Goal: Task Accomplishment & Management: Manage account settings

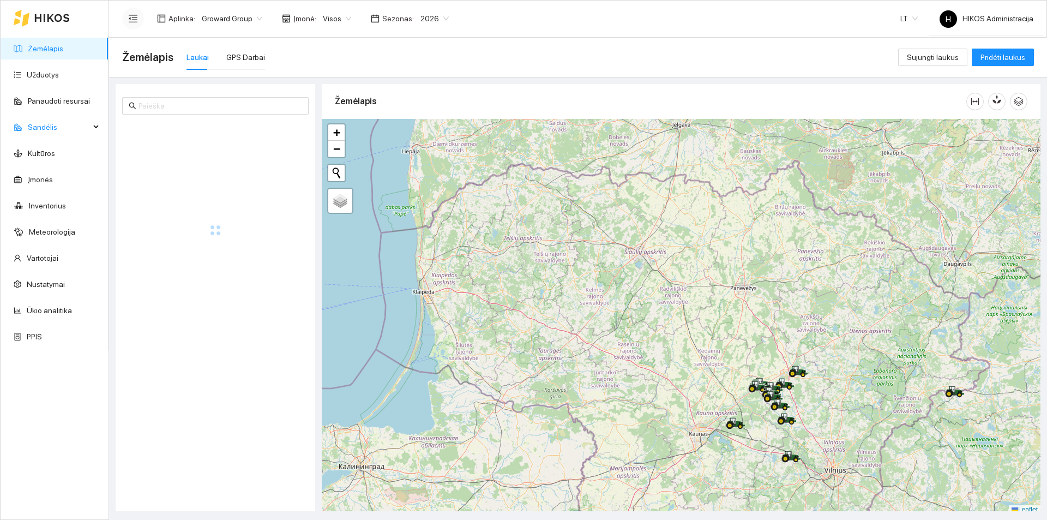
drag, startPoint x: 65, startPoint y: 76, endPoint x: 136, endPoint y: 13, distance: 94.6
click at [59, 76] on link "Užduotys" at bounding box center [43, 74] width 32 height 9
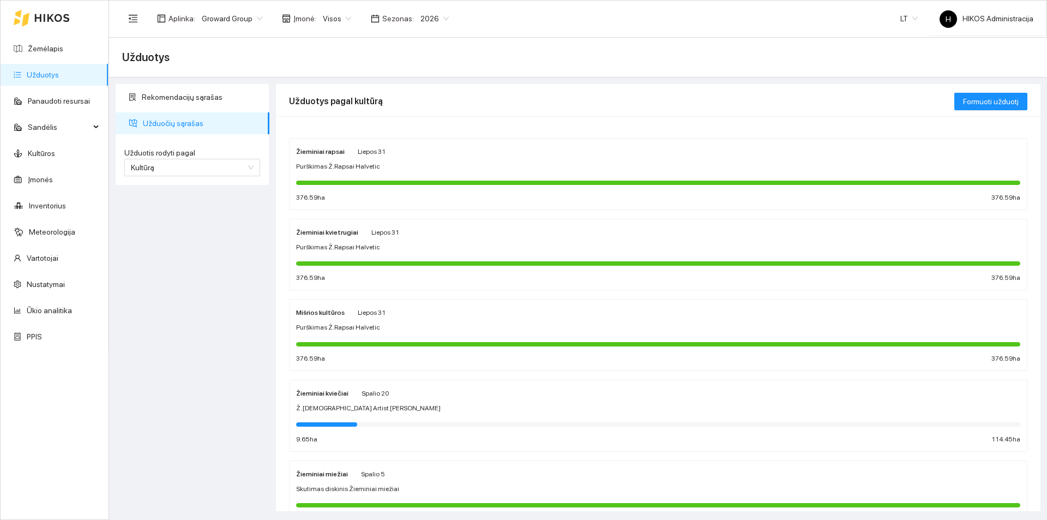
click at [121, 273] on div "Rekomendacijų sąrašas Užduočių sąrašas Užduotis rodyti pagal Kultūrą Užduotis r…" at bounding box center [192, 297] width 160 height 427
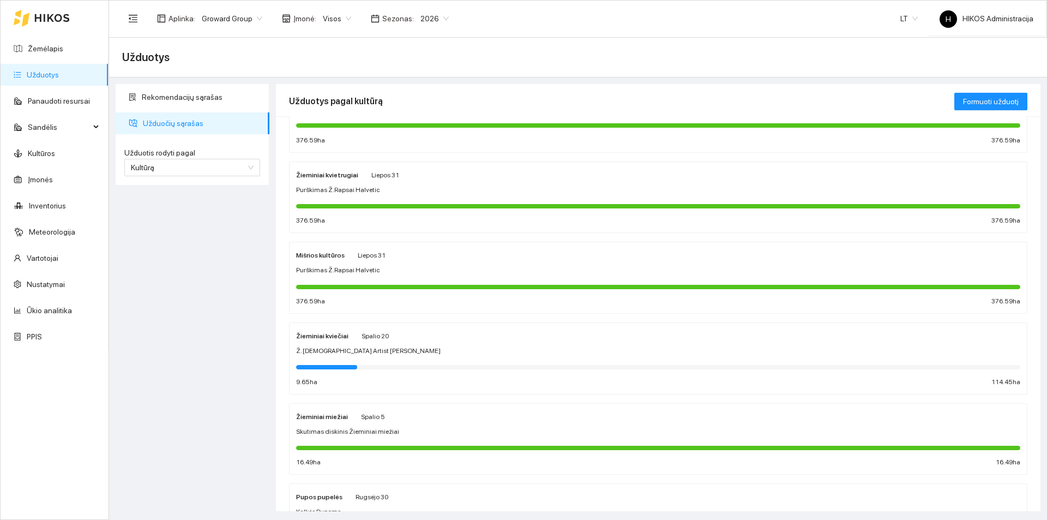
scroll to position [55, 0]
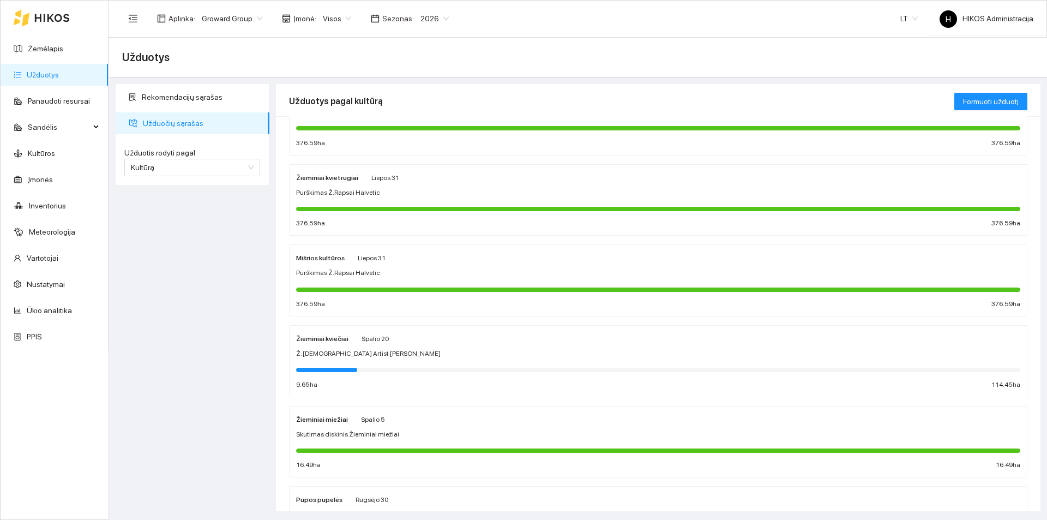
click at [354, 349] on div "Ž. kviečių Artist sėja" at bounding box center [658, 353] width 724 height 10
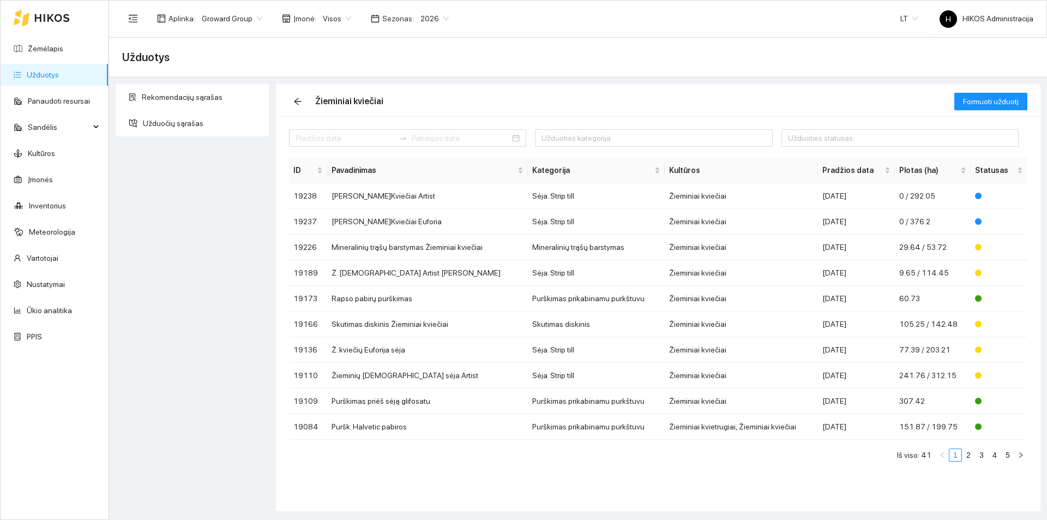
click at [202, 294] on div "Rekomendacijų sąrašas Užduočių sąrašas" at bounding box center [192, 297] width 160 height 427
click at [335, 27] on div "Visos" at bounding box center [336, 18] width 41 height 17
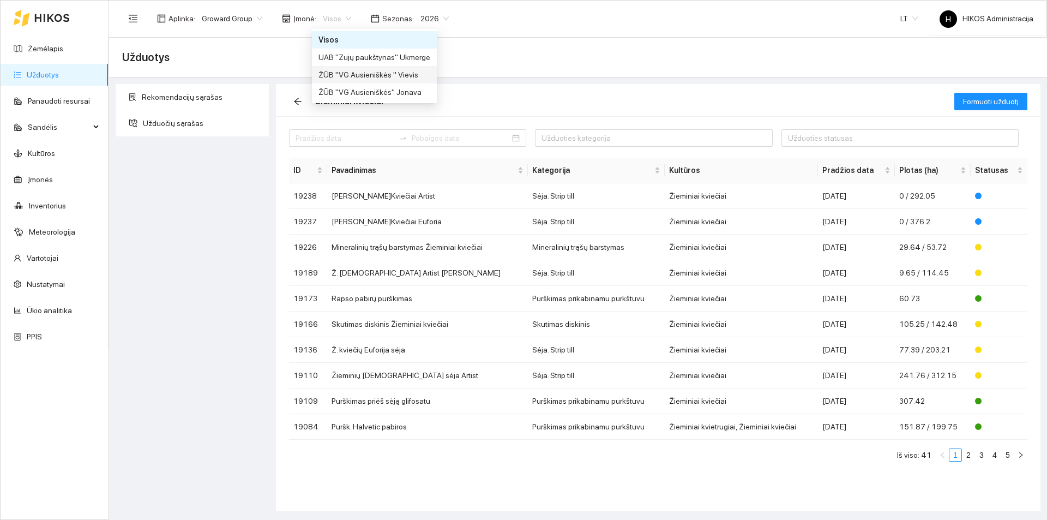
click at [378, 75] on div "ŽŪB "VG Ausieniškės " Vievis" at bounding box center [374, 75] width 112 height 12
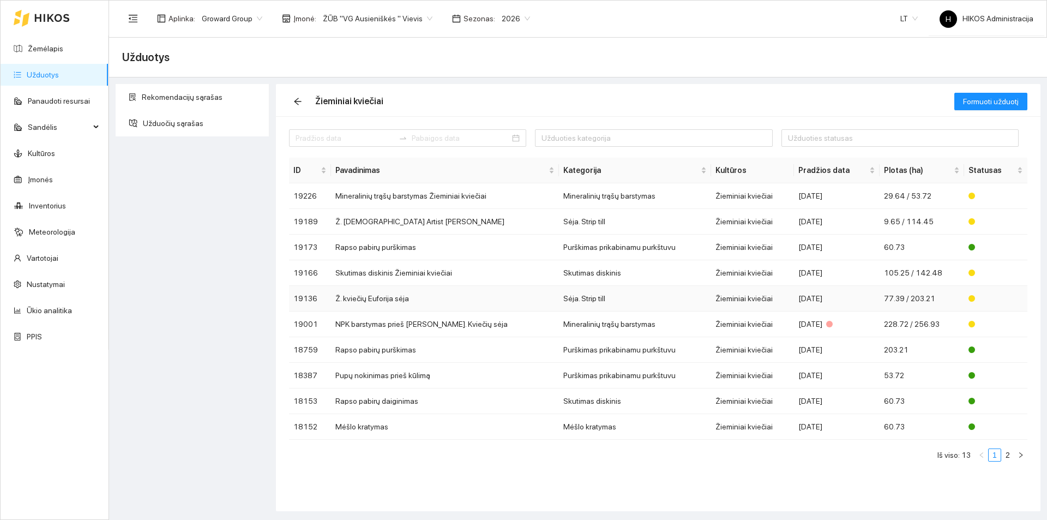
drag, startPoint x: 382, startPoint y: 300, endPoint x: 360, endPoint y: 261, distance: 45.2
click at [370, 299] on td "Ž. kviečių Euforija sėja" at bounding box center [445, 299] width 228 height 26
click at [1006, 454] on link "2" at bounding box center [1007, 455] width 12 height 12
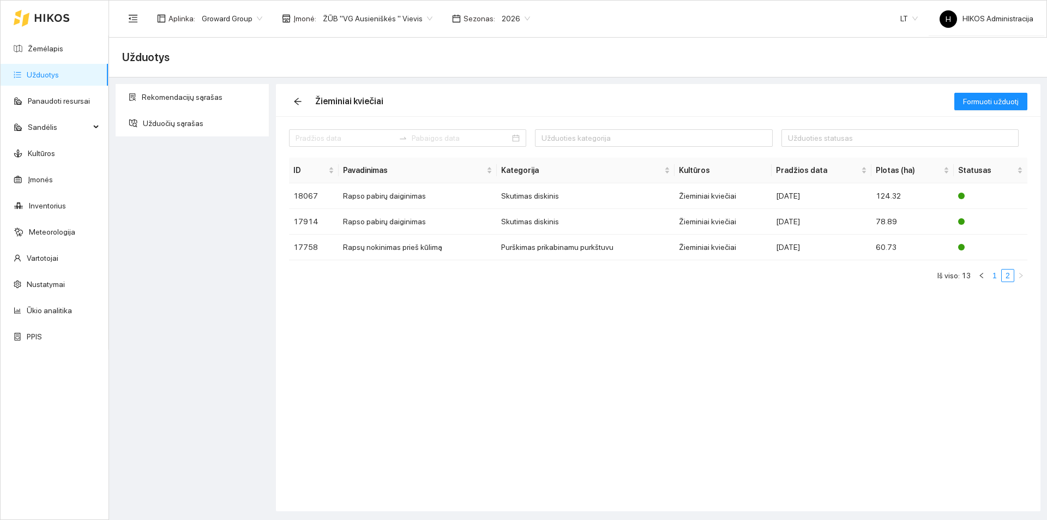
click at [995, 274] on link "1" at bounding box center [994, 275] width 12 height 12
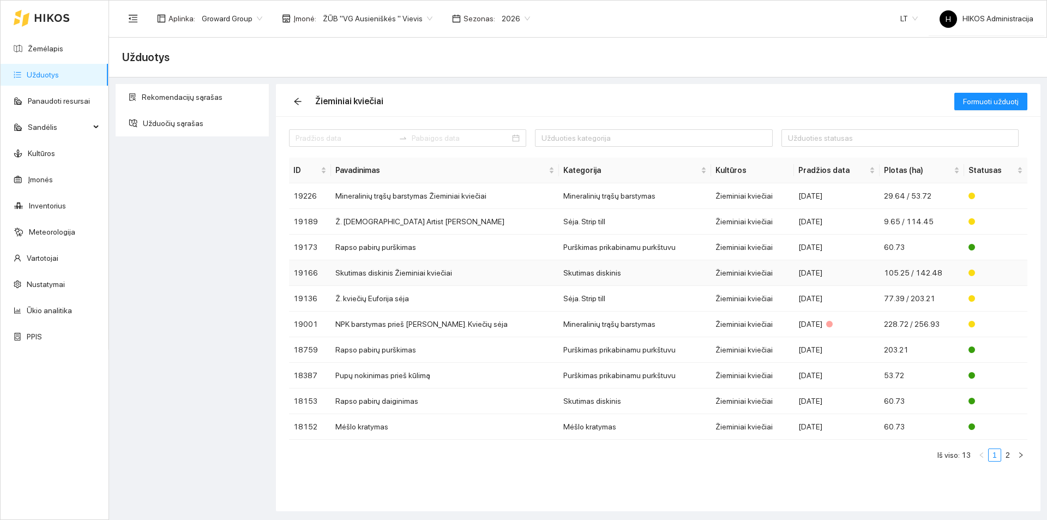
click at [559, 275] on td "Skutimas diskinis" at bounding box center [635, 273] width 152 height 26
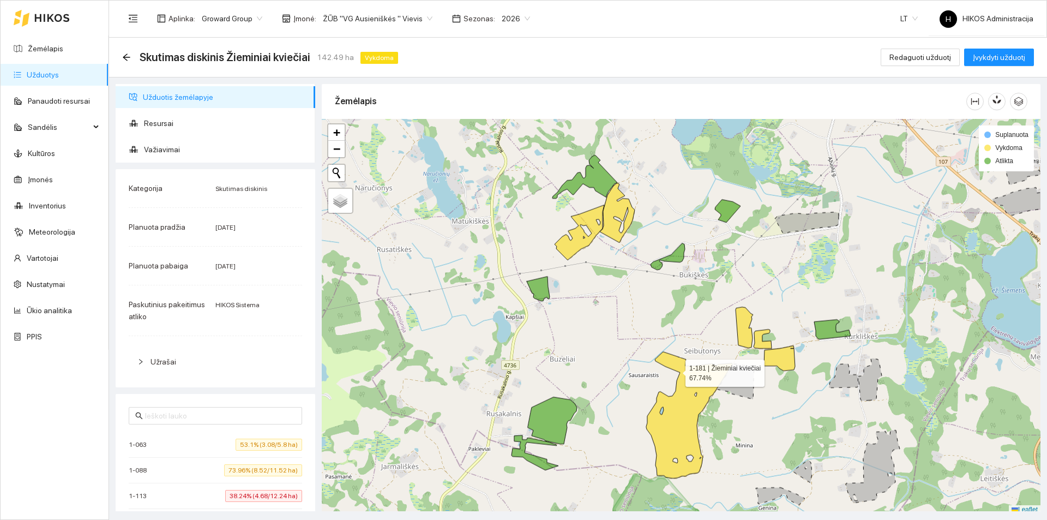
click at [675, 370] on div at bounding box center [681, 316] width 719 height 395
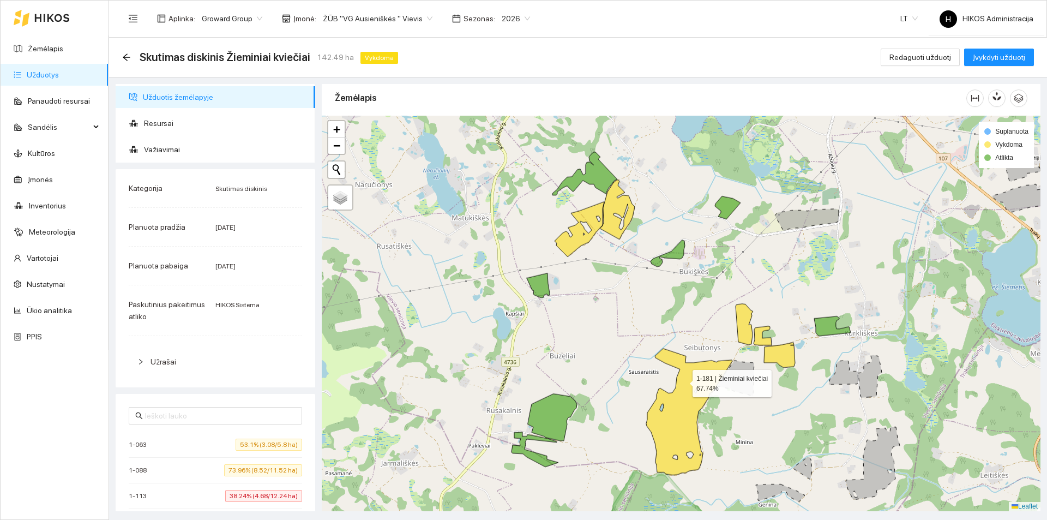
click at [684, 382] on icon at bounding box center [689, 411] width 86 height 126
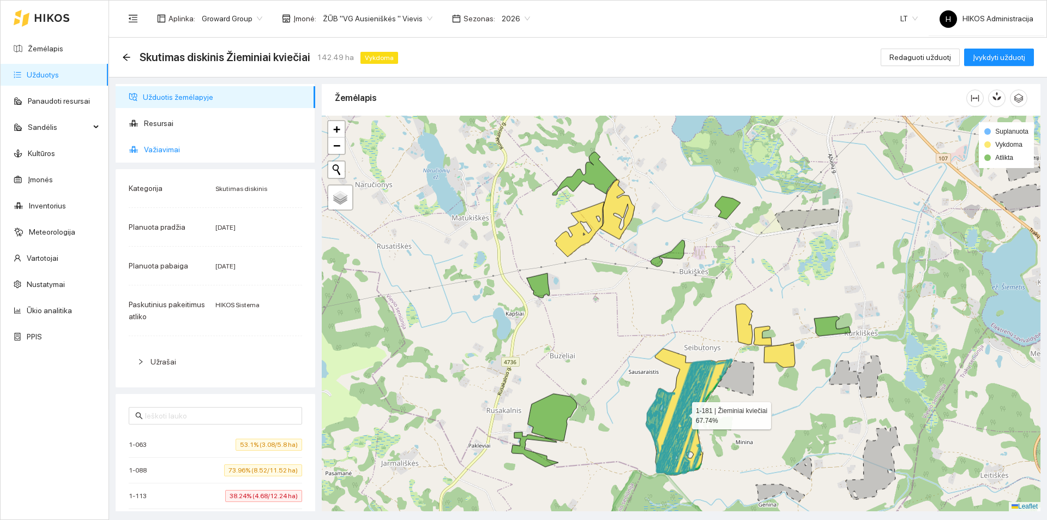
click at [178, 150] on span "Važiavimai" at bounding box center [225, 149] width 162 height 22
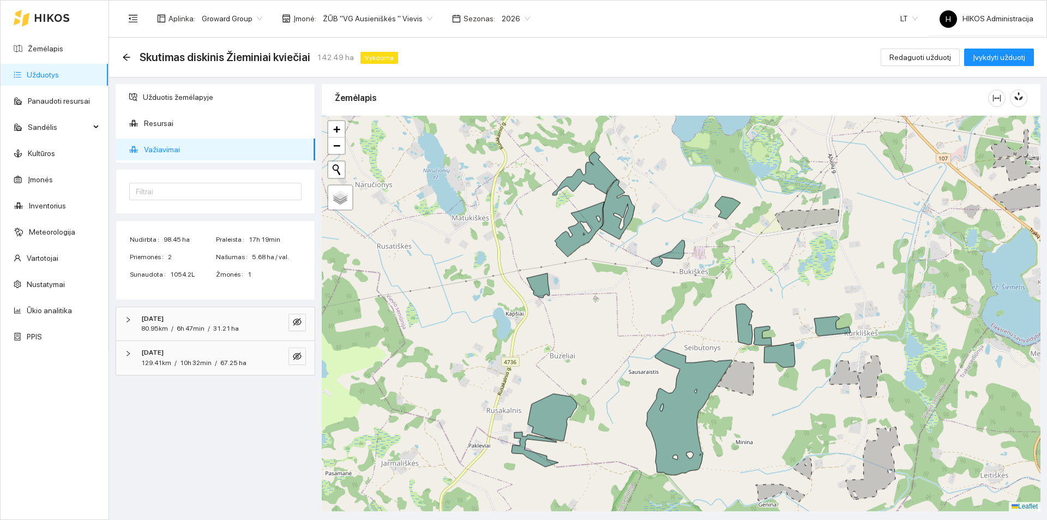
click at [201, 369] on div "2025-09-23 129.41km / 10h 32min / 67.25 ha" at bounding box center [215, 358] width 198 height 34
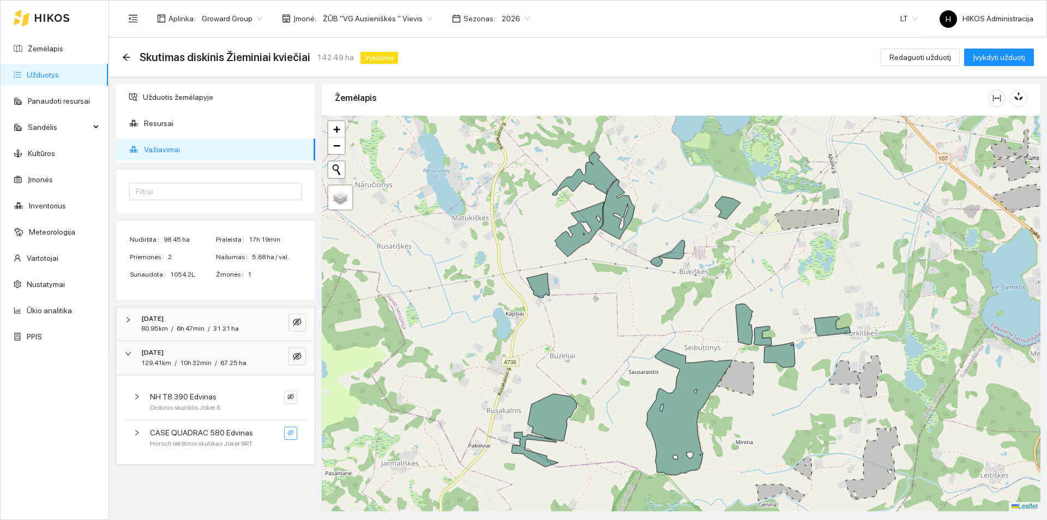
click at [294, 433] on button "button" at bounding box center [290, 432] width 13 height 13
click at [262, 319] on div "2025-09-22 80.95km / 6h 47min / 31.21 ha" at bounding box center [200, 323] width 125 height 21
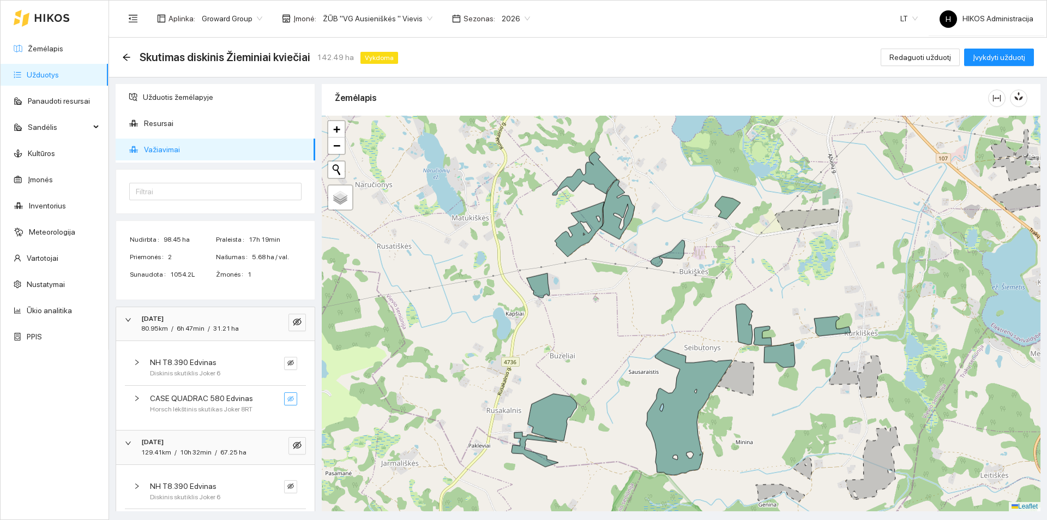
click at [287, 401] on icon "eye-invisible" at bounding box center [290, 398] width 7 height 7
click at [287, 401] on icon "eye" at bounding box center [290, 398] width 7 height 7
click at [287, 401] on icon "eye-invisible" at bounding box center [290, 398] width 7 height 7
click at [293, 442] on icon "eye-invisible" at bounding box center [297, 444] width 9 height 9
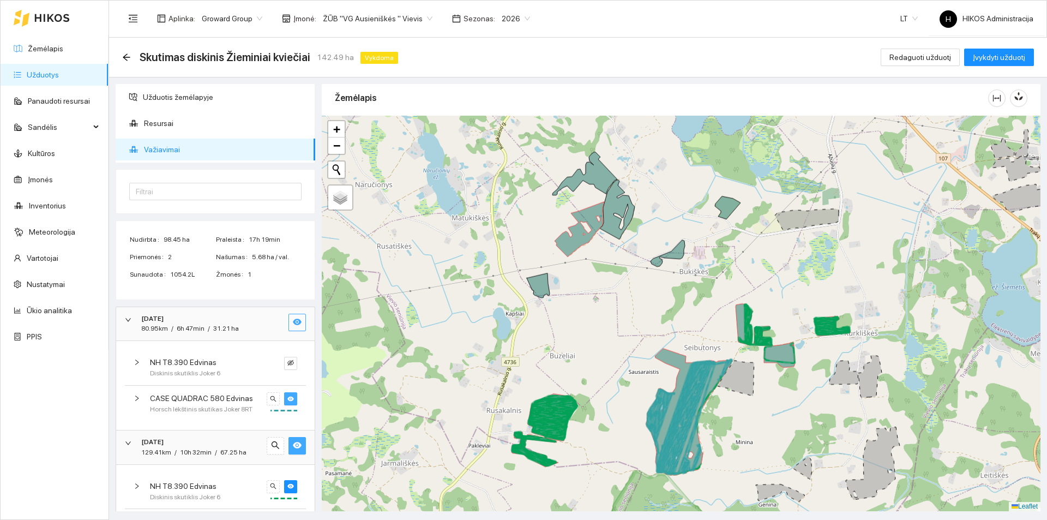
click at [288, 317] on button "button" at bounding box center [296, 321] width 17 height 17
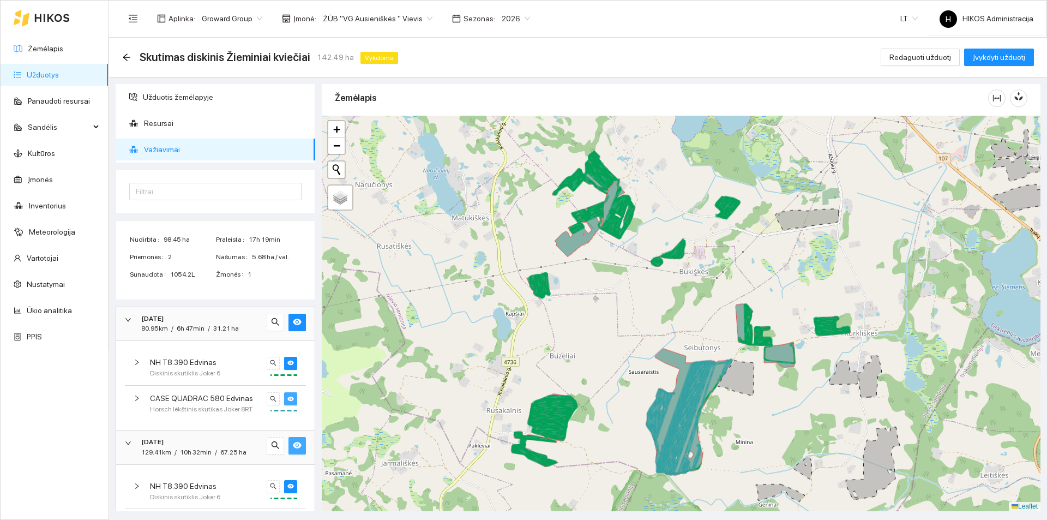
click at [211, 317] on div "[DATE]" at bounding box center [200, 318] width 118 height 10
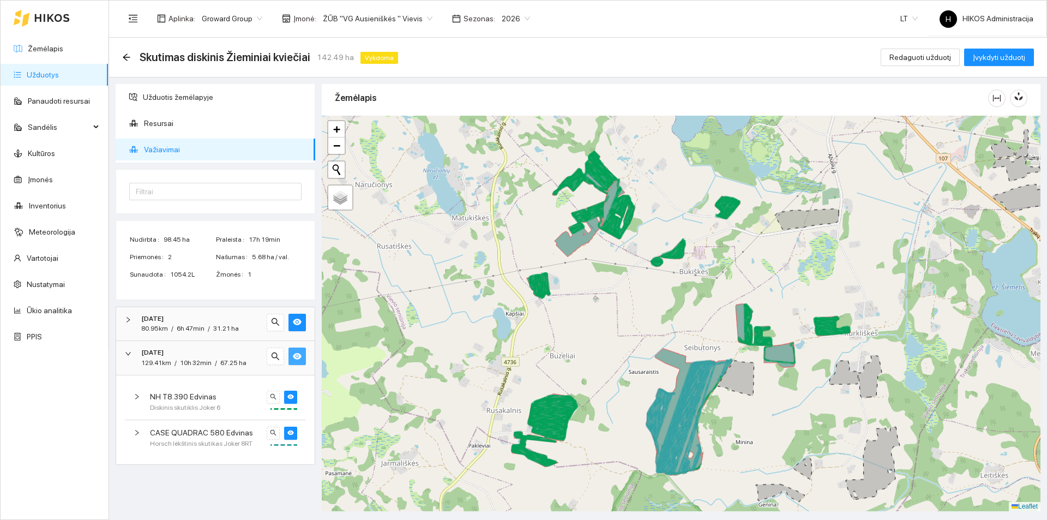
click at [228, 319] on div "[DATE]" at bounding box center [200, 318] width 118 height 10
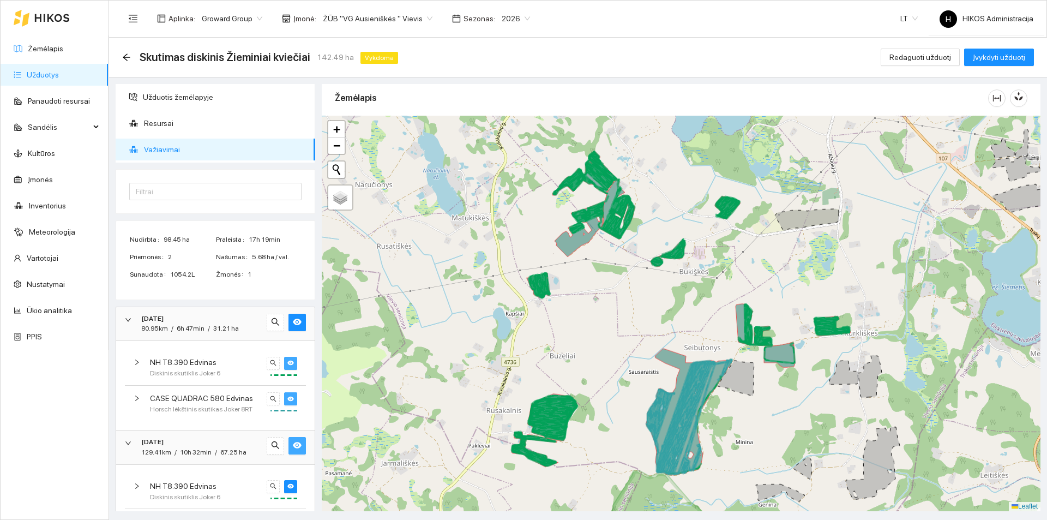
click at [284, 362] on button "button" at bounding box center [290, 363] width 13 height 13
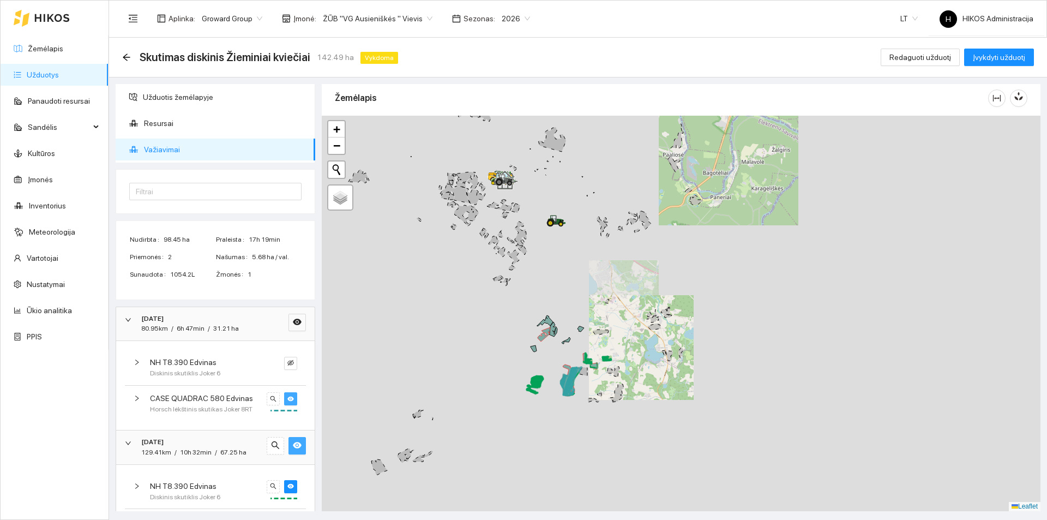
drag, startPoint x: 541, startPoint y: 327, endPoint x: 548, endPoint y: 345, distance: 19.8
click at [547, 345] on div at bounding box center [681, 313] width 719 height 395
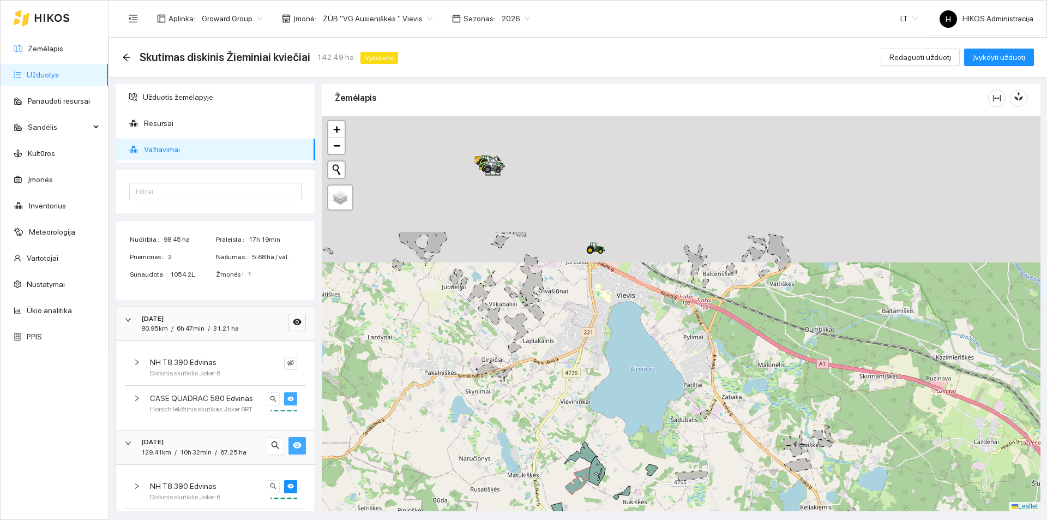
drag, startPoint x: 588, startPoint y: 229, endPoint x: 624, endPoint y: 384, distance: 159.5
click at [624, 384] on div at bounding box center [681, 313] width 719 height 395
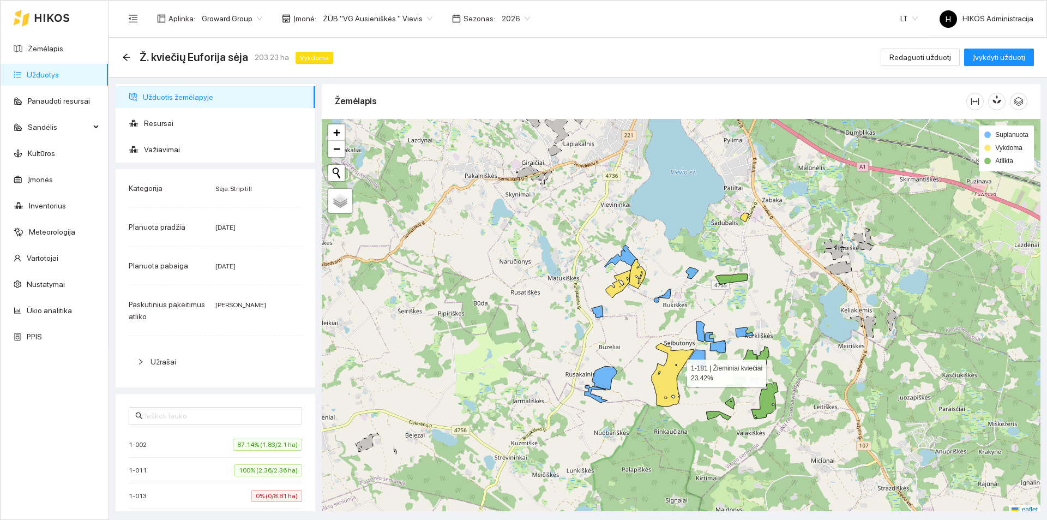
click at [677, 370] on icon at bounding box center [672, 374] width 43 height 63
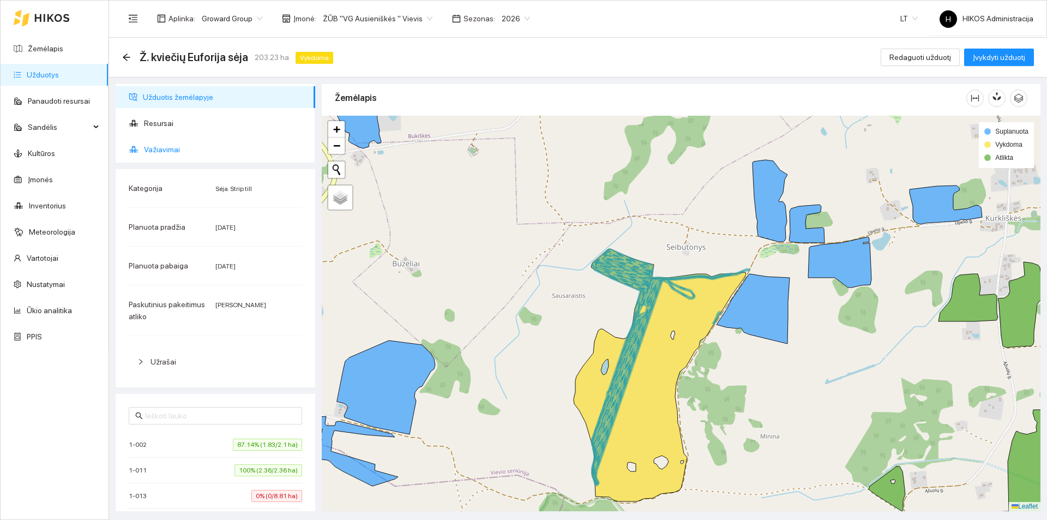
click at [208, 150] on span "Važiavimai" at bounding box center [225, 149] width 162 height 22
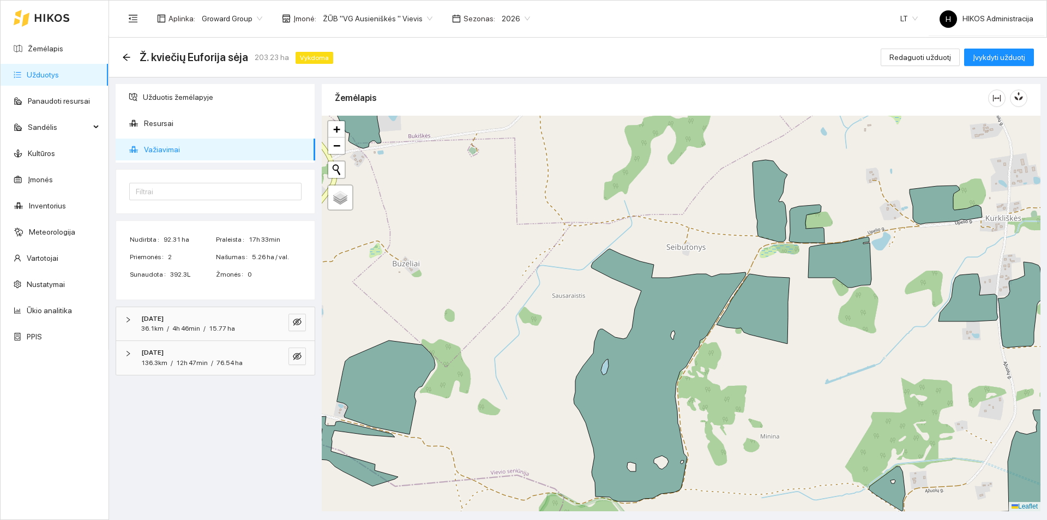
click at [201, 356] on div "[DATE]" at bounding box center [200, 352] width 118 height 10
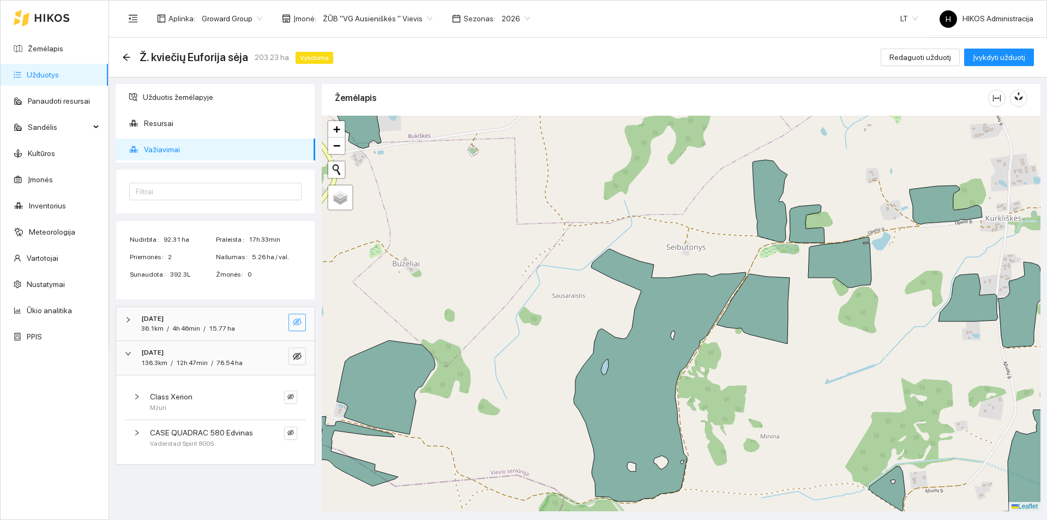
click at [298, 319] on icon "eye-invisible" at bounding box center [297, 321] width 9 height 9
click at [299, 319] on icon "eye" at bounding box center [297, 321] width 9 height 7
click at [301, 357] on icon "eye-invisible" at bounding box center [297, 356] width 9 height 8
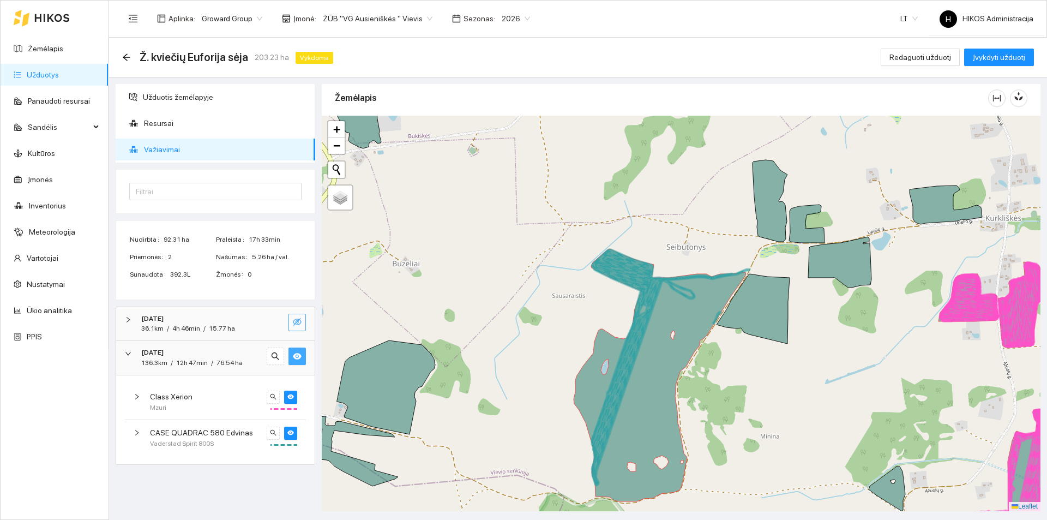
click at [296, 325] on icon "eye-invisible" at bounding box center [297, 321] width 9 height 9
click at [274, 359] on icon "search" at bounding box center [275, 356] width 9 height 9
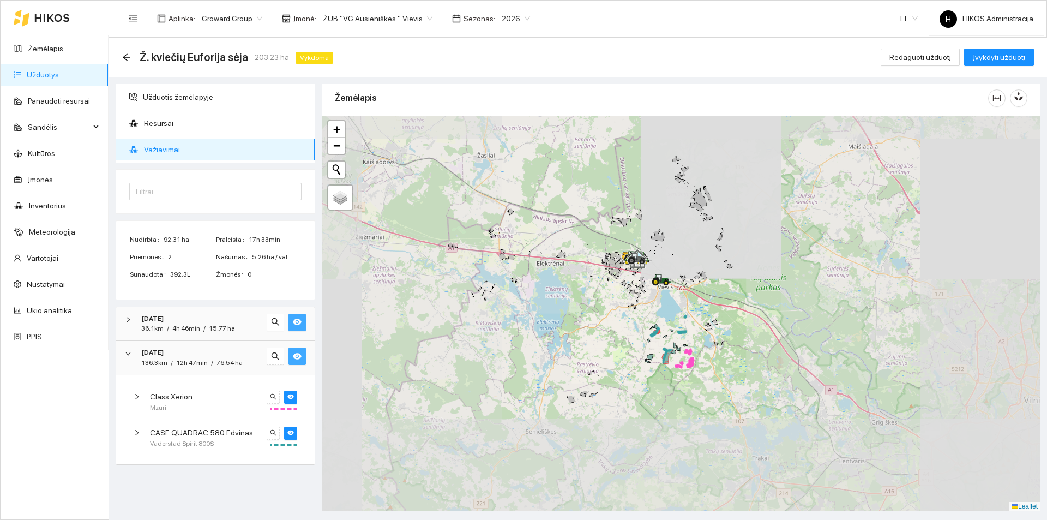
drag, startPoint x: 749, startPoint y: 303, endPoint x: 687, endPoint y: 310, distance: 61.5
click at [687, 310] on div at bounding box center [681, 313] width 719 height 395
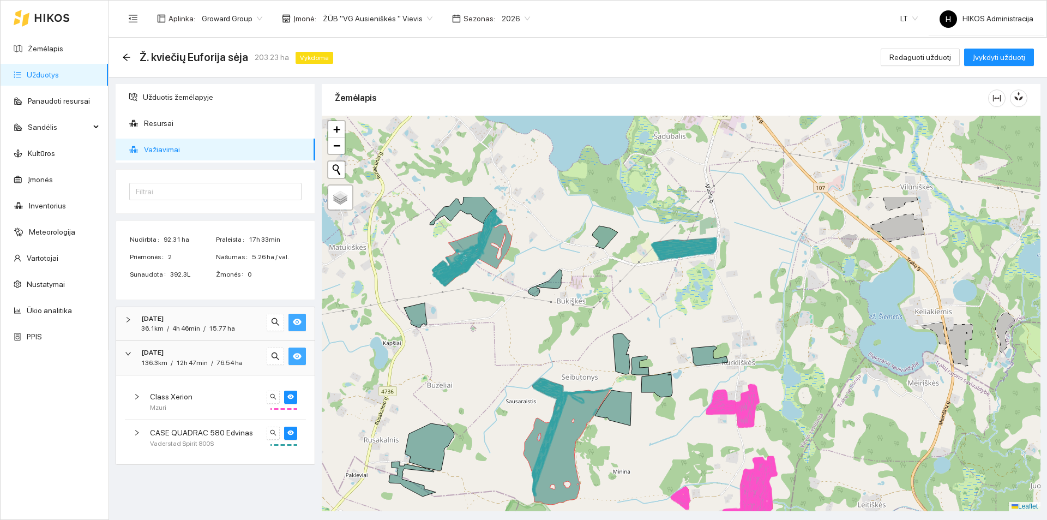
drag, startPoint x: 625, startPoint y: 291, endPoint x: 631, endPoint y: 388, distance: 97.2
click at [631, 388] on div at bounding box center [681, 313] width 719 height 395
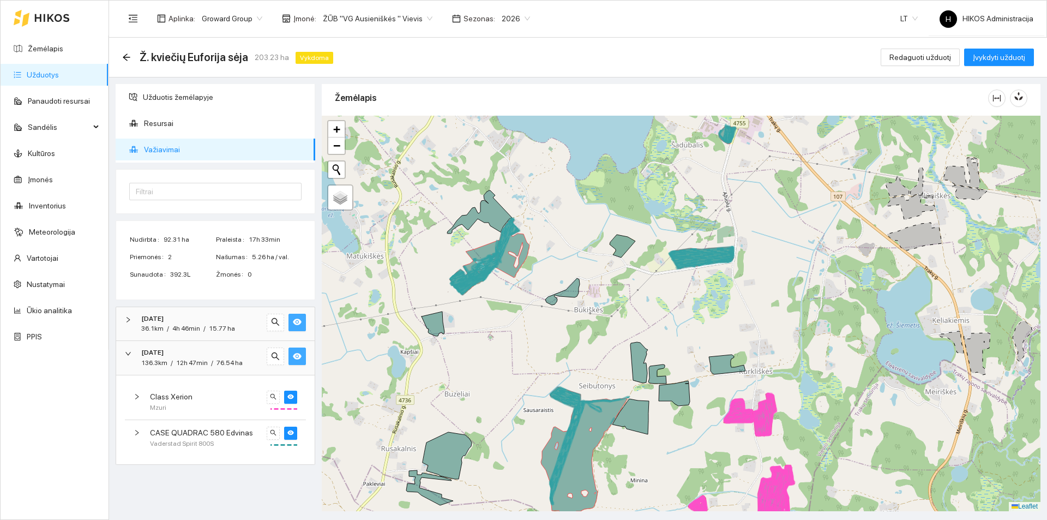
drag, startPoint x: 550, startPoint y: 337, endPoint x: 704, endPoint y: 388, distance: 162.6
click at [704, 388] on div at bounding box center [681, 313] width 719 height 395
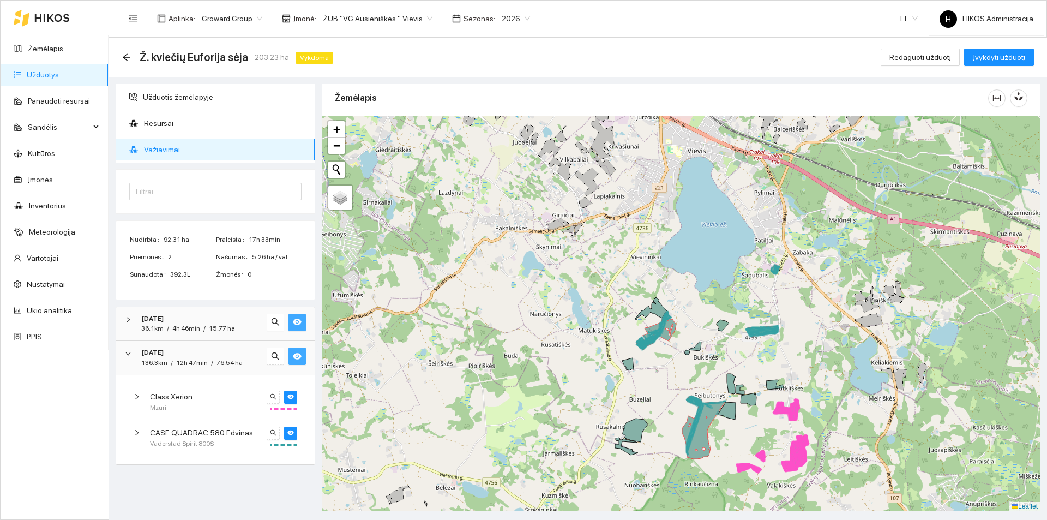
drag, startPoint x: 689, startPoint y: 366, endPoint x: 615, endPoint y: 312, distance: 91.6
click at [615, 312] on div at bounding box center [681, 313] width 719 height 395
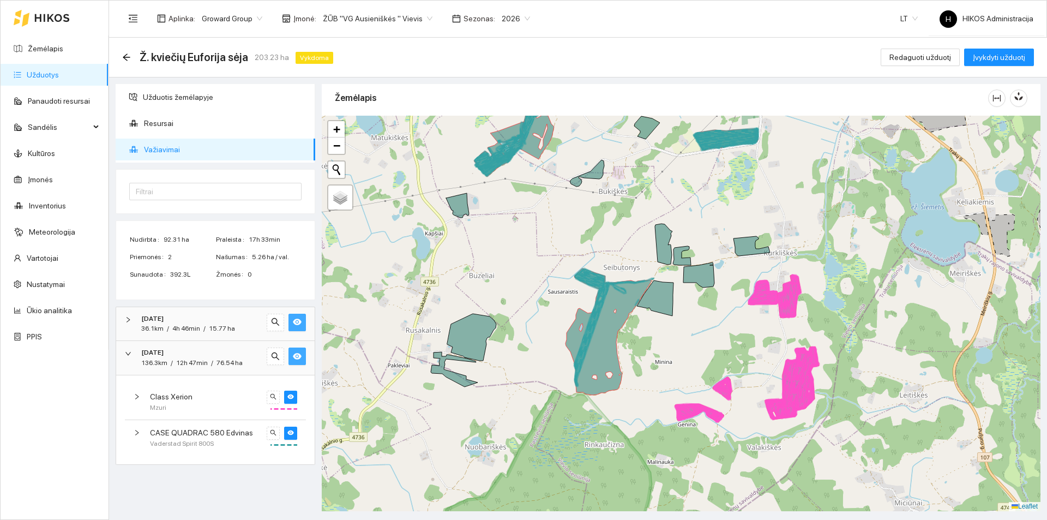
drag, startPoint x: 826, startPoint y: 421, endPoint x: 789, endPoint y: 322, distance: 105.7
click at [789, 322] on div at bounding box center [681, 313] width 719 height 395
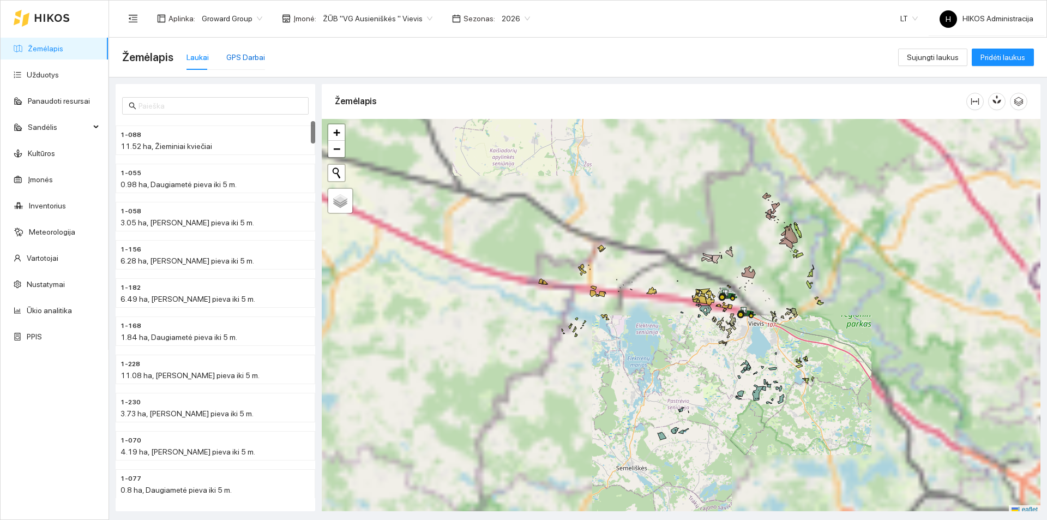
click at [242, 60] on div "GPS Darbai" at bounding box center [245, 57] width 39 height 12
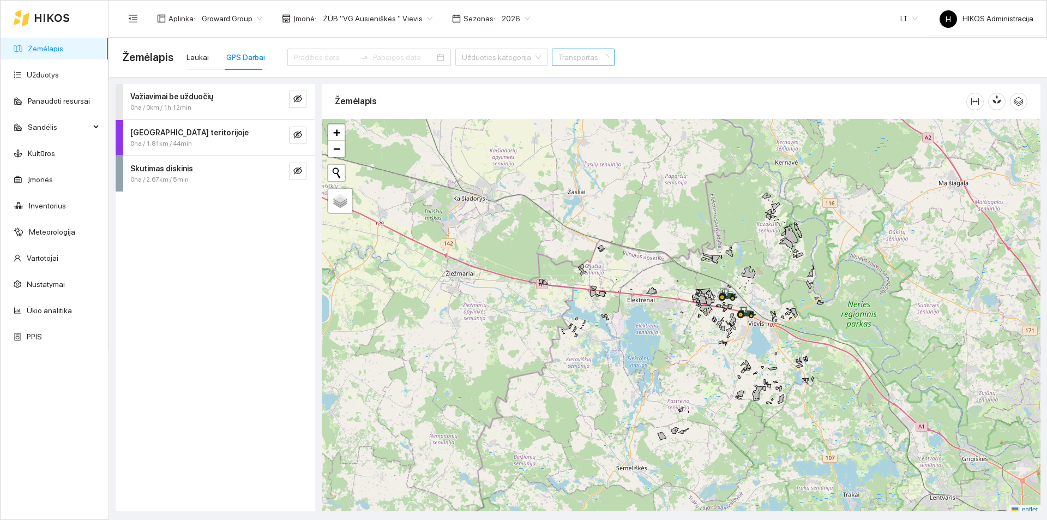
click at [558, 61] on input "search" at bounding box center [579, 57] width 42 height 16
type input "qua"
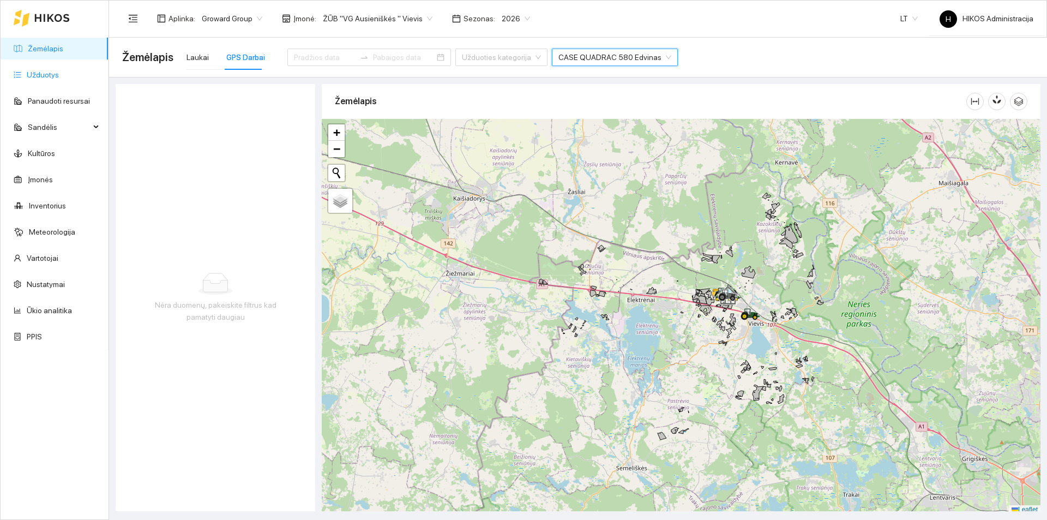
click at [59, 79] on link "Užduotys" at bounding box center [43, 74] width 32 height 9
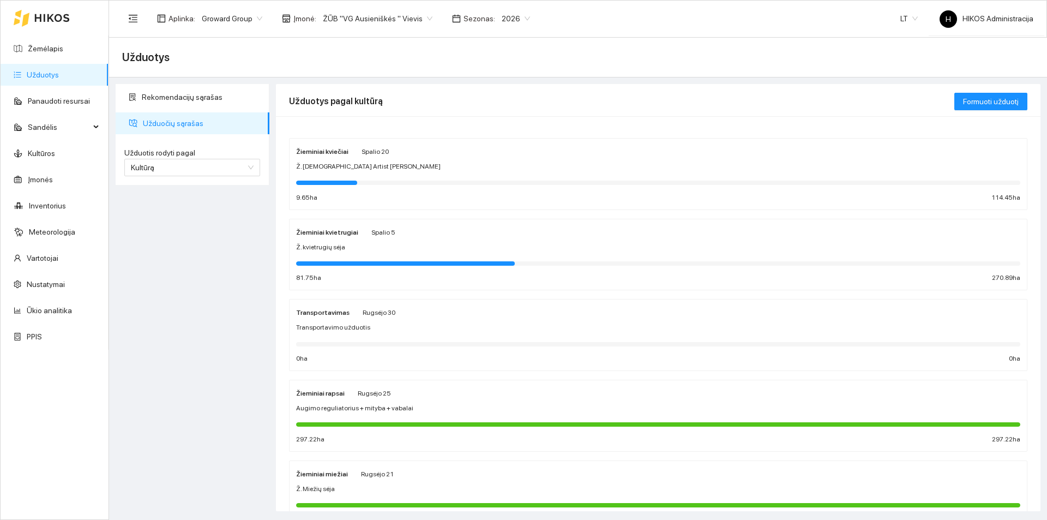
click at [368, 160] on div "Žieminiai kviečiai Spalio 20 Ž. kviečių Artist sėja 9.65 ha 114.45 ha" at bounding box center [658, 174] width 724 height 58
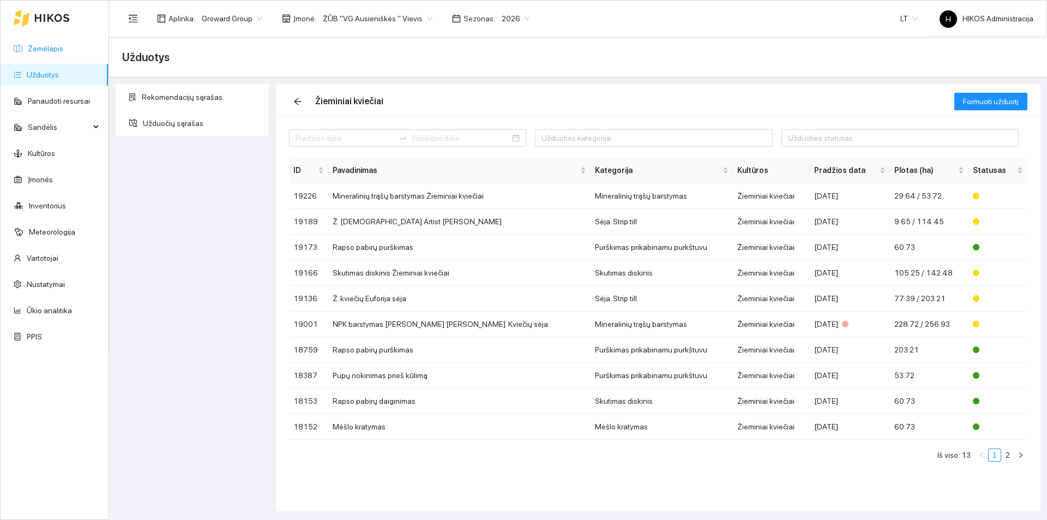
click at [63, 53] on link "Žemėlapis" at bounding box center [45, 48] width 35 height 9
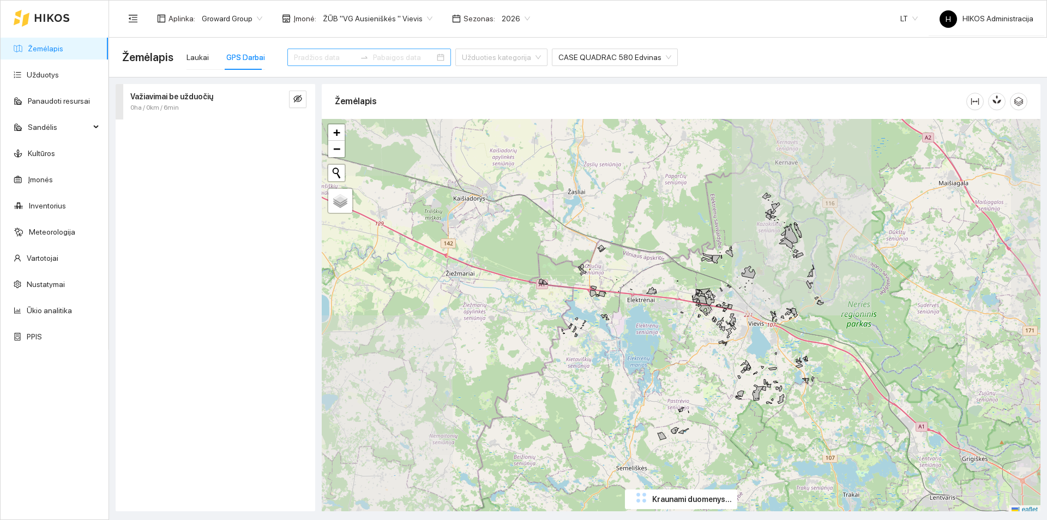
click at [336, 58] on input at bounding box center [325, 57] width 62 height 12
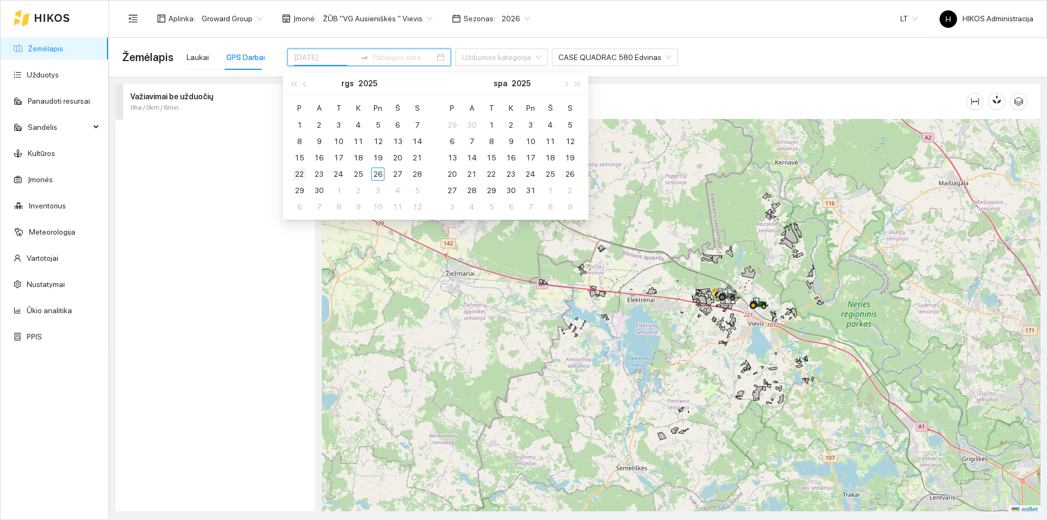
type input "[DATE]"
click at [303, 172] on div "22" at bounding box center [299, 173] width 13 height 13
type input "[DATE]"
click at [317, 172] on div "23" at bounding box center [318, 173] width 13 height 13
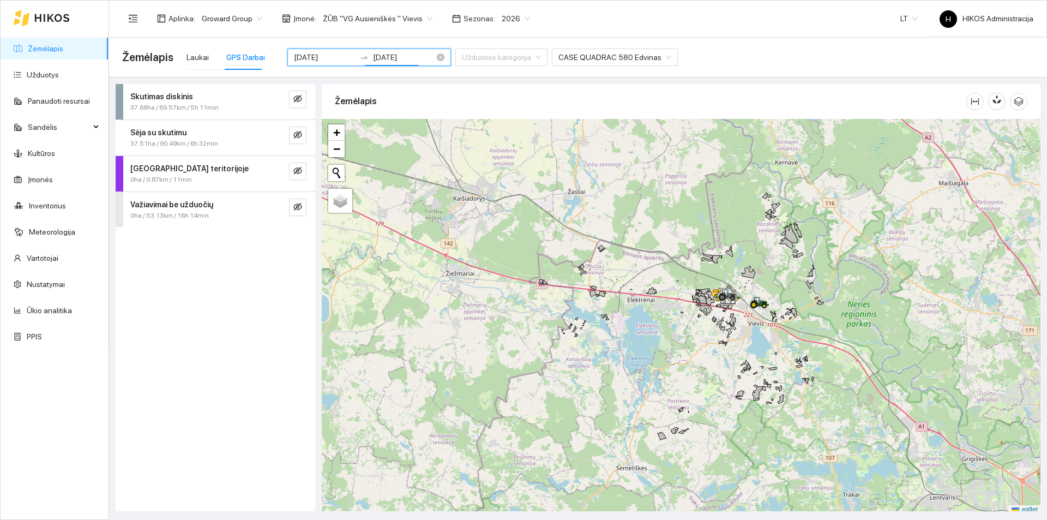
click at [333, 52] on input "[DATE]" at bounding box center [325, 57] width 62 height 12
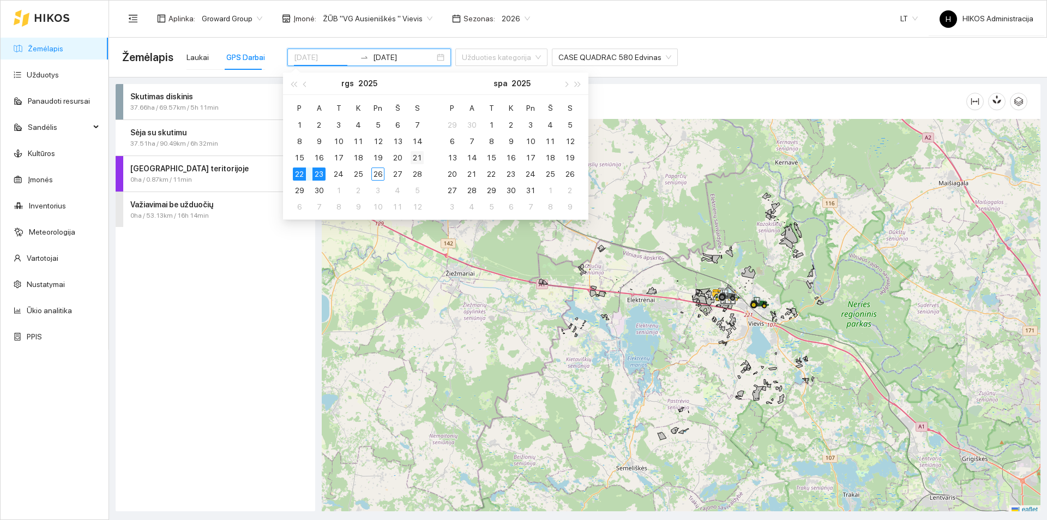
type input "2025-09-21"
click at [415, 154] on div "21" at bounding box center [417, 157] width 13 height 13
click at [321, 175] on div "23" at bounding box center [318, 173] width 13 height 13
click at [320, 175] on div "23" at bounding box center [318, 173] width 13 height 13
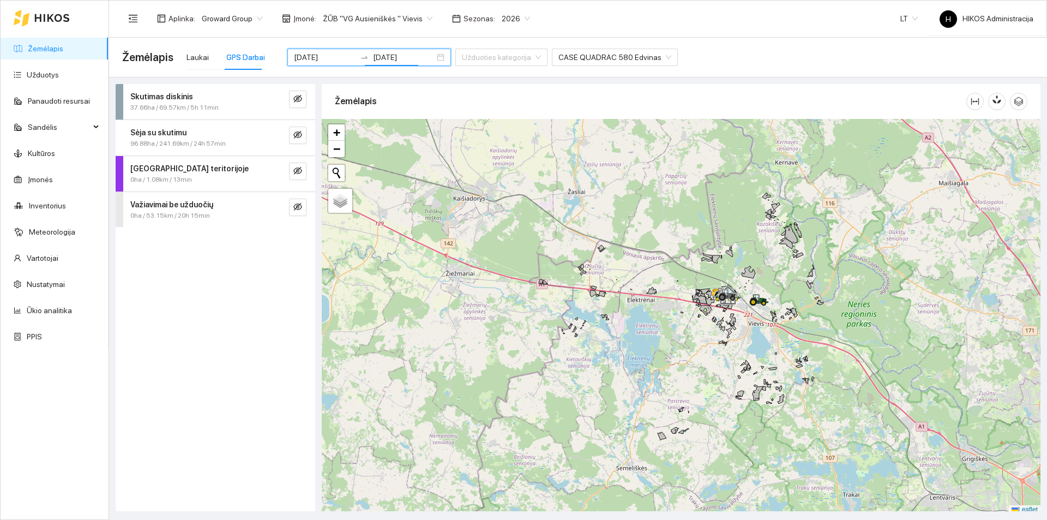
click at [432, 36] on header "Aplinka : Groward Group Įmonė : ŽŪB "VG Ausieniškės " Vievis Sezonas : 2026 LT …" at bounding box center [578, 19] width 938 height 38
click at [384, 53] on input "[DATE]" at bounding box center [404, 57] width 62 height 12
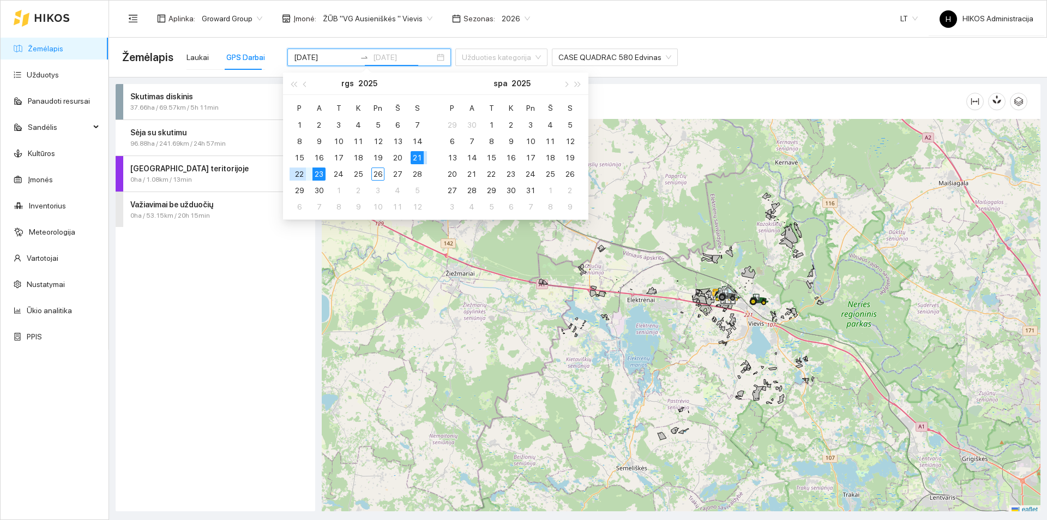
type input "[DATE]"
click at [298, 172] on div "22" at bounding box center [299, 173] width 13 height 13
click at [417, 158] on div "21" at bounding box center [417, 157] width 13 height 13
click at [320, 55] on input "2025-09-21" at bounding box center [325, 57] width 62 height 12
click at [553, 37] on header "Aplinka : Groward Group Įmonė : ŽŪB "VG Ausieniškės " Vievis Sezonas : 2026 LT …" at bounding box center [578, 19] width 938 height 38
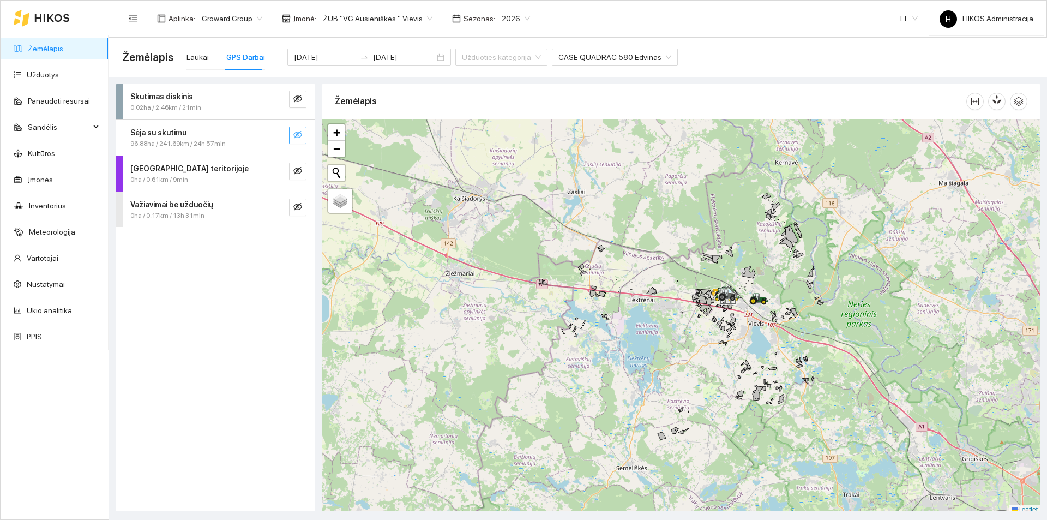
click at [300, 139] on span "eye-invisible" at bounding box center [297, 135] width 9 height 10
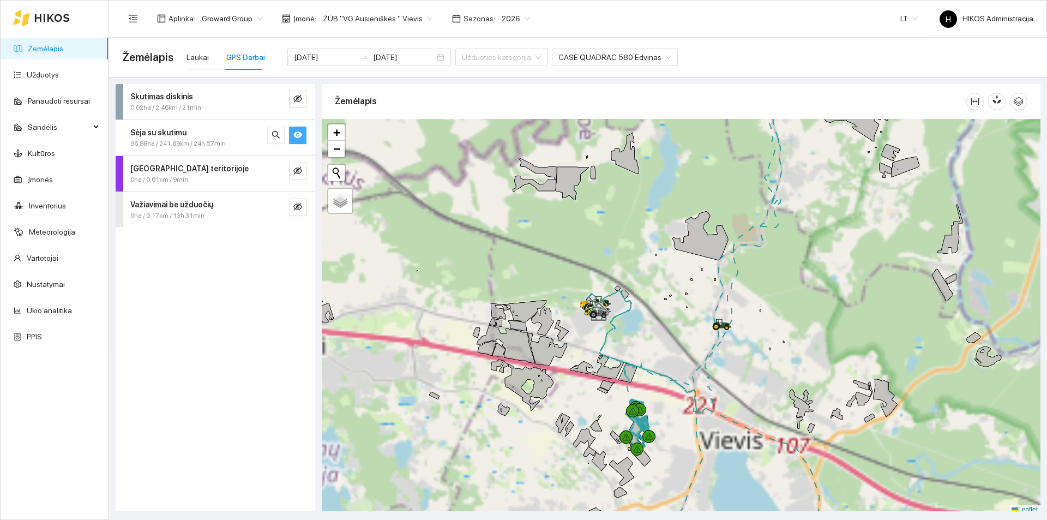
scroll to position [3, 0]
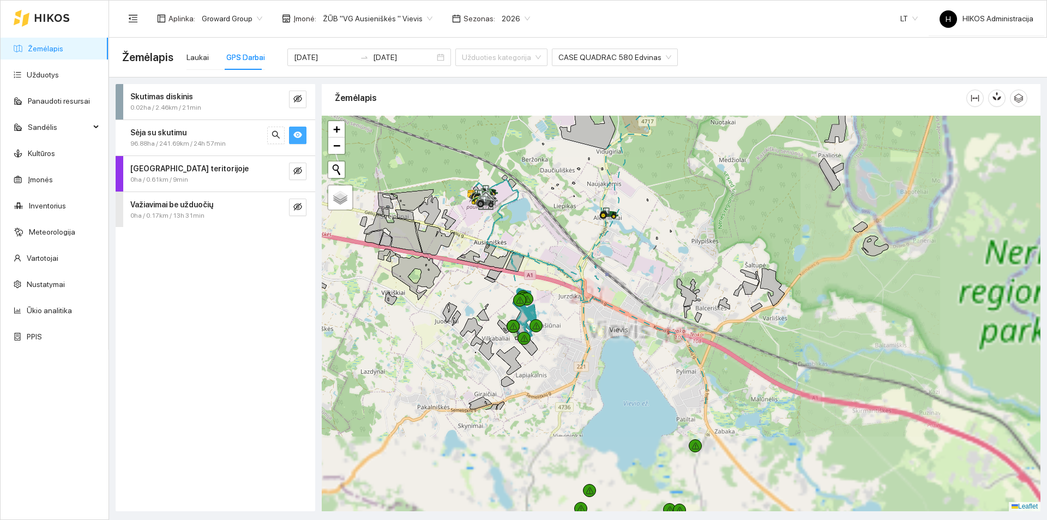
drag, startPoint x: 764, startPoint y: 231, endPoint x: 645, endPoint y: 110, distance: 169.6
click at [647, 114] on div "Žemėlapis" at bounding box center [681, 294] width 719 height 427
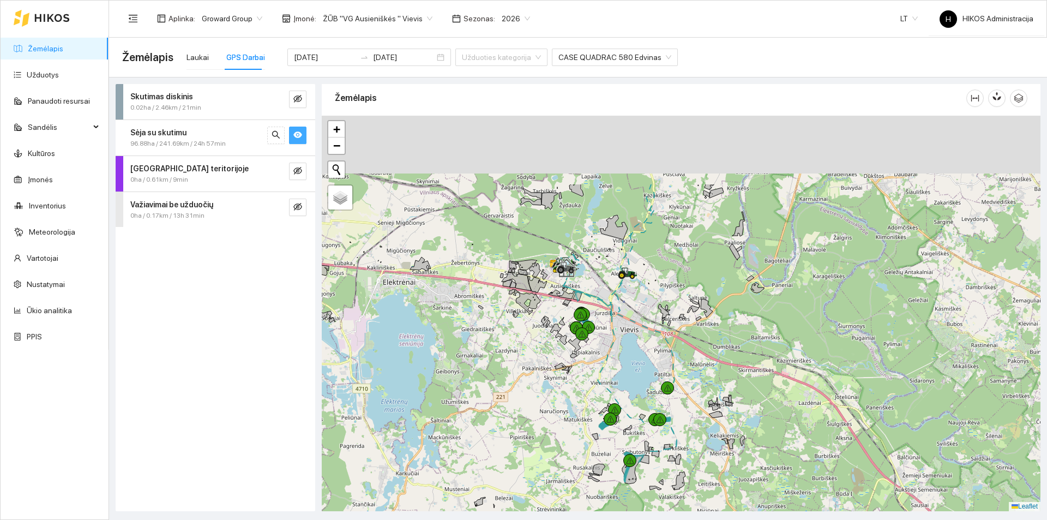
drag, startPoint x: 694, startPoint y: 312, endPoint x: 691, endPoint y: 354, distance: 41.6
click at [691, 354] on div at bounding box center [681, 313] width 719 height 395
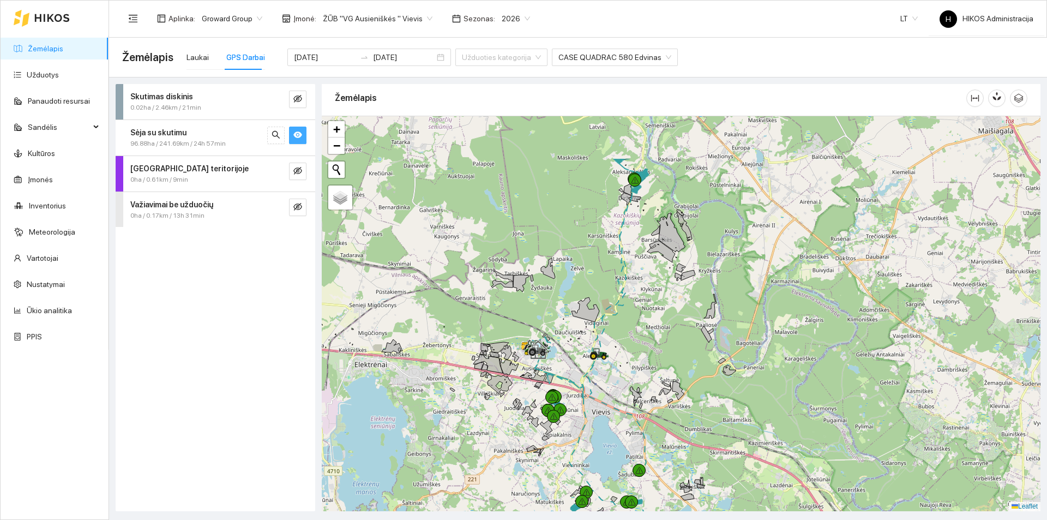
drag, startPoint x: 638, startPoint y: 219, endPoint x: 609, endPoint y: 288, distance: 74.8
click at [609, 288] on div at bounding box center [681, 313] width 719 height 395
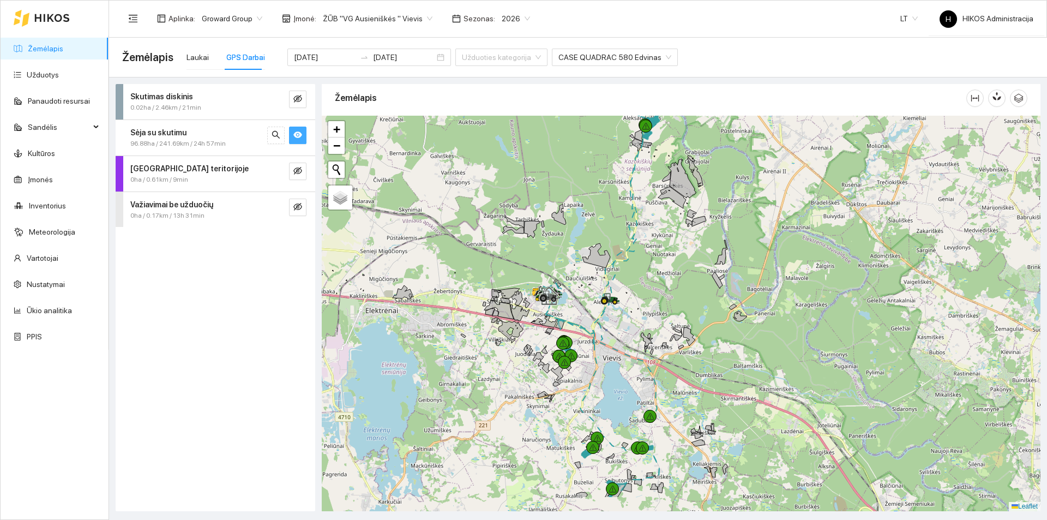
drag, startPoint x: 627, startPoint y: 403, endPoint x: 626, endPoint y: 366, distance: 37.7
click at [626, 366] on div at bounding box center [681, 313] width 719 height 395
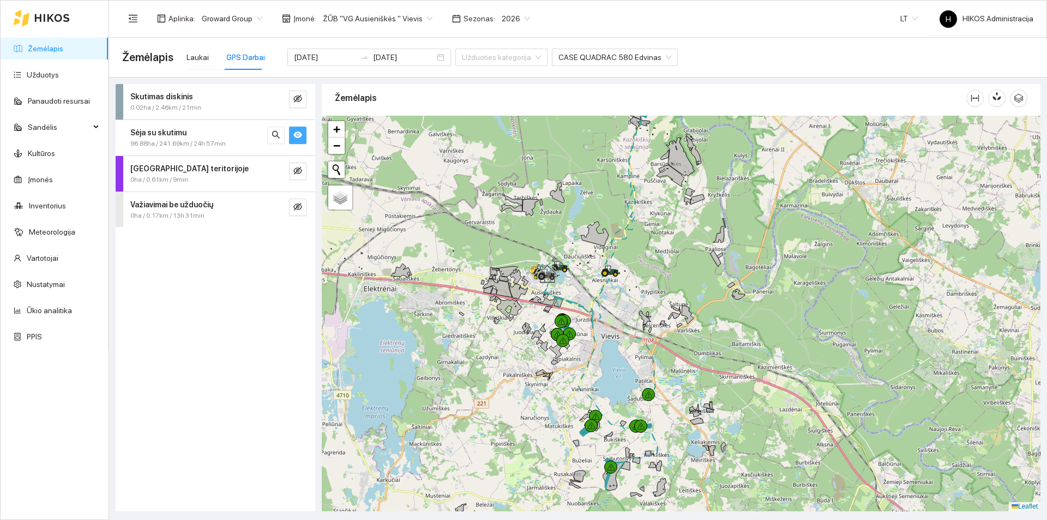
click at [231, 111] on div "0.02ha / 2.46km / 21min" at bounding box center [197, 107] width 134 height 10
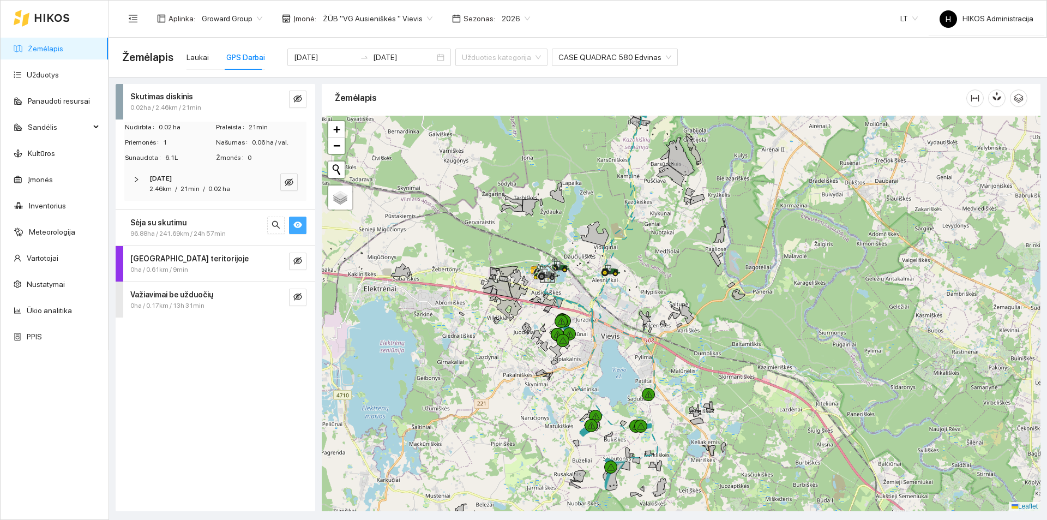
click at [218, 186] on span "0.02 ha" at bounding box center [219, 189] width 22 height 8
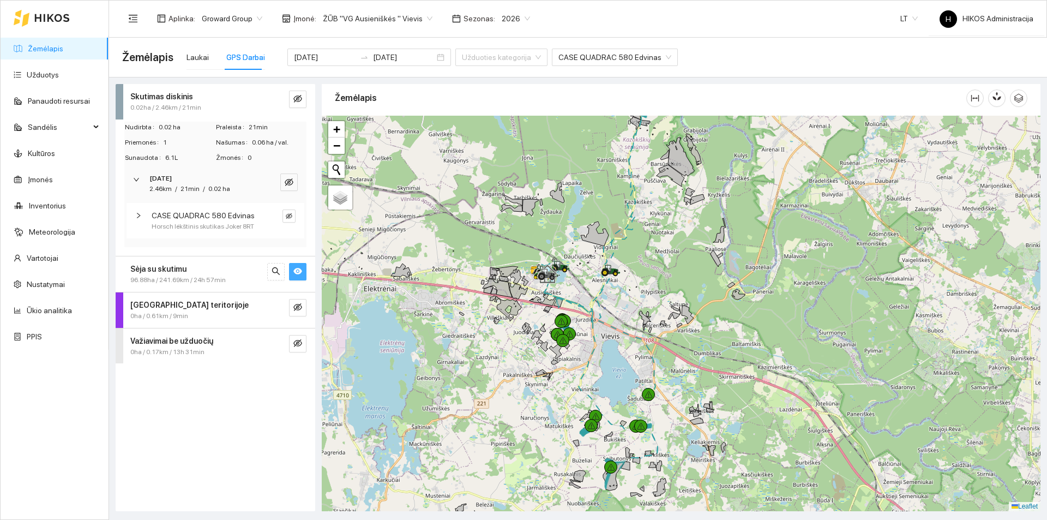
click at [224, 210] on span "CASE QUADRAC 580 Edvinas" at bounding box center [203, 215] width 103 height 12
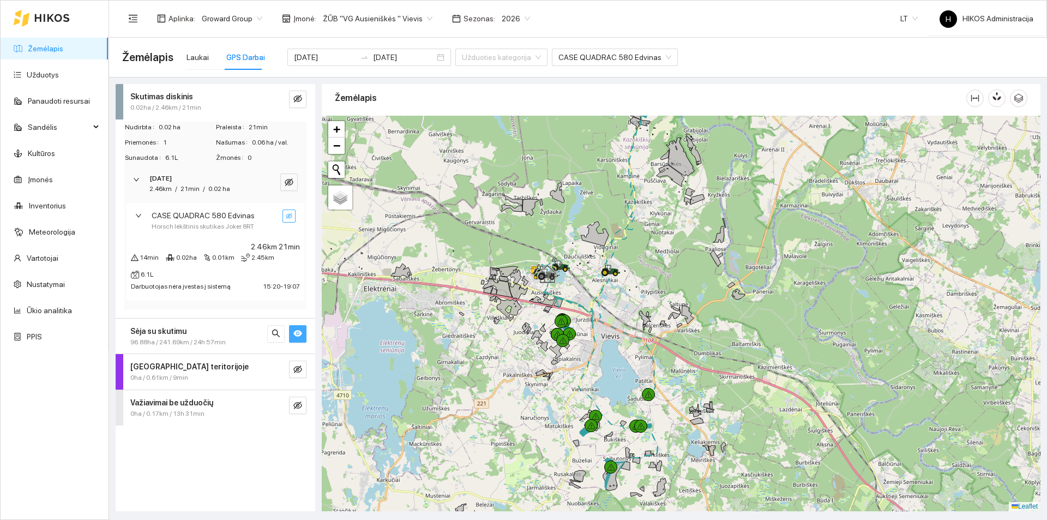
click at [290, 211] on button "button" at bounding box center [288, 215] width 13 height 13
click at [231, 217] on span "CASE QUADRAC 580 Edvinas" at bounding box center [203, 215] width 103 height 12
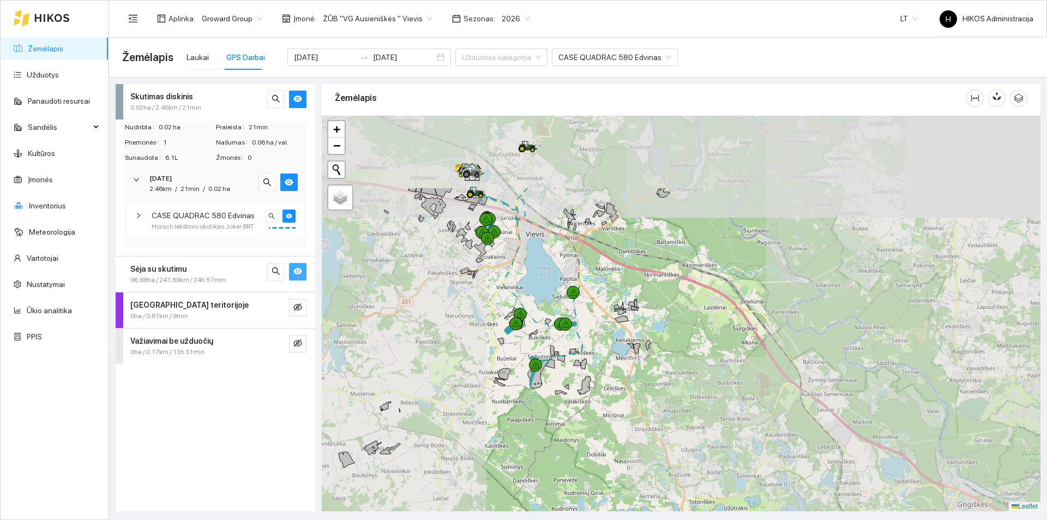
drag, startPoint x: 617, startPoint y: 164, endPoint x: 590, endPoint y: 276, distance: 115.0
click at [590, 276] on div at bounding box center [681, 313] width 719 height 395
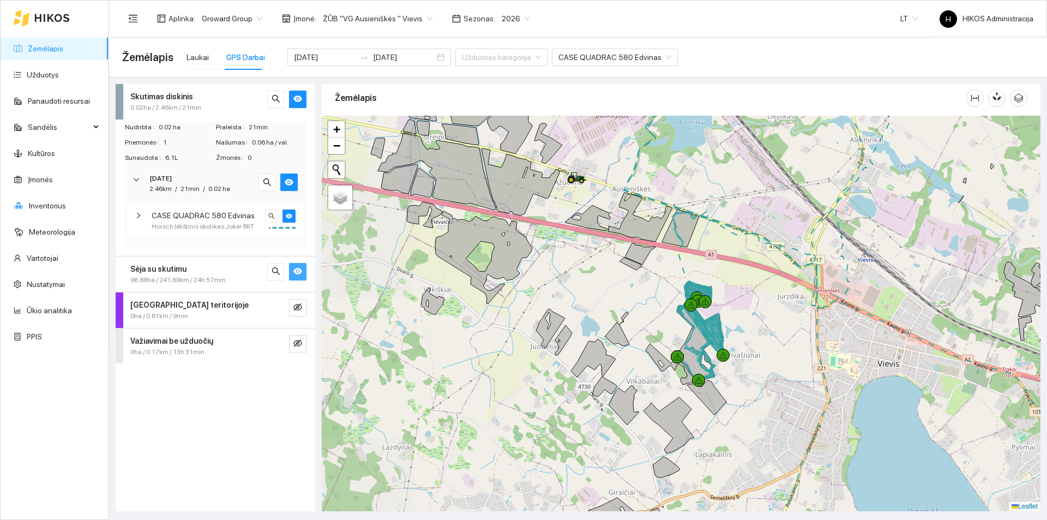
drag, startPoint x: 473, startPoint y: 331, endPoint x: 544, endPoint y: 360, distance: 76.5
click at [544, 360] on div at bounding box center [681, 313] width 719 height 395
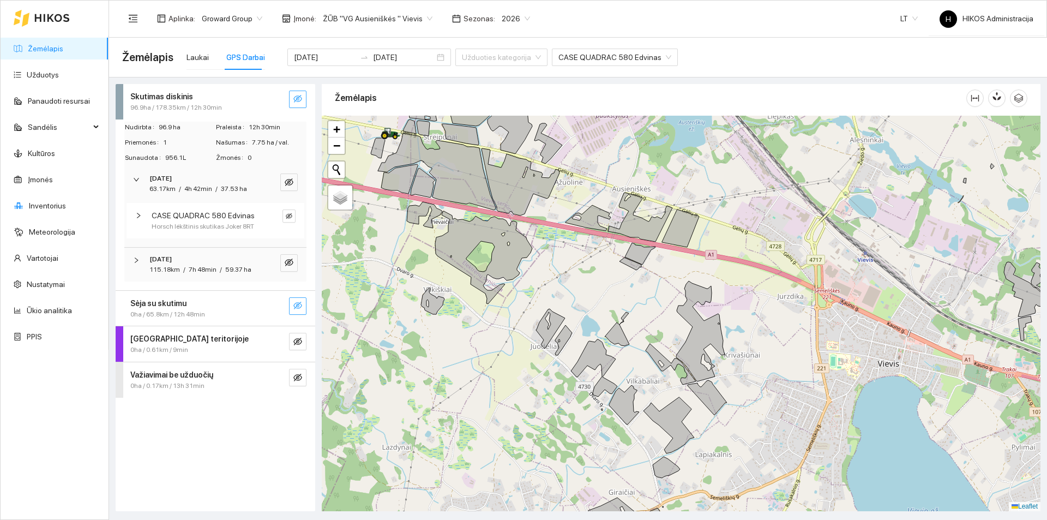
click at [304, 99] on button "button" at bounding box center [297, 98] width 17 height 17
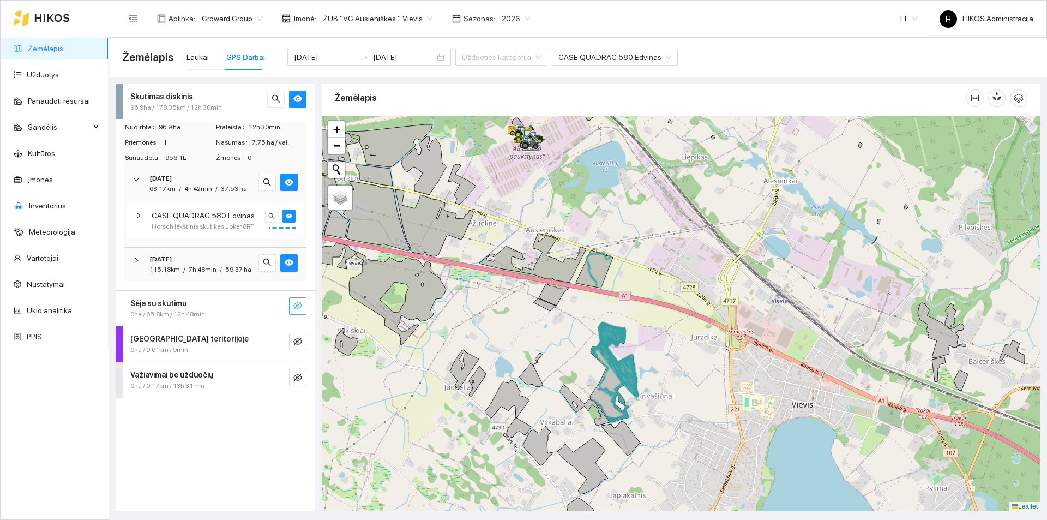
drag, startPoint x: 692, startPoint y: 231, endPoint x: 592, endPoint y: 276, distance: 110.0
click at [592, 276] on icon at bounding box center [594, 269] width 37 height 38
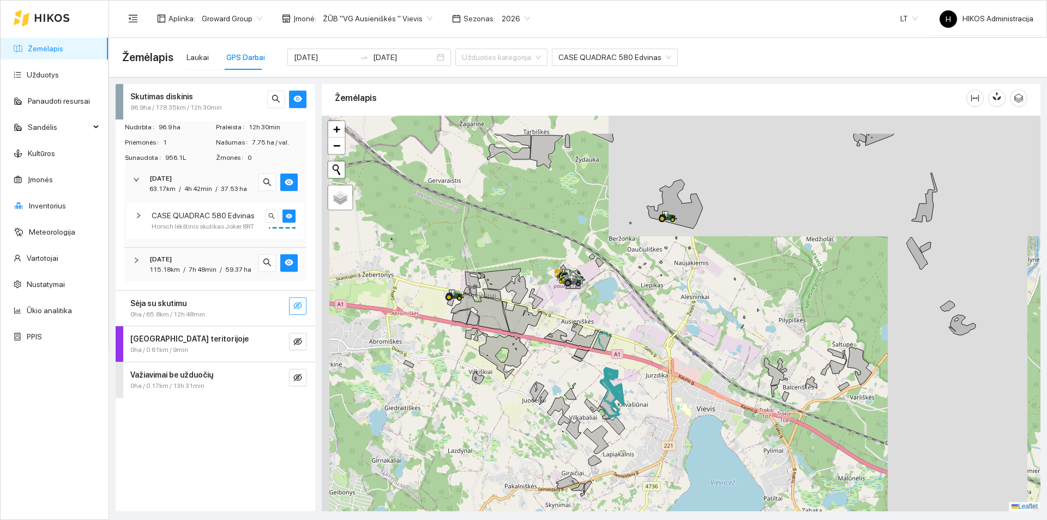
drag, startPoint x: 609, startPoint y: 238, endPoint x: 614, endPoint y: 279, distance: 40.6
click at [614, 279] on div at bounding box center [681, 313] width 719 height 395
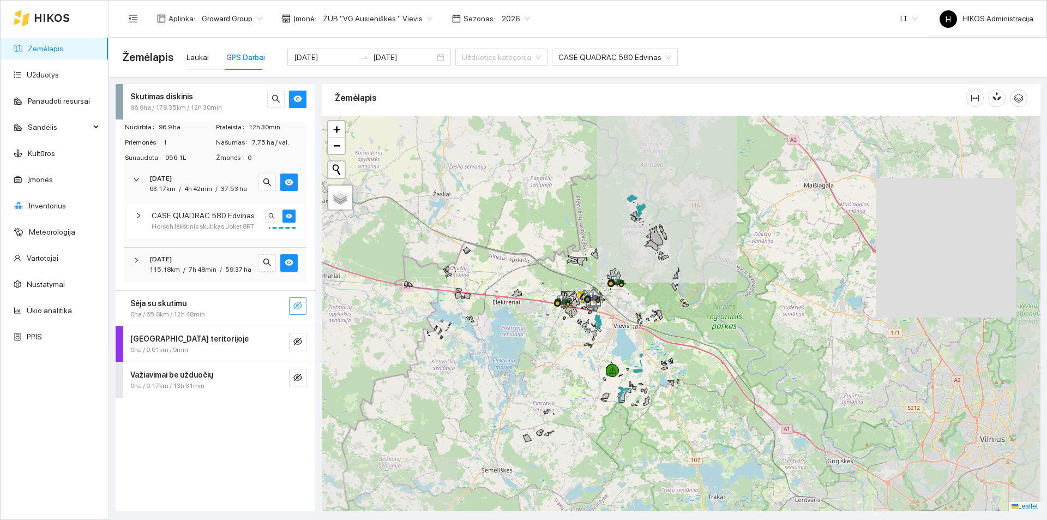
drag, startPoint x: 612, startPoint y: 227, endPoint x: 605, endPoint y: 275, distance: 47.9
click at [605, 275] on div at bounding box center [681, 313] width 719 height 395
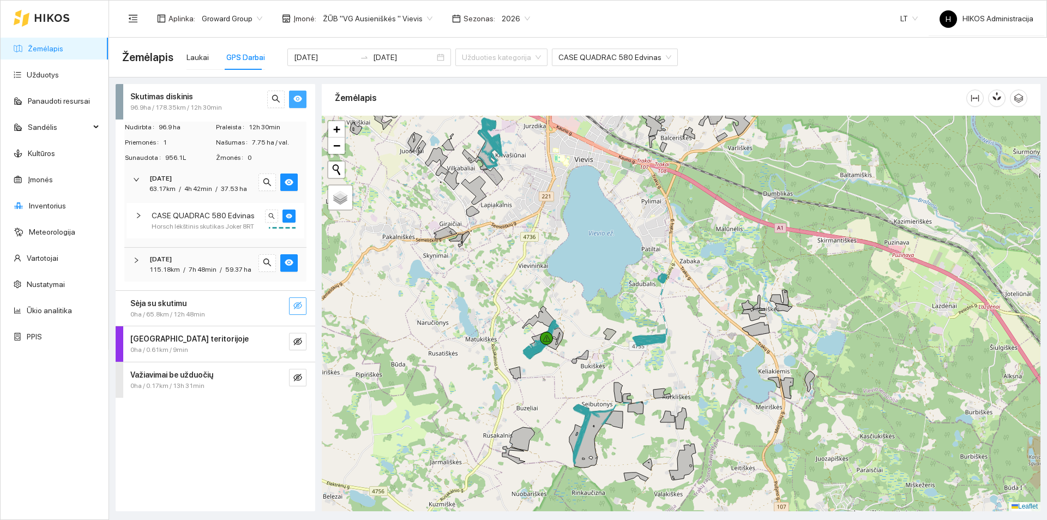
click at [297, 105] on span "eye" at bounding box center [297, 99] width 9 height 10
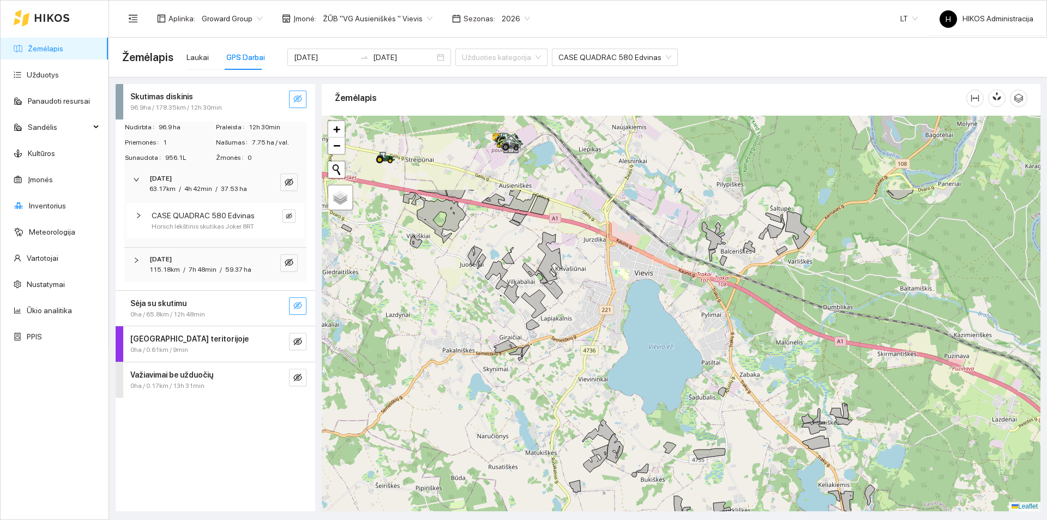
drag, startPoint x: 628, startPoint y: 331, endPoint x: 645, endPoint y: 353, distance: 27.6
click at [645, 357] on div at bounding box center [681, 313] width 719 height 395
click at [294, 96] on icon "eye-invisible" at bounding box center [297, 98] width 9 height 9
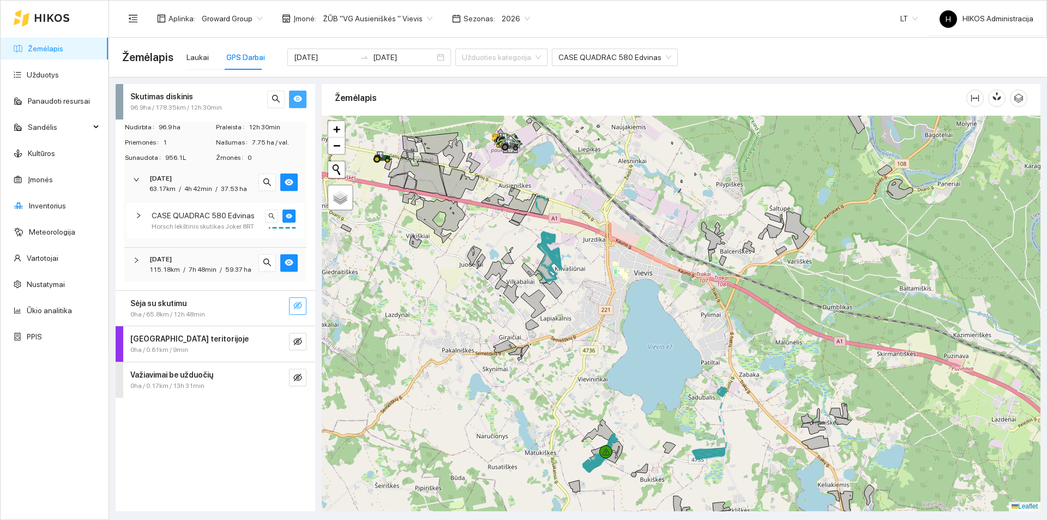
click at [294, 96] on icon "eye" at bounding box center [297, 98] width 9 height 9
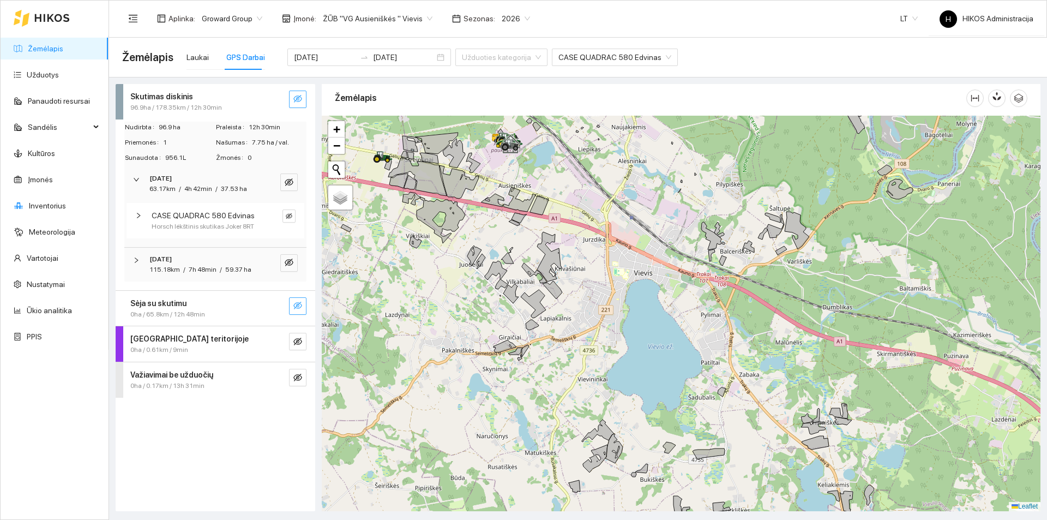
click at [294, 96] on icon "eye-invisible" at bounding box center [297, 98] width 9 height 9
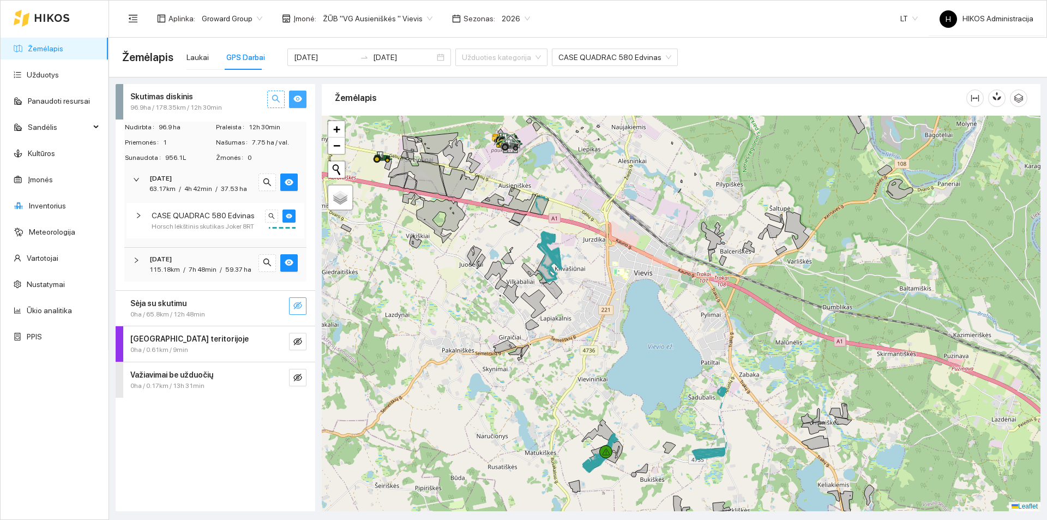
click at [273, 93] on button "button" at bounding box center [275, 98] width 17 height 17
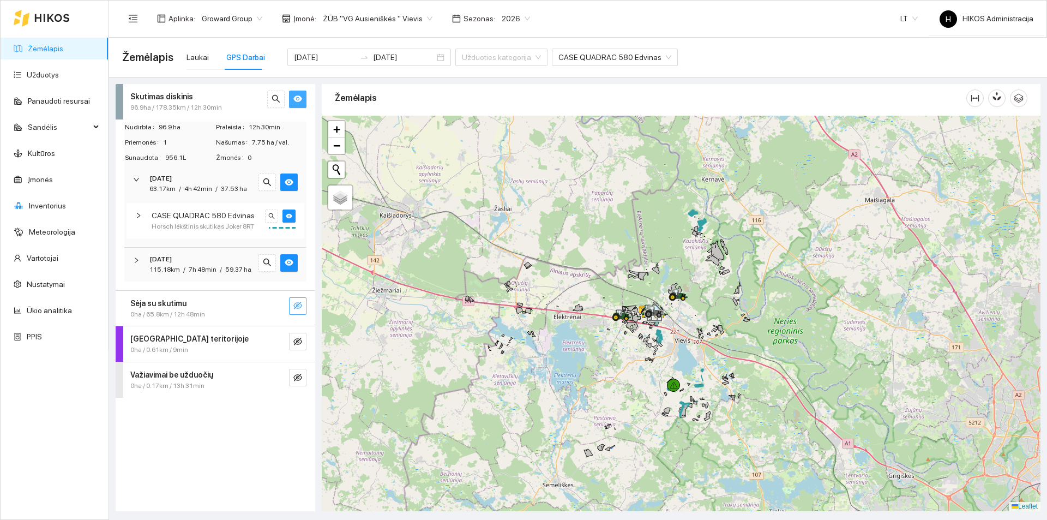
click at [300, 96] on icon "eye" at bounding box center [297, 98] width 9 height 9
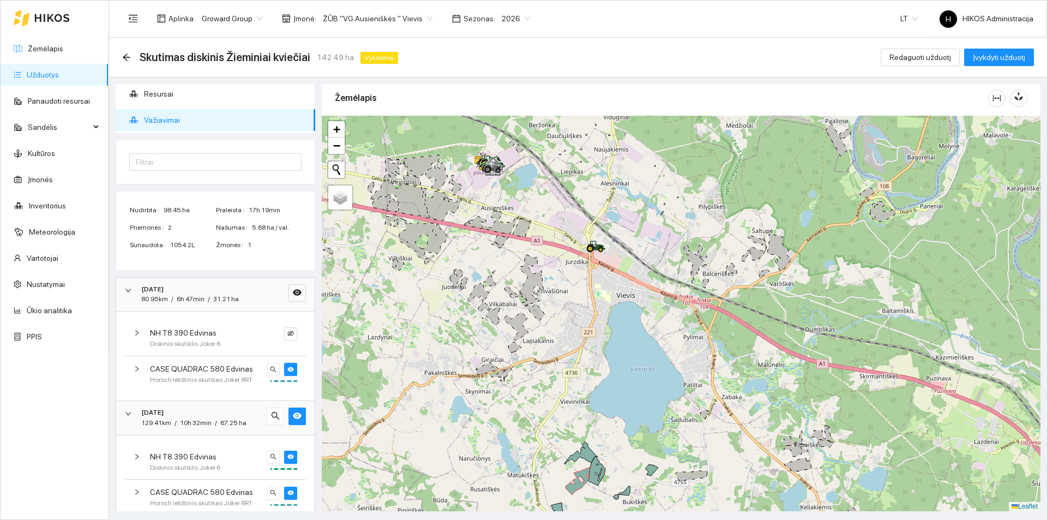
scroll to position [46, 0]
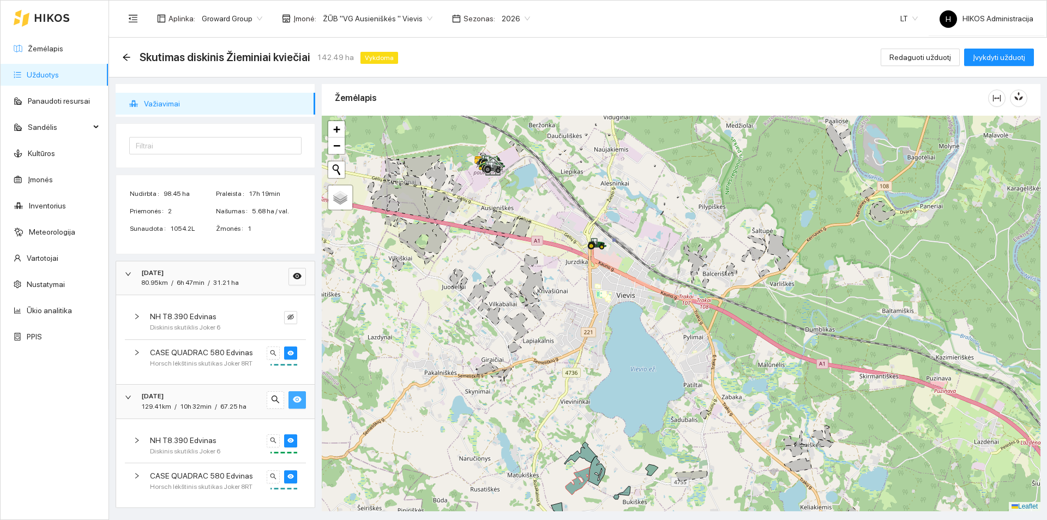
click at [293, 395] on icon "eye" at bounding box center [297, 399] width 9 height 9
click at [293, 395] on icon "eye-invisible" at bounding box center [297, 399] width 9 height 9
click at [293, 395] on icon "eye" at bounding box center [297, 399] width 9 height 9
click at [293, 273] on icon "eye" at bounding box center [297, 275] width 9 height 9
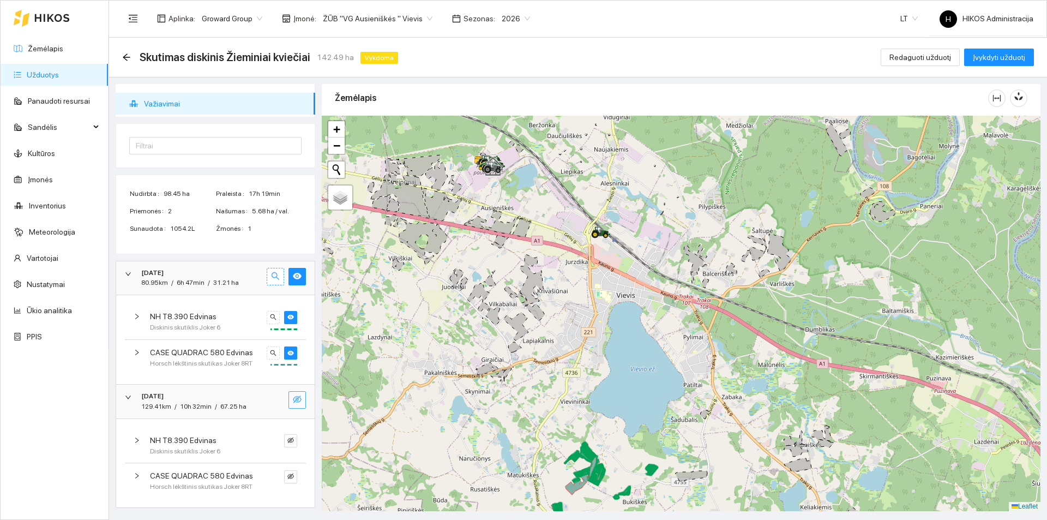
click at [272, 276] on button "button" at bounding box center [275, 276] width 17 height 17
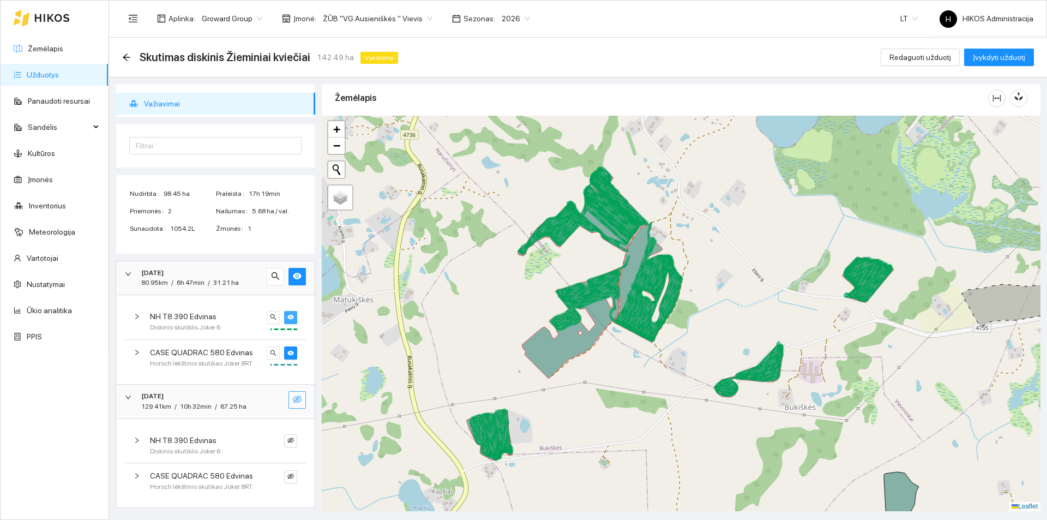
click at [287, 321] on span "eye" at bounding box center [290, 317] width 7 height 8
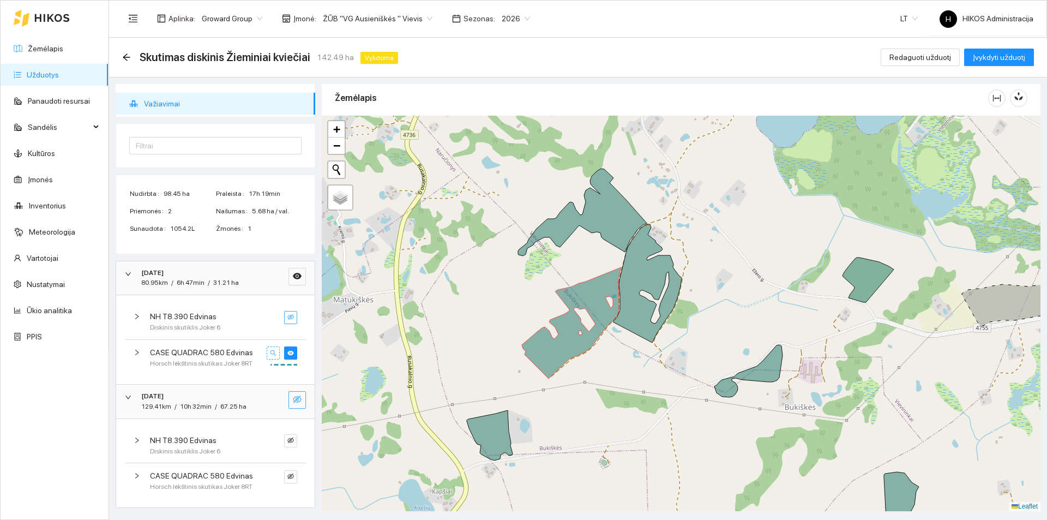
click at [270, 350] on icon "search" at bounding box center [273, 352] width 7 height 7
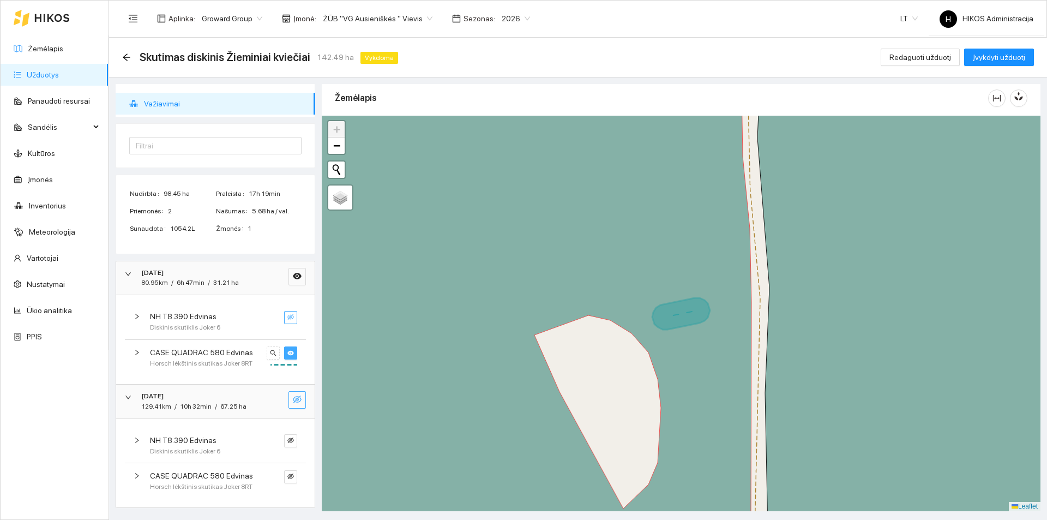
click at [287, 352] on icon "eye" at bounding box center [290, 352] width 7 height 5
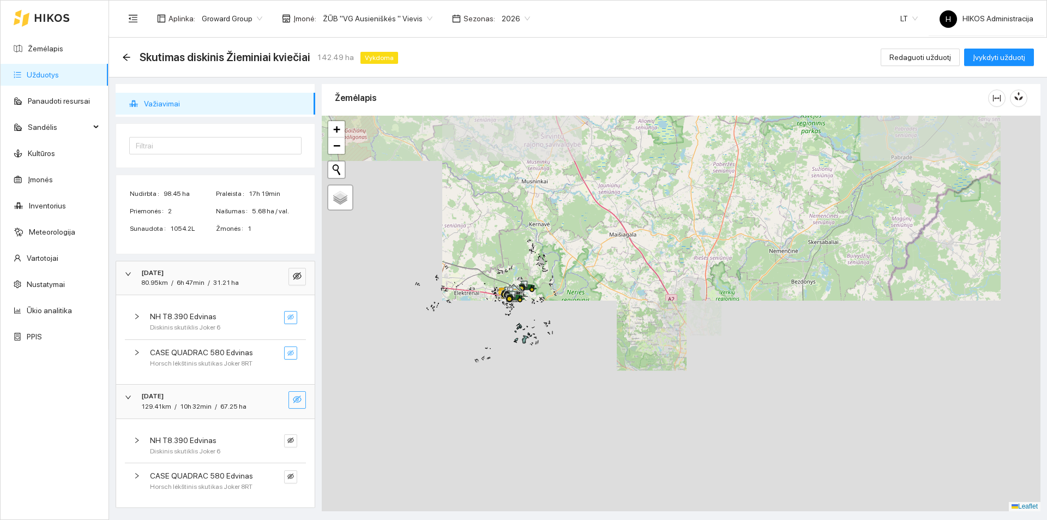
drag, startPoint x: 480, startPoint y: 339, endPoint x: 430, endPoint y: 245, distance: 106.1
click at [519, 327] on icon at bounding box center [517, 327] width 3 height 3
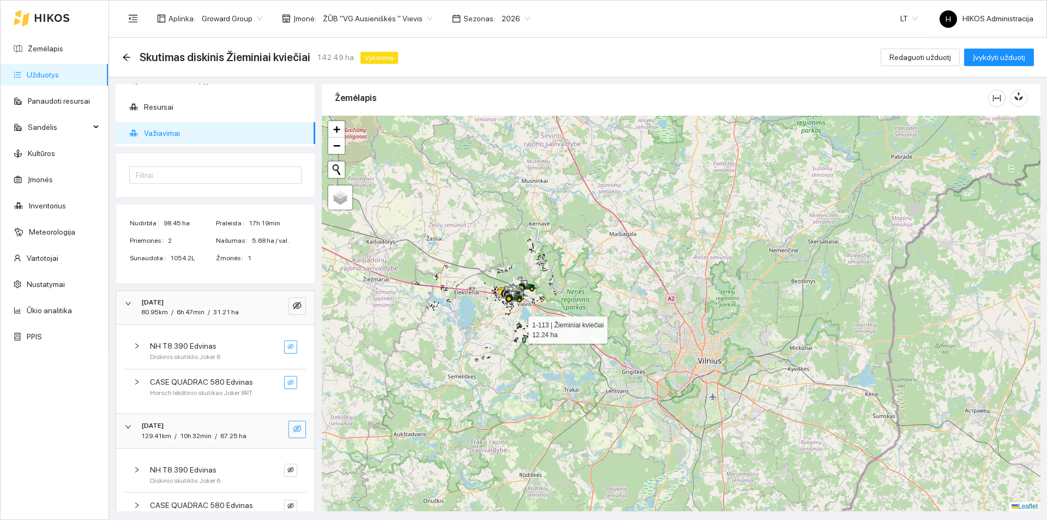
scroll to position [0, 0]
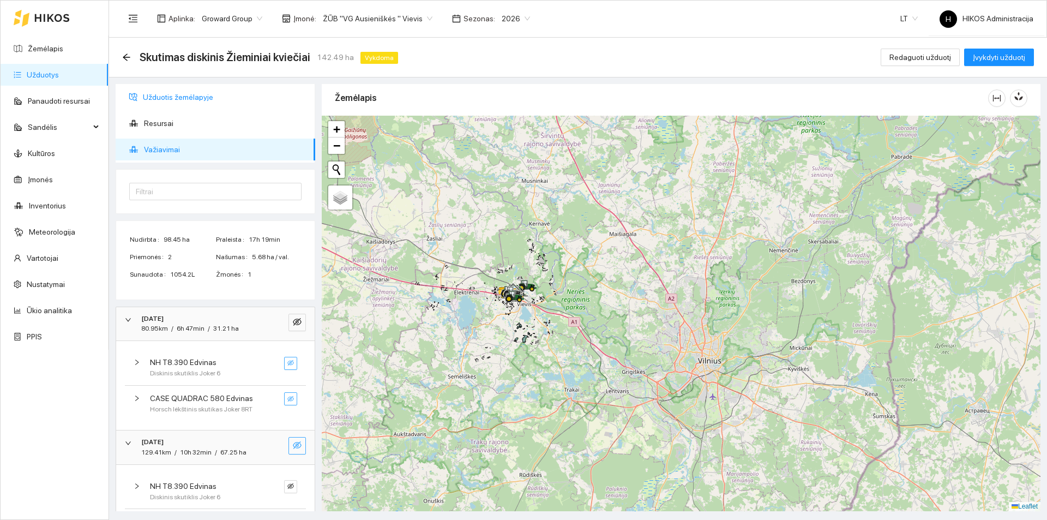
click at [172, 104] on span "Užduotis žemėlapyje" at bounding box center [225, 97] width 164 height 22
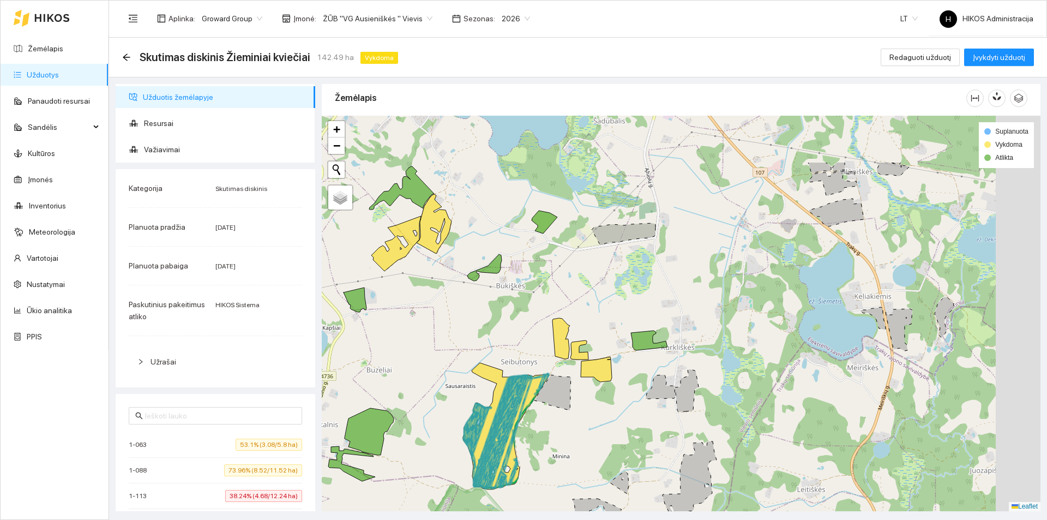
drag, startPoint x: 646, startPoint y: 176, endPoint x: 569, endPoint y: 262, distance: 115.9
click at [569, 262] on div at bounding box center [681, 313] width 719 height 395
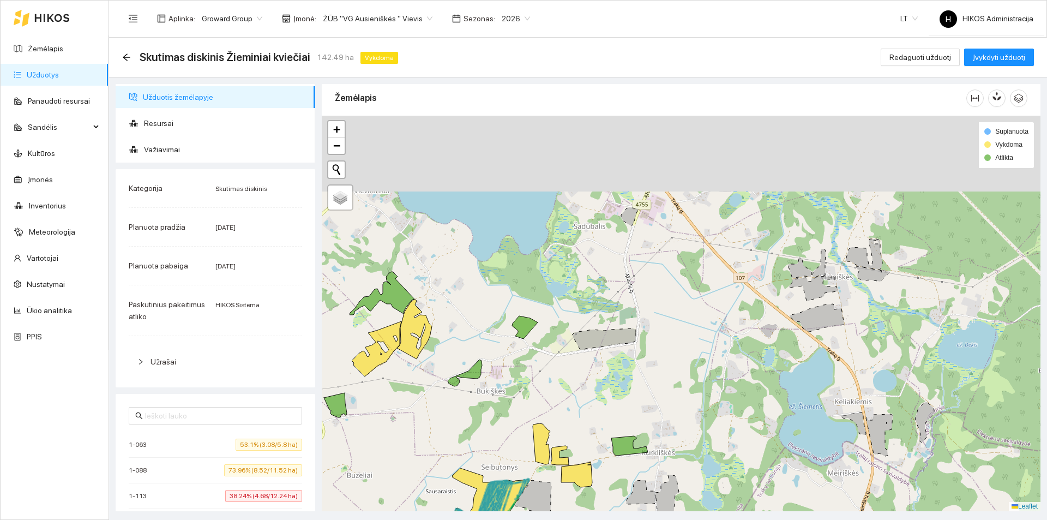
drag, startPoint x: 591, startPoint y: 231, endPoint x: 557, endPoint y: 366, distance: 139.4
click at [572, 350] on icon at bounding box center [604, 339] width 64 height 22
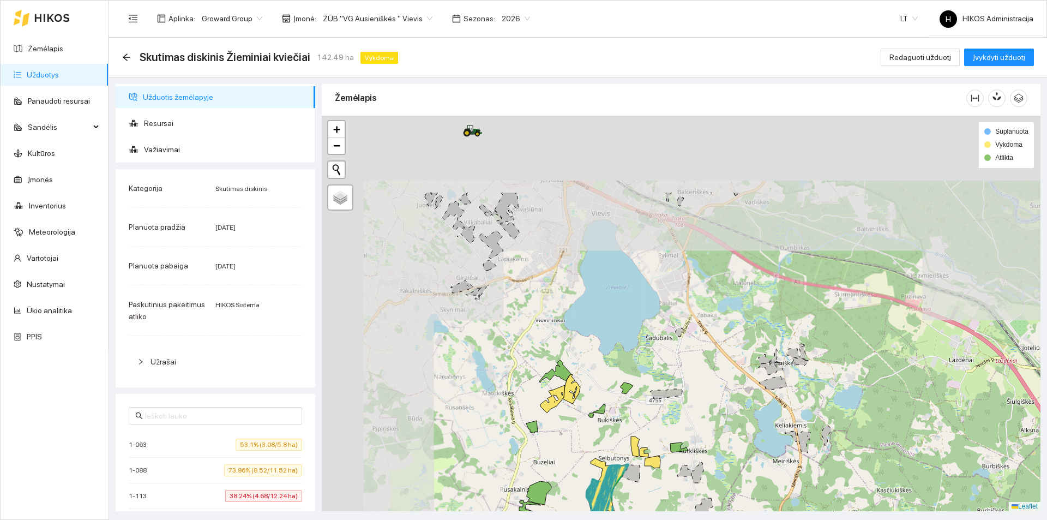
drag, startPoint x: 487, startPoint y: 209, endPoint x: 607, endPoint y: 290, distance: 144.9
click at [607, 290] on div at bounding box center [681, 313] width 719 height 395
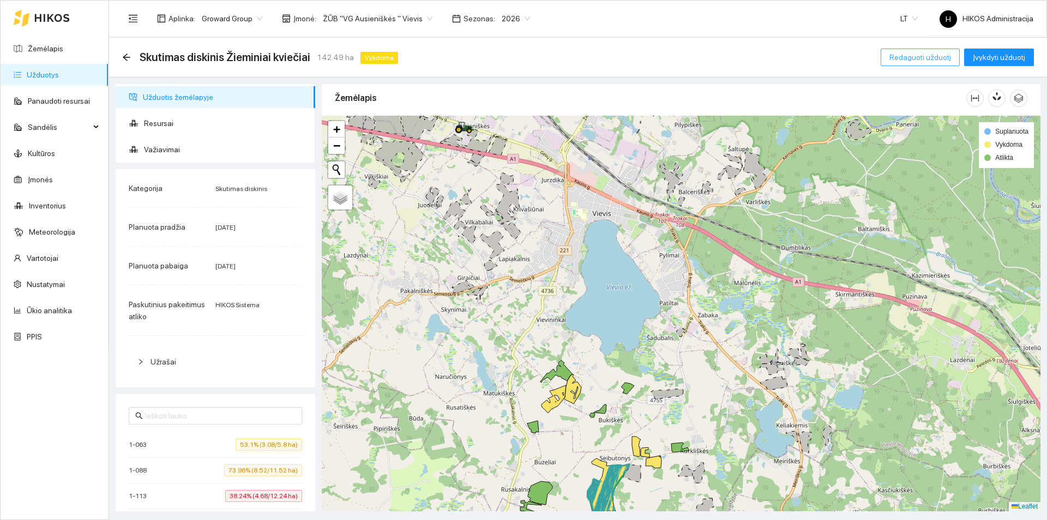
click at [903, 55] on span "Redaguoti užduotį" at bounding box center [920, 57] width 62 height 12
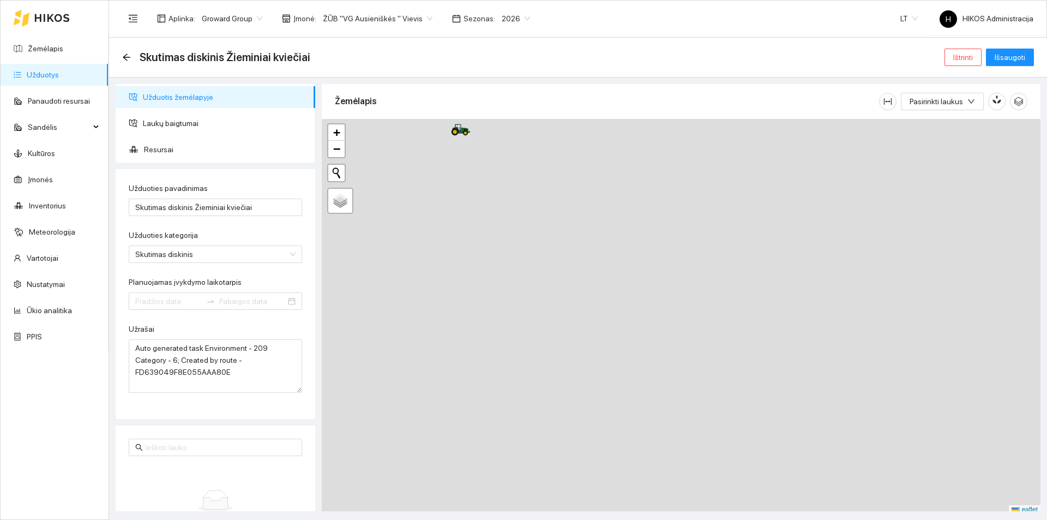
type input "2025-09-22"
type input "2025-10-02"
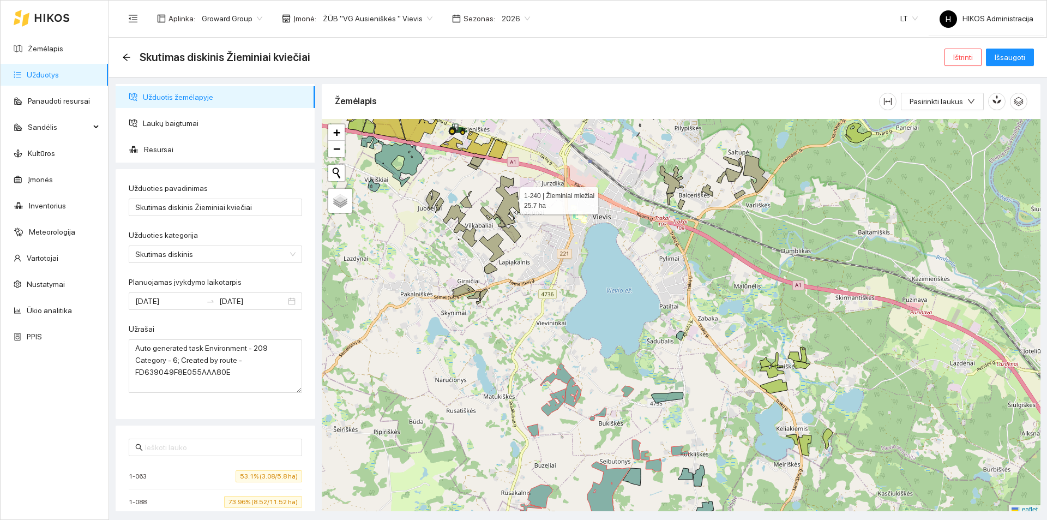
click at [510, 198] on icon at bounding box center [508, 201] width 25 height 50
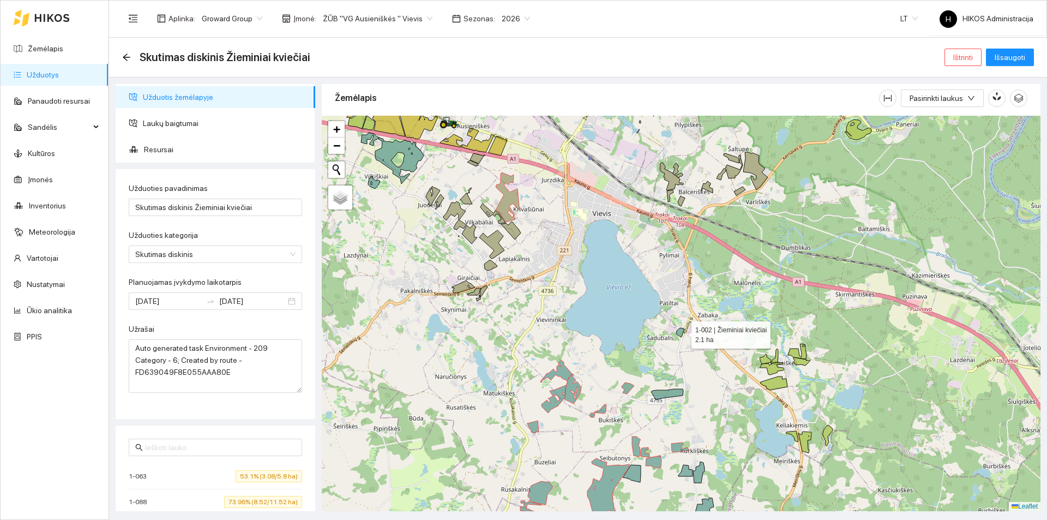
click at [681, 332] on icon at bounding box center [680, 332] width 8 height 9
click at [674, 395] on icon at bounding box center [667, 394] width 32 height 11
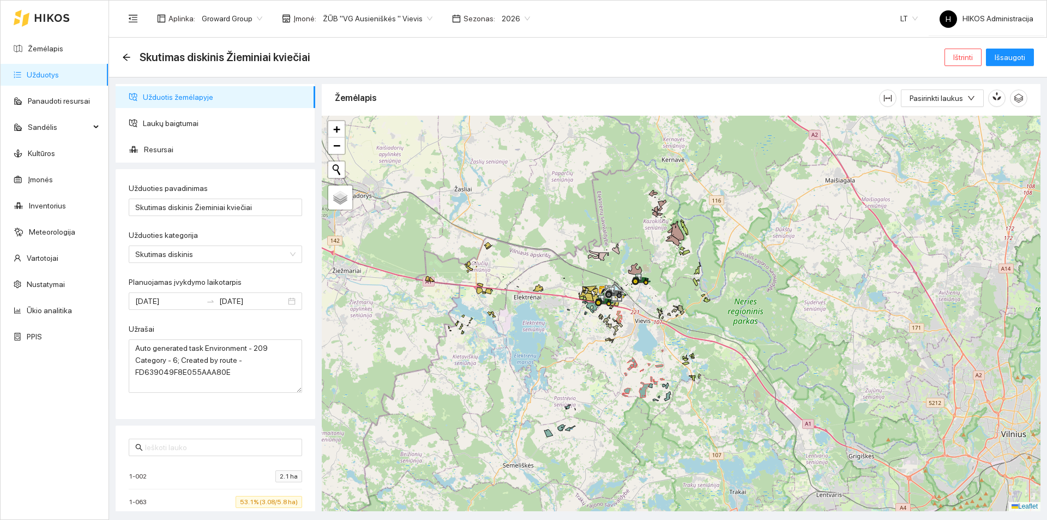
drag, startPoint x: 673, startPoint y: 236, endPoint x: 670, endPoint y: 265, distance: 29.6
click at [670, 265] on div at bounding box center [681, 313] width 719 height 395
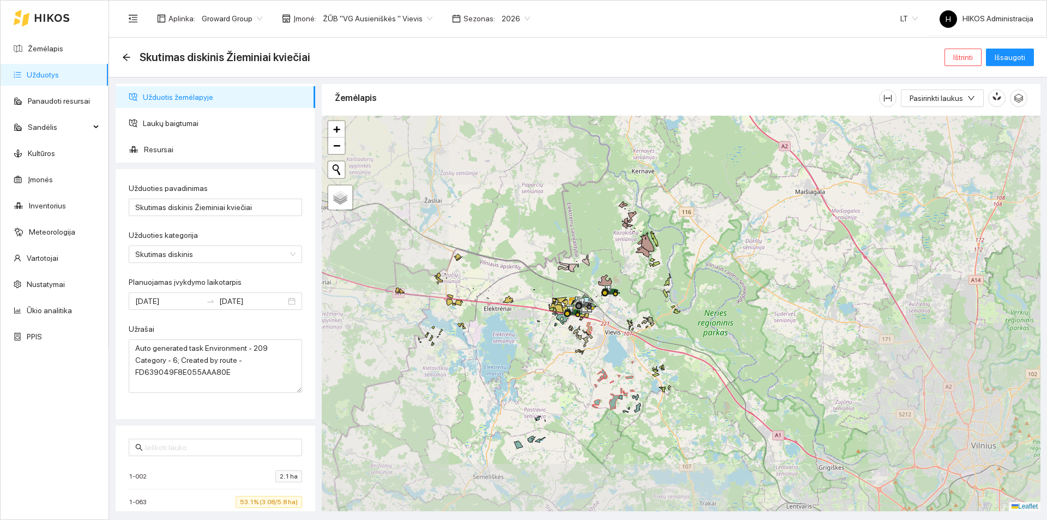
drag, startPoint x: 613, startPoint y: 237, endPoint x: 601, endPoint y: 274, distance: 39.5
click at [601, 274] on div at bounding box center [681, 313] width 719 height 395
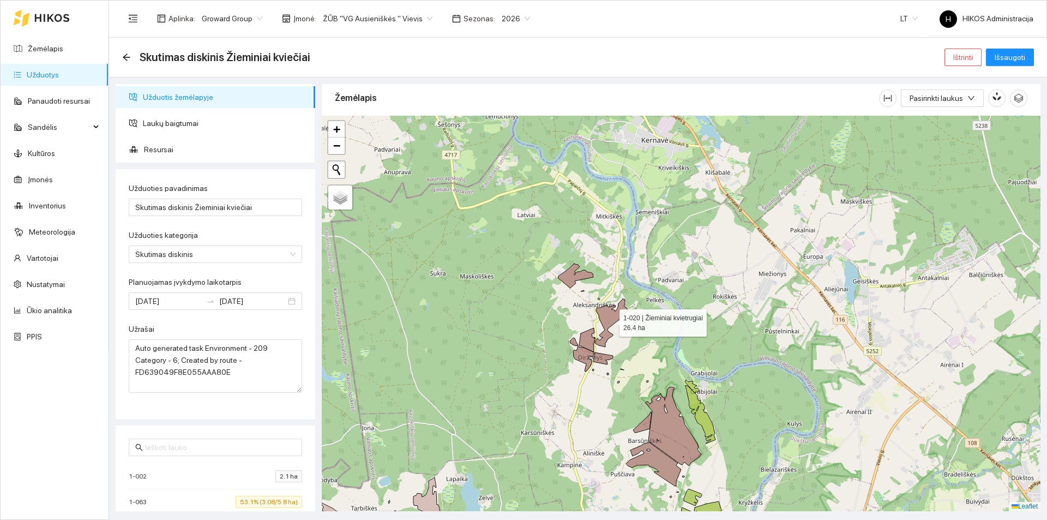
click at [606, 317] on icon at bounding box center [611, 323] width 33 height 48
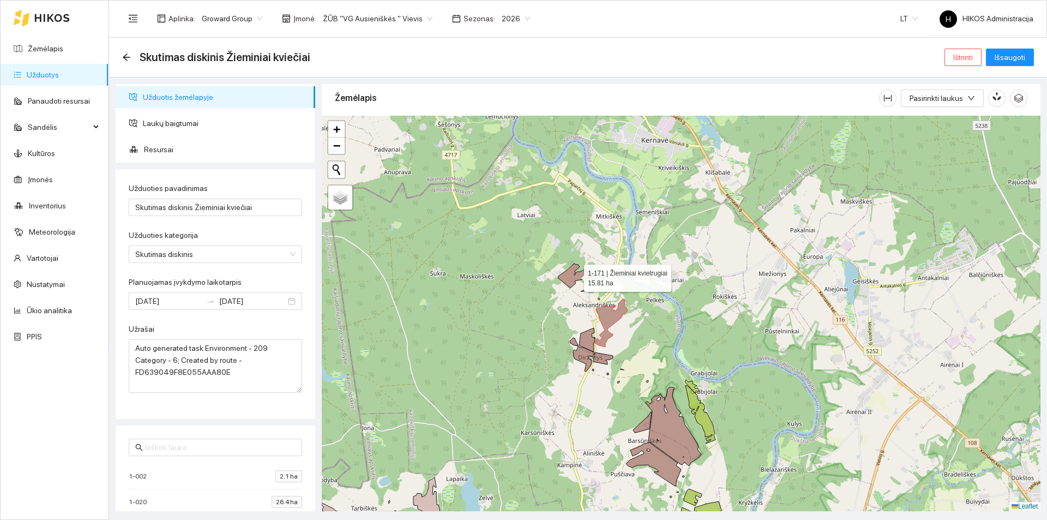
click at [567, 279] on icon at bounding box center [575, 275] width 35 height 25
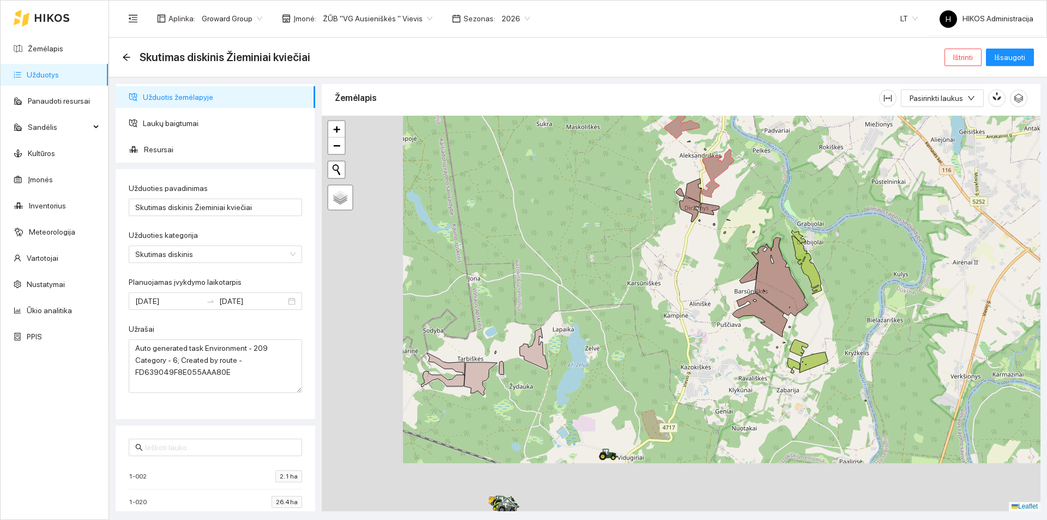
drag, startPoint x: 564, startPoint y: 303, endPoint x: 670, endPoint y: 147, distance: 188.4
click at [669, 149] on div at bounding box center [681, 313] width 719 height 395
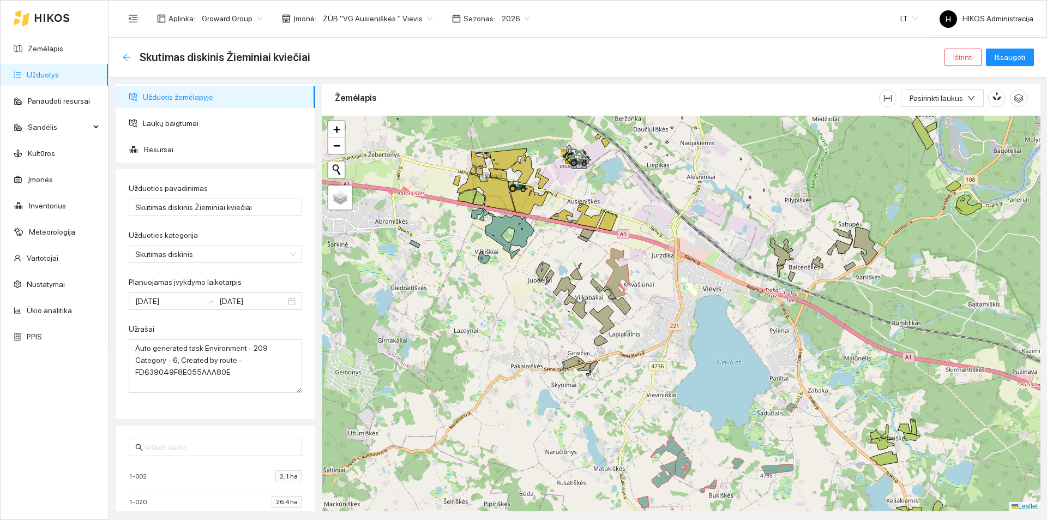
click at [126, 56] on icon "arrow-left" at bounding box center [126, 57] width 9 height 9
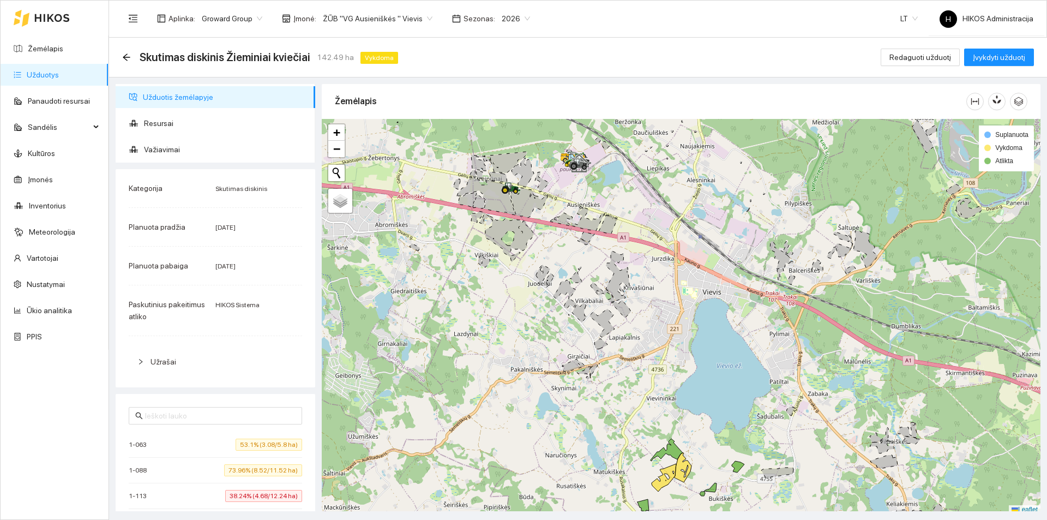
scroll to position [3, 0]
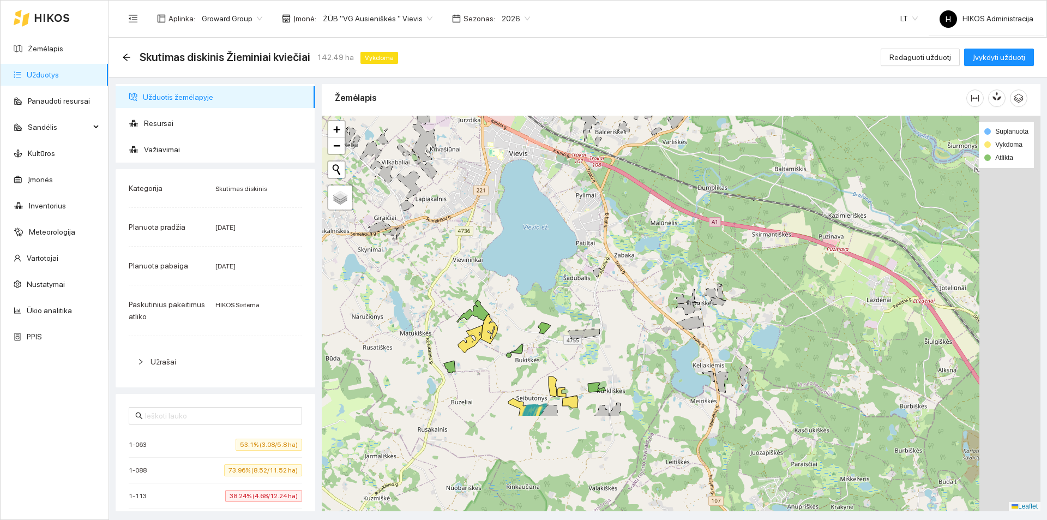
drag, startPoint x: 708, startPoint y: 381, endPoint x: 504, endPoint y: 238, distance: 248.5
click at [504, 238] on div at bounding box center [681, 313] width 719 height 395
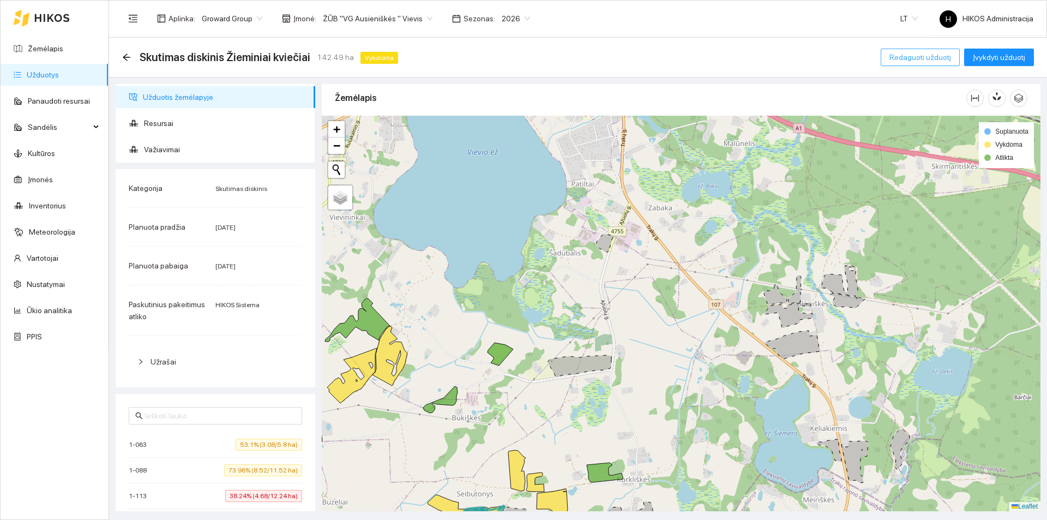
click at [928, 56] on span "Redaguoti užduotį" at bounding box center [920, 57] width 62 height 12
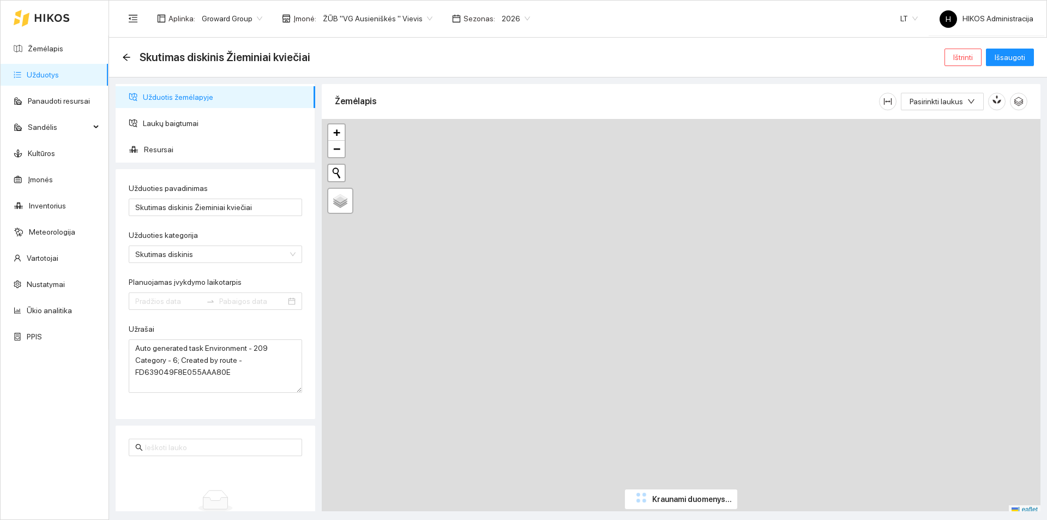
type input "[DATE]"
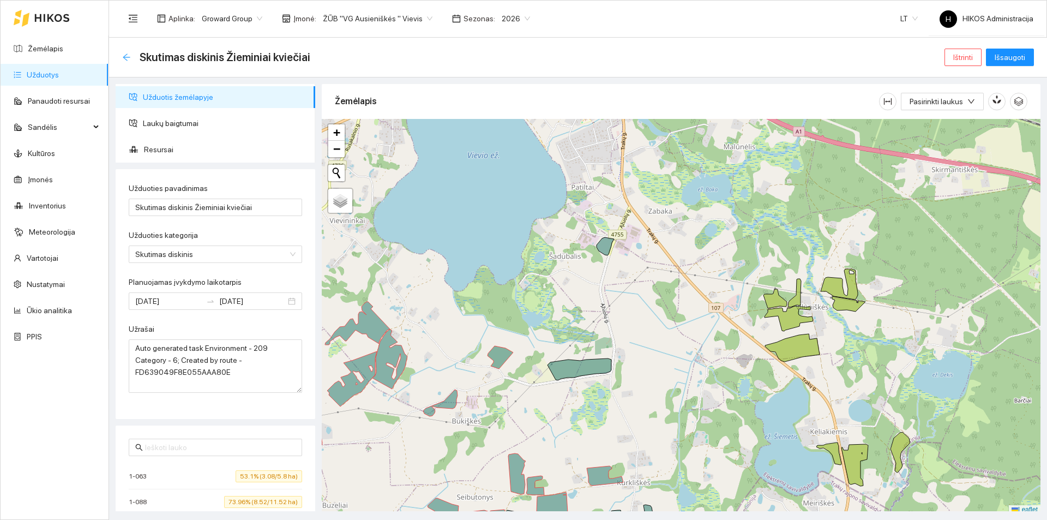
click at [125, 56] on icon "arrow-left" at bounding box center [126, 56] width 7 height 7
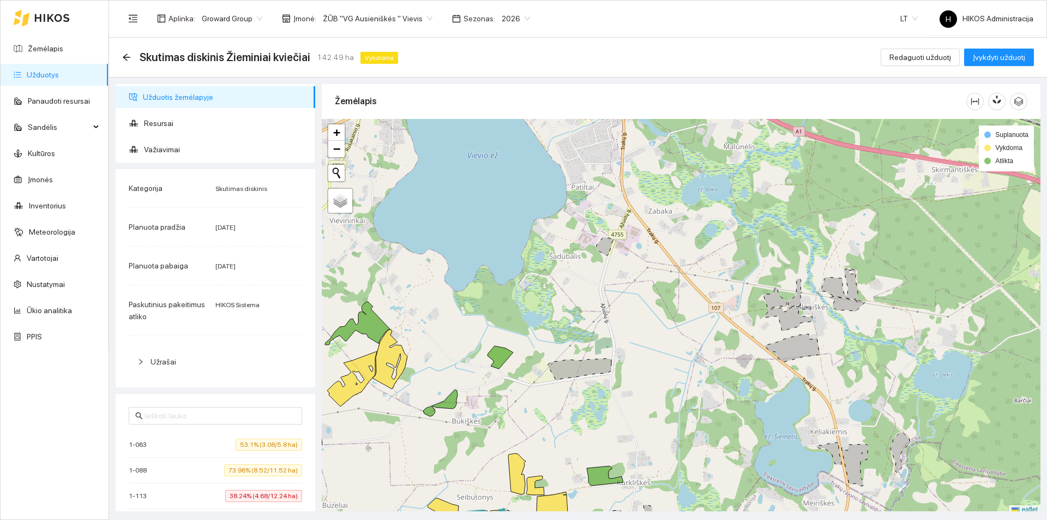
click at [364, 15] on span "ŽŪB "VG Ausieniškės " Vievis" at bounding box center [378, 18] width 110 height 16
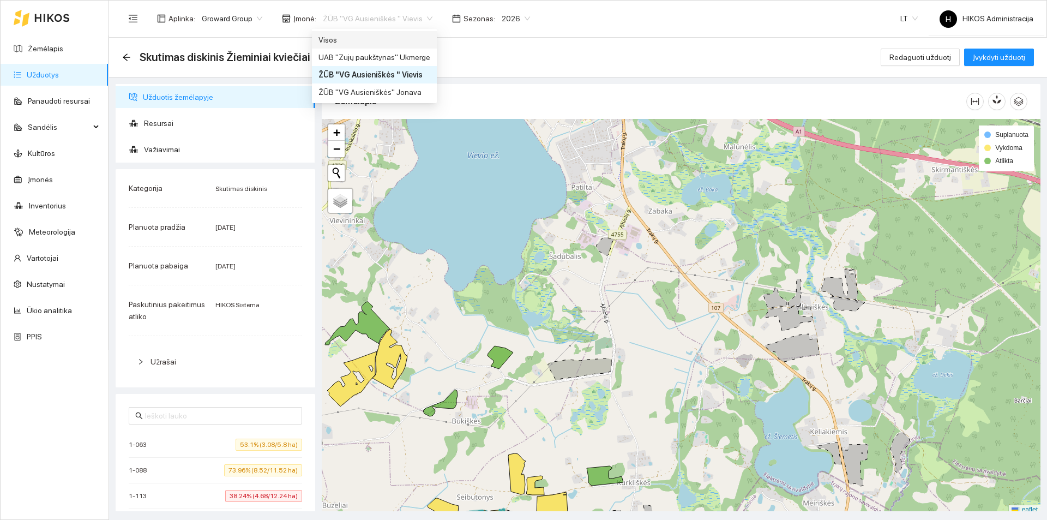
click at [376, 32] on div "Visos" at bounding box center [374, 39] width 125 height 17
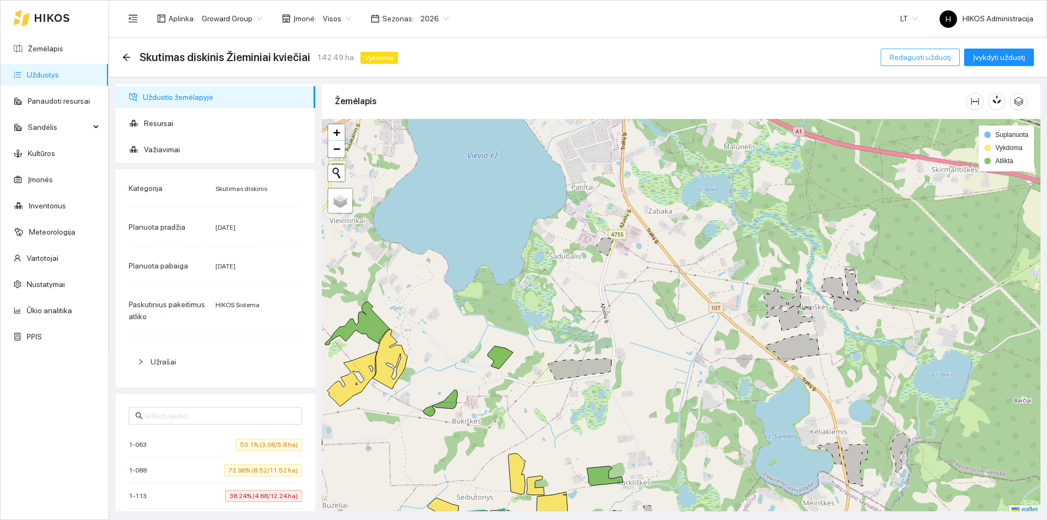
click at [909, 58] on span "Redaguoti užduotį" at bounding box center [920, 57] width 62 height 12
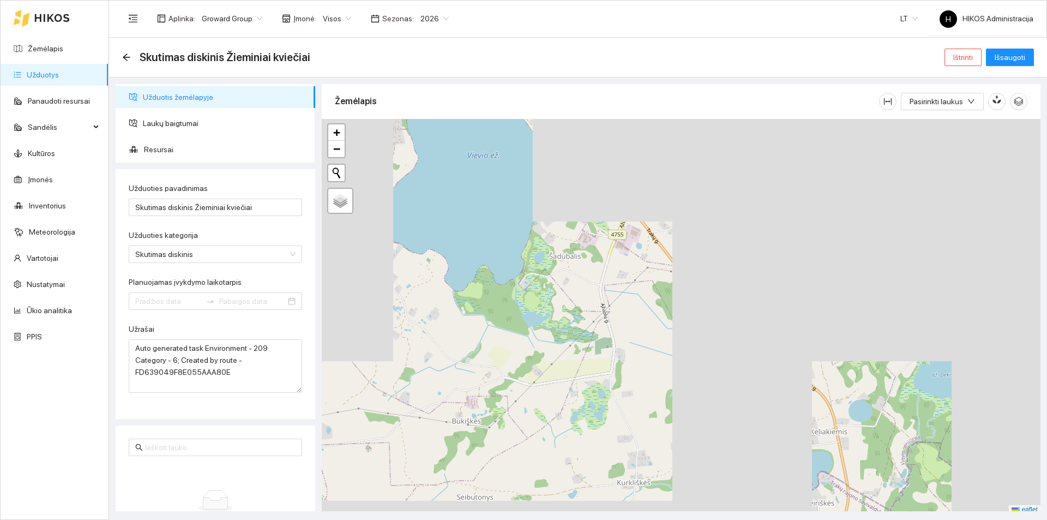
type input "[DATE]"
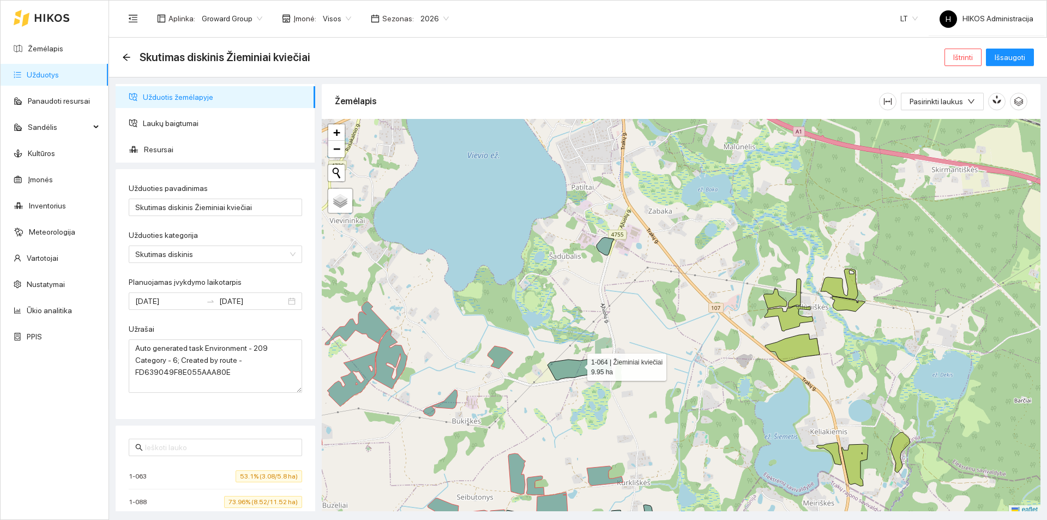
click at [577, 364] on icon at bounding box center [579, 369] width 64 height 22
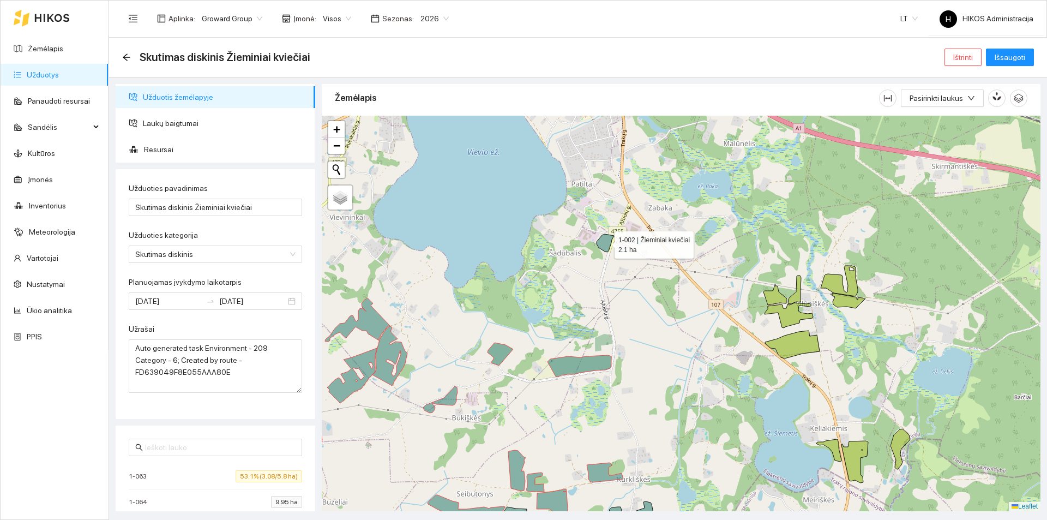
click at [609, 240] on icon at bounding box center [604, 243] width 17 height 18
click at [995, 62] on button "Išsaugoti" at bounding box center [1010, 57] width 48 height 17
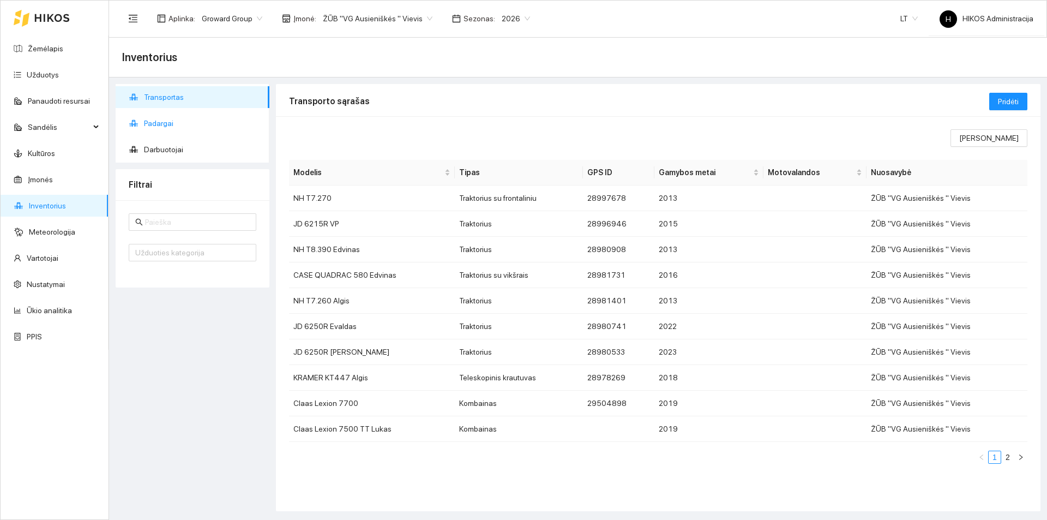
click at [184, 117] on span "Padargai" at bounding box center [202, 123] width 117 height 22
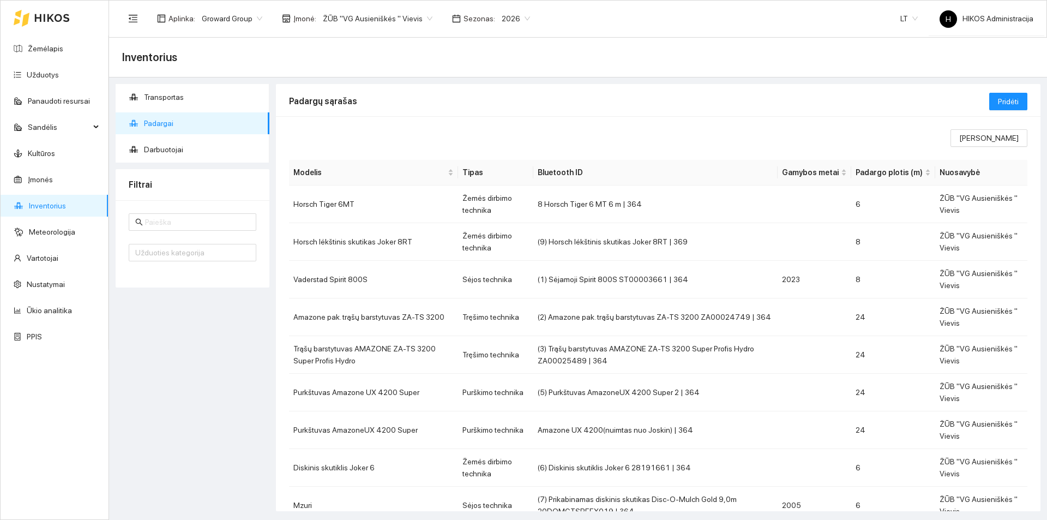
click at [202, 207] on div "Užduoties kategorija" at bounding box center [193, 243] width 154 height 87
click at [203, 213] on div "Užduoties kategorija" at bounding box center [193, 243] width 154 height 87
click at [202, 221] on input "text" at bounding box center [197, 222] width 105 height 12
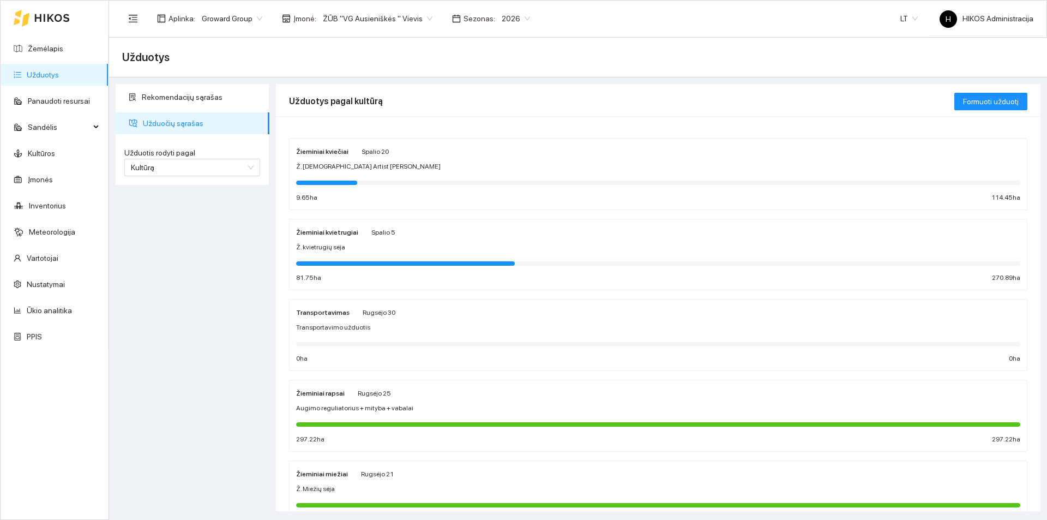
click at [381, 249] on div "Ž. kvietrugių sėja" at bounding box center [658, 247] width 724 height 10
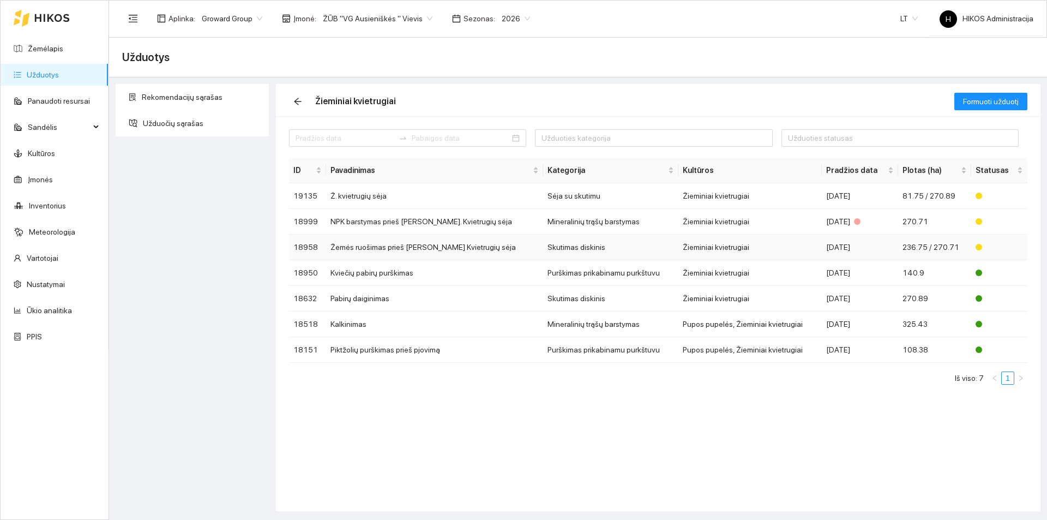
click at [427, 251] on td "Žemės ruošimas prieš [PERSON_NAME] Kvietrugių sėja" at bounding box center [434, 247] width 217 height 26
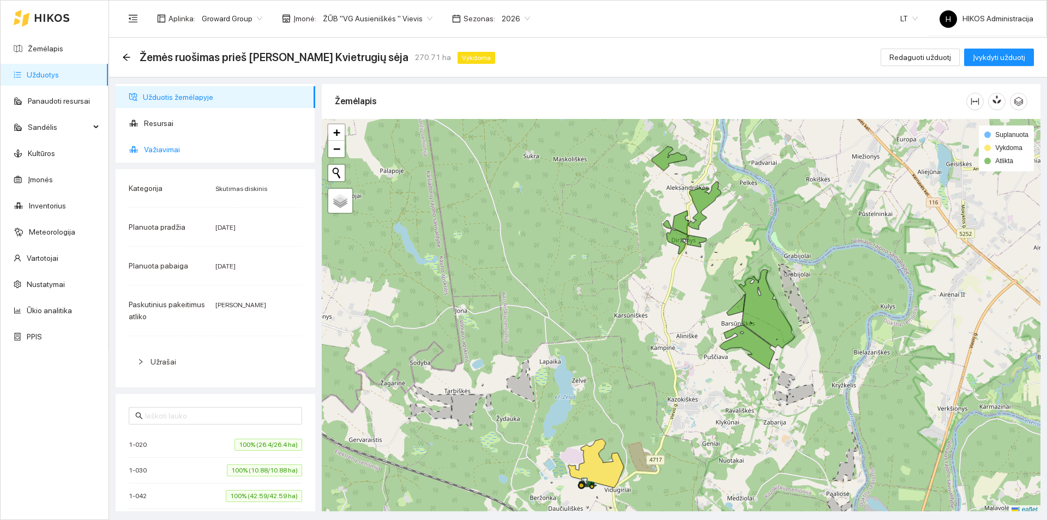
click at [248, 151] on span "Važiavimai" at bounding box center [225, 149] width 162 height 22
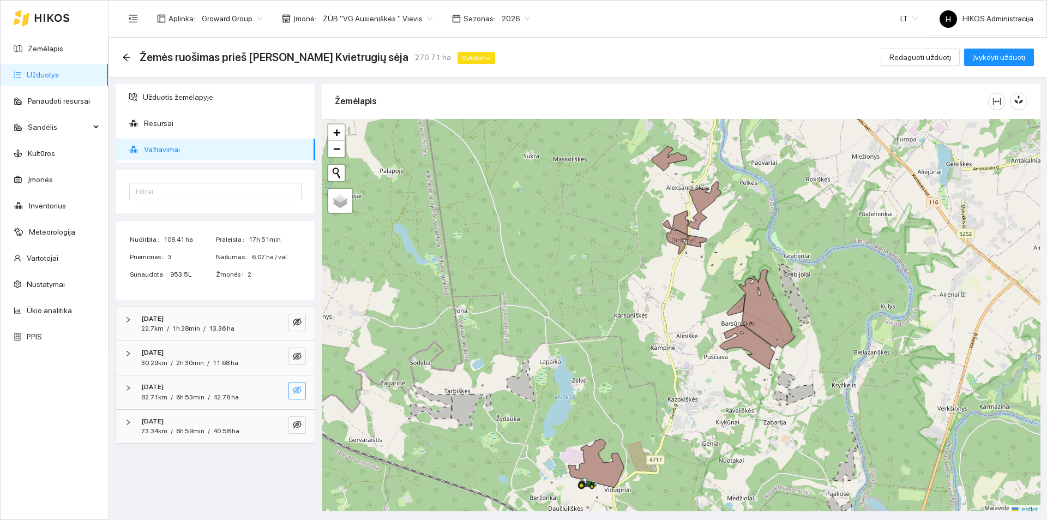
click at [295, 390] on icon "eye-invisible" at bounding box center [297, 389] width 9 height 9
click at [299, 427] on icon "eye-invisible" at bounding box center [297, 424] width 9 height 9
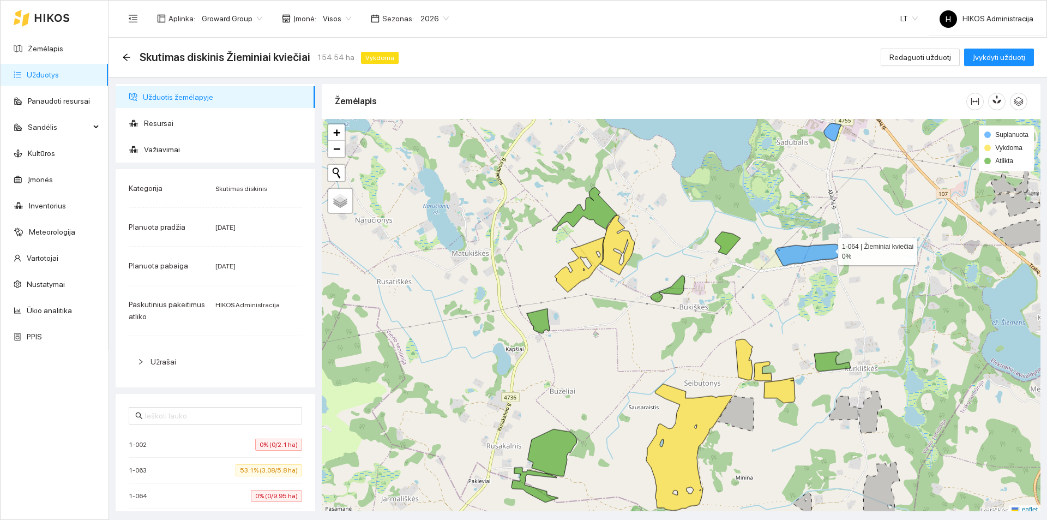
click at [805, 249] on icon at bounding box center [807, 255] width 64 height 22
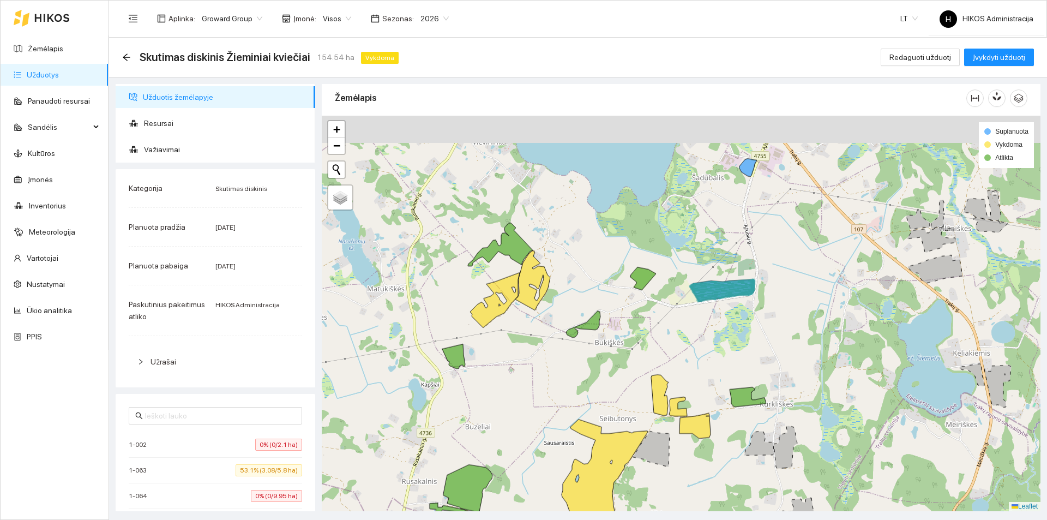
drag, startPoint x: 801, startPoint y: 227, endPoint x: 705, endPoint y: 254, distance: 99.2
click at [706, 268] on div "+ − Nieko nerasta. Bandykite dar kartą. Žemėlapis Palydovas Leaflet Suplanuota …" at bounding box center [681, 313] width 719 height 395
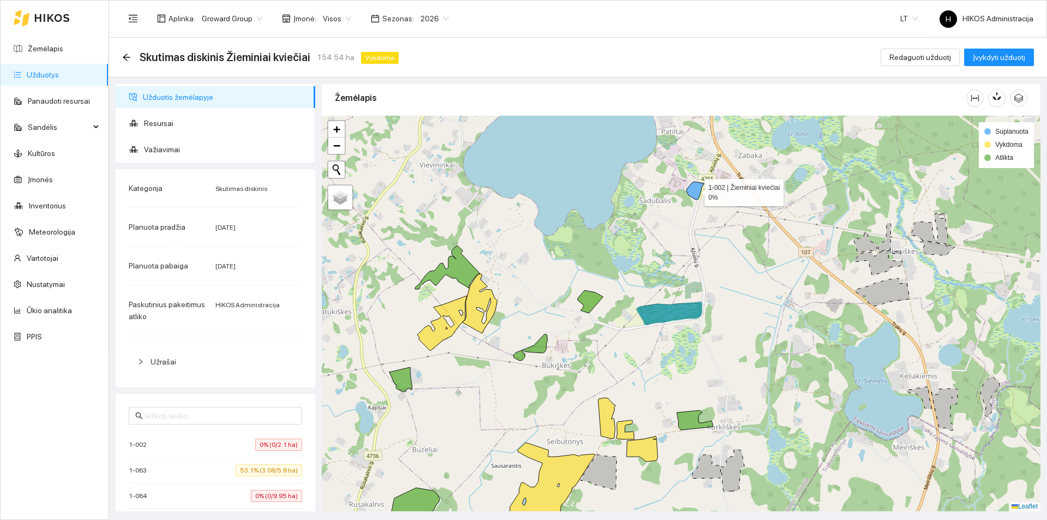
click at [693, 188] on icon at bounding box center [694, 191] width 17 height 18
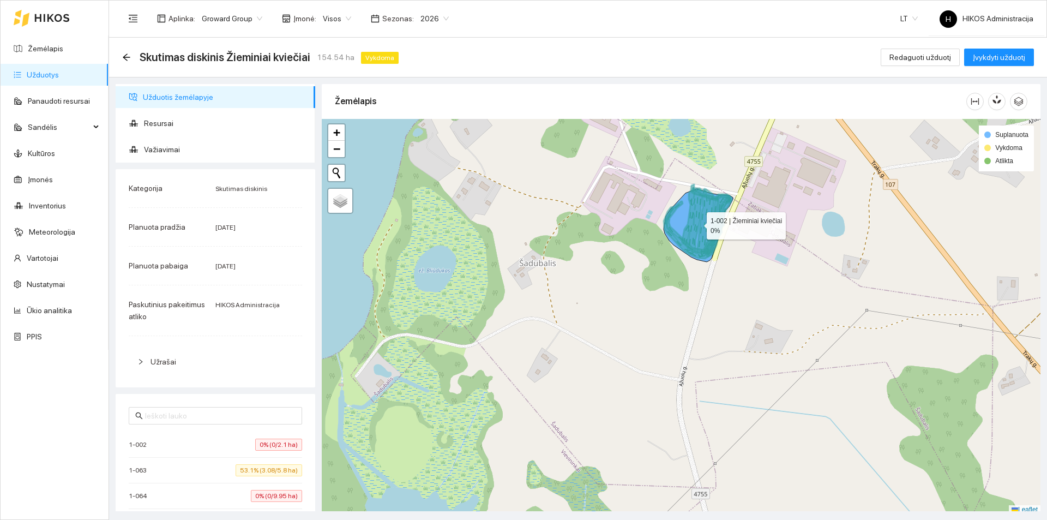
scroll to position [3, 0]
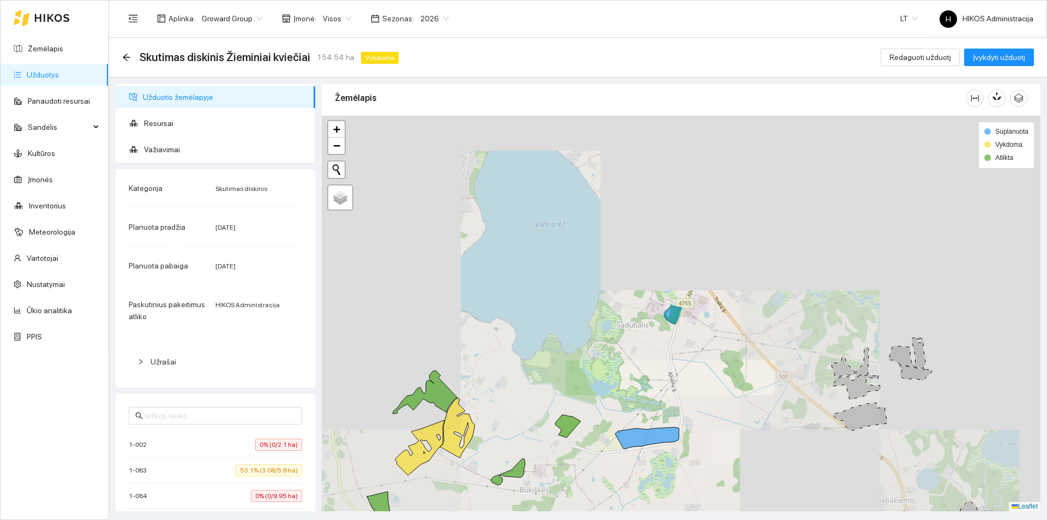
drag, startPoint x: 729, startPoint y: 164, endPoint x: 727, endPoint y: 286, distance: 122.1
click at [727, 286] on div at bounding box center [681, 313] width 719 height 395
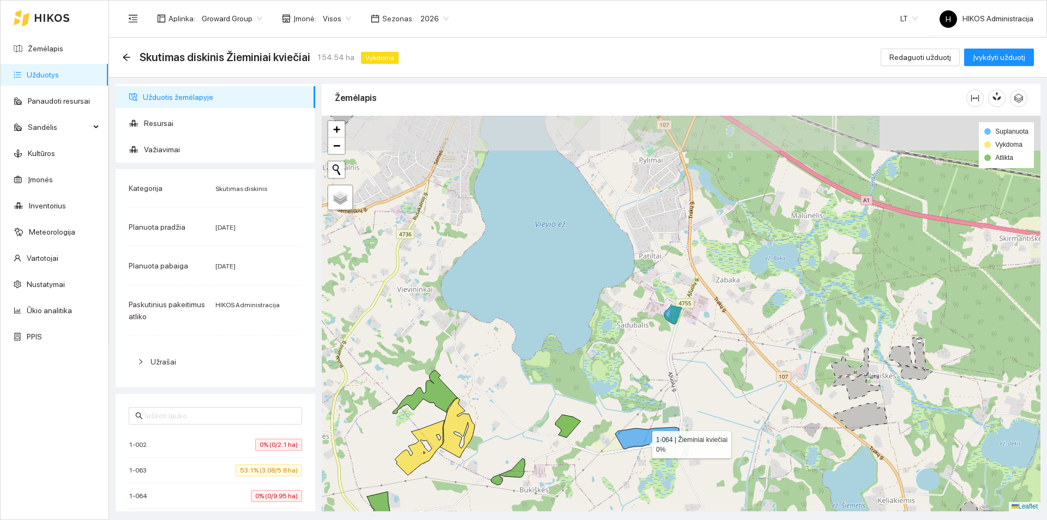
click at [643, 441] on icon at bounding box center [647, 438] width 64 height 22
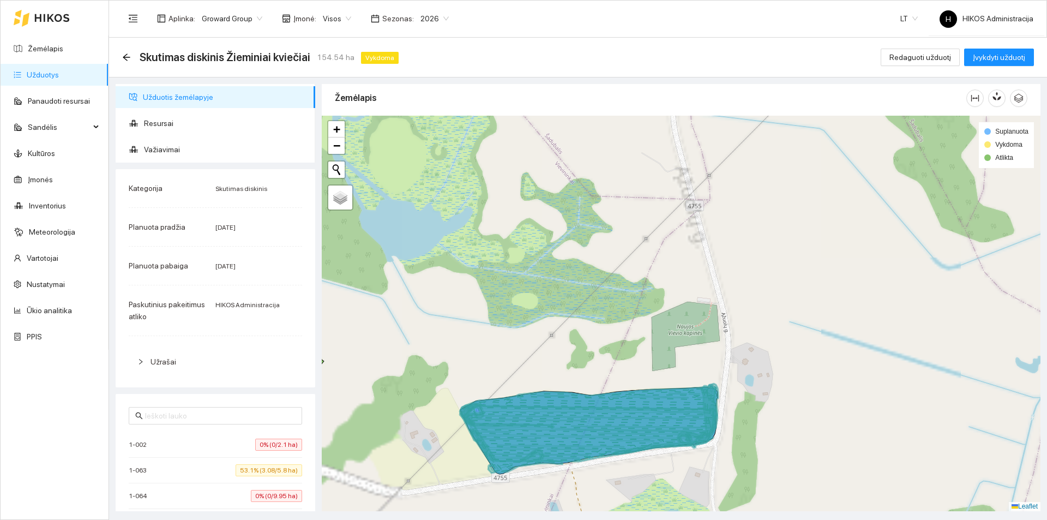
drag, startPoint x: 671, startPoint y: 441, endPoint x: 668, endPoint y: 377, distance: 64.4
click at [668, 384] on icon at bounding box center [592, 422] width 244 height 77
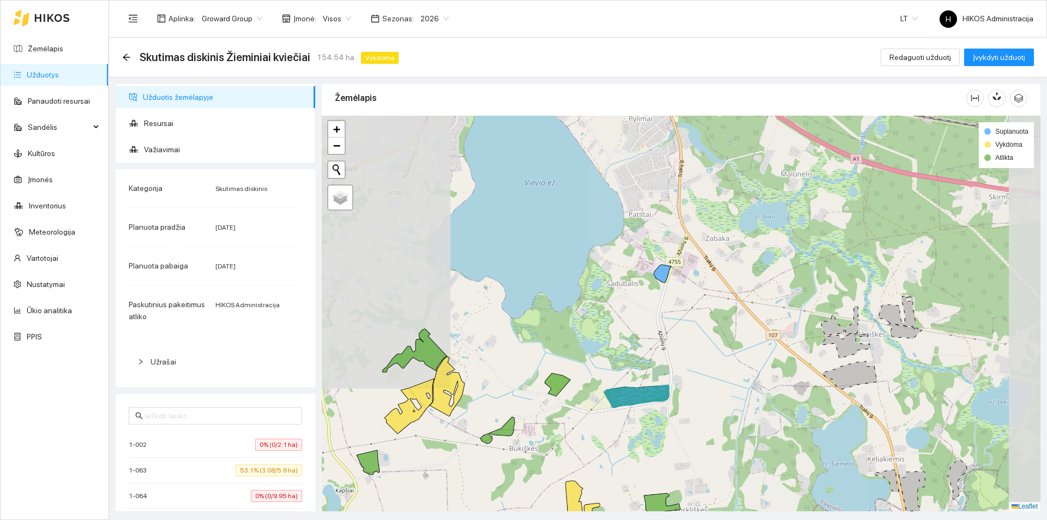
click at [697, 335] on div at bounding box center [681, 313] width 719 height 395
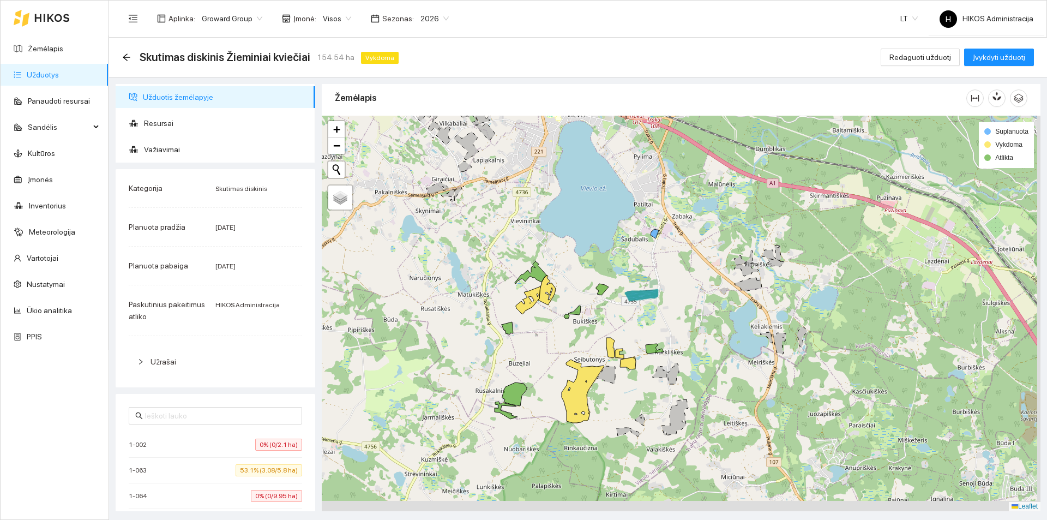
drag, startPoint x: 672, startPoint y: 446, endPoint x: 669, endPoint y: 342, distance: 103.6
click at [669, 342] on div at bounding box center [681, 313] width 719 height 395
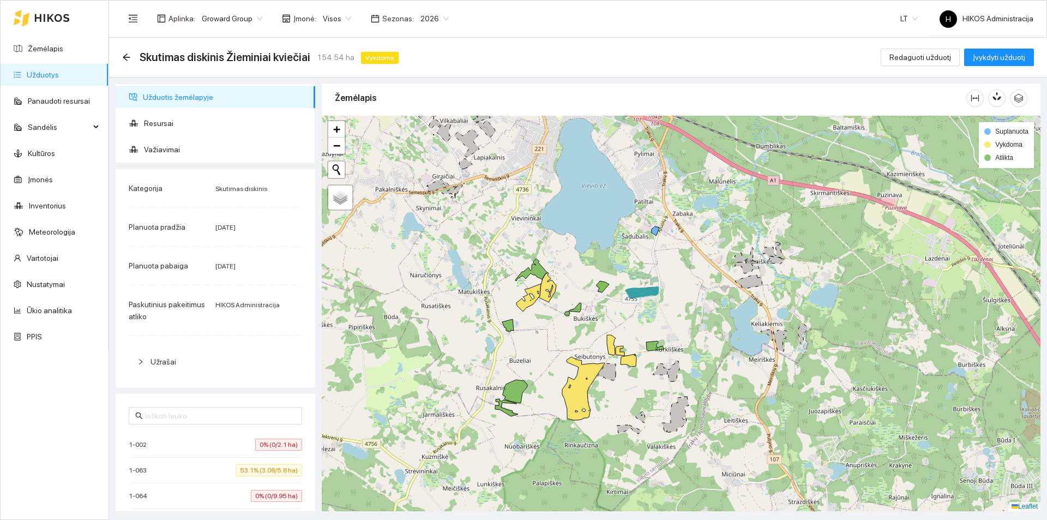
click at [589, 392] on div at bounding box center [681, 313] width 719 height 395
click at [581, 391] on icon at bounding box center [583, 388] width 43 height 63
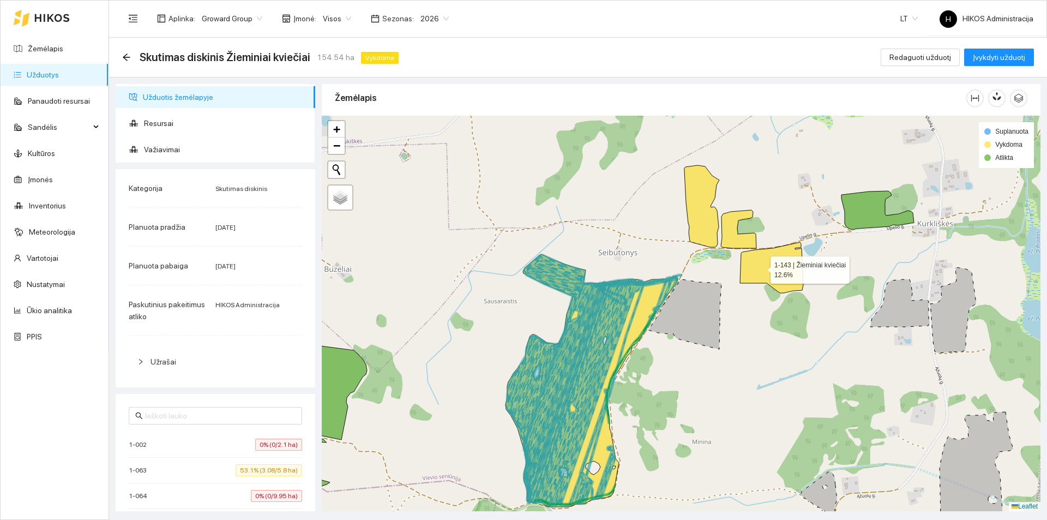
click at [760, 267] on icon at bounding box center [771, 267] width 63 height 51
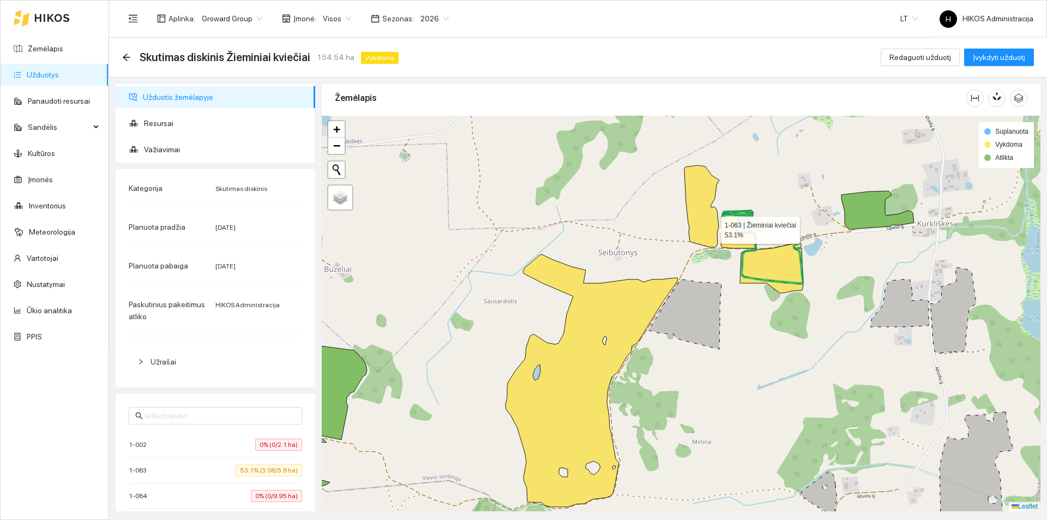
click at [711, 227] on icon at bounding box center [701, 206] width 35 height 82
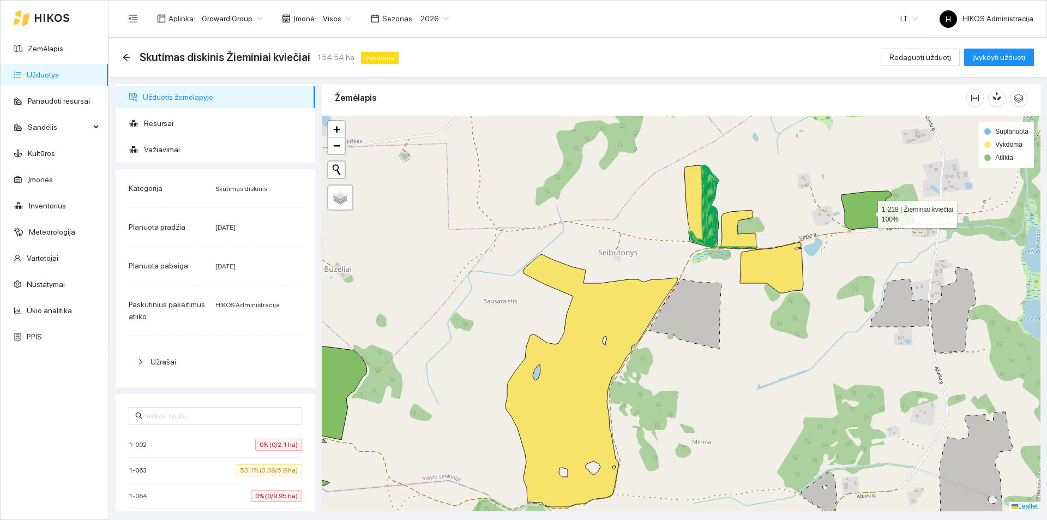
click at [870, 210] on icon at bounding box center [877, 210] width 73 height 39
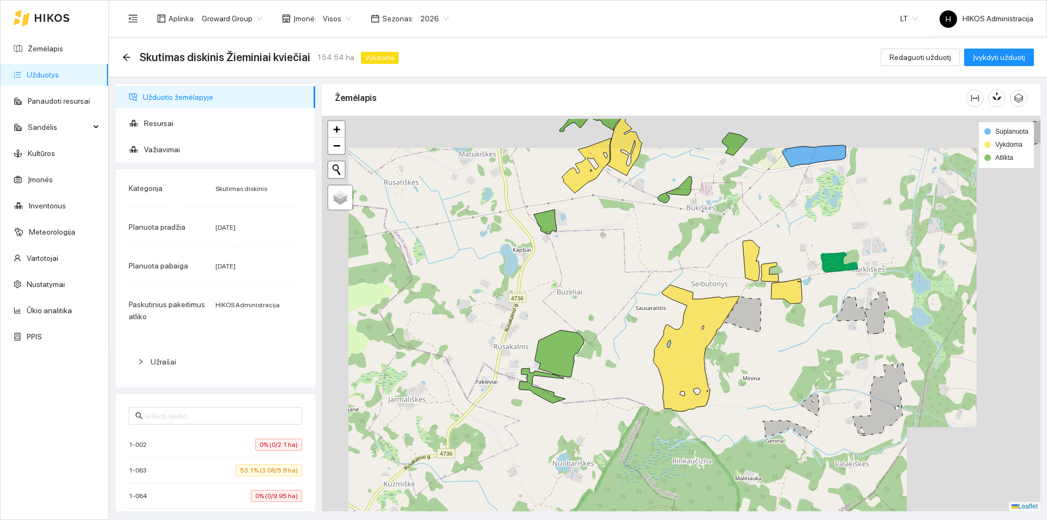
drag, startPoint x: 836, startPoint y: 276, endPoint x: 780, endPoint y: 317, distance: 69.6
click at [780, 317] on div at bounding box center [681, 313] width 719 height 395
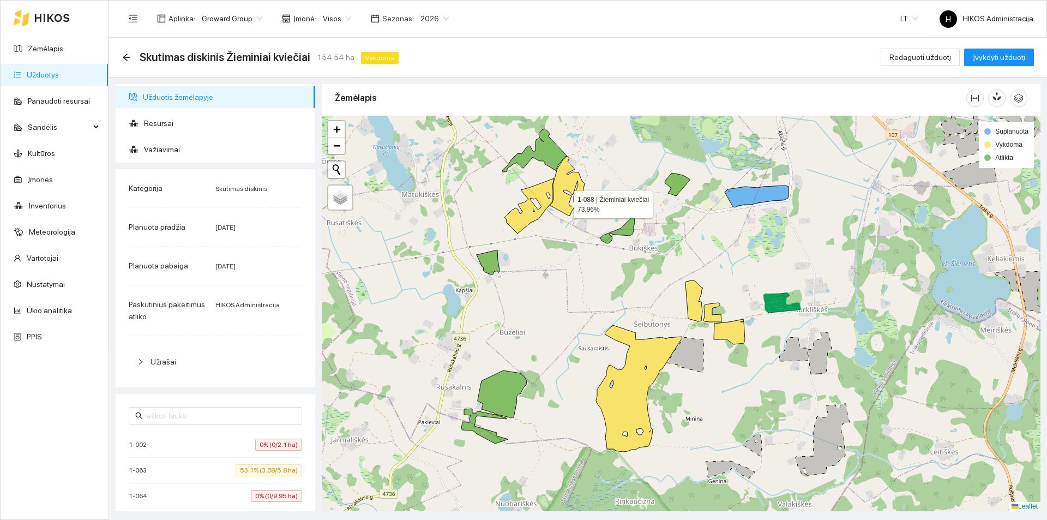
click at [564, 202] on icon at bounding box center [567, 185] width 35 height 59
click at [540, 203] on icon at bounding box center [529, 205] width 50 height 55
click at [546, 155] on icon at bounding box center [534, 150] width 65 height 43
click at [496, 261] on icon at bounding box center [487, 262] width 23 height 25
click at [627, 231] on icon at bounding box center [617, 229] width 34 height 27
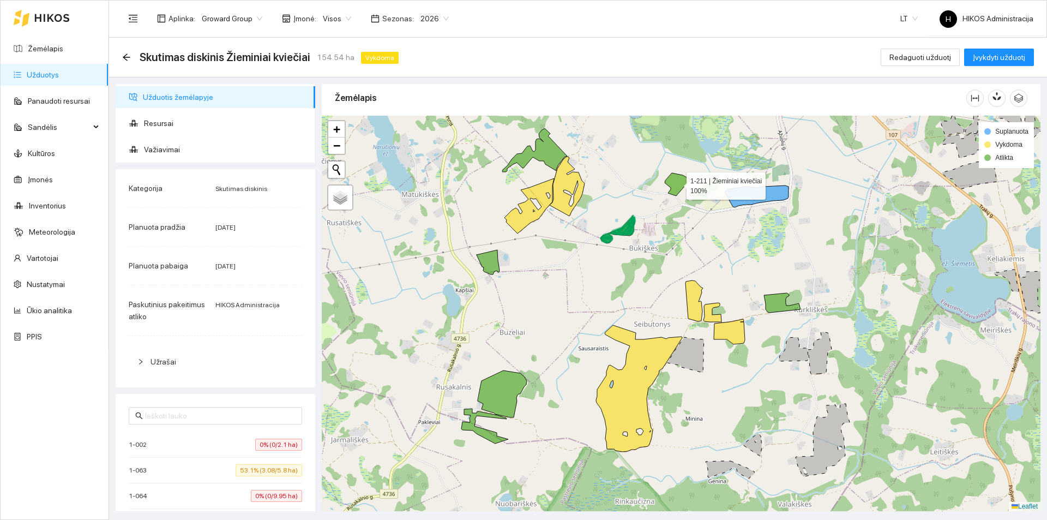
click at [677, 192] on icon at bounding box center [678, 184] width 26 height 23
click at [693, 307] on icon at bounding box center [693, 300] width 17 height 41
click at [714, 317] on icon at bounding box center [712, 312] width 18 height 19
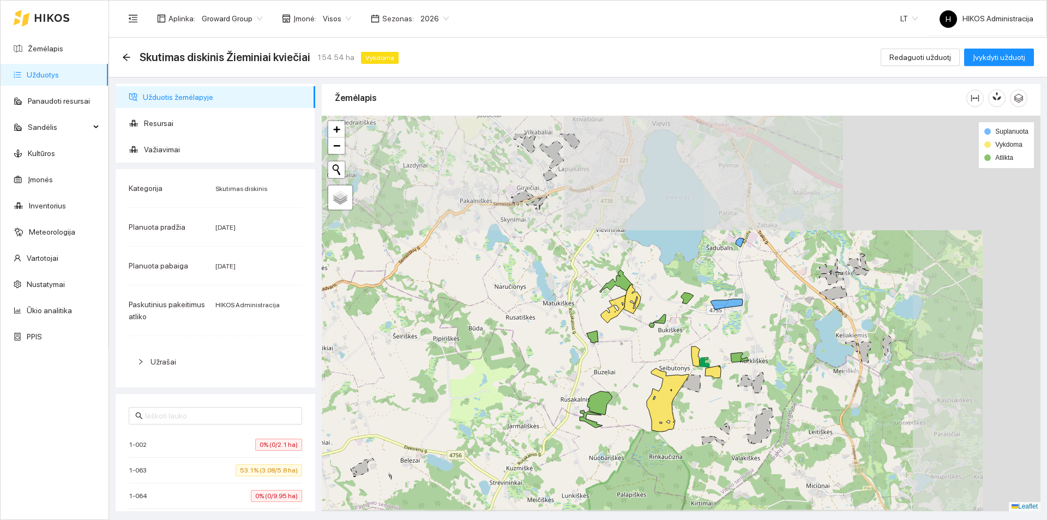
drag, startPoint x: 844, startPoint y: 292, endPoint x: 765, endPoint y: 349, distance: 98.0
click at [765, 349] on div at bounding box center [681, 313] width 719 height 395
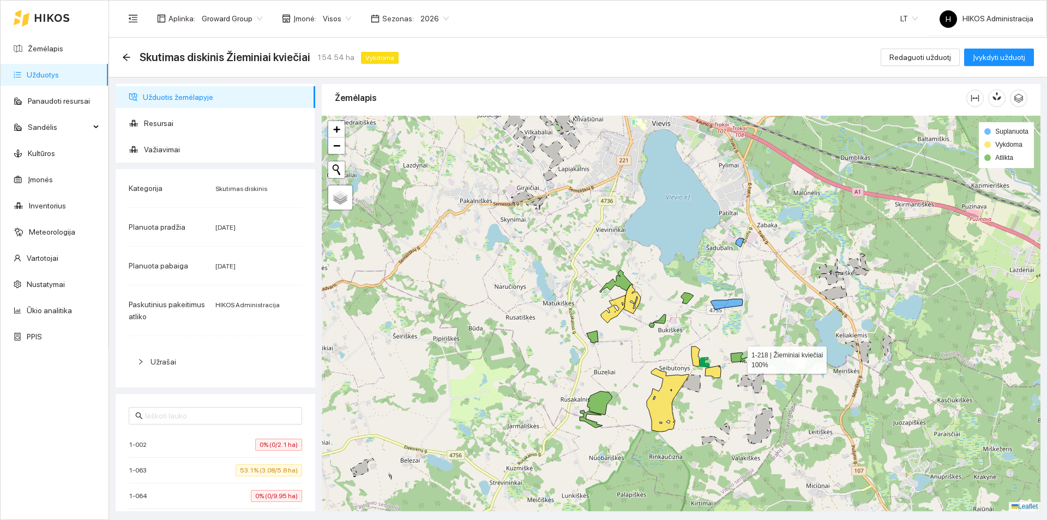
click at [738, 358] on icon at bounding box center [740, 357] width 18 height 10
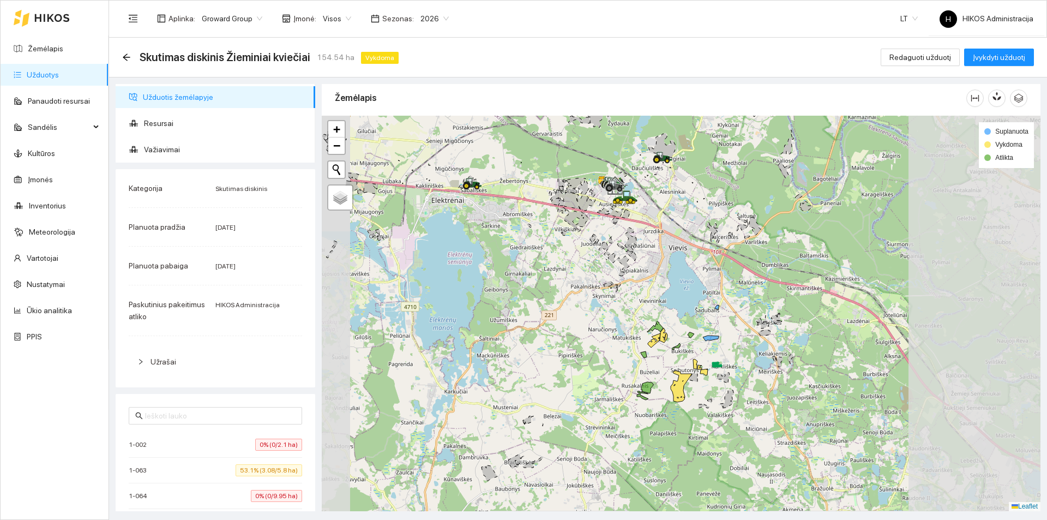
click at [729, 335] on div at bounding box center [681, 313] width 719 height 395
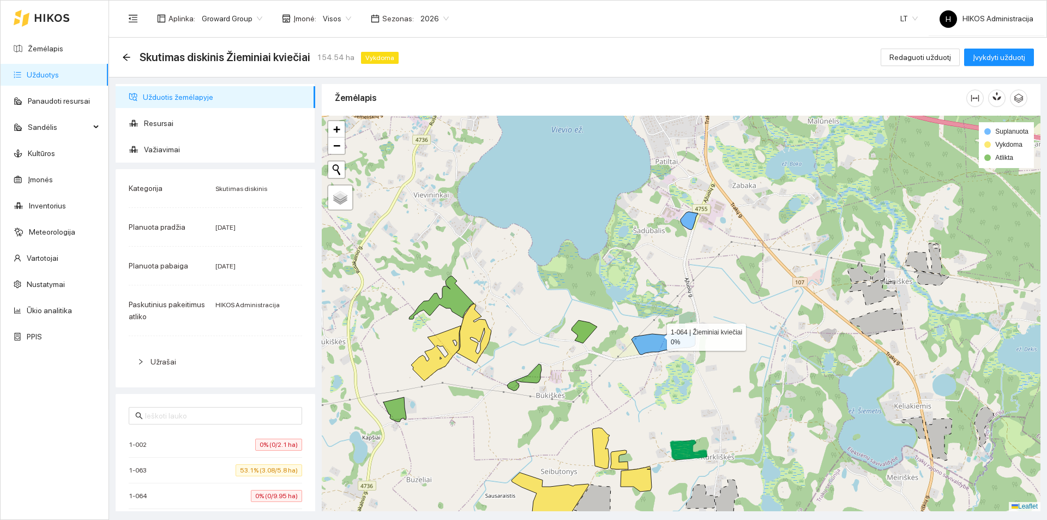
click at [655, 335] on icon at bounding box center [663, 344] width 64 height 22
click at [695, 224] on div at bounding box center [681, 313] width 719 height 395
click at [694, 222] on icon at bounding box center [688, 221] width 17 height 18
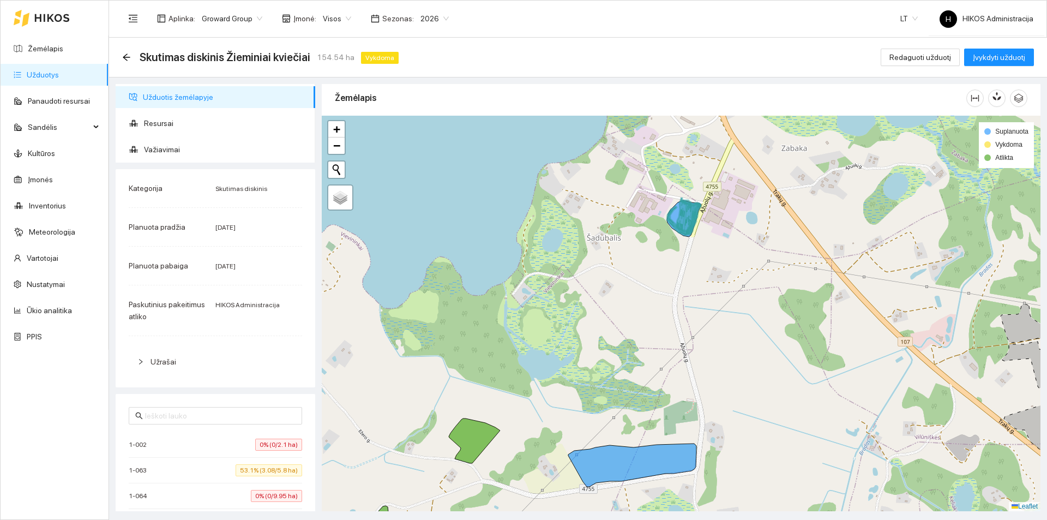
click at [693, 222] on icon at bounding box center [684, 218] width 32 height 28
click at [754, 291] on div at bounding box center [681, 313] width 719 height 395
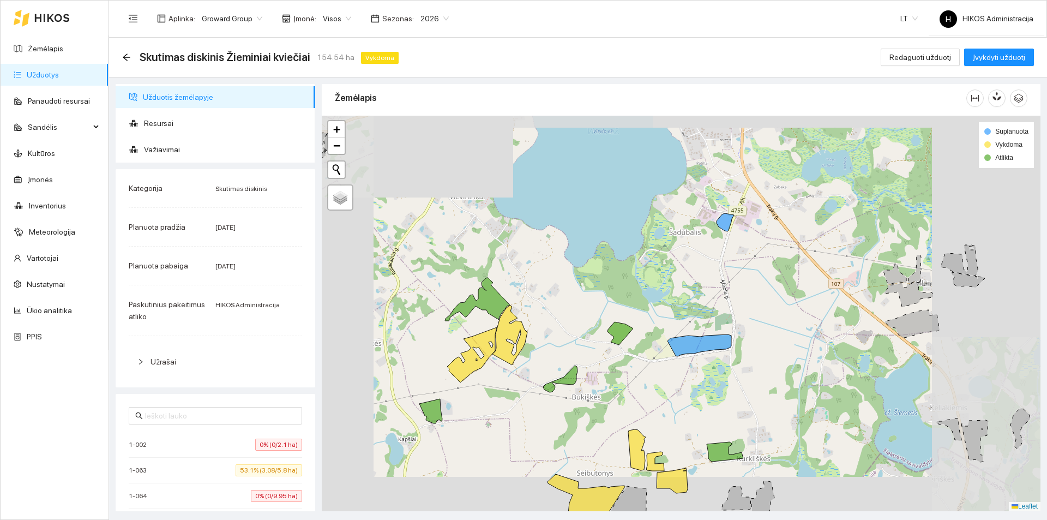
drag, startPoint x: 772, startPoint y: 284, endPoint x: 727, endPoint y: 301, distance: 48.5
click at [727, 301] on div at bounding box center [681, 313] width 719 height 395
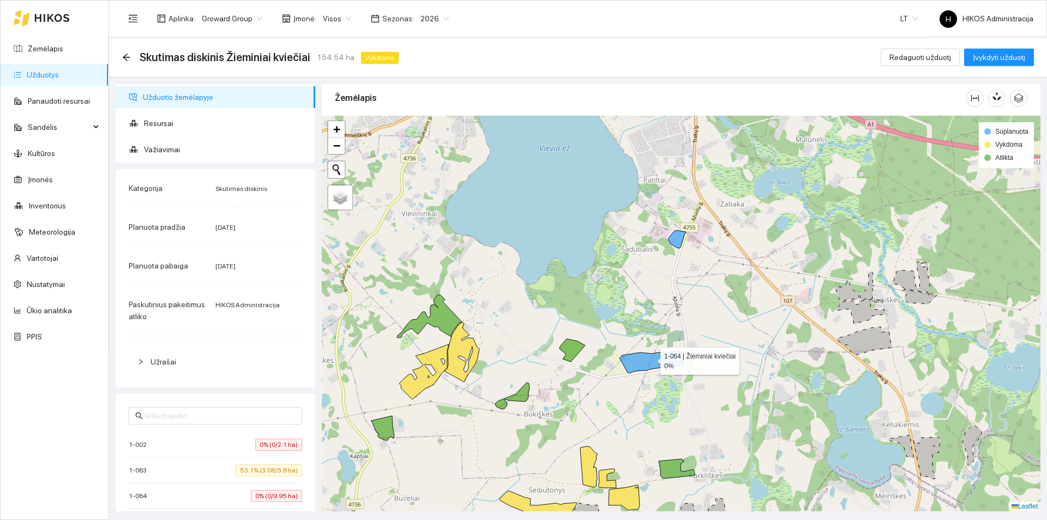
click at [651, 358] on icon at bounding box center [651, 362] width 64 height 22
click at [651, 358] on icon at bounding box center [651, 357] width 65 height 12
click at [672, 467] on icon at bounding box center [677, 468] width 37 height 20
click at [672, 467] on icon at bounding box center [676, 466] width 35 height 16
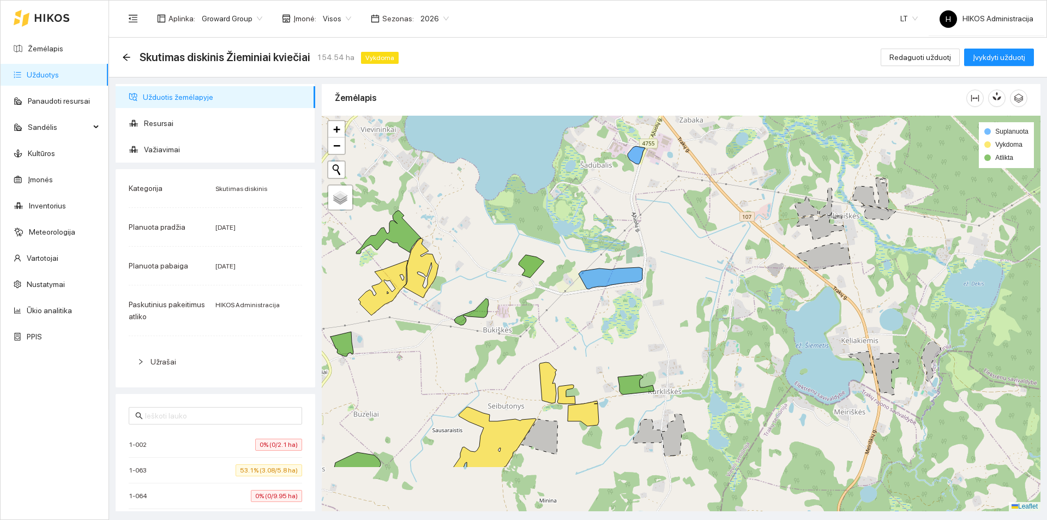
click at [668, 261] on div at bounding box center [681, 313] width 719 height 395
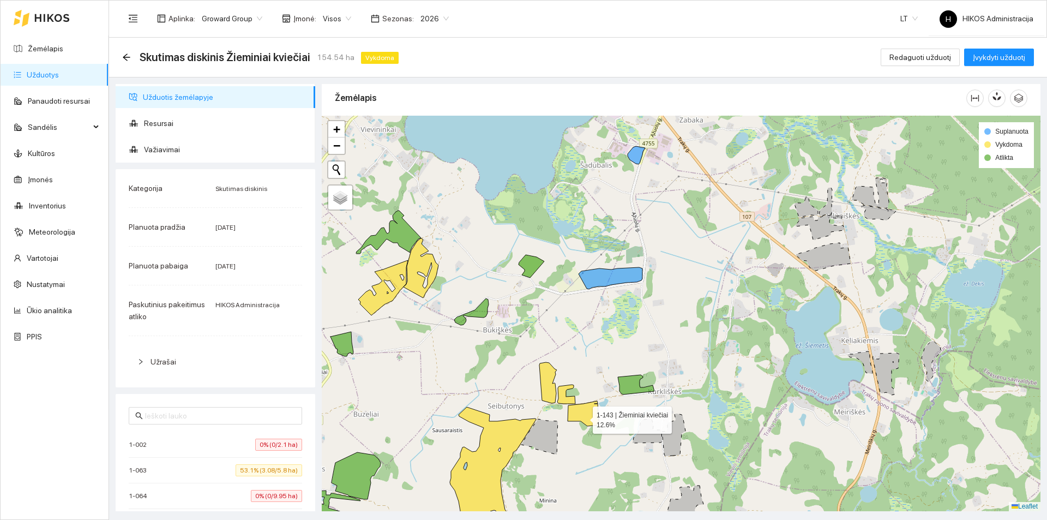
click at [588, 416] on icon at bounding box center [583, 413] width 31 height 25
click at [546, 393] on icon at bounding box center [547, 382] width 17 height 41
click at [545, 393] on icon at bounding box center [547, 382] width 17 height 41
click at [500, 433] on icon at bounding box center [493, 470] width 86 height 126
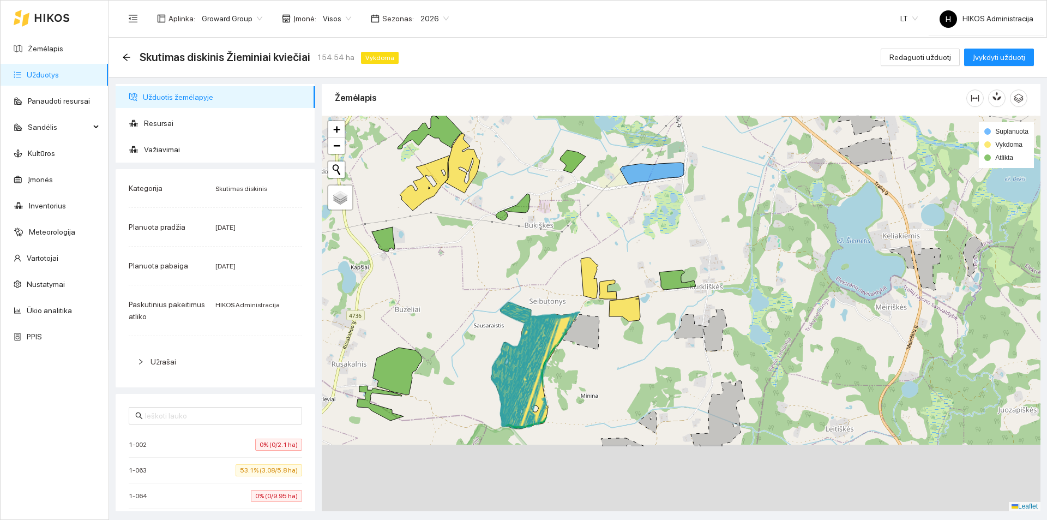
drag, startPoint x: 532, startPoint y: 423, endPoint x: 565, endPoint y: 328, distance: 101.2
click at [566, 326] on icon at bounding box center [534, 365] width 86 height 126
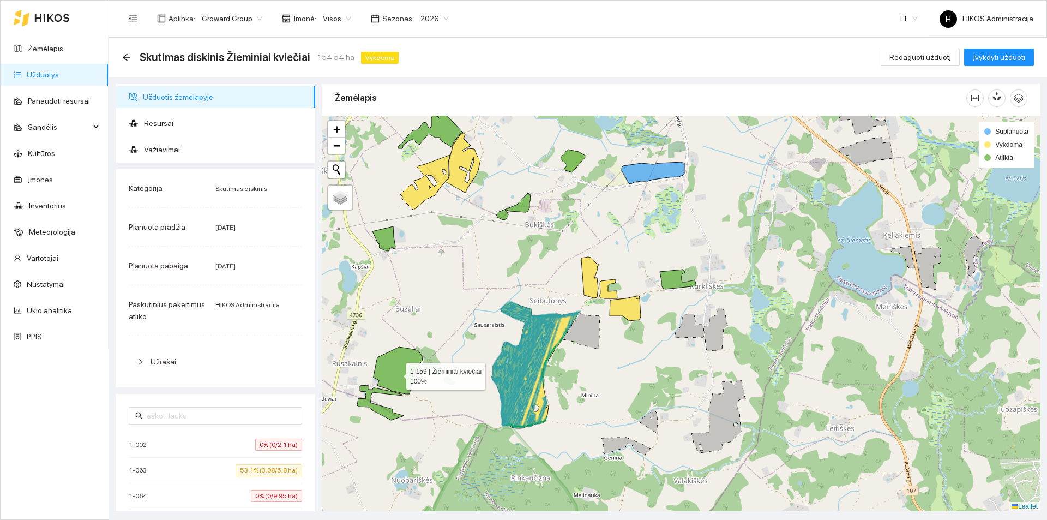
click at [398, 371] on icon at bounding box center [397, 370] width 49 height 47
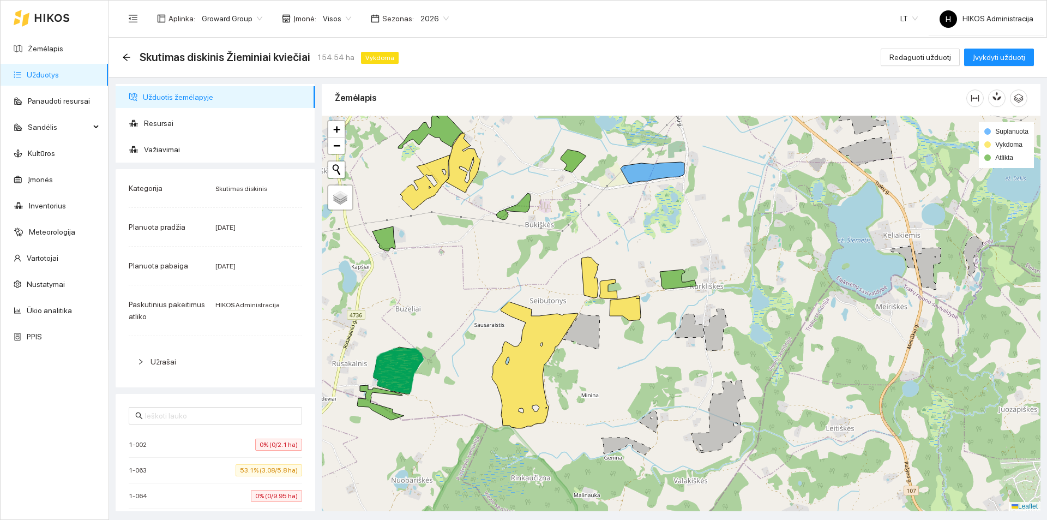
click at [401, 367] on icon at bounding box center [398, 363] width 49 height 23
click at [421, 191] on icon at bounding box center [425, 182] width 50 height 55
click at [457, 171] on icon at bounding box center [462, 162] width 35 height 59
click at [437, 178] on icon at bounding box center [425, 182] width 50 height 55
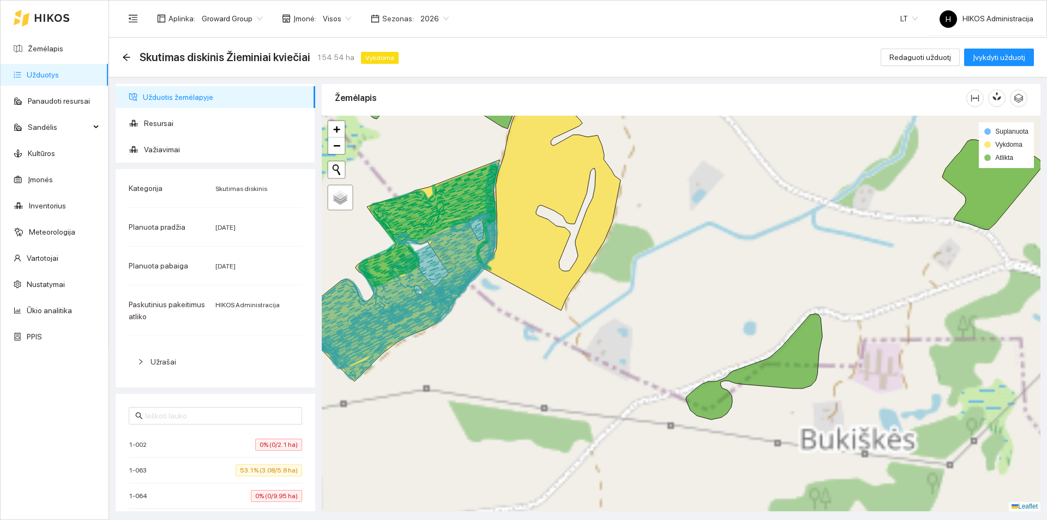
click at [479, 201] on icon at bounding box center [428, 225] width 139 height 122
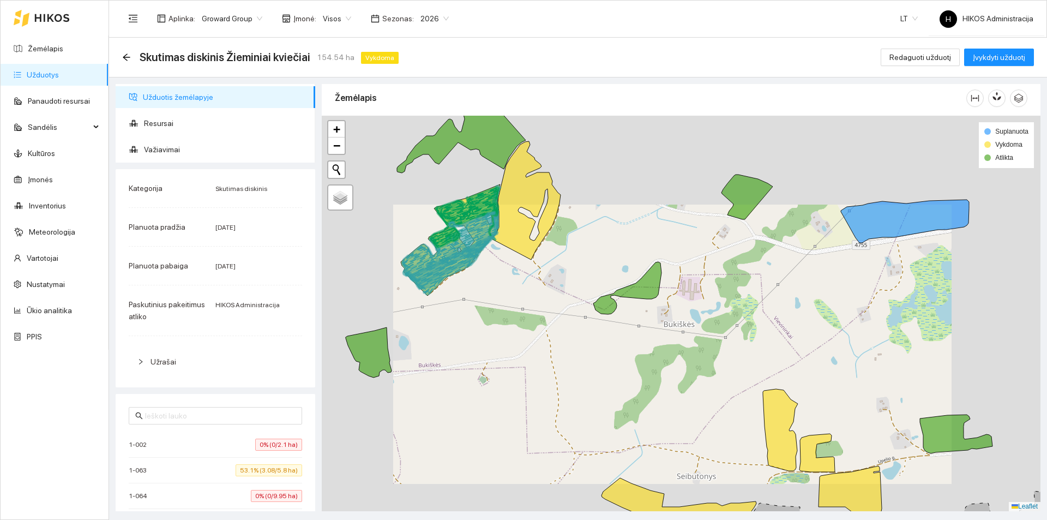
click at [521, 206] on icon at bounding box center [526, 200] width 69 height 118
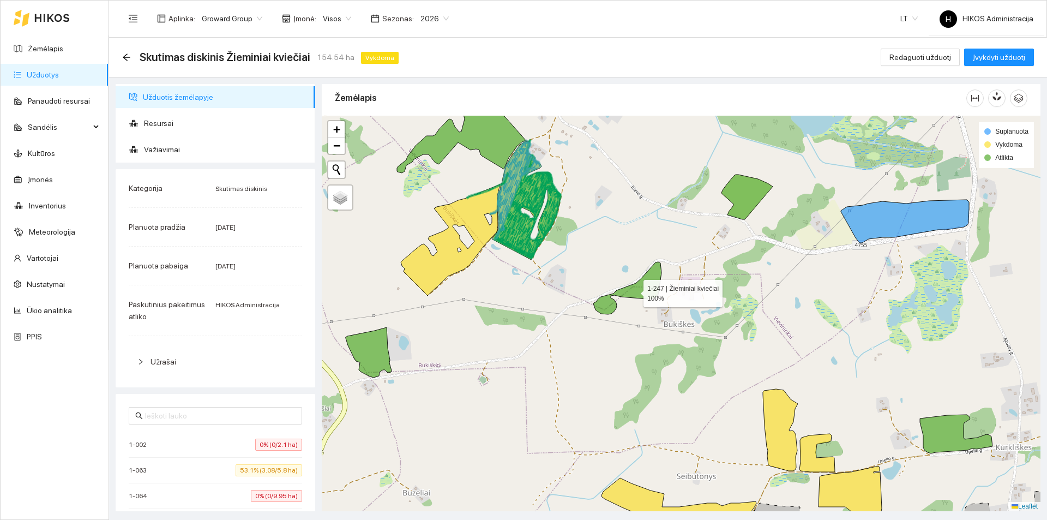
click at [631, 291] on icon at bounding box center [627, 288] width 68 height 52
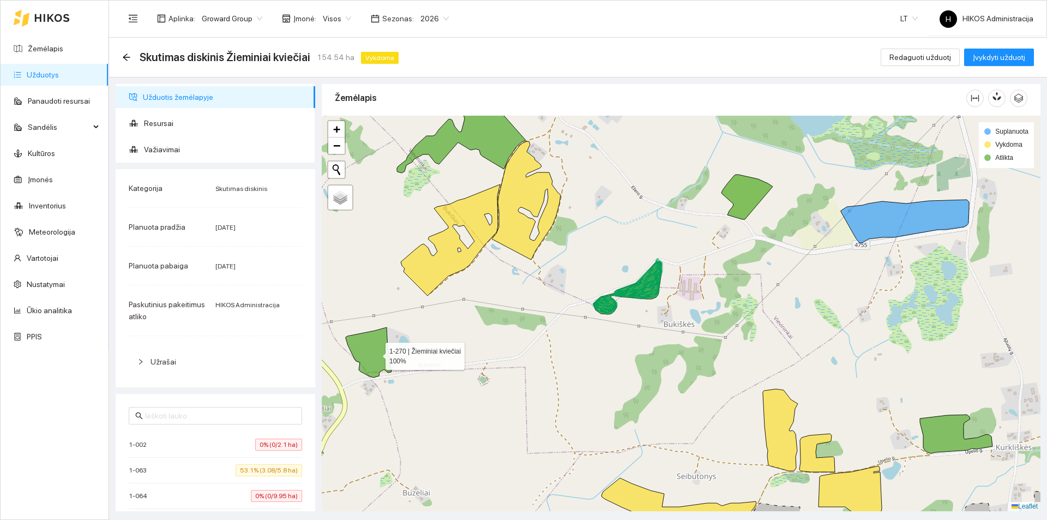
click at [377, 353] on icon at bounding box center [369, 352] width 46 height 50
click at [473, 145] on icon at bounding box center [461, 129] width 129 height 87
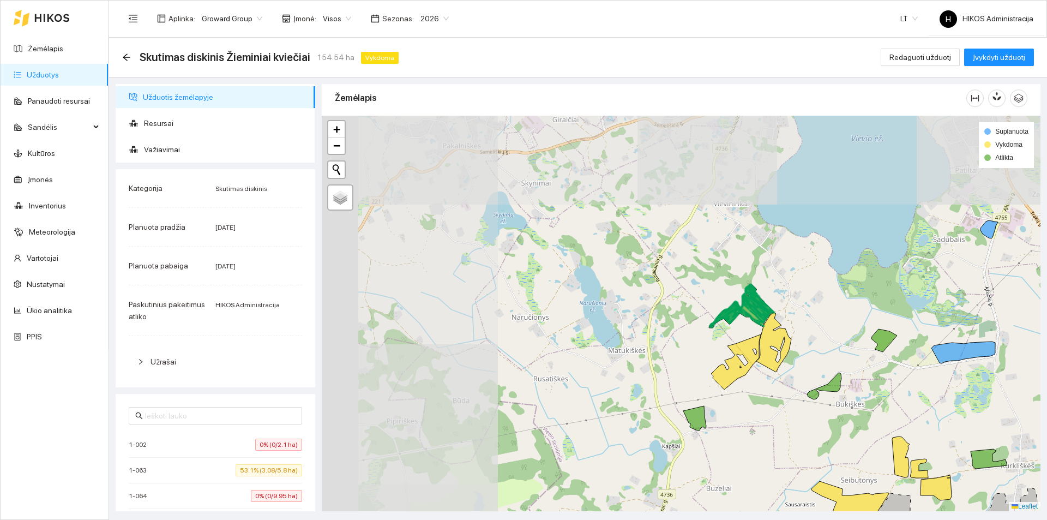
drag, startPoint x: 512, startPoint y: 238, endPoint x: 717, endPoint y: 350, distance: 233.0
click at [717, 350] on div at bounding box center [681, 313] width 719 height 395
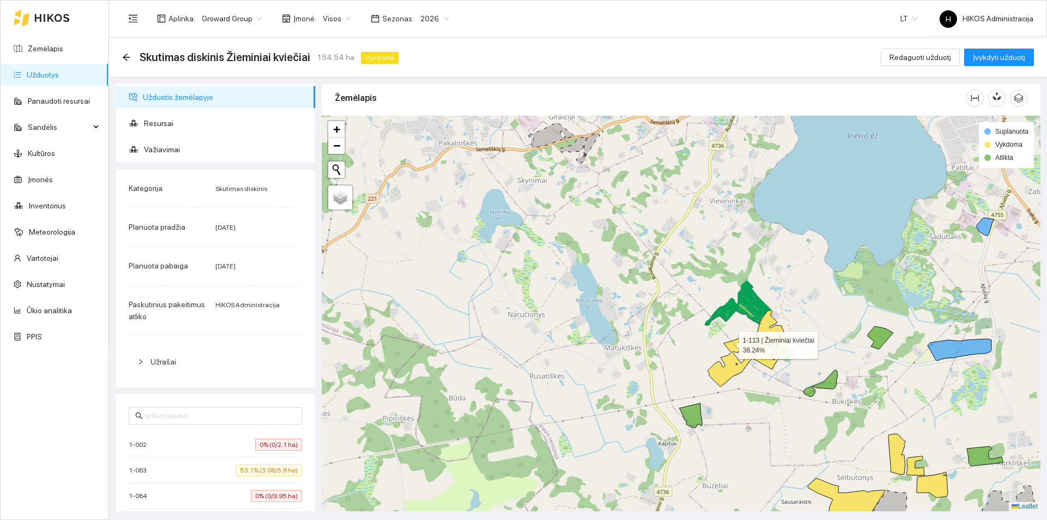
drag, startPoint x: 733, startPoint y: 345, endPoint x: 582, endPoint y: 292, distance: 159.5
click at [707, 331] on icon at bounding box center [732, 358] width 50 height 55
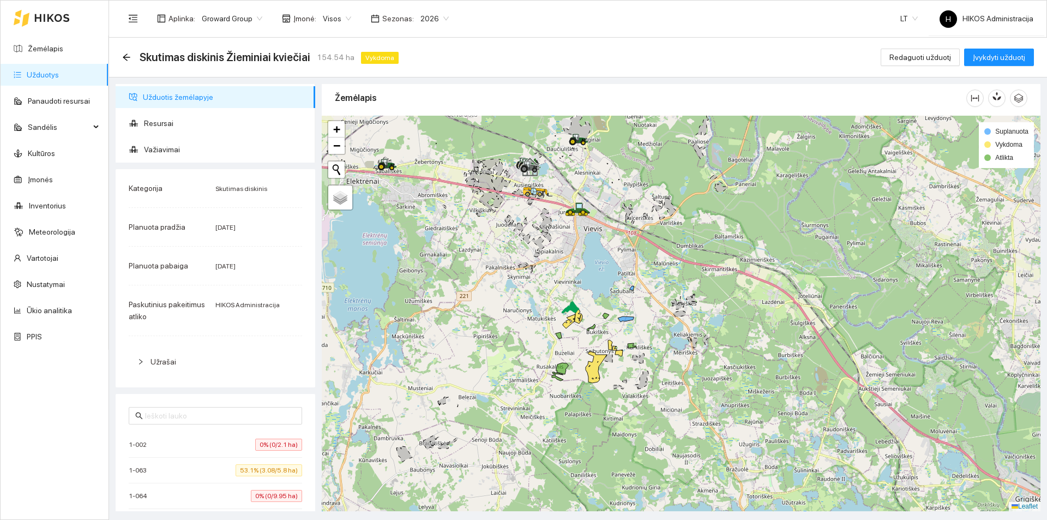
drag, startPoint x: 647, startPoint y: 318, endPoint x: 620, endPoint y: 330, distance: 29.6
click at [620, 330] on div at bounding box center [681, 313] width 719 height 395
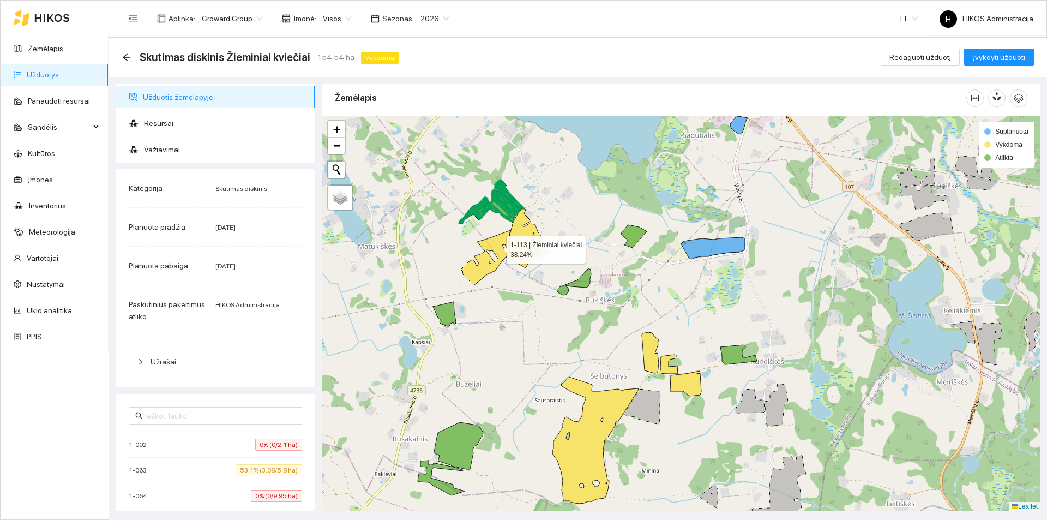
click at [496, 243] on icon at bounding box center [486, 257] width 50 height 55
click at [516, 236] on icon at bounding box center [523, 237] width 35 height 59
click at [507, 204] on icon at bounding box center [490, 201] width 65 height 43
click at [507, 206] on icon at bounding box center [503, 204] width 23 height 27
click at [514, 233] on icon at bounding box center [523, 237] width 35 height 59
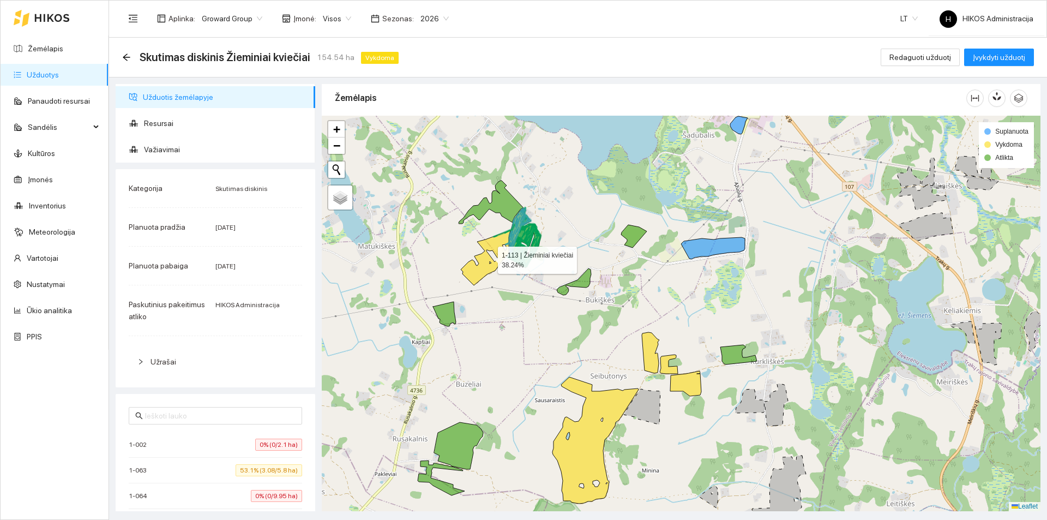
click at [493, 250] on icon at bounding box center [486, 257] width 50 height 55
click at [497, 251] on icon at bounding box center [485, 259] width 48 height 35
click at [736, 124] on icon at bounding box center [738, 125] width 17 height 18
click at [736, 125] on icon at bounding box center [738, 125] width 17 height 18
click at [911, 57] on span "Redaguoti užduotį" at bounding box center [920, 57] width 62 height 12
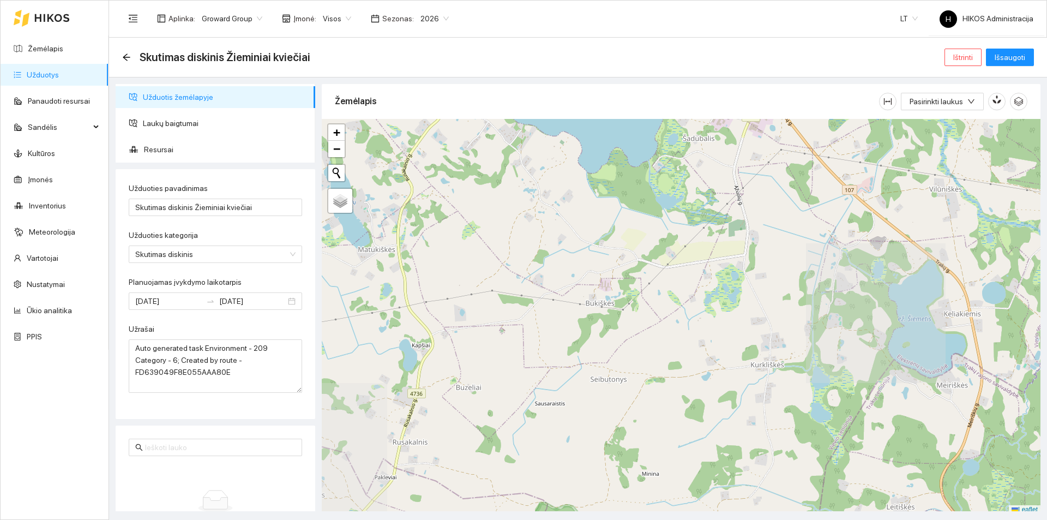
type input "[DATE]"
type input "2025-10-02"
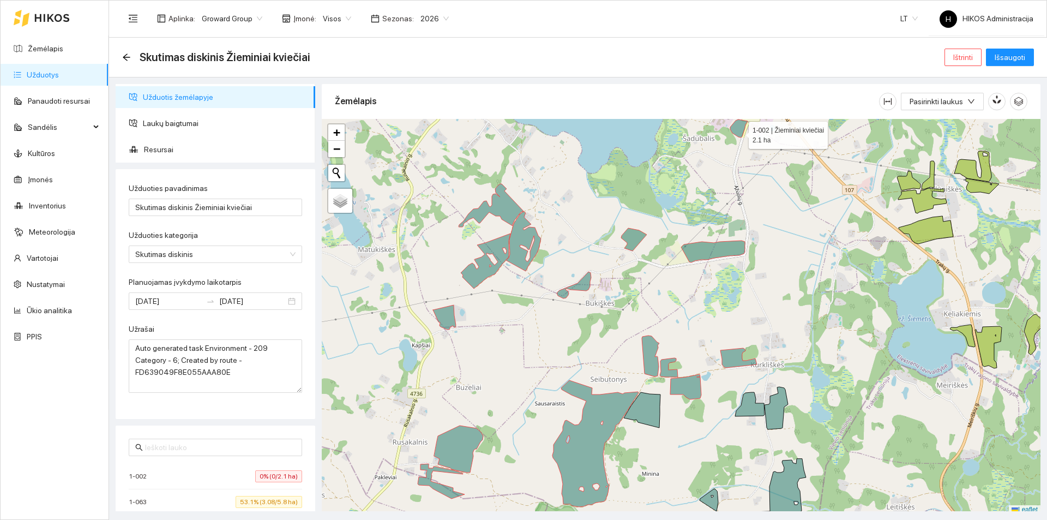
click at [739, 132] on icon at bounding box center [738, 128] width 17 height 18
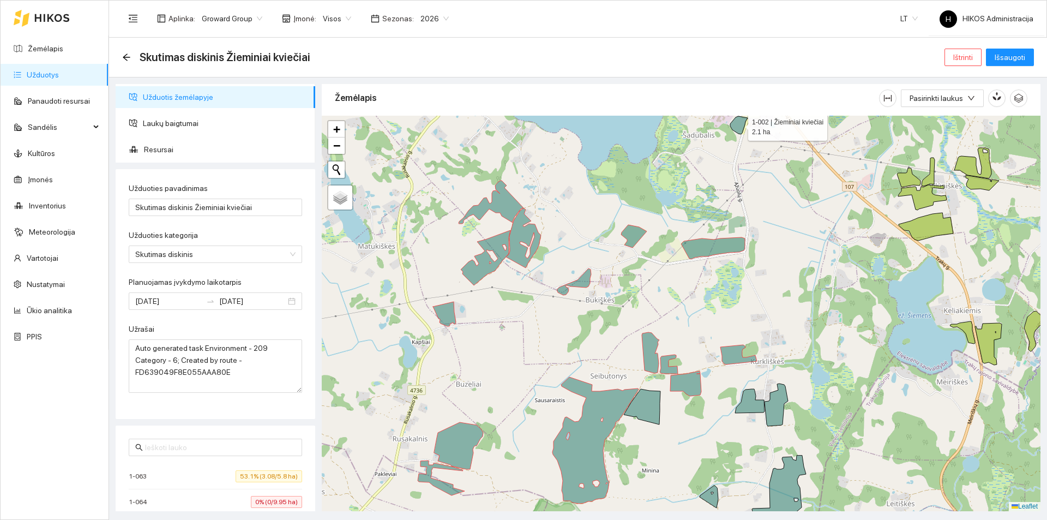
click at [738, 128] on icon at bounding box center [738, 125] width 17 height 18
click at [188, 124] on span "Laukų baigtumai" at bounding box center [225, 123] width 164 height 22
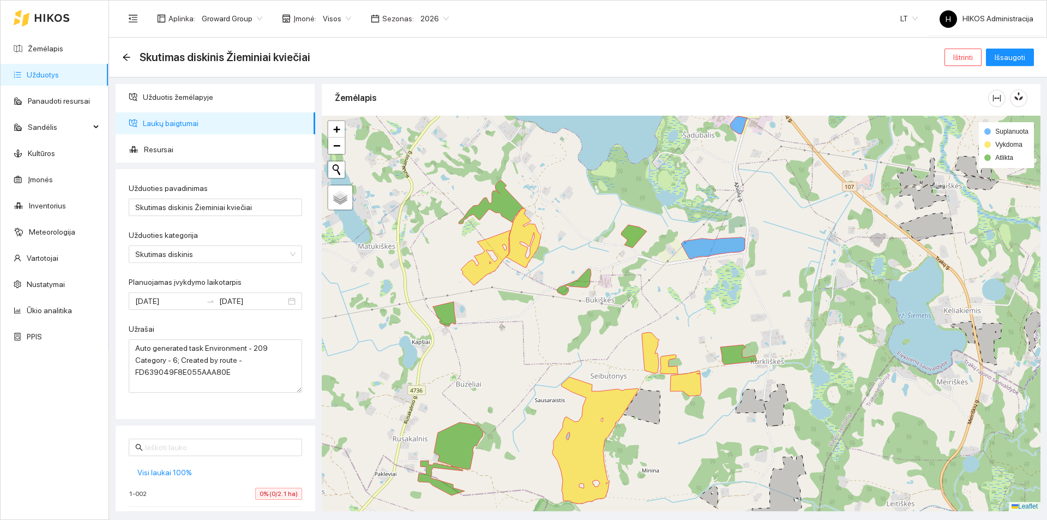
click at [739, 126] on icon at bounding box center [738, 125] width 17 height 18
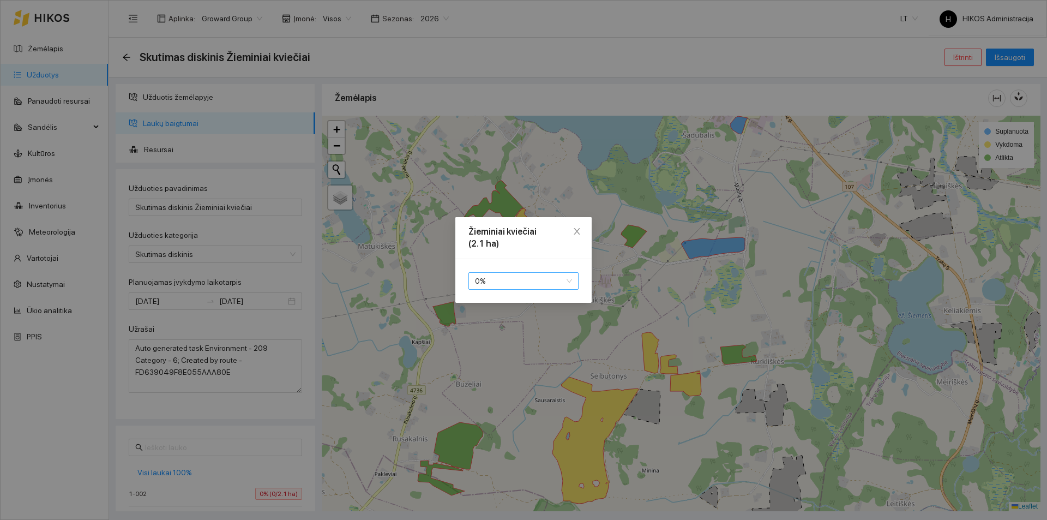
click at [523, 284] on span "0 %" at bounding box center [523, 281] width 97 height 16
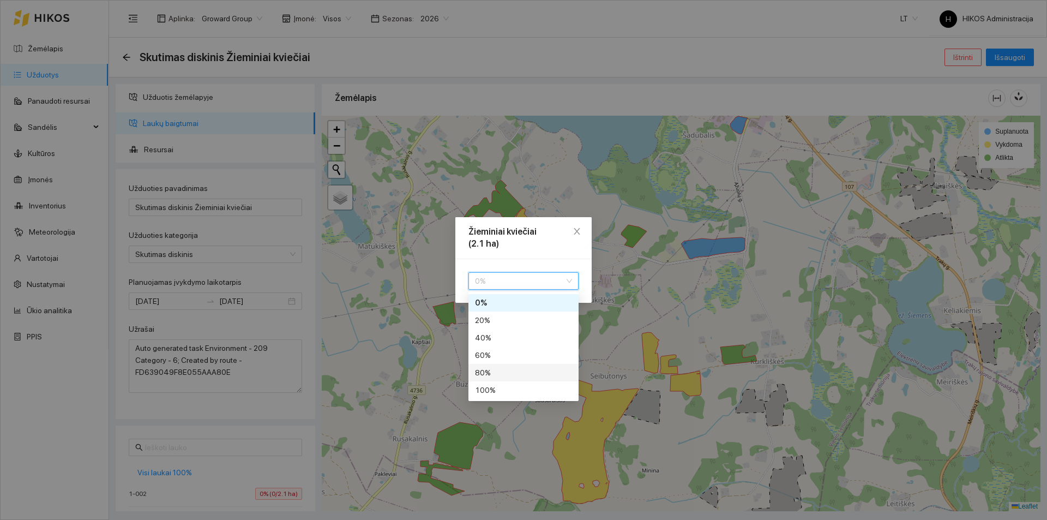
click at [492, 376] on div "80 %" at bounding box center [523, 372] width 97 height 12
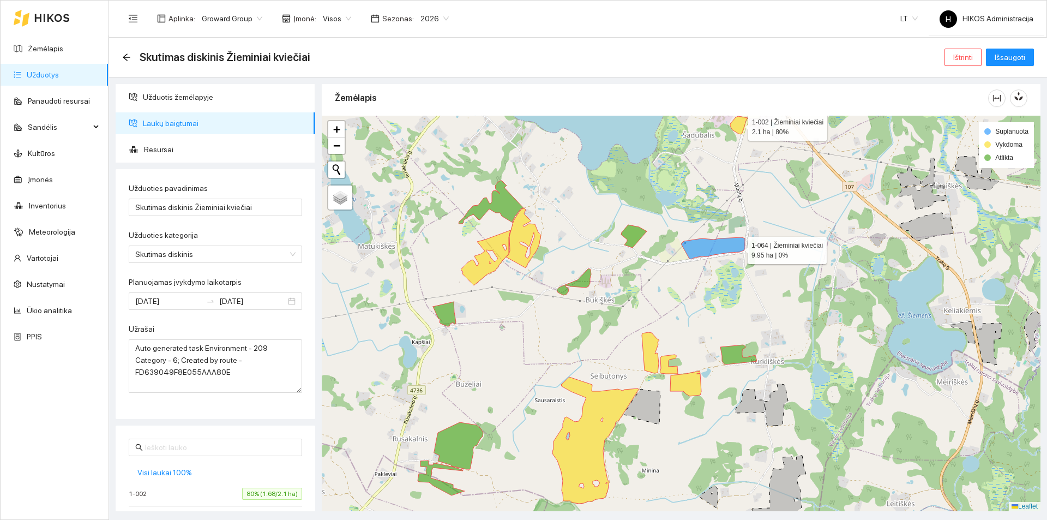
click at [726, 244] on icon at bounding box center [713, 248] width 64 height 22
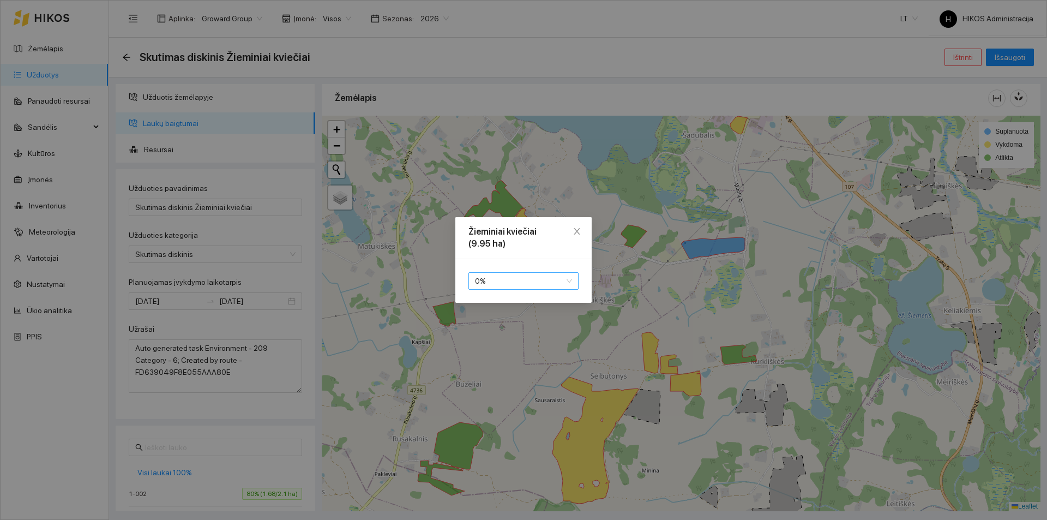
click at [502, 278] on span "0 %" at bounding box center [523, 281] width 97 height 16
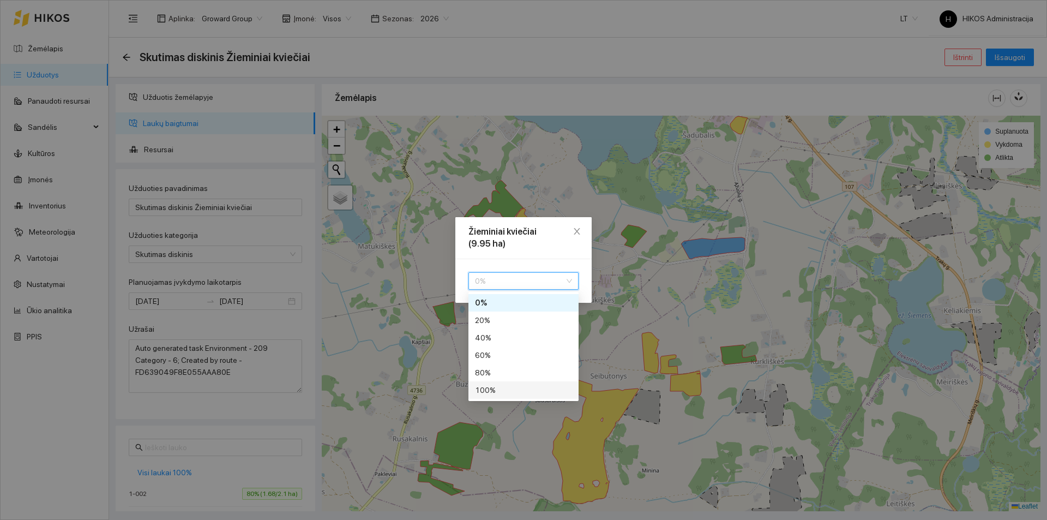
click at [497, 393] on div "100 %" at bounding box center [523, 390] width 97 height 12
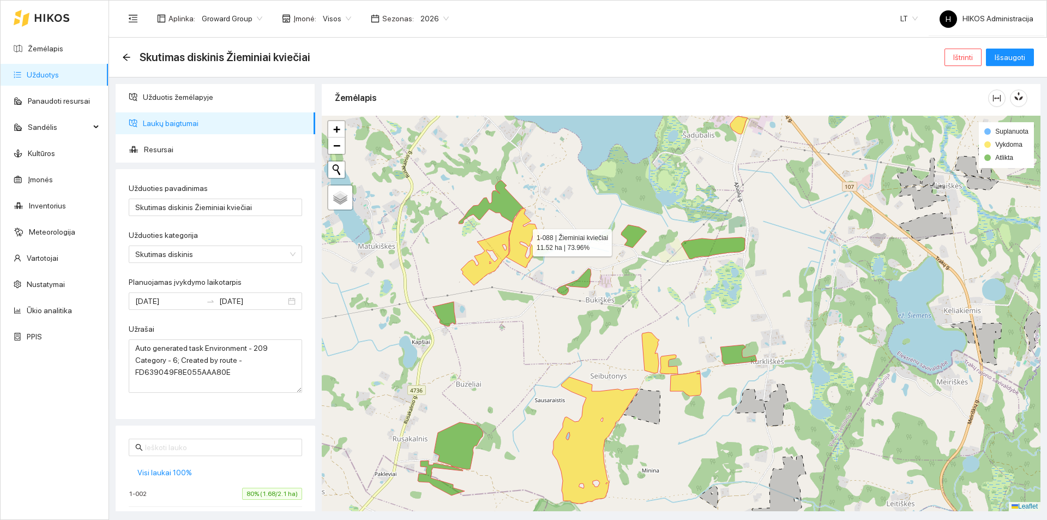
click at [524, 226] on icon at bounding box center [523, 237] width 35 height 59
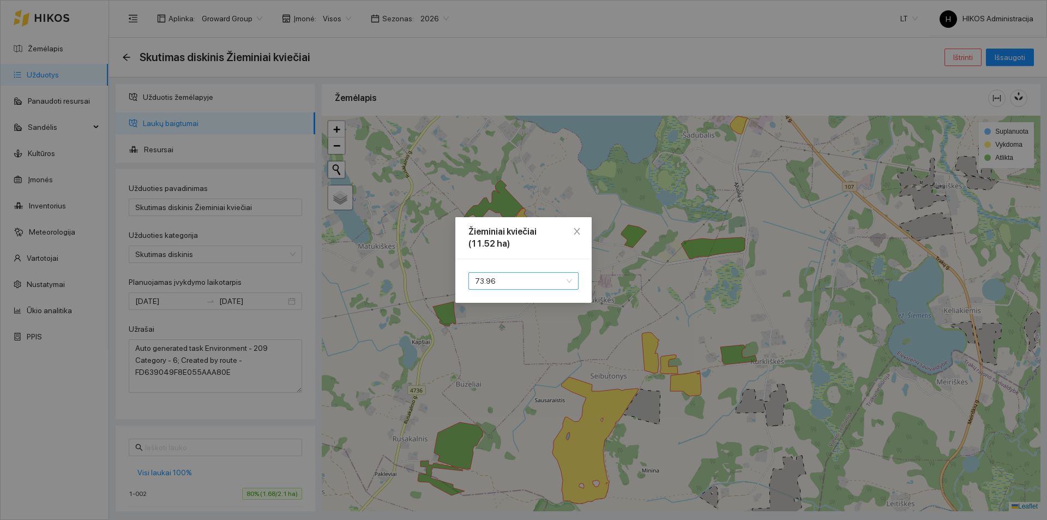
click at [494, 283] on span "73.96" at bounding box center [523, 281] width 97 height 16
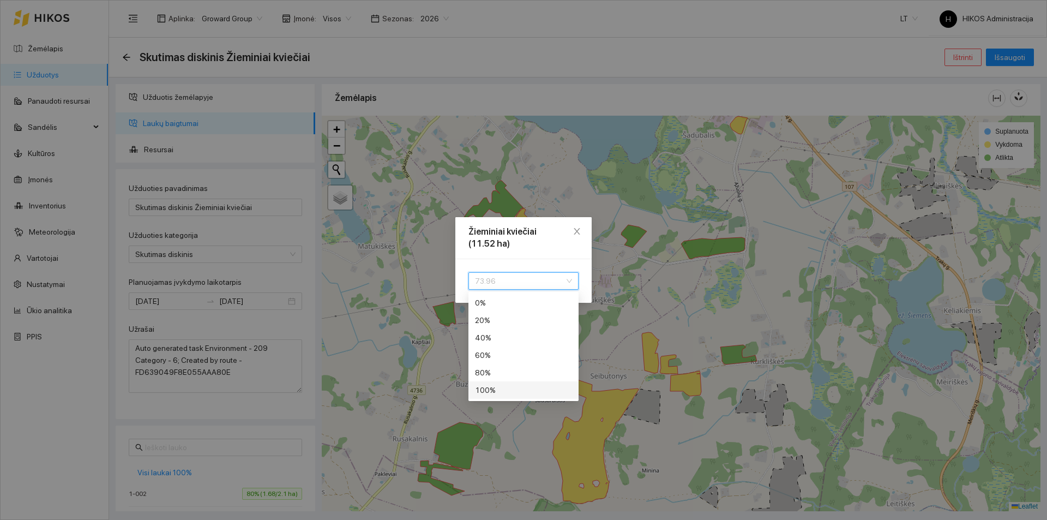
drag, startPoint x: 494, startPoint y: 393, endPoint x: 493, endPoint y: 309, distance: 84.0
click at [494, 391] on div "100 %" at bounding box center [523, 390] width 97 height 12
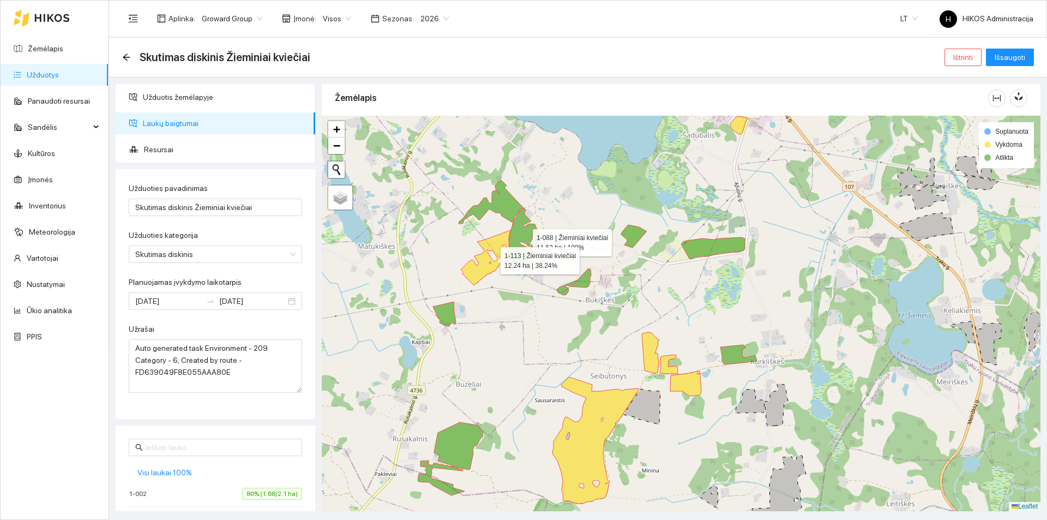
click at [490, 253] on div at bounding box center [681, 313] width 719 height 395
click at [488, 254] on icon at bounding box center [486, 257] width 50 height 55
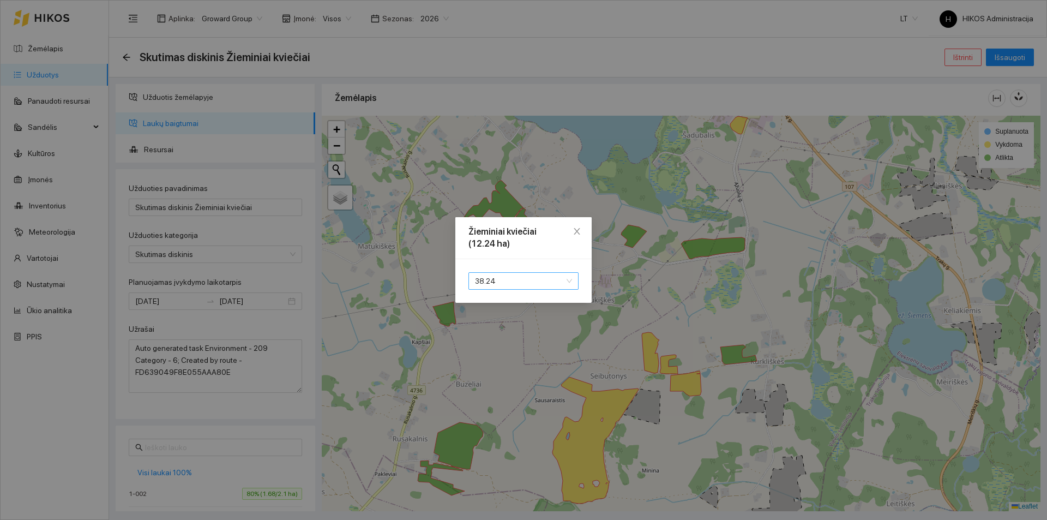
click at [495, 280] on span "38.24" at bounding box center [523, 281] width 97 height 16
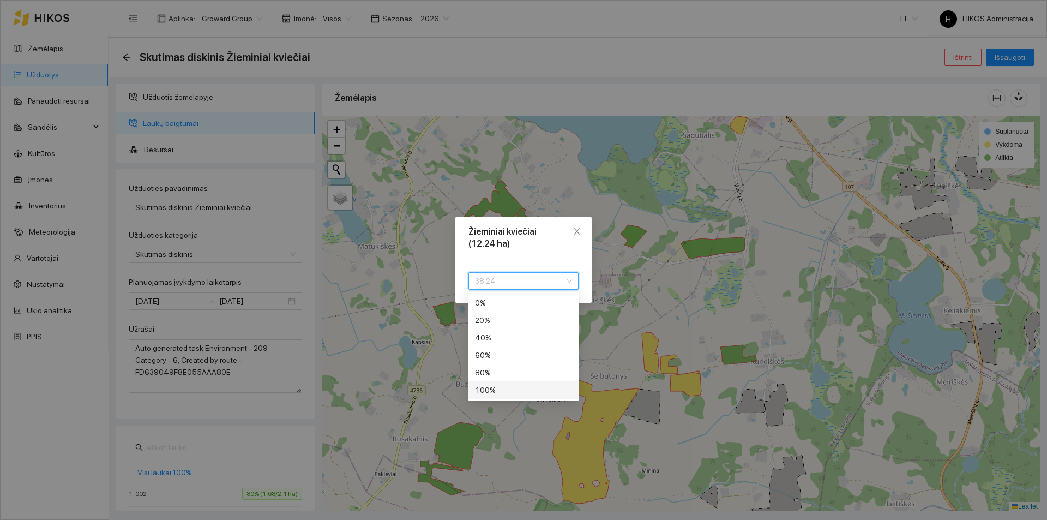
click at [499, 394] on div "100 %" at bounding box center [523, 390] width 97 height 12
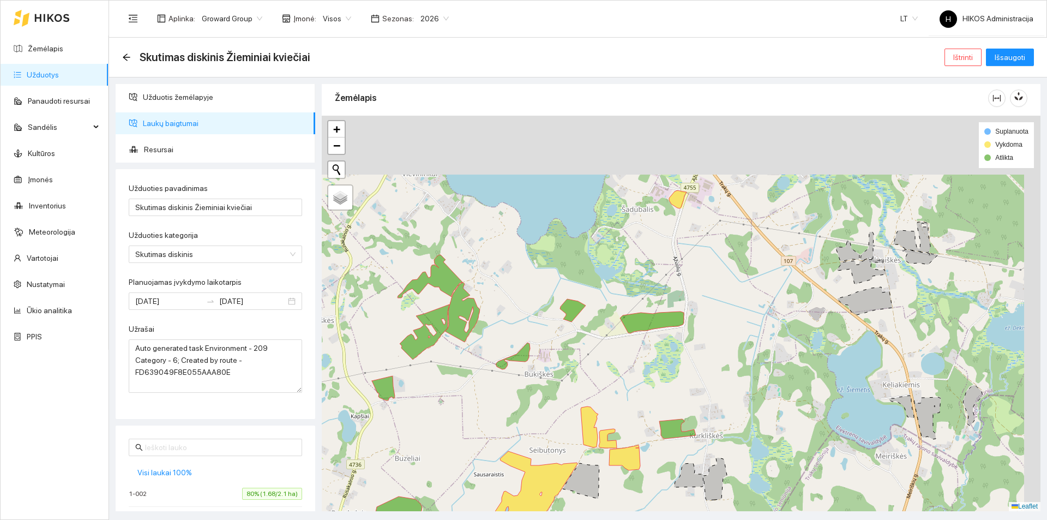
drag, startPoint x: 794, startPoint y: 227, endPoint x: 752, endPoint y: 283, distance: 69.8
click at [752, 283] on div at bounding box center [681, 313] width 719 height 395
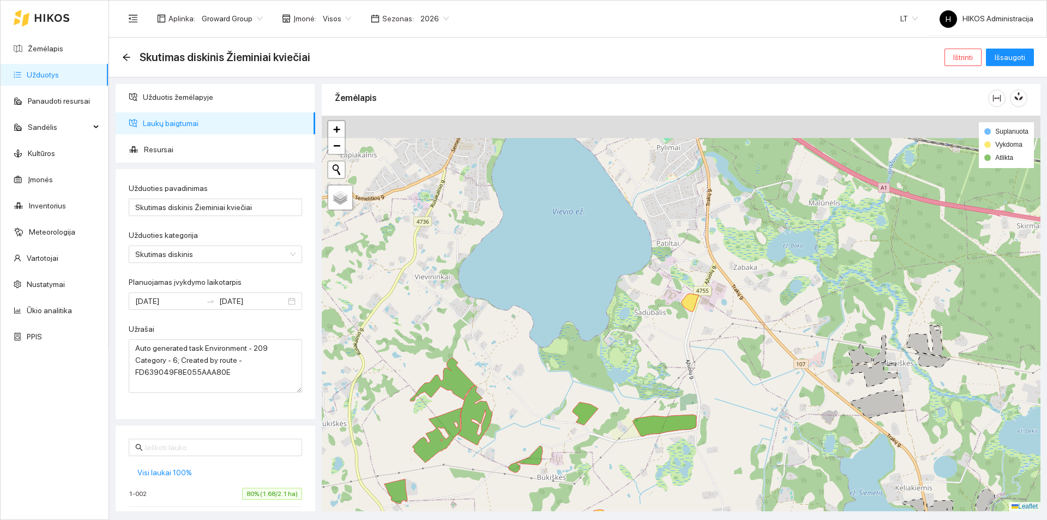
drag, startPoint x: 727, startPoint y: 188, endPoint x: 741, endPoint y: 292, distance: 105.2
click at [740, 294] on div at bounding box center [681, 313] width 719 height 395
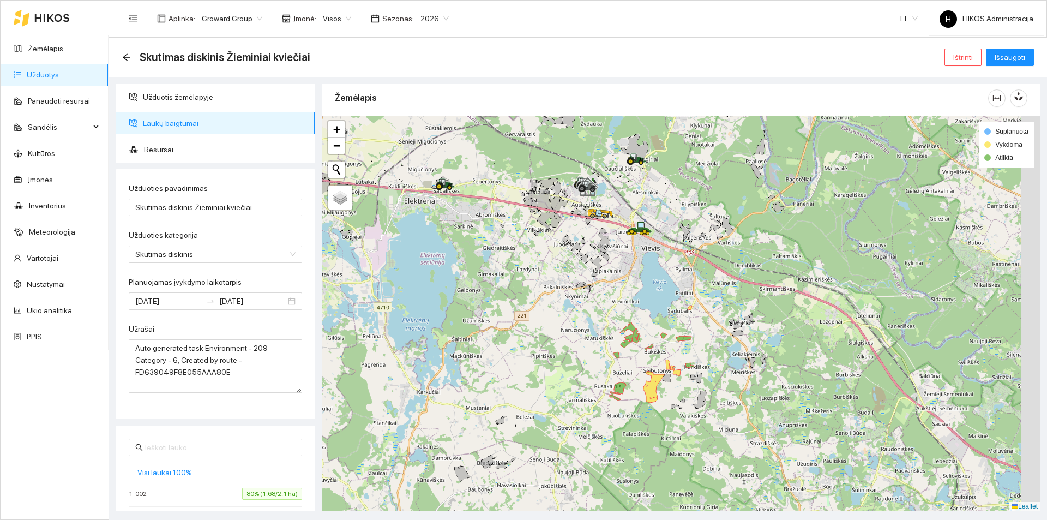
drag, startPoint x: 720, startPoint y: 269, endPoint x: 701, endPoint y: 274, distance: 19.7
click at [701, 274] on div at bounding box center [681, 313] width 719 height 395
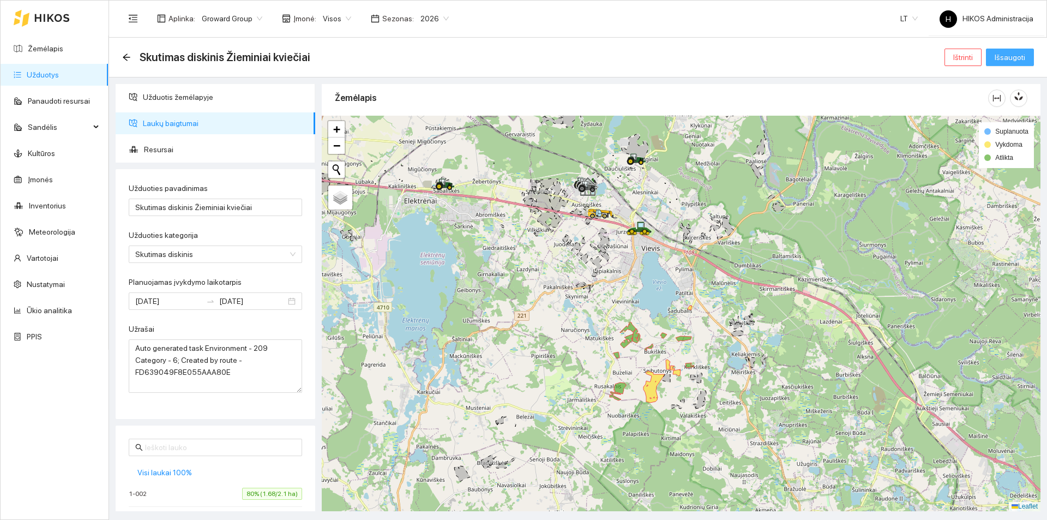
click at [1008, 55] on span "Išsaugoti" at bounding box center [1009, 57] width 31 height 12
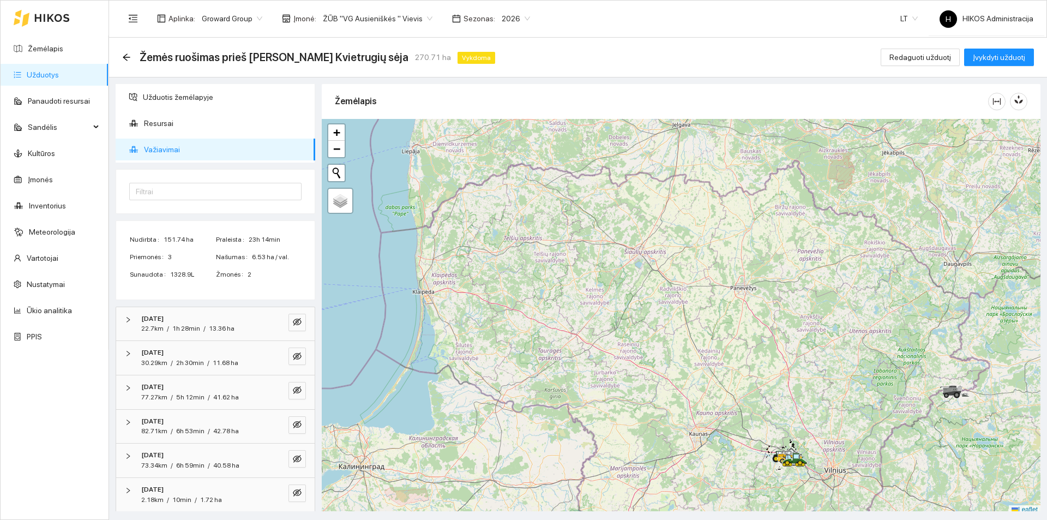
click at [455, 86] on div "Žemėlapis" at bounding box center [661, 101] width 653 height 31
click at [293, 451] on icon "eye-invisible" at bounding box center [297, 454] width 9 height 8
click at [293, 452] on icon "eye" at bounding box center [297, 454] width 9 height 7
click at [297, 387] on icon "eye-invisible" at bounding box center [298, 386] width 2 height 2
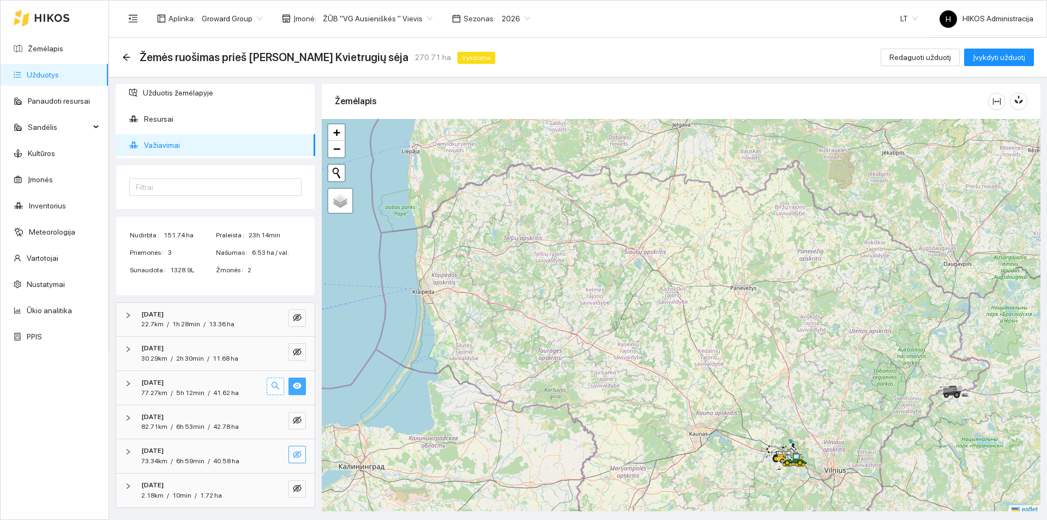
click at [271, 384] on icon "search" at bounding box center [275, 385] width 9 height 9
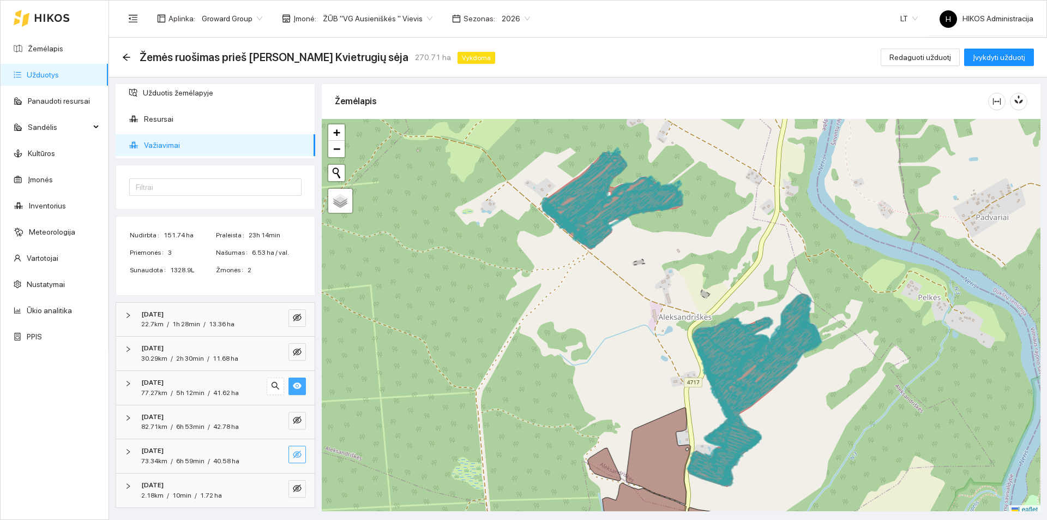
click at [293, 383] on icon "eye" at bounding box center [297, 386] width 9 height 7
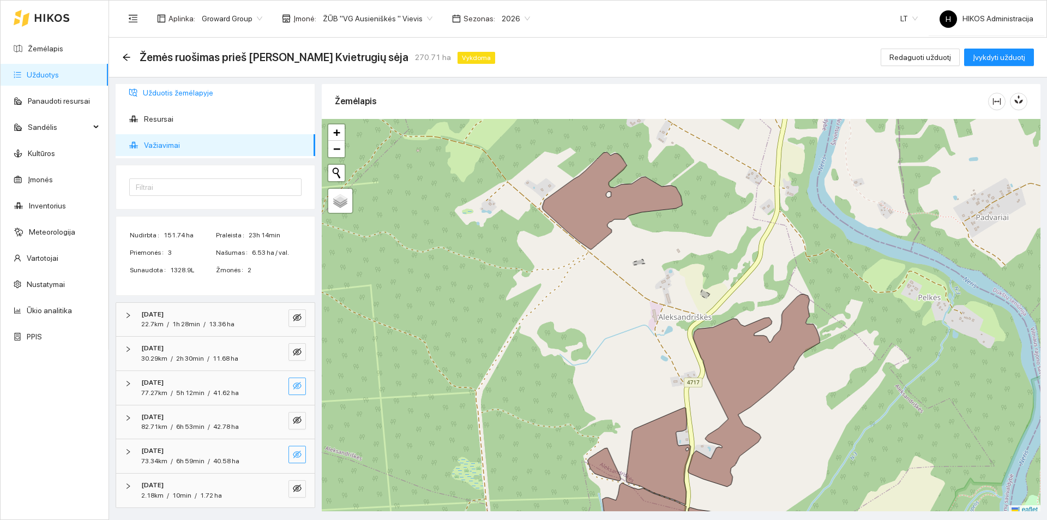
click at [171, 89] on span "Užduotis žemėlapyje" at bounding box center [225, 93] width 164 height 22
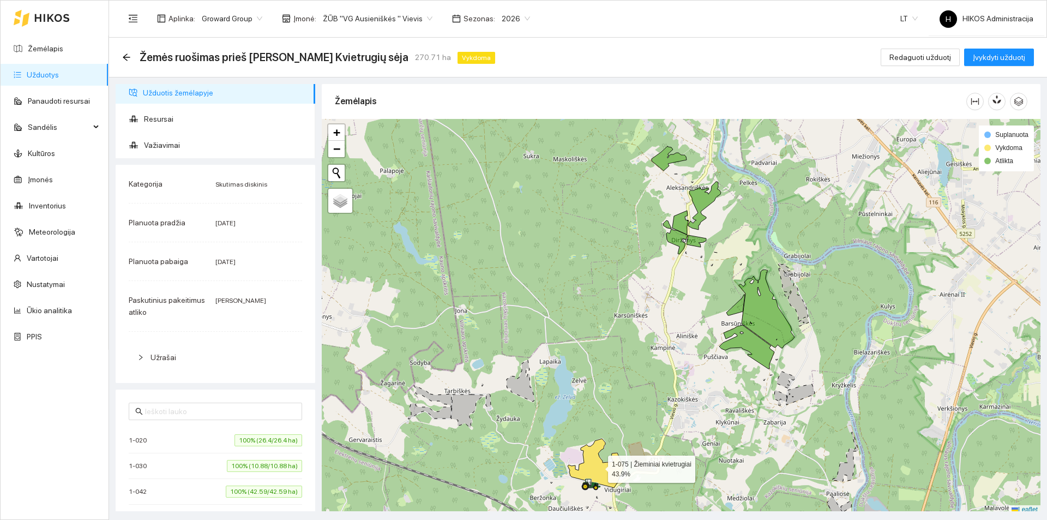
scroll to position [3, 0]
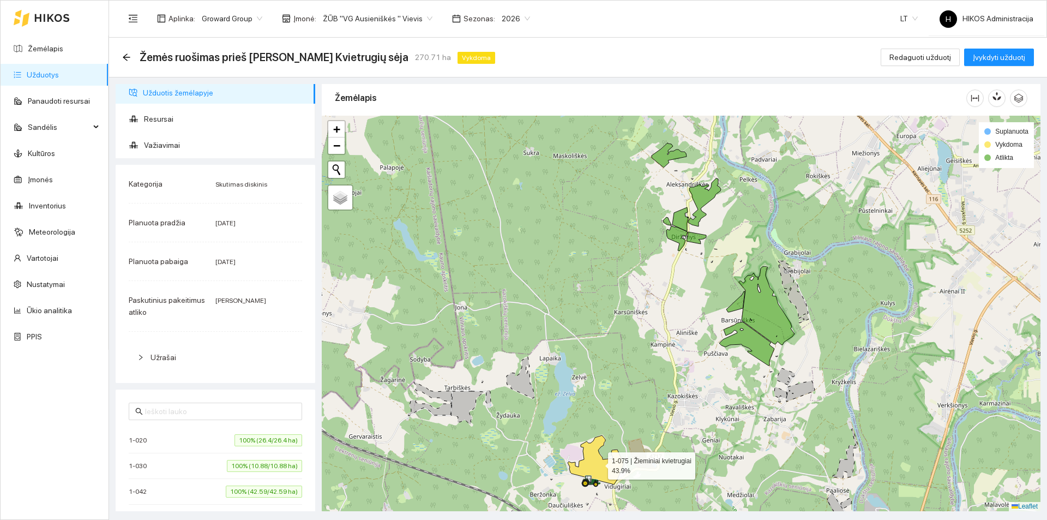
click at [602, 468] on icon at bounding box center [596, 459] width 56 height 49
click at [602, 467] on icon at bounding box center [596, 459] width 56 height 49
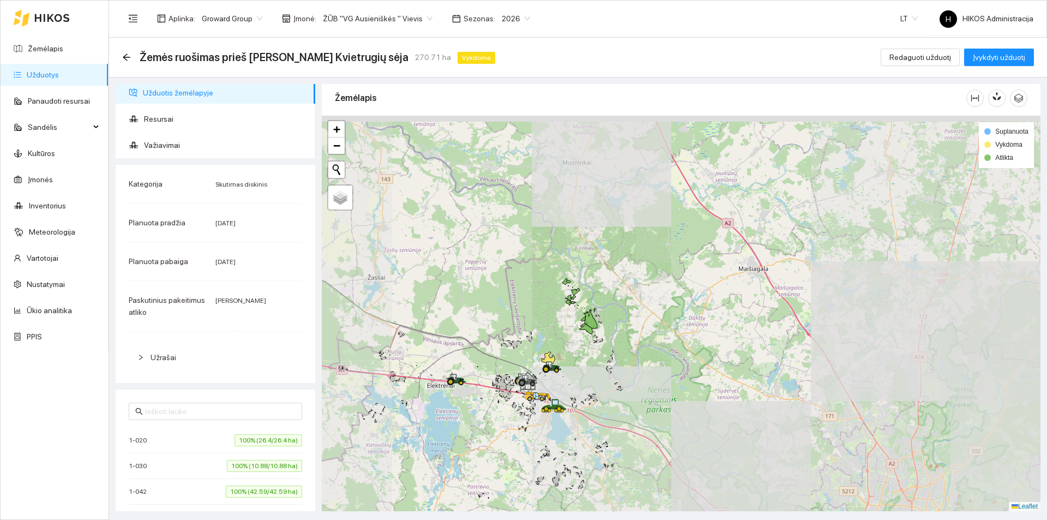
drag, startPoint x: 687, startPoint y: 360, endPoint x: 607, endPoint y: 316, distance: 91.3
click at [606, 319] on div at bounding box center [681, 313] width 719 height 395
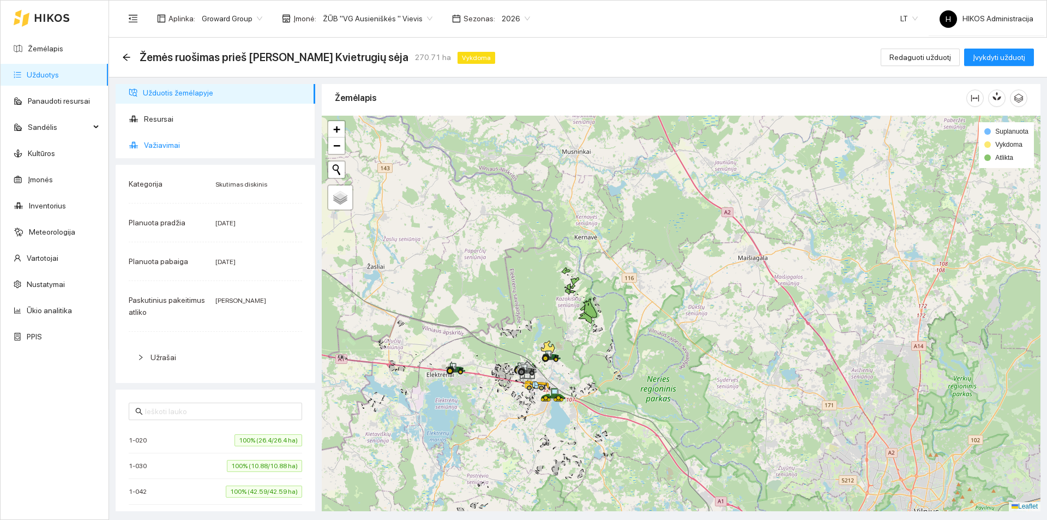
click at [215, 138] on span "Važiavimai" at bounding box center [225, 145] width 162 height 22
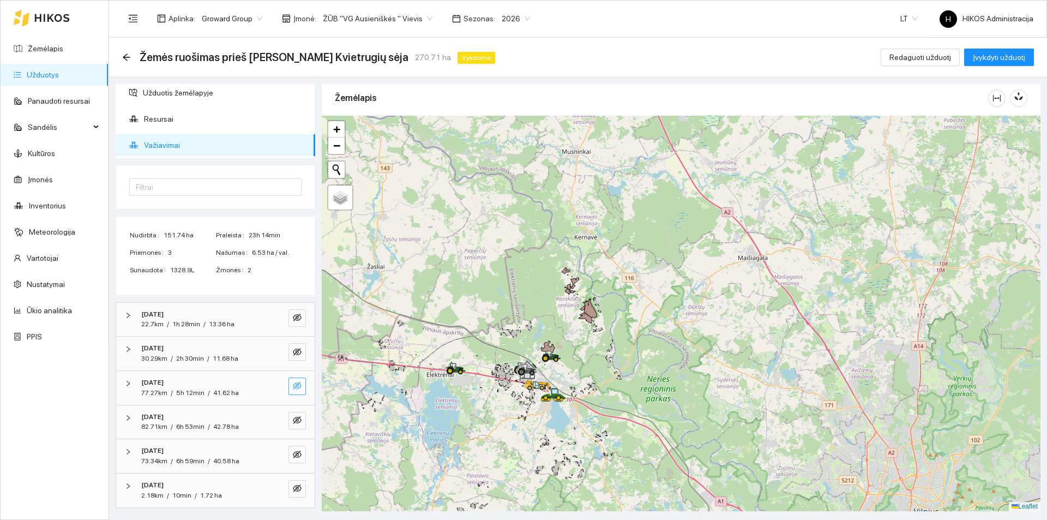
click at [293, 381] on icon "eye-invisible" at bounding box center [297, 385] width 9 height 9
click at [293, 424] on icon "eye-invisible" at bounding box center [297, 419] width 9 height 9
click at [271, 422] on icon "search" at bounding box center [275, 419] width 9 height 9
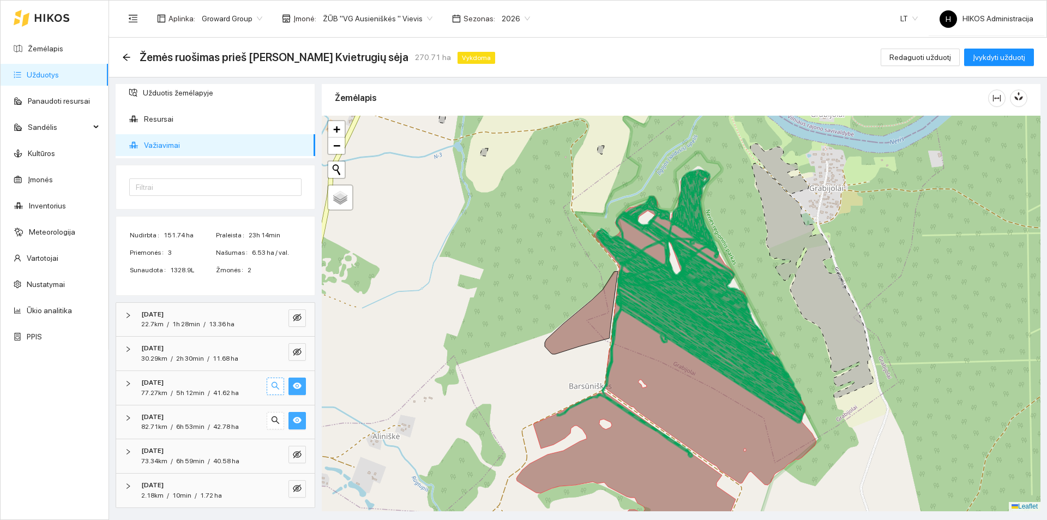
click at [271, 388] on icon "search" at bounding box center [275, 385] width 9 height 9
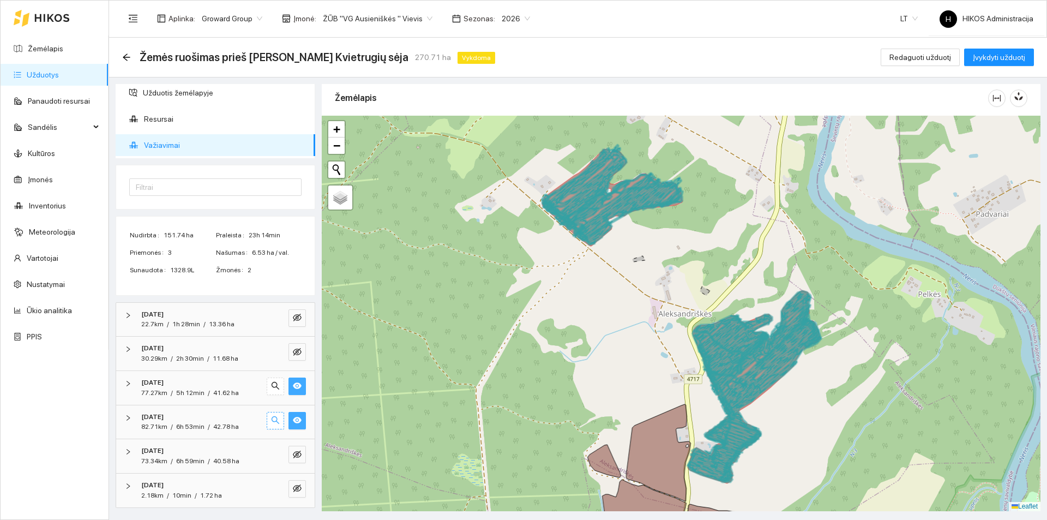
click at [269, 415] on button "button" at bounding box center [275, 420] width 17 height 17
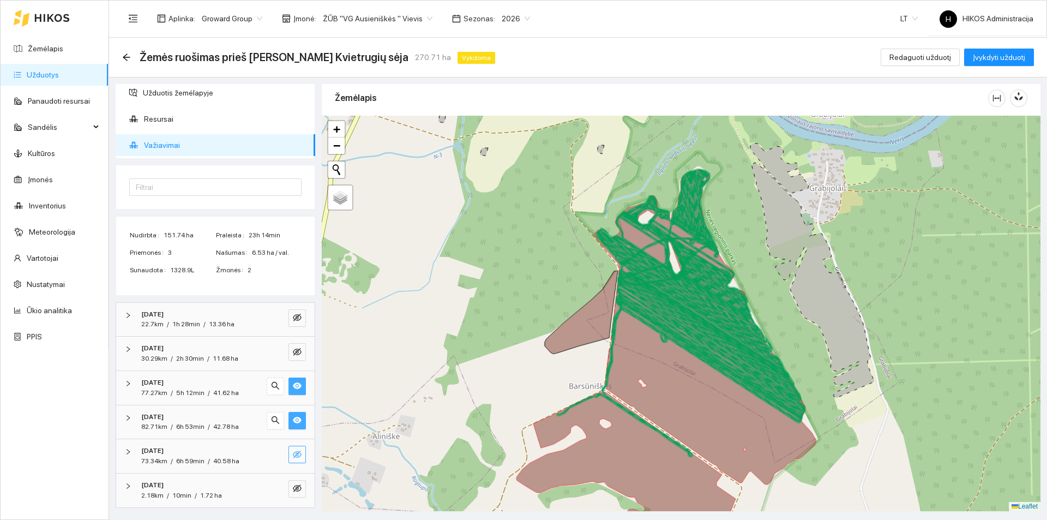
click at [293, 454] on icon "eye-invisible" at bounding box center [297, 454] width 9 height 9
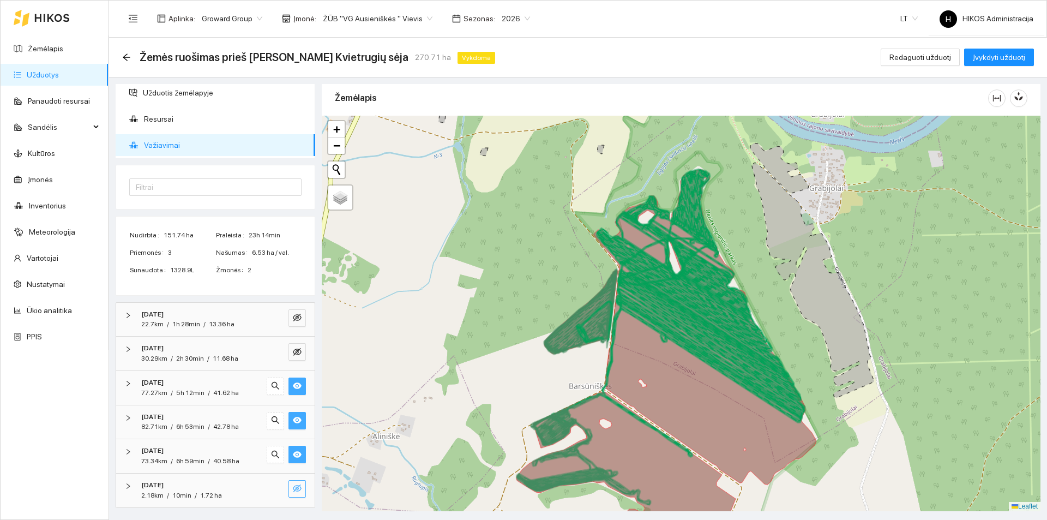
click at [293, 491] on icon "eye-invisible" at bounding box center [297, 488] width 9 height 9
click at [293, 352] on icon "eye-invisible" at bounding box center [297, 351] width 9 height 9
click at [293, 317] on icon "eye-invisible" at bounding box center [297, 317] width 9 height 8
click at [194, 93] on span "Užduotis žemėlapyje" at bounding box center [225, 93] width 164 height 22
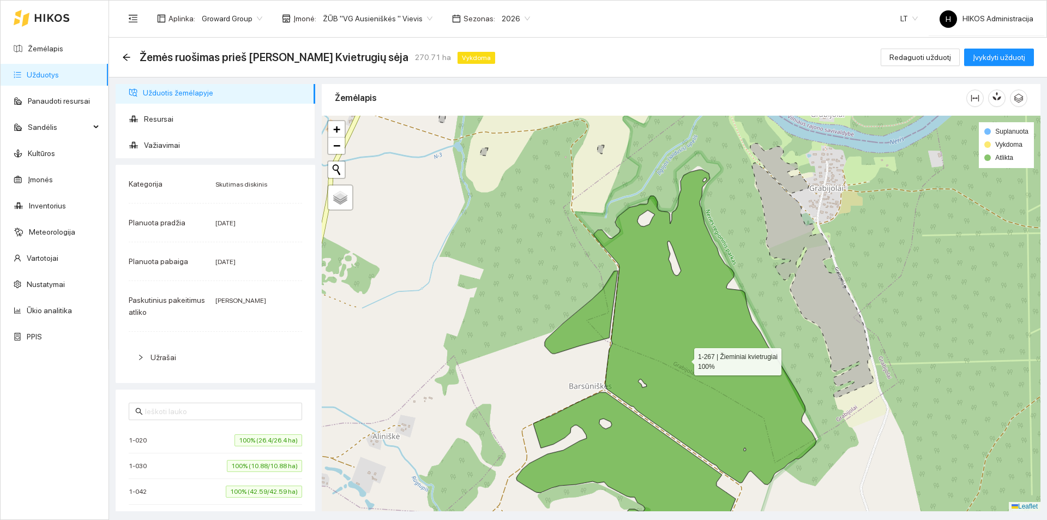
click at [684, 359] on icon at bounding box center [705, 327] width 222 height 315
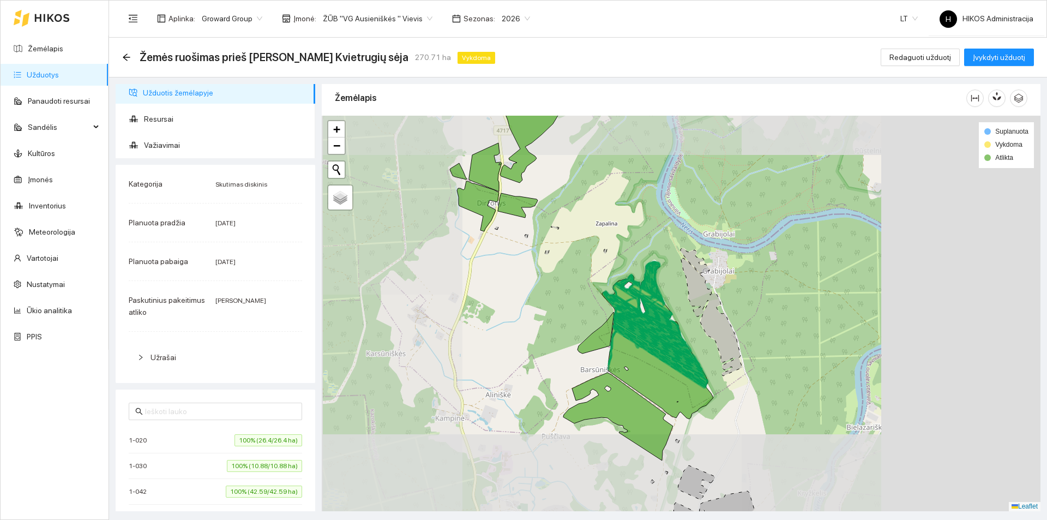
drag, startPoint x: 699, startPoint y: 360, endPoint x: 630, endPoint y: 348, distance: 70.3
click at [630, 348] on icon at bounding box center [660, 353] width 94 height 65
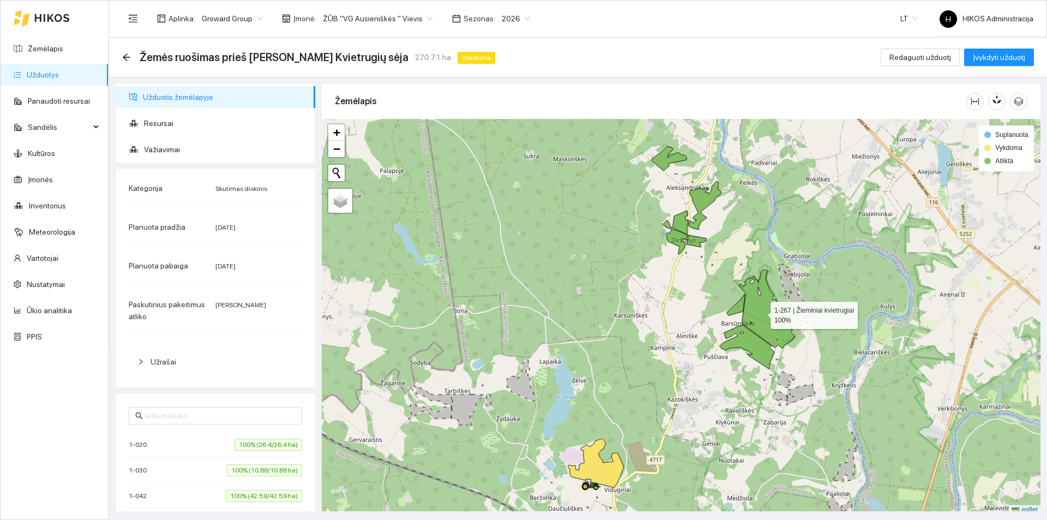
scroll to position [3, 0]
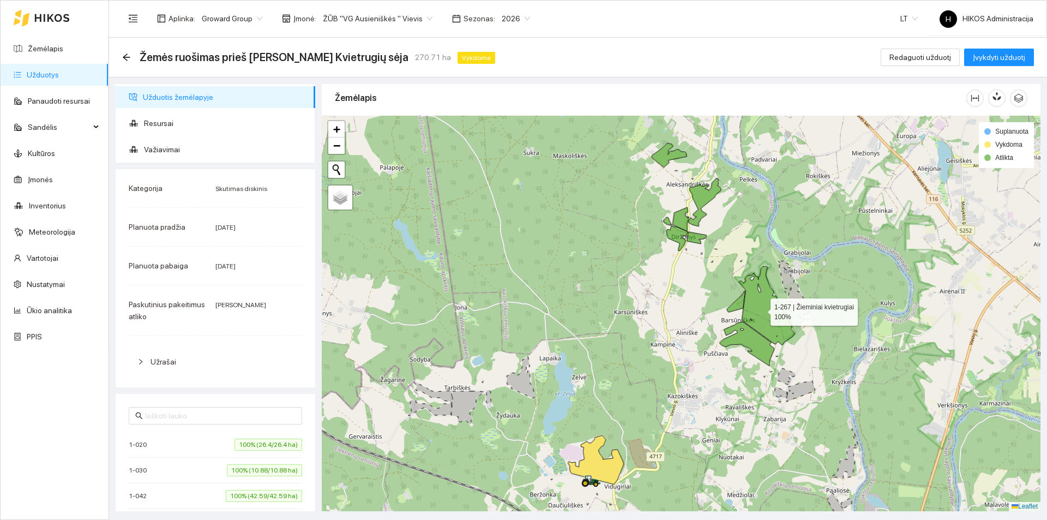
click at [760, 312] on icon at bounding box center [767, 305] width 56 height 79
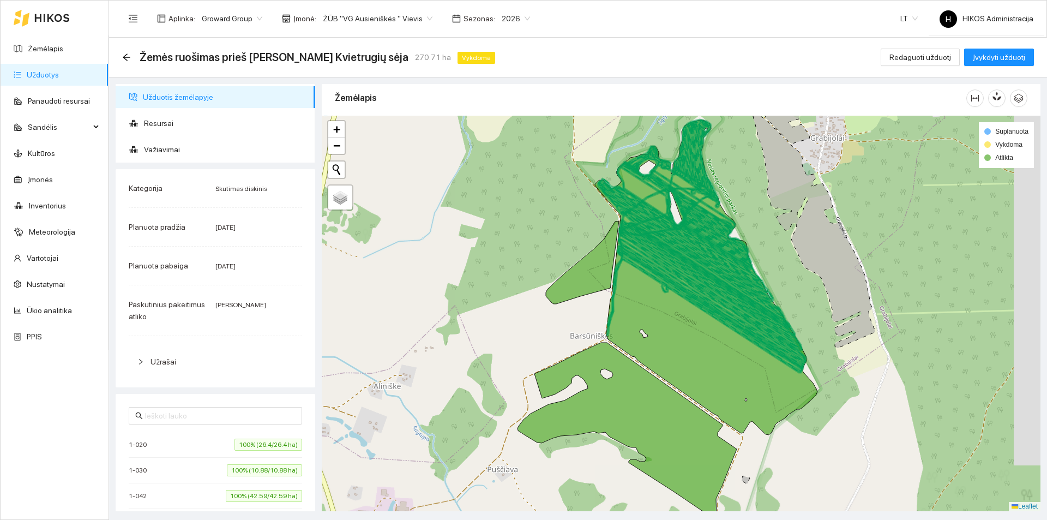
drag, startPoint x: 776, startPoint y: 312, endPoint x: 698, endPoint y: 294, distance: 80.0
click at [698, 294] on icon at bounding box center [712, 303] width 188 height 129
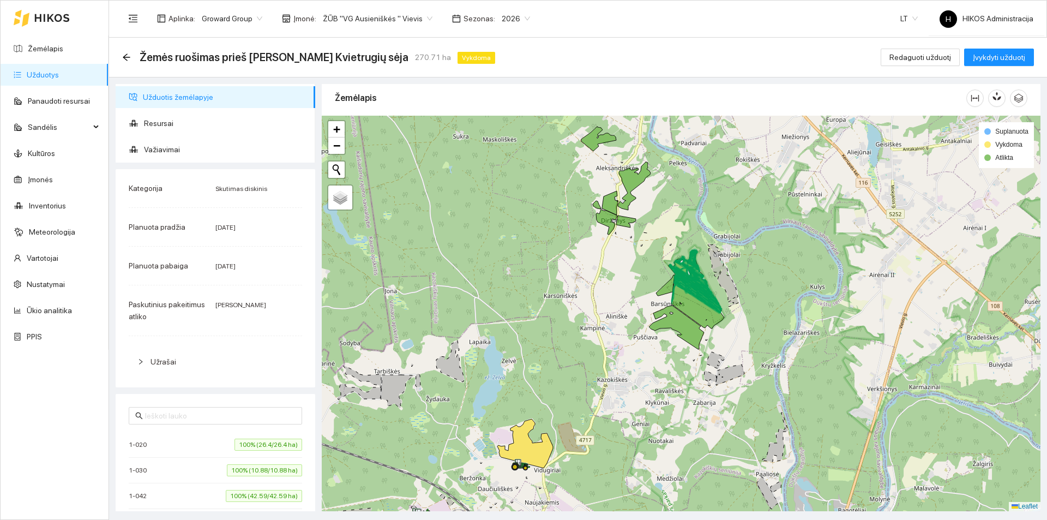
drag, startPoint x: 662, startPoint y: 369, endPoint x: 609, endPoint y: 343, distance: 58.5
click at [609, 343] on div at bounding box center [681, 313] width 719 height 395
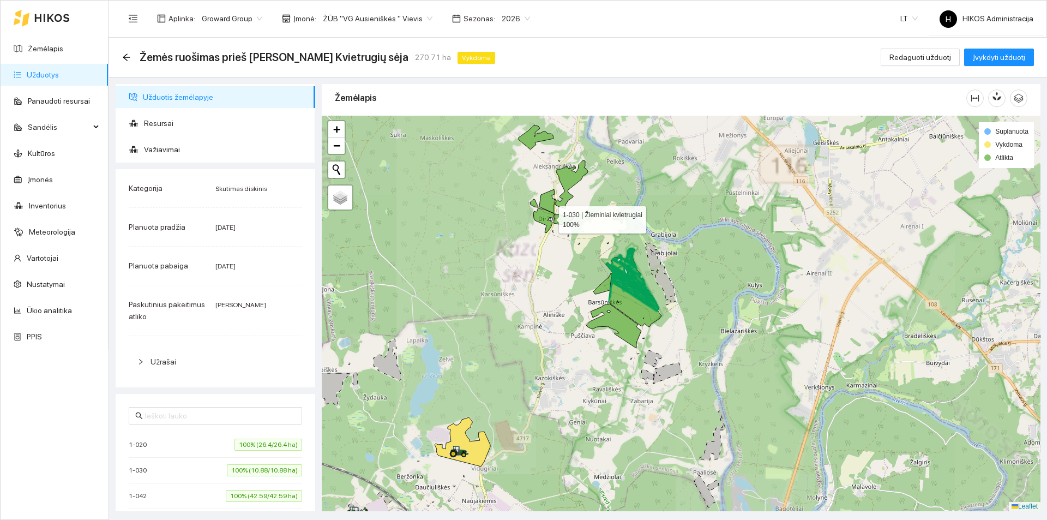
click at [549, 217] on icon at bounding box center [543, 220] width 21 height 25
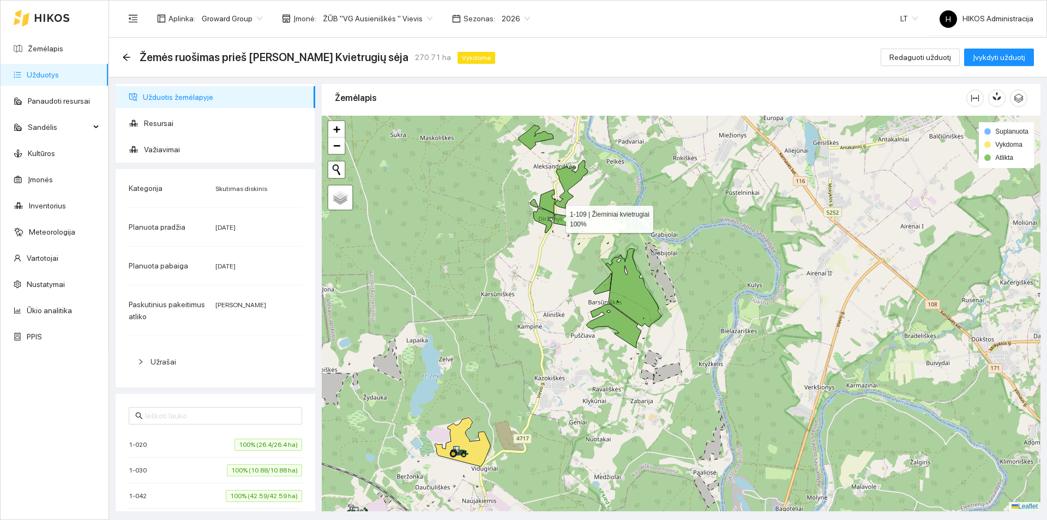
click at [563, 215] on icon at bounding box center [563, 220] width 20 height 12
click at [548, 202] on icon at bounding box center [547, 201] width 16 height 24
click at [562, 174] on icon at bounding box center [571, 184] width 33 height 48
click at [535, 138] on icon at bounding box center [535, 137] width 35 height 25
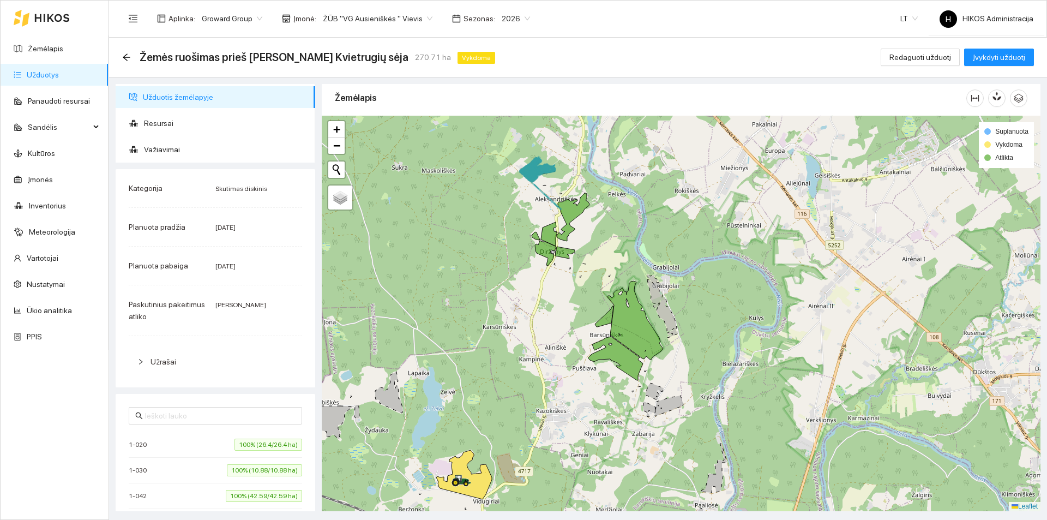
drag, startPoint x: 578, startPoint y: 153, endPoint x: 582, endPoint y: 213, distance: 60.1
click at [581, 212] on div at bounding box center [681, 313] width 719 height 395
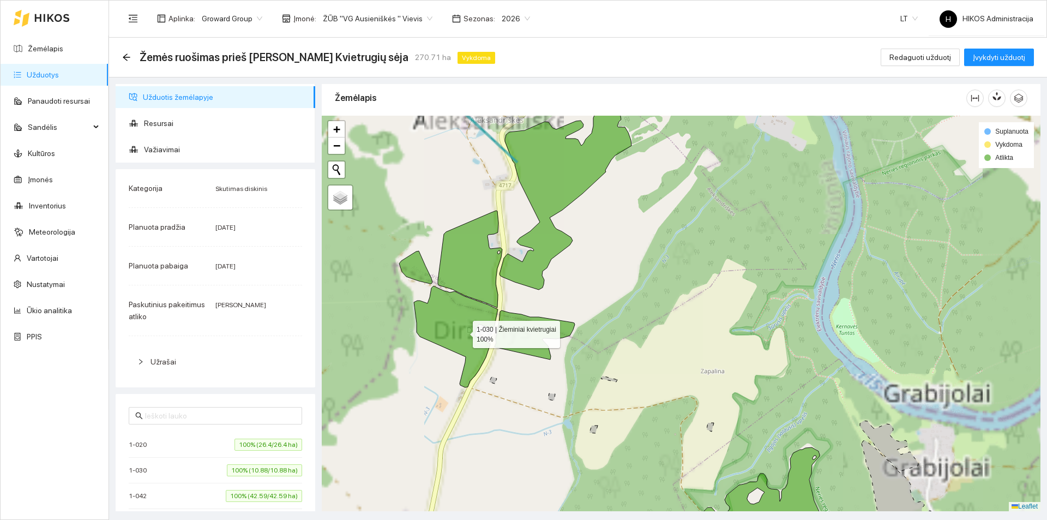
click at [462, 331] on icon at bounding box center [456, 336] width 84 height 101
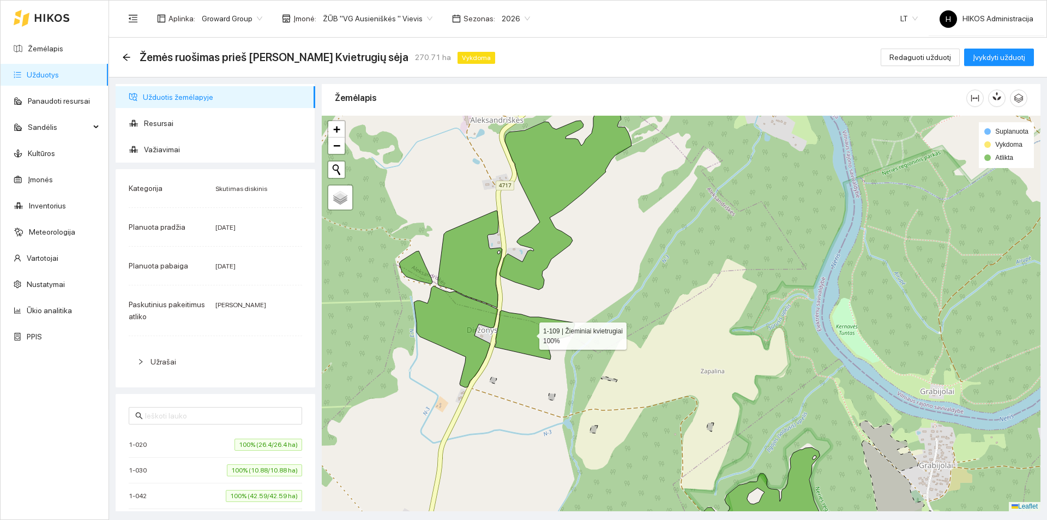
click at [522, 327] on icon at bounding box center [534, 334] width 80 height 49
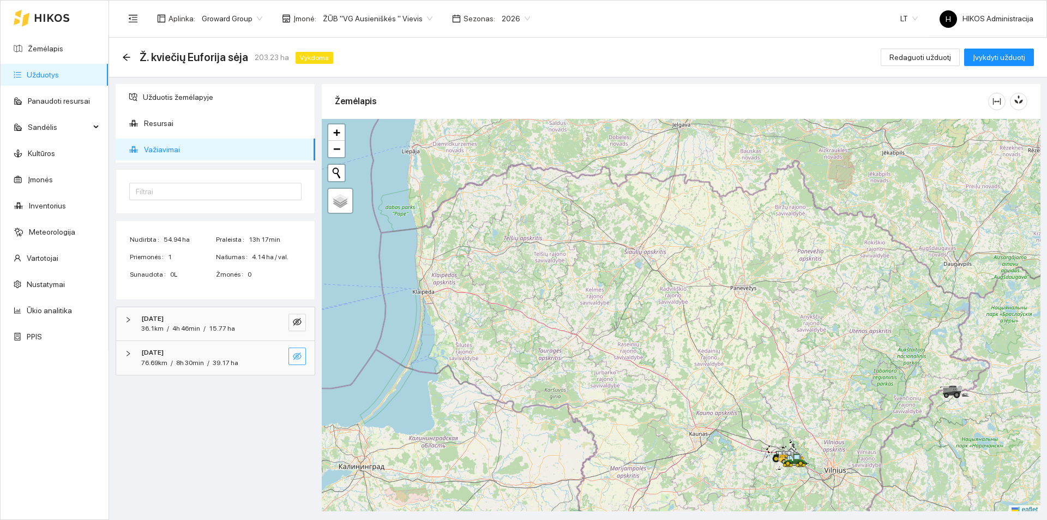
click at [294, 355] on icon "eye-invisible" at bounding box center [297, 356] width 9 height 9
click at [281, 358] on button "button" at bounding box center [275, 355] width 17 height 17
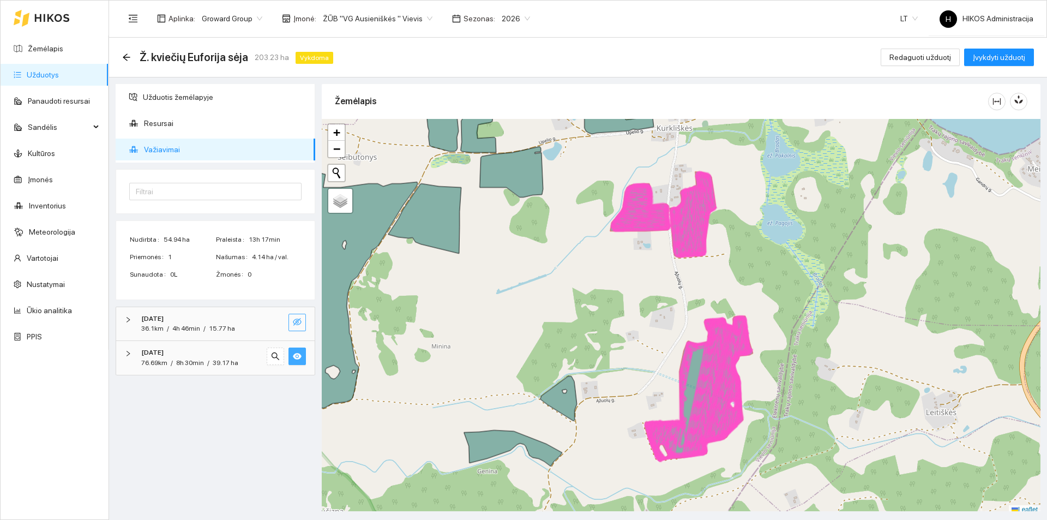
click at [298, 317] on icon "eye-invisible" at bounding box center [297, 321] width 9 height 9
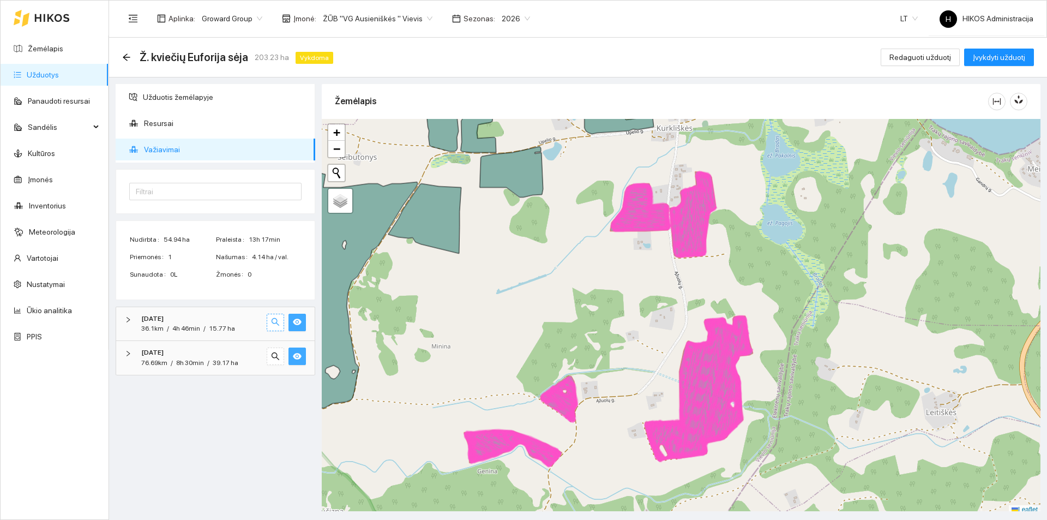
click at [282, 321] on button "button" at bounding box center [275, 321] width 17 height 17
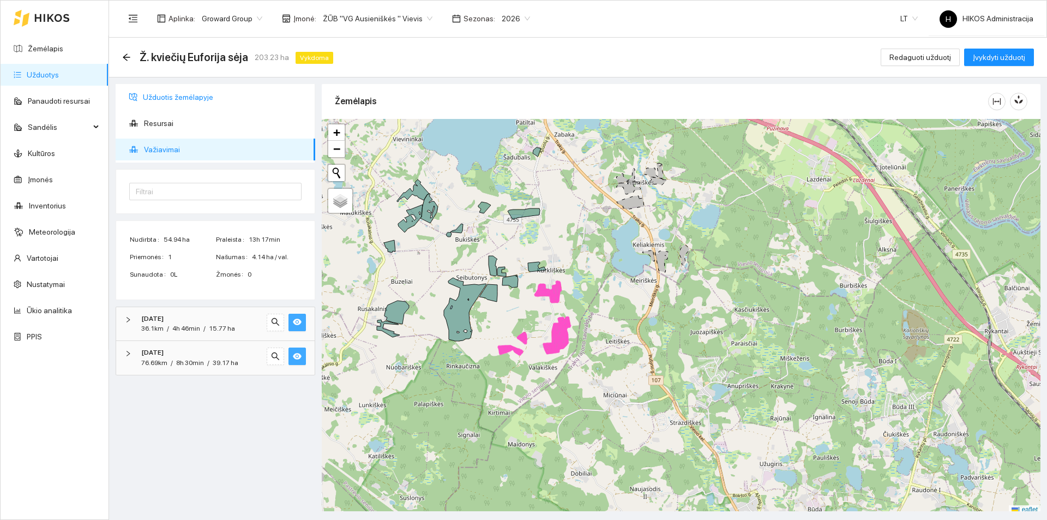
click at [216, 95] on span "Užduotis žemėlapyje" at bounding box center [225, 97] width 164 height 22
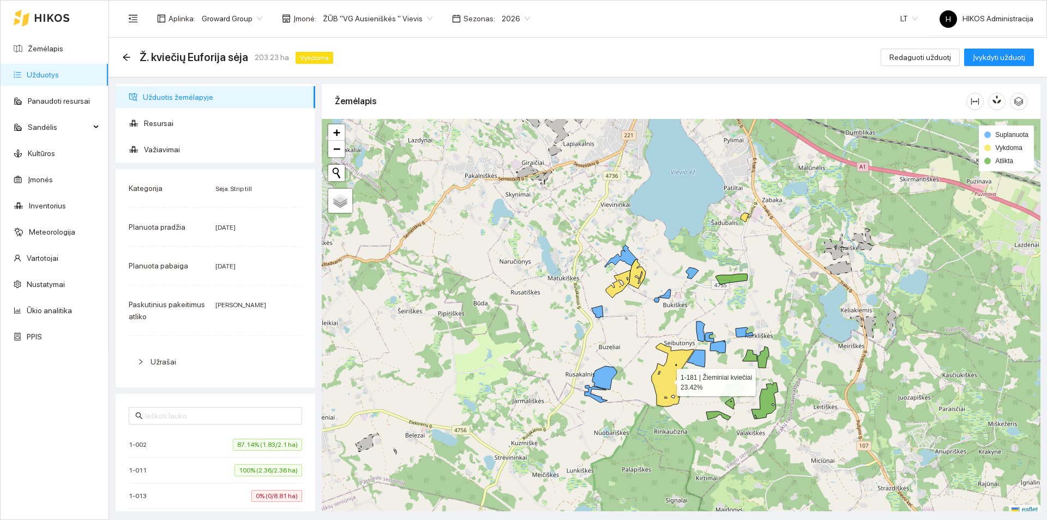
click at [667, 379] on icon at bounding box center [672, 374] width 43 height 63
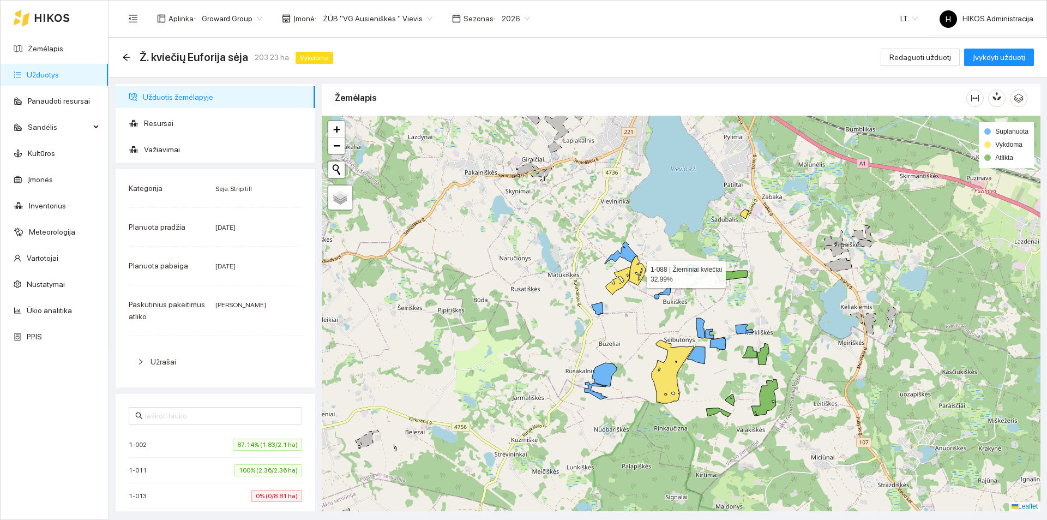
click at [632, 276] on icon at bounding box center [636, 270] width 17 height 29
click at [619, 276] on icon at bounding box center [618, 281] width 25 height 28
click at [727, 274] on icon at bounding box center [731, 275] width 32 height 11
click at [746, 212] on icon at bounding box center [744, 213] width 8 height 9
click at [381, 27] on div "Aplinka : Groward Group Įmonė : ŽŪB "VG Ausieniškės " Vievis Sezonas : 2026" at bounding box center [329, 19] width 414 height 22
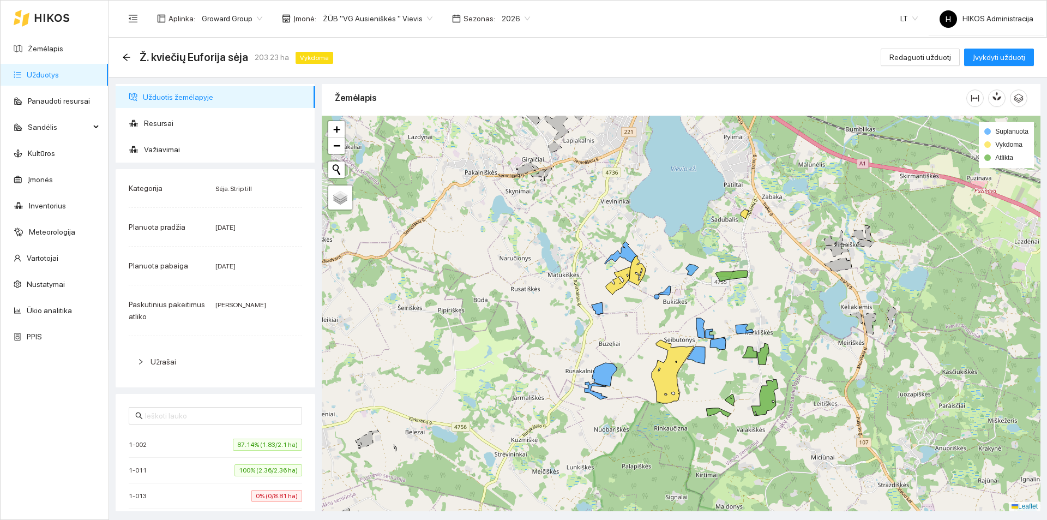
click at [382, 21] on span "ŽŪB "VG Ausieniškės " Vievis" at bounding box center [378, 18] width 110 height 16
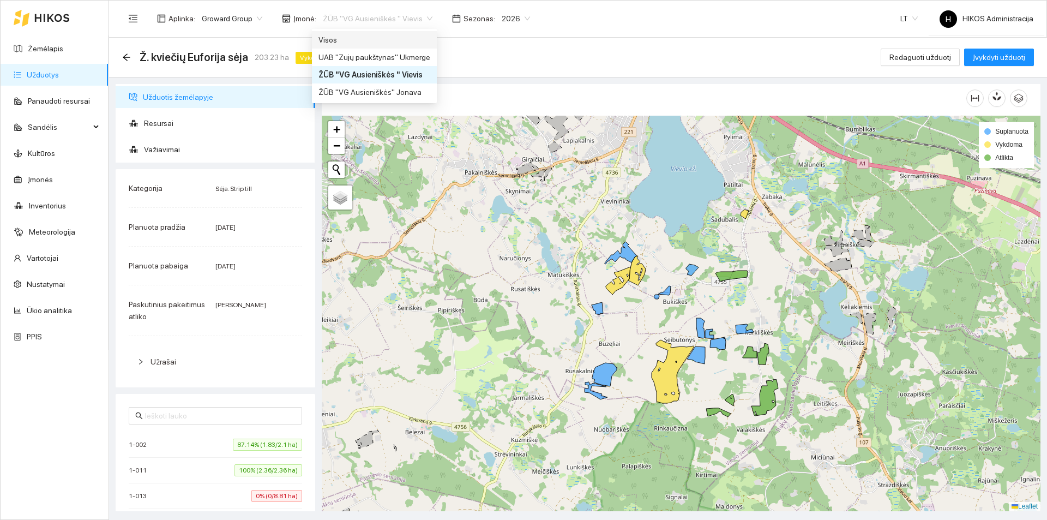
click at [372, 36] on div "Visos" at bounding box center [374, 40] width 112 height 12
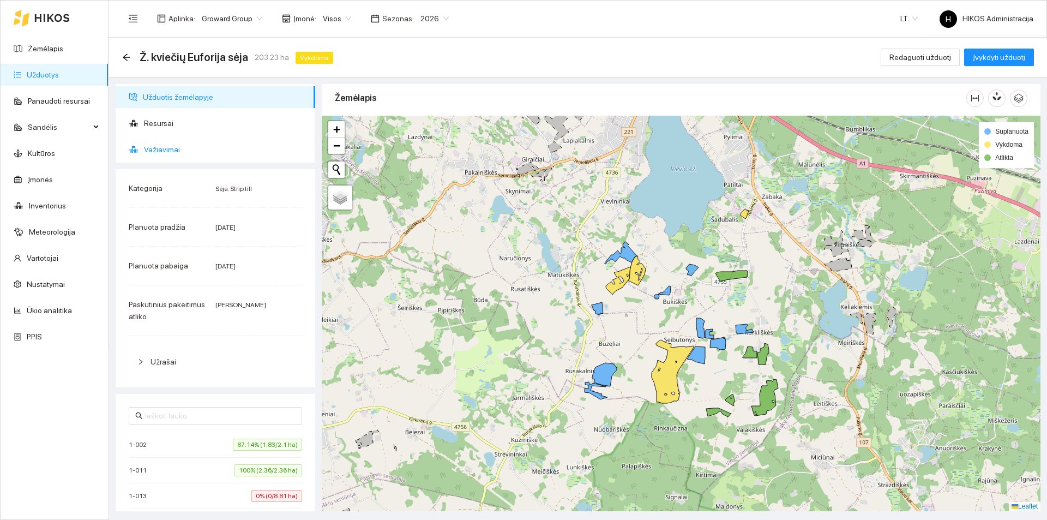
click at [263, 154] on span "Važiavimai" at bounding box center [225, 149] width 162 height 22
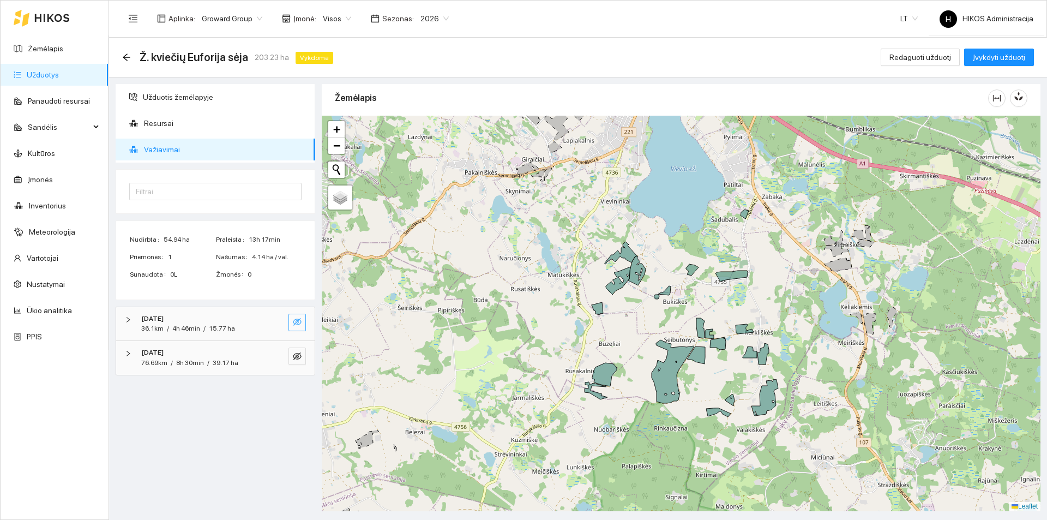
click at [293, 324] on icon "eye-invisible" at bounding box center [297, 321] width 9 height 9
click at [295, 352] on icon "eye-invisible" at bounding box center [297, 356] width 9 height 9
click at [191, 92] on span "Užduotis žemėlapyje" at bounding box center [225, 97] width 164 height 22
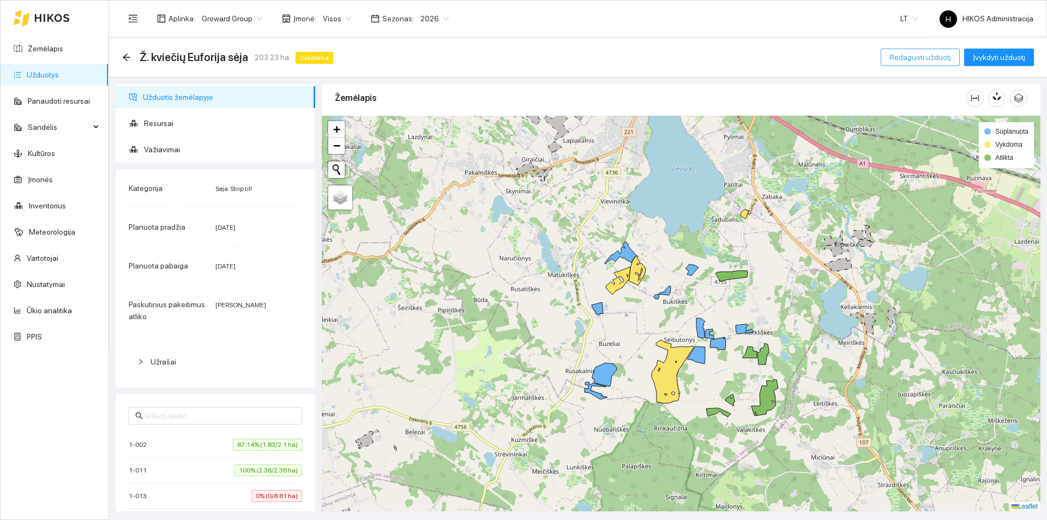
click at [931, 53] on span "Redaguoti užduotį" at bounding box center [920, 57] width 62 height 12
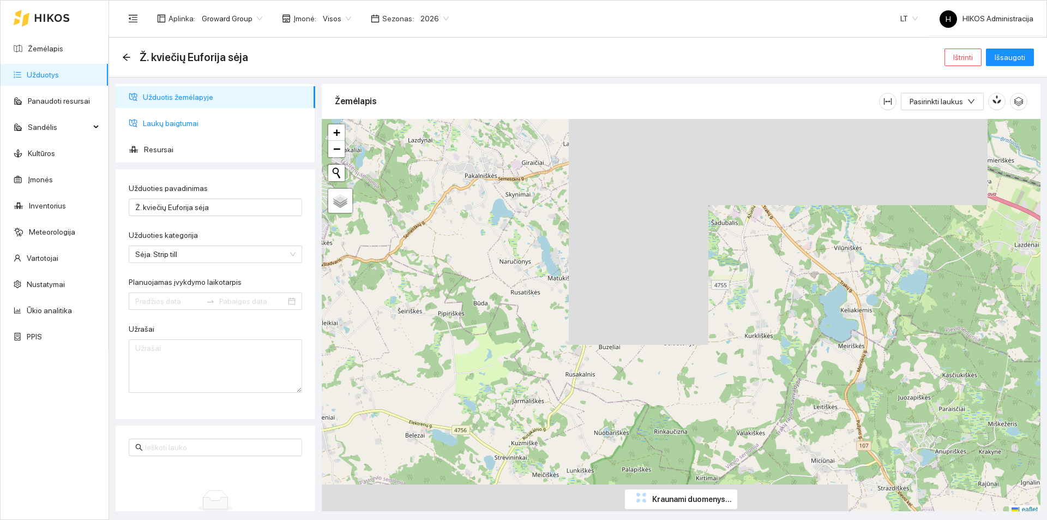
type input "[DATE]"
type input "2025-10-12"
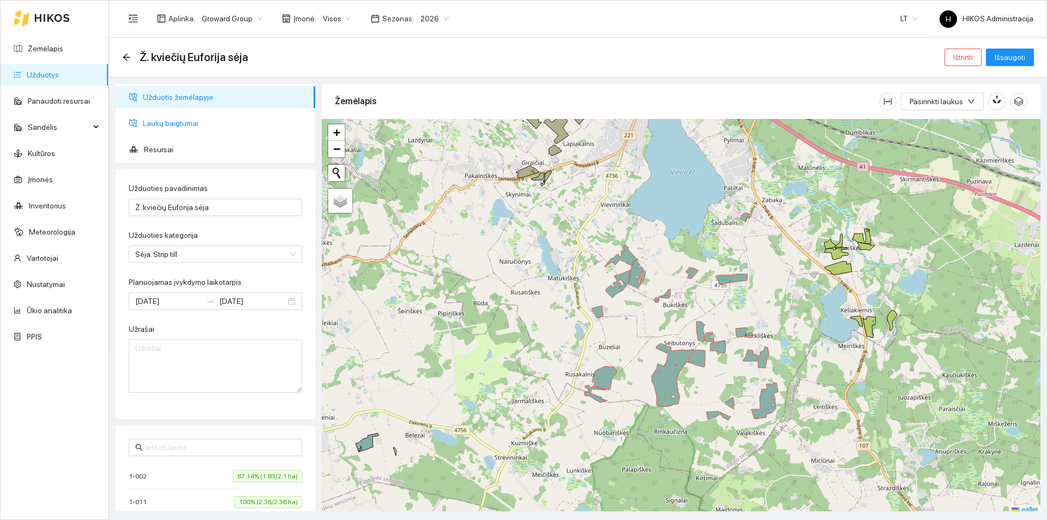
click at [183, 121] on span "Laukų baigtumai" at bounding box center [225, 123] width 164 height 22
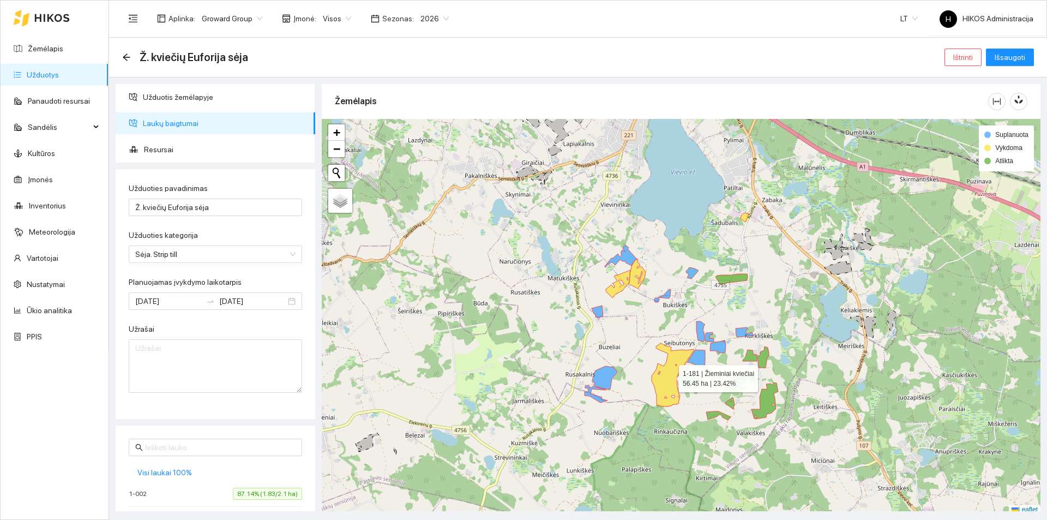
click at [671, 357] on icon at bounding box center [672, 374] width 43 height 63
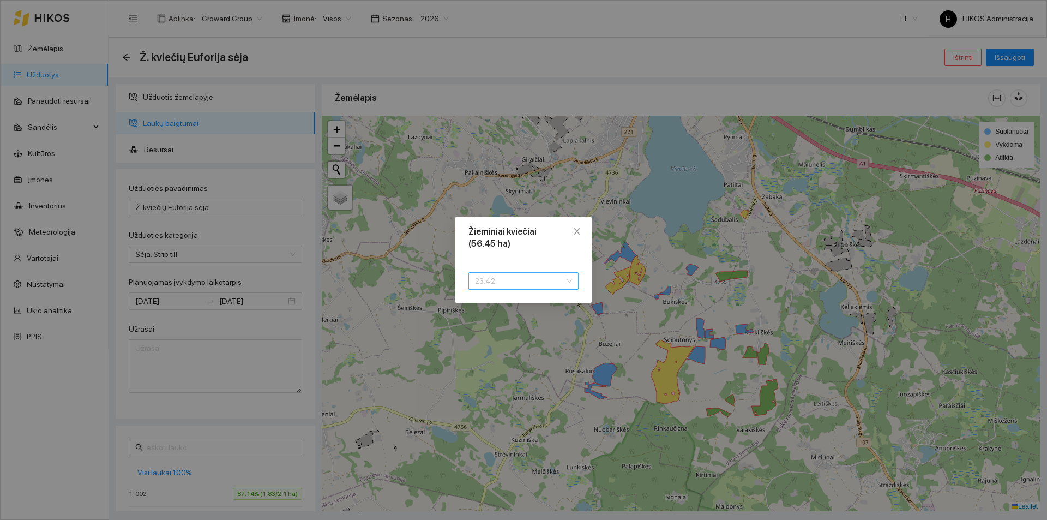
click at [511, 282] on span "23.42" at bounding box center [523, 281] width 97 height 16
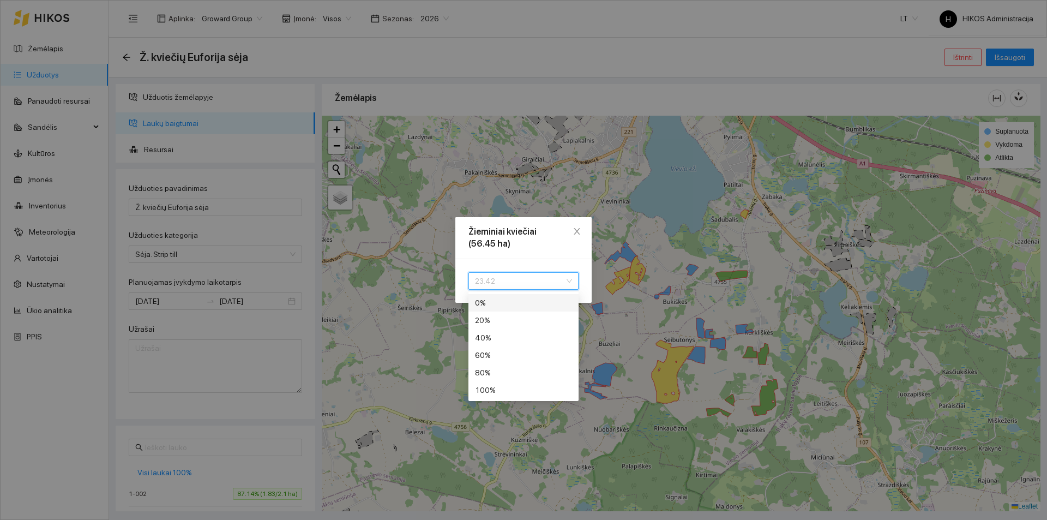
click at [491, 299] on div "0 %" at bounding box center [523, 303] width 97 height 12
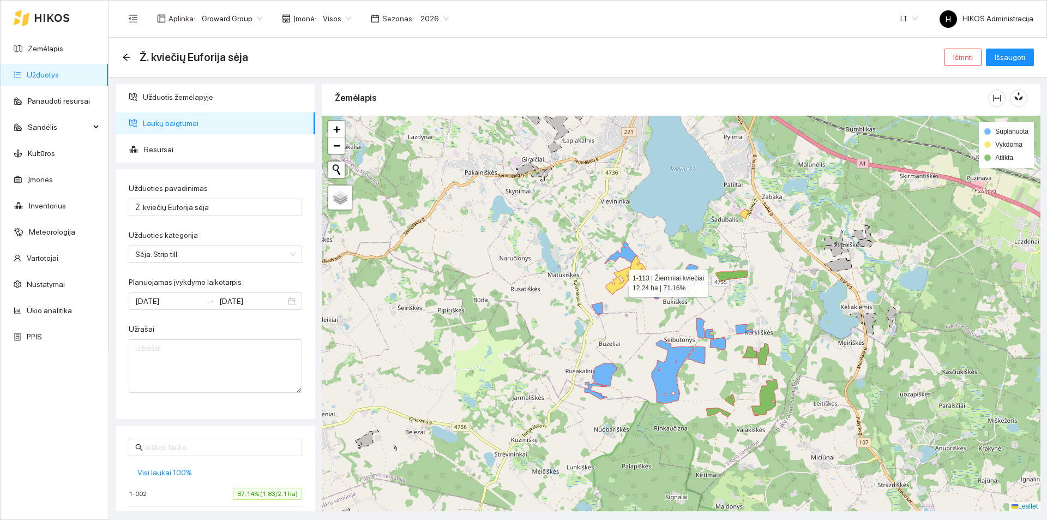
click at [628, 273] on icon at bounding box center [618, 281] width 25 height 28
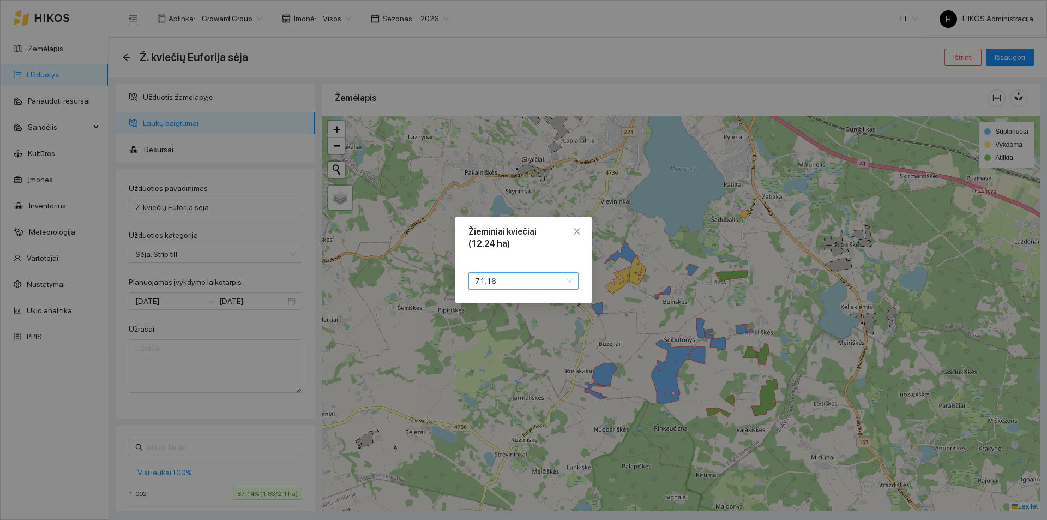
drag, startPoint x: 541, startPoint y: 270, endPoint x: 539, endPoint y: 282, distance: 12.2
click at [540, 271] on div "71.16 0 20 0 % 20 % 40 % 60 % 80 % 100 %" at bounding box center [523, 281] width 136 height 44
click at [539, 282] on span "71.16" at bounding box center [523, 281] width 97 height 16
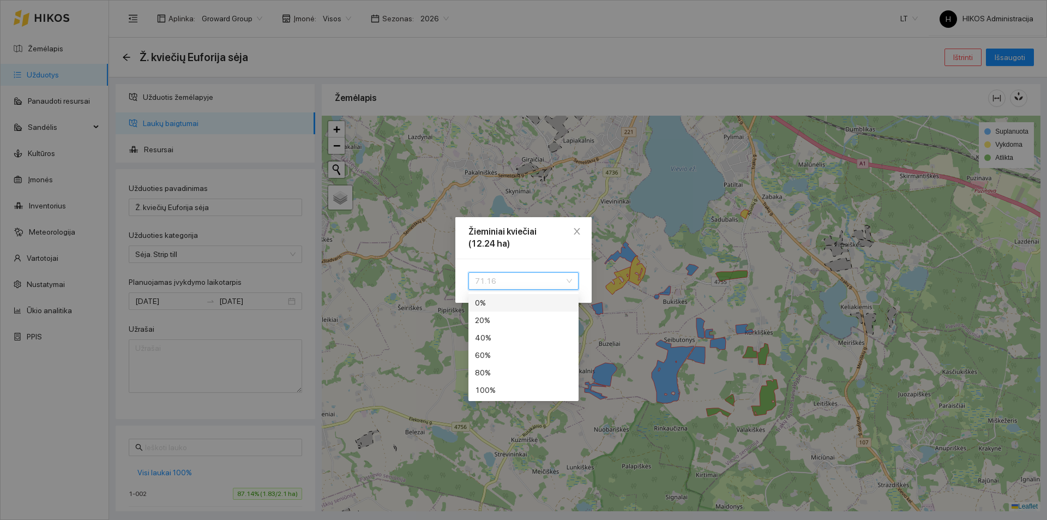
drag, startPoint x: 505, startPoint y: 299, endPoint x: 621, endPoint y: 281, distance: 117.0
click at [505, 299] on div "0 %" at bounding box center [523, 303] width 97 height 12
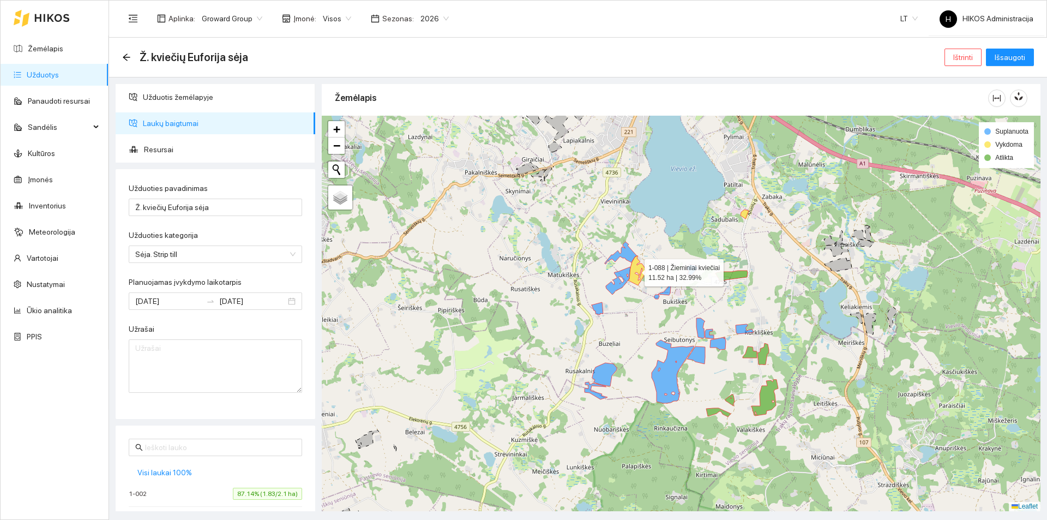
click at [635, 269] on icon at bounding box center [636, 270] width 17 height 29
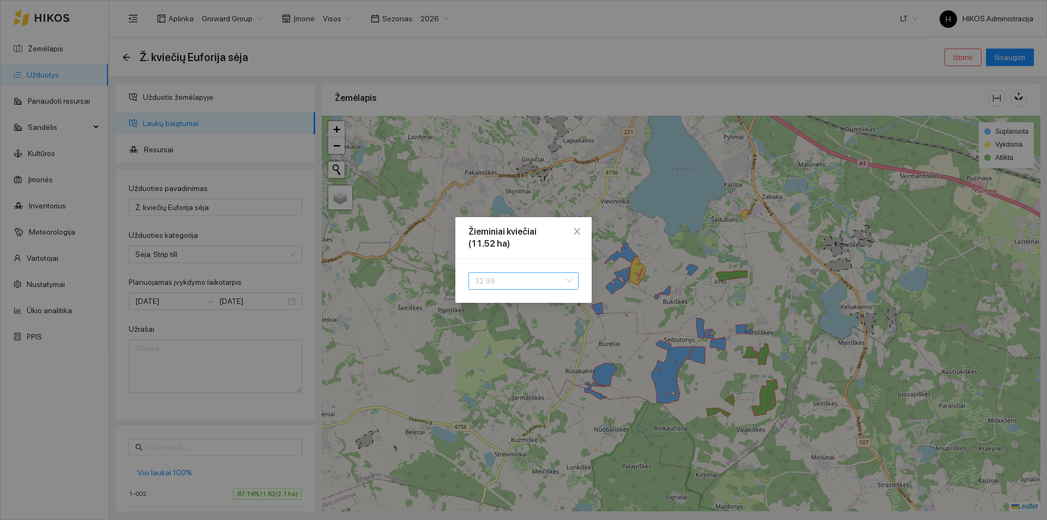
click at [539, 276] on span "32.99" at bounding box center [523, 281] width 97 height 16
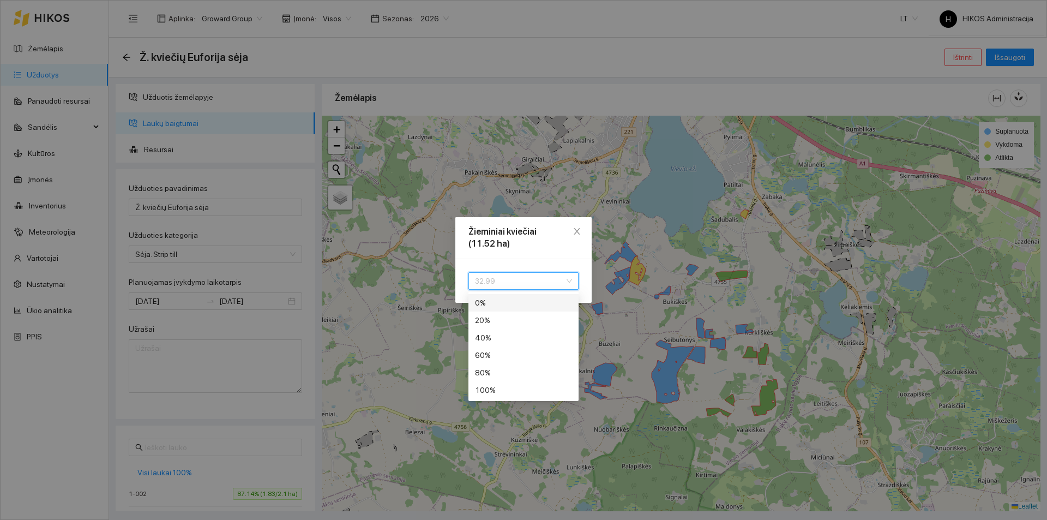
drag, startPoint x: 493, startPoint y: 300, endPoint x: 507, endPoint y: 301, distance: 14.2
click at [493, 301] on div "0 %" at bounding box center [523, 303] width 97 height 12
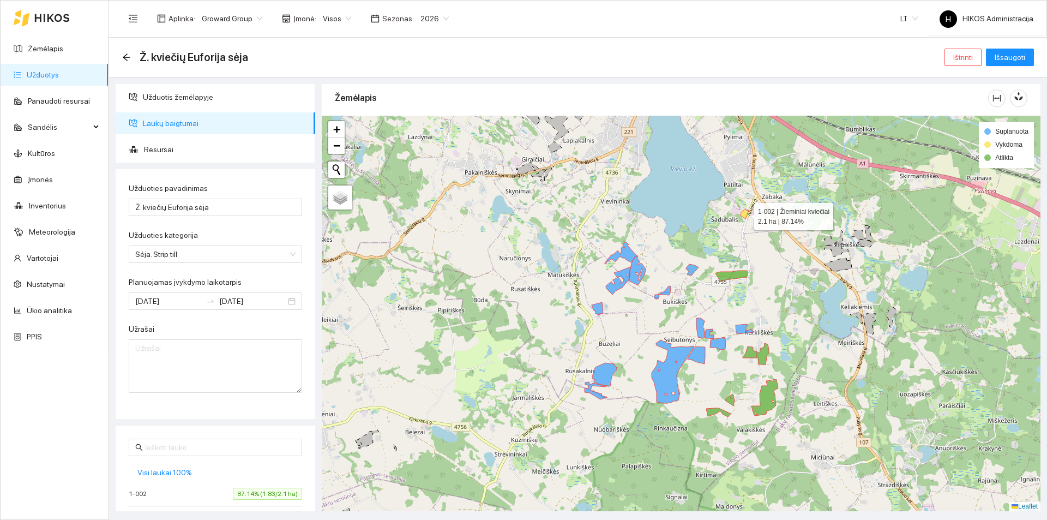
click at [745, 213] on icon at bounding box center [744, 213] width 8 height 9
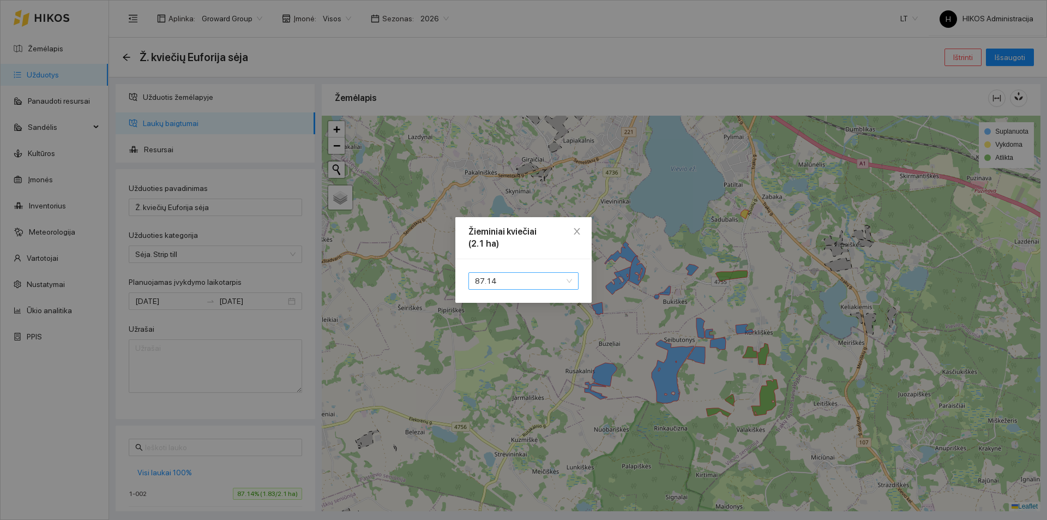
click at [525, 279] on span "87.14" at bounding box center [523, 281] width 97 height 16
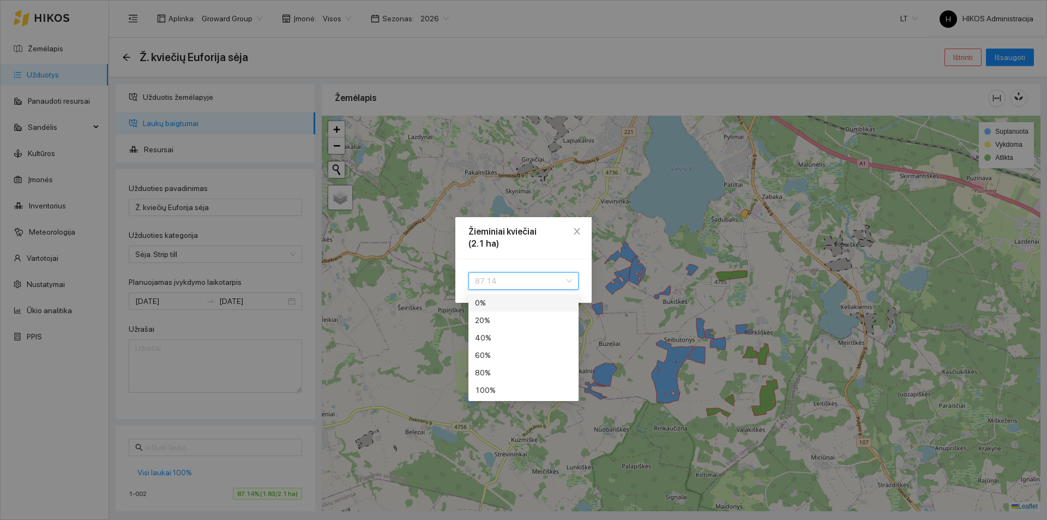
click at [498, 300] on div "0 %" at bounding box center [523, 303] width 97 height 12
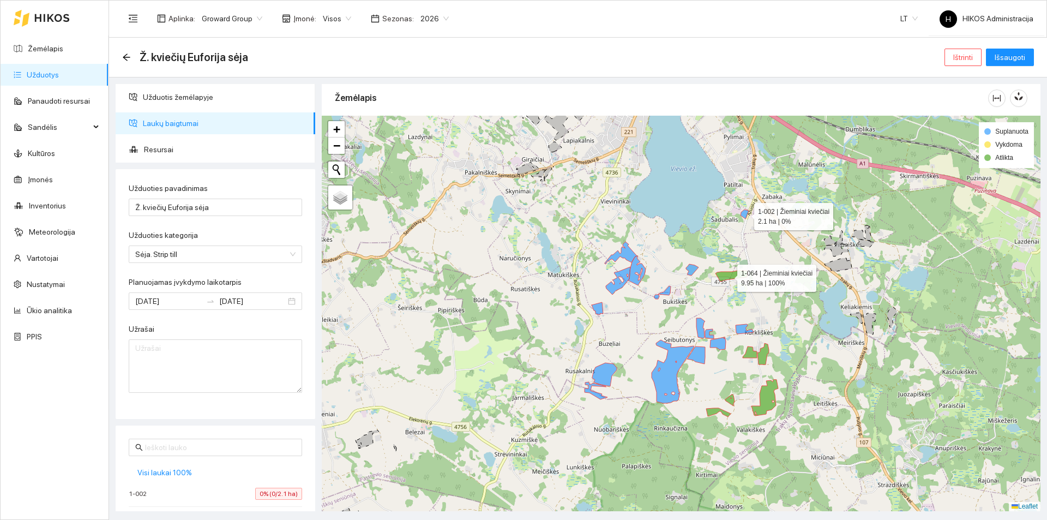
click at [727, 275] on icon at bounding box center [731, 275] width 32 height 11
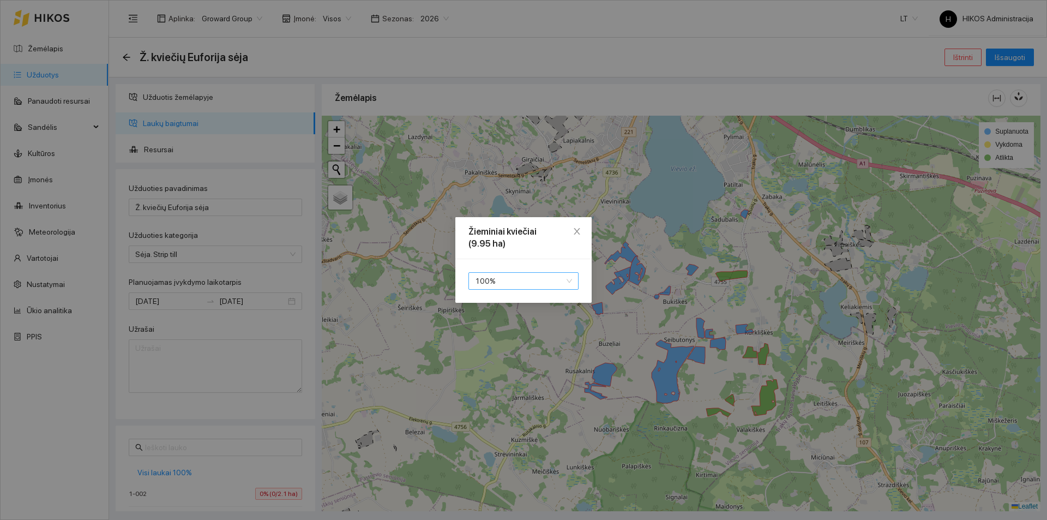
click at [511, 277] on span "100 %" at bounding box center [523, 281] width 97 height 16
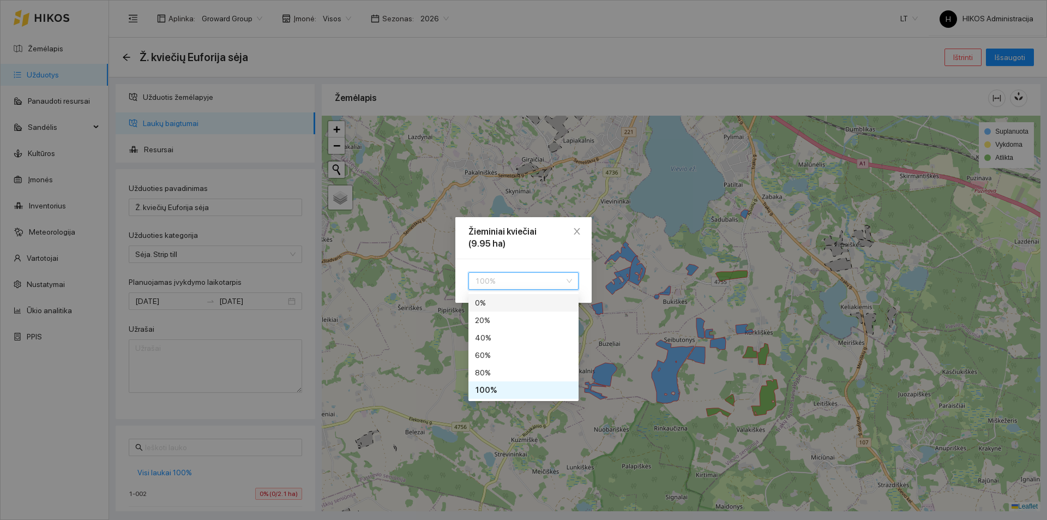
click at [493, 300] on div "0 %" at bounding box center [523, 303] width 97 height 12
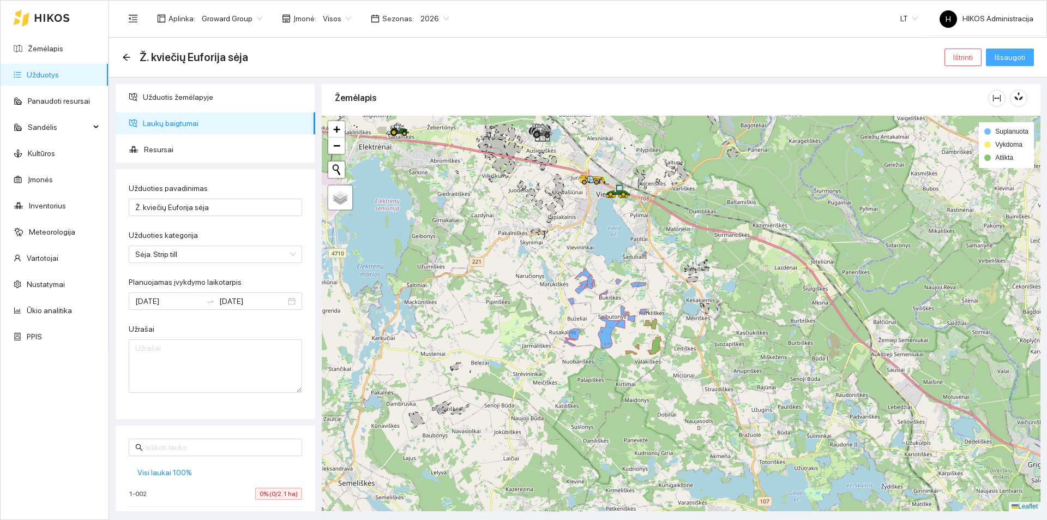
click at [996, 63] on span "Išsaugoti" at bounding box center [1009, 57] width 31 height 12
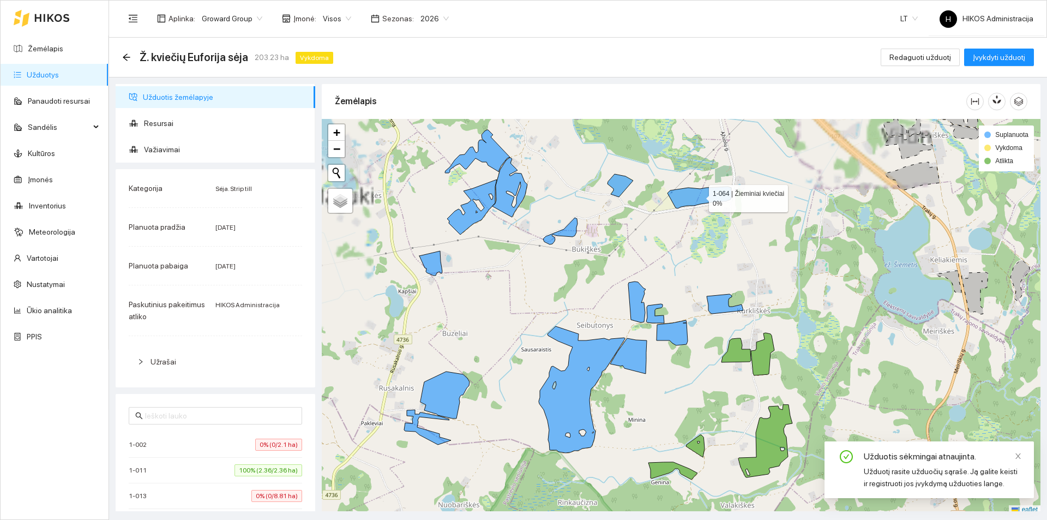
click at [707, 200] on icon at bounding box center [699, 197] width 64 height 22
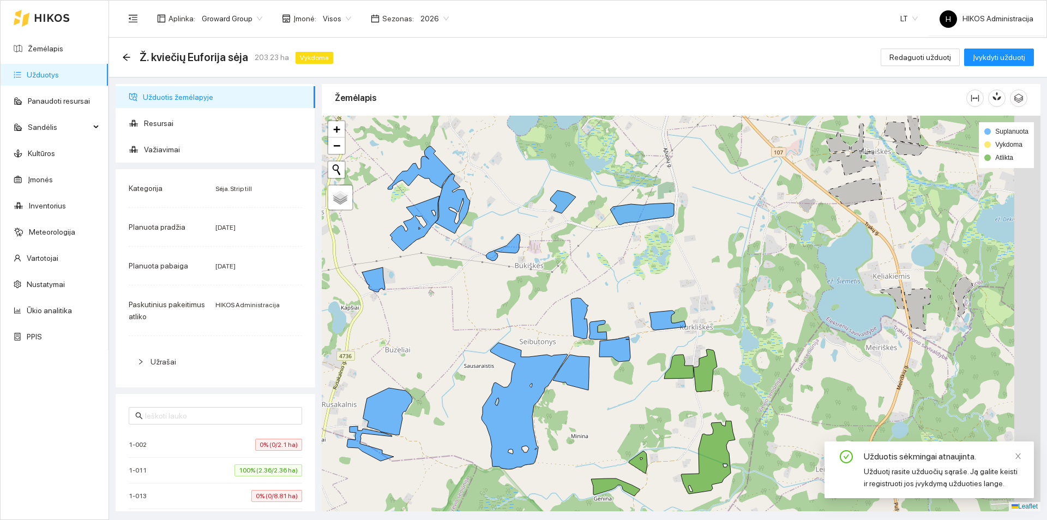
drag, startPoint x: 733, startPoint y: 206, endPoint x: 667, endPoint y: 234, distance: 72.0
click at [669, 229] on div at bounding box center [681, 313] width 719 height 395
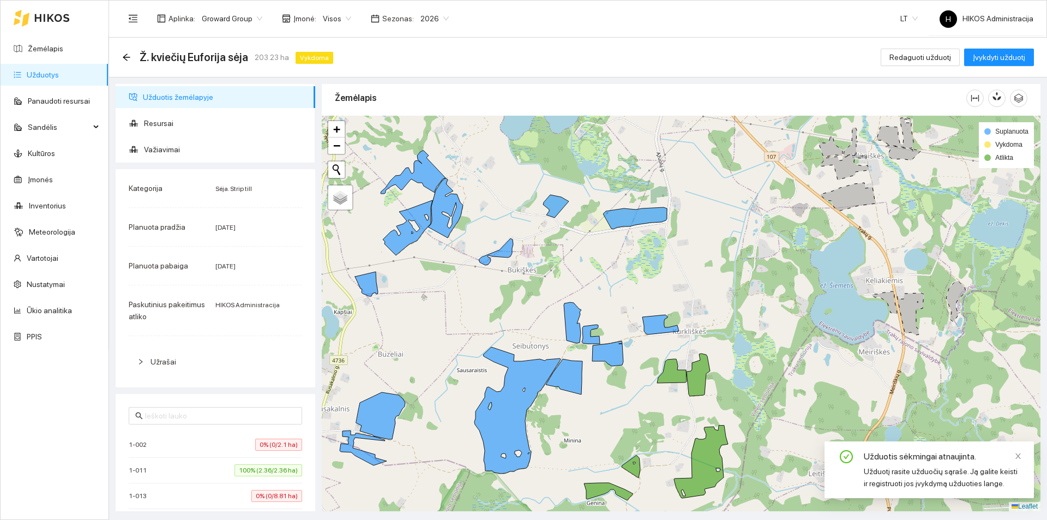
click at [641, 321] on div at bounding box center [681, 313] width 719 height 395
click at [647, 322] on icon at bounding box center [660, 325] width 37 height 20
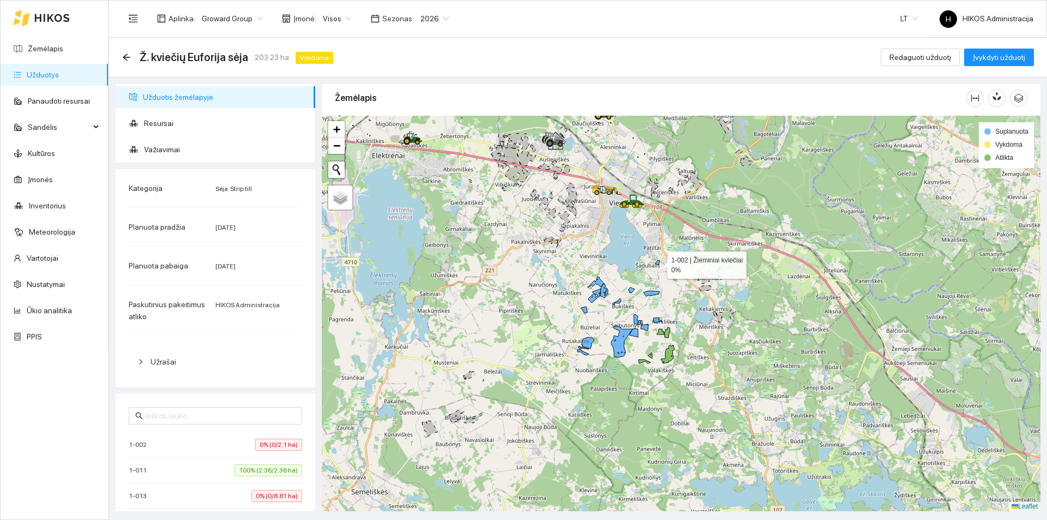
click at [658, 262] on icon at bounding box center [657, 262] width 4 height 4
click at [621, 341] on icon at bounding box center [621, 341] width 21 height 32
click at [600, 289] on icon at bounding box center [594, 295] width 13 height 14
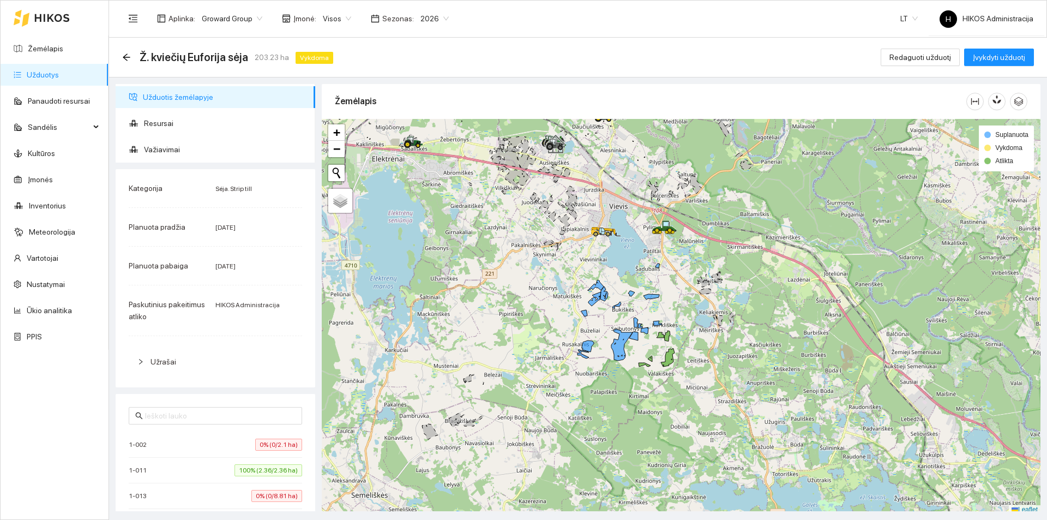
scroll to position [3, 0]
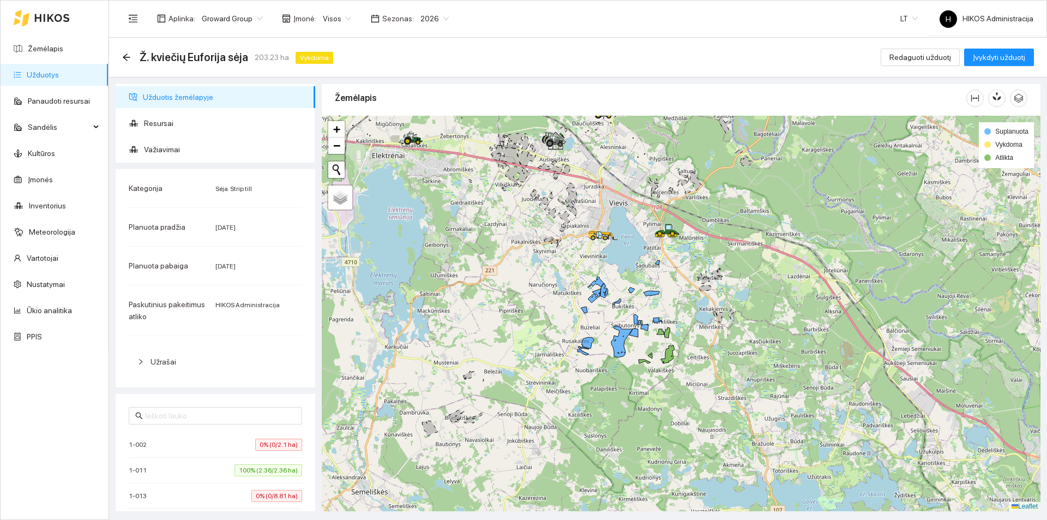
click at [269, 442] on span "0% (0/2.1 ha)" at bounding box center [278, 444] width 47 height 12
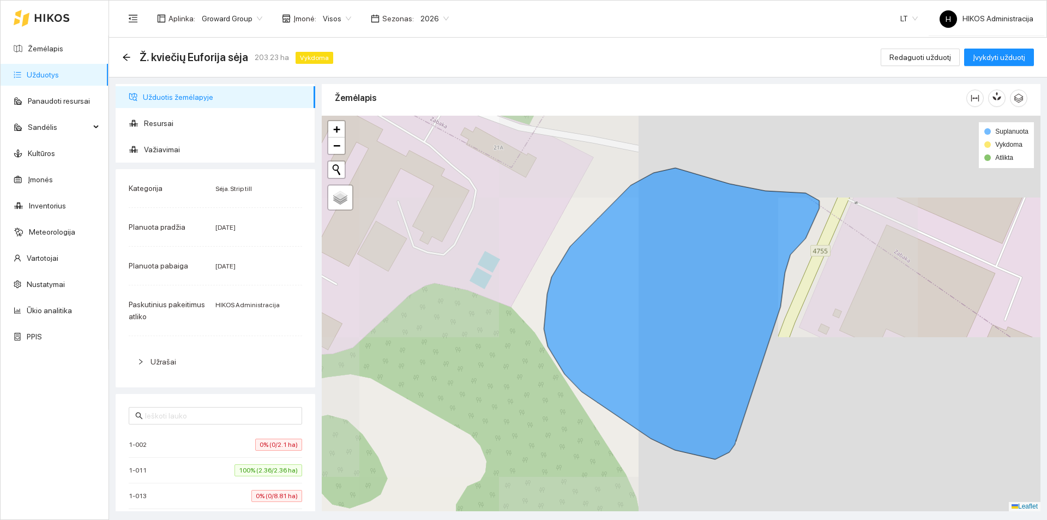
click at [271, 439] on span "0% (0/2.1 ha)" at bounding box center [278, 444] width 47 height 12
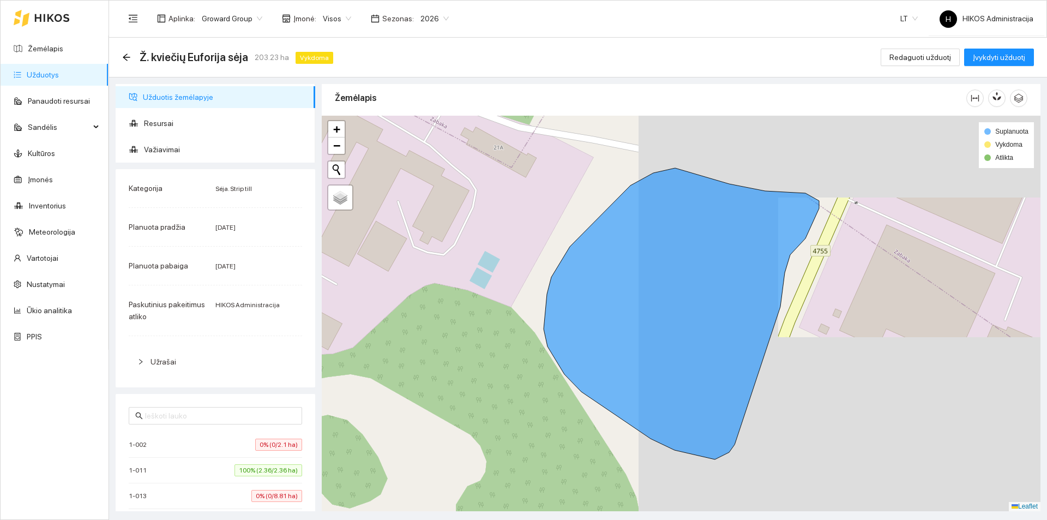
click at [265, 462] on li "[PHONE_NUMBER]% (2.36/2.36 ha)" at bounding box center [215, 470] width 173 height 26
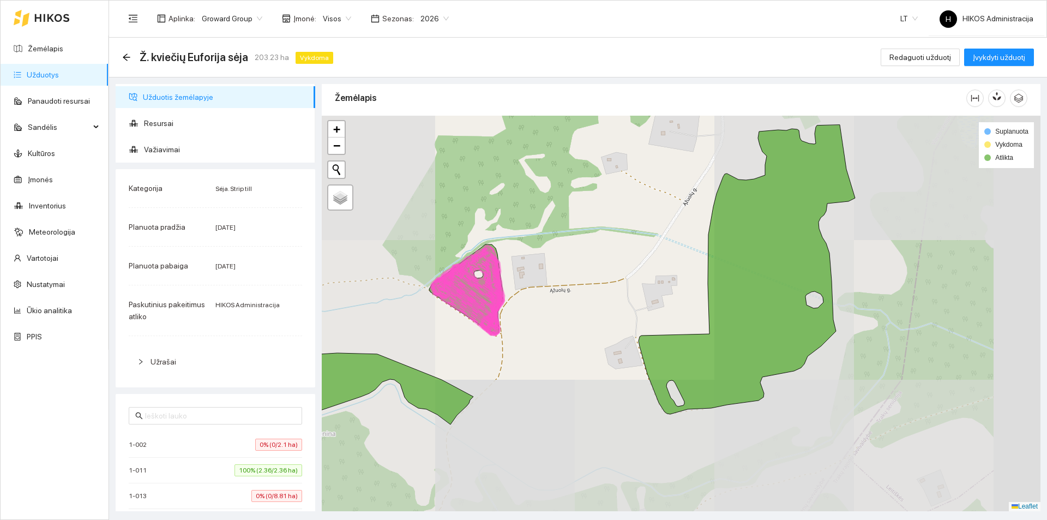
drag, startPoint x: 666, startPoint y: 314, endPoint x: 506, endPoint y: 259, distance: 169.0
click at [506, 259] on div at bounding box center [681, 313] width 719 height 395
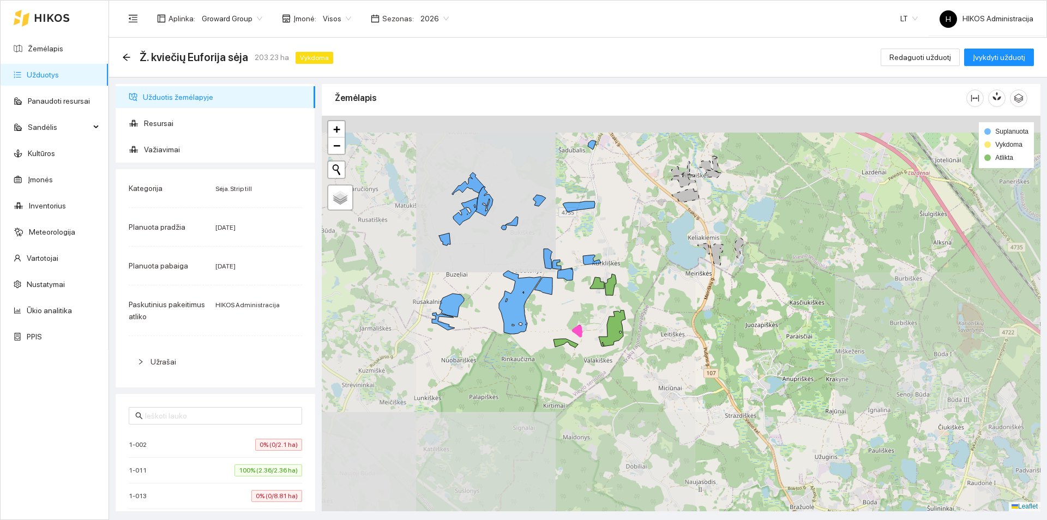
drag, startPoint x: 479, startPoint y: 231, endPoint x: 560, endPoint y: 295, distance: 104.4
click at [560, 295] on div at bounding box center [681, 313] width 719 height 395
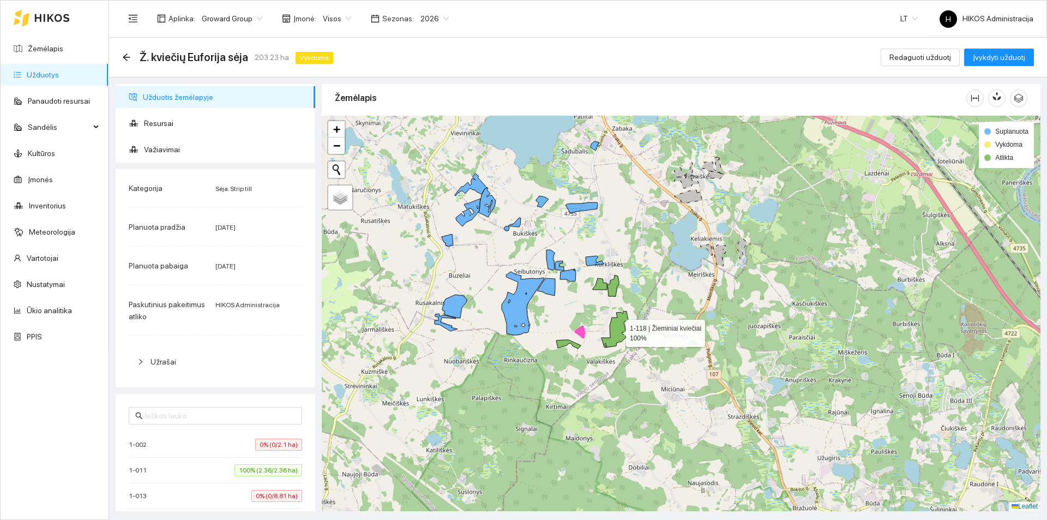
click at [613, 318] on icon at bounding box center [614, 329] width 27 height 36
click at [613, 285] on icon at bounding box center [612, 285] width 11 height 21
click at [605, 282] on div at bounding box center [681, 313] width 719 height 395
click at [572, 348] on div at bounding box center [681, 313] width 719 height 395
click at [572, 346] on div at bounding box center [681, 313] width 719 height 395
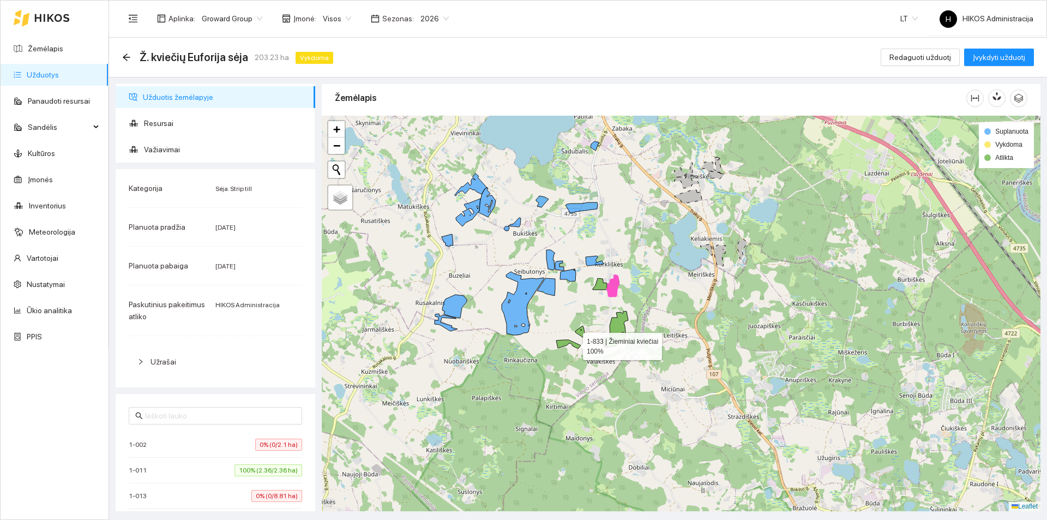
click at [573, 343] on icon at bounding box center [568, 344] width 25 height 9
click at [573, 343] on icon at bounding box center [571, 343] width 15 height 7
click at [744, 104] on div "Žemėlapis" at bounding box center [650, 97] width 631 height 31
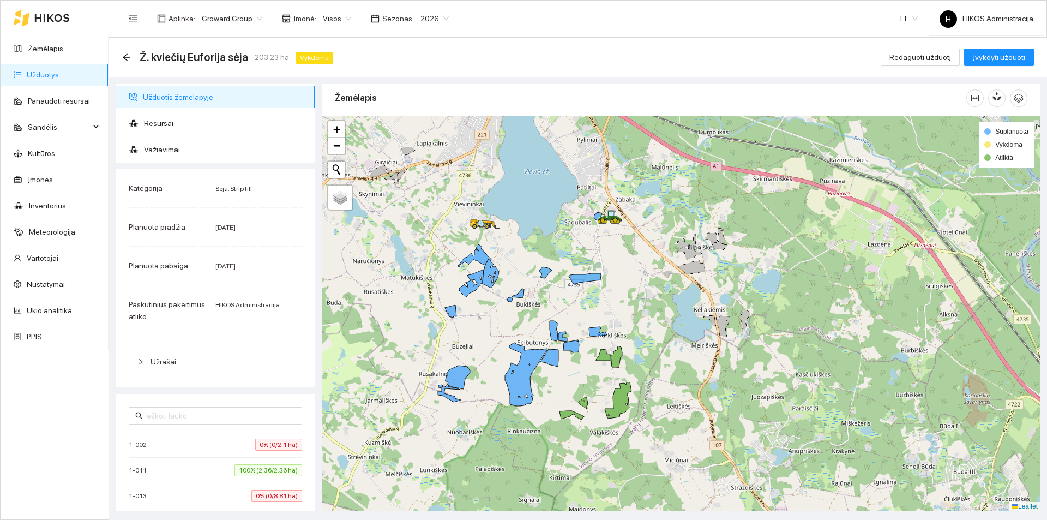
drag, startPoint x: 631, startPoint y: 277, endPoint x: 632, endPoint y: 296, distance: 19.1
click at [632, 296] on div at bounding box center [681, 313] width 719 height 395
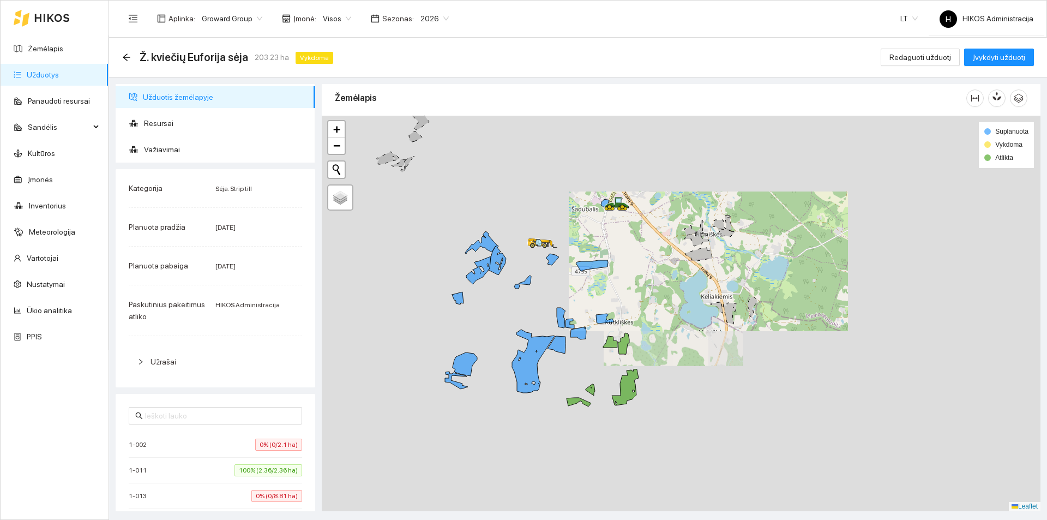
drag, startPoint x: 588, startPoint y: 286, endPoint x: 638, endPoint y: 279, distance: 50.6
click at [638, 279] on div at bounding box center [681, 313] width 719 height 395
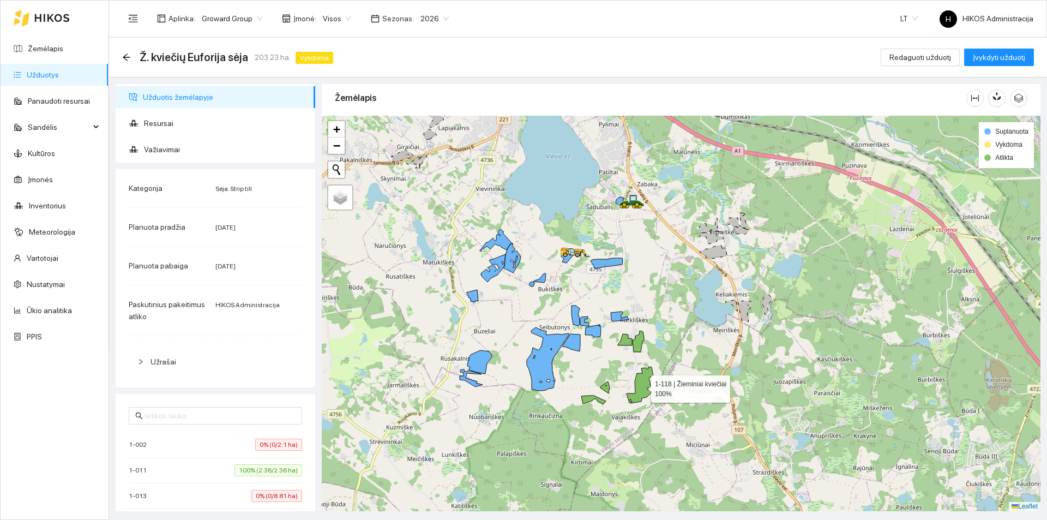
click at [642, 381] on icon at bounding box center [639, 385] width 27 height 36
click at [637, 342] on icon at bounding box center [637, 340] width 11 height 21
click at [629, 341] on icon at bounding box center [625, 339] width 14 height 11
click at [231, 155] on span "Važiavimai" at bounding box center [225, 149] width 162 height 22
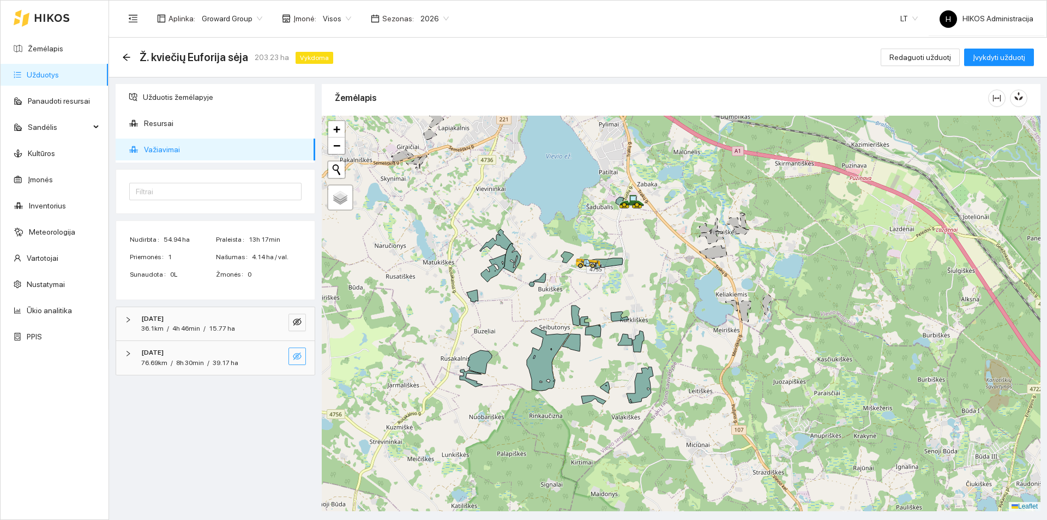
click at [297, 353] on icon "eye-invisible" at bounding box center [297, 356] width 9 height 8
click at [293, 311] on div "2025-09-21 36.1km / 4h 46min / 15.77 ha" at bounding box center [215, 324] width 198 height 34
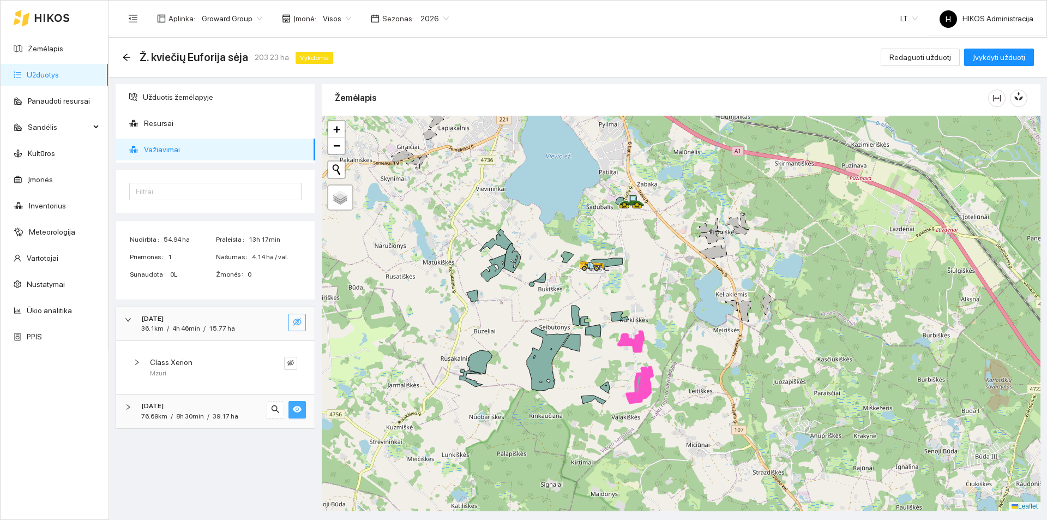
click at [293, 317] on icon "eye-invisible" at bounding box center [297, 321] width 9 height 9
click at [202, 98] on span "Užduotis žemėlapyje" at bounding box center [225, 97] width 164 height 22
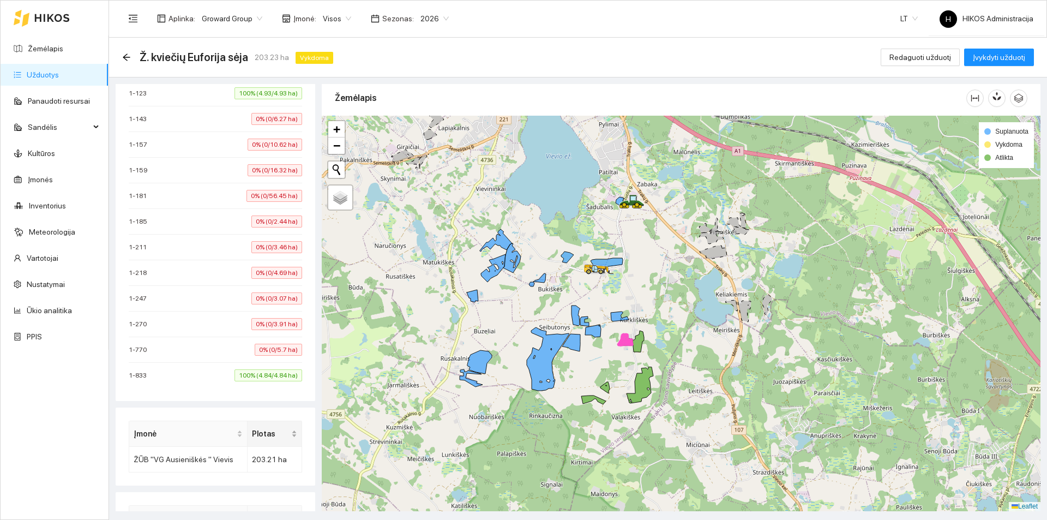
scroll to position [644, 0]
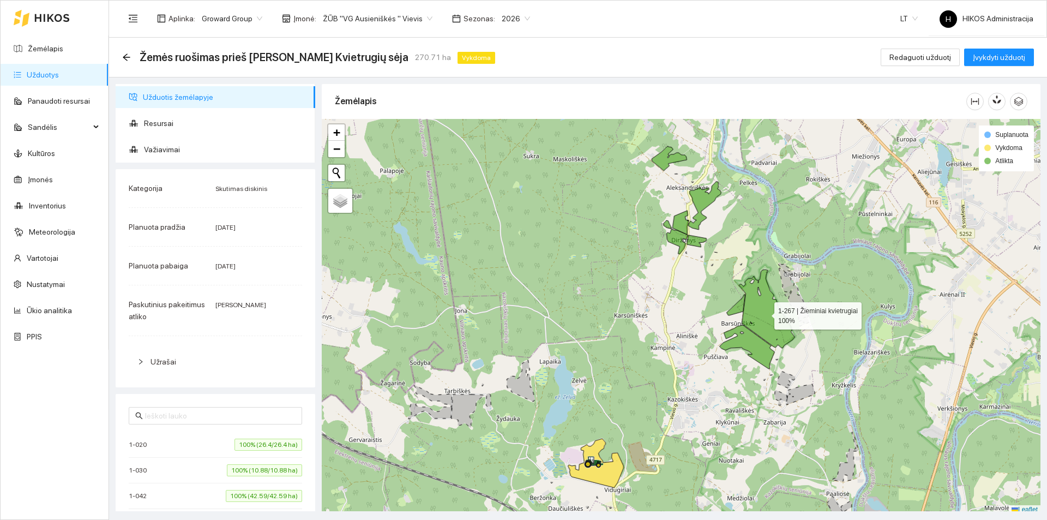
click at [759, 312] on icon at bounding box center [767, 308] width 56 height 79
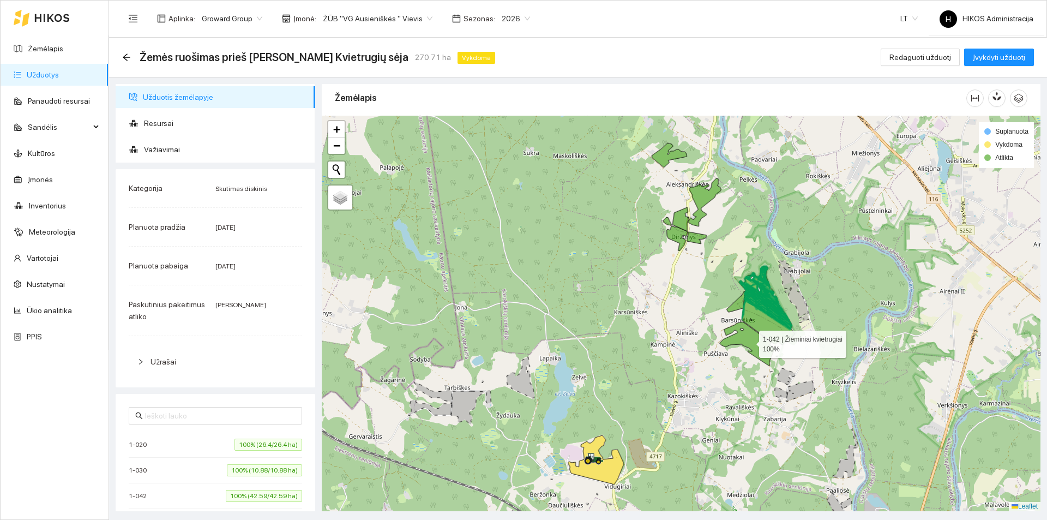
click at [753, 340] on icon at bounding box center [746, 344] width 55 height 44
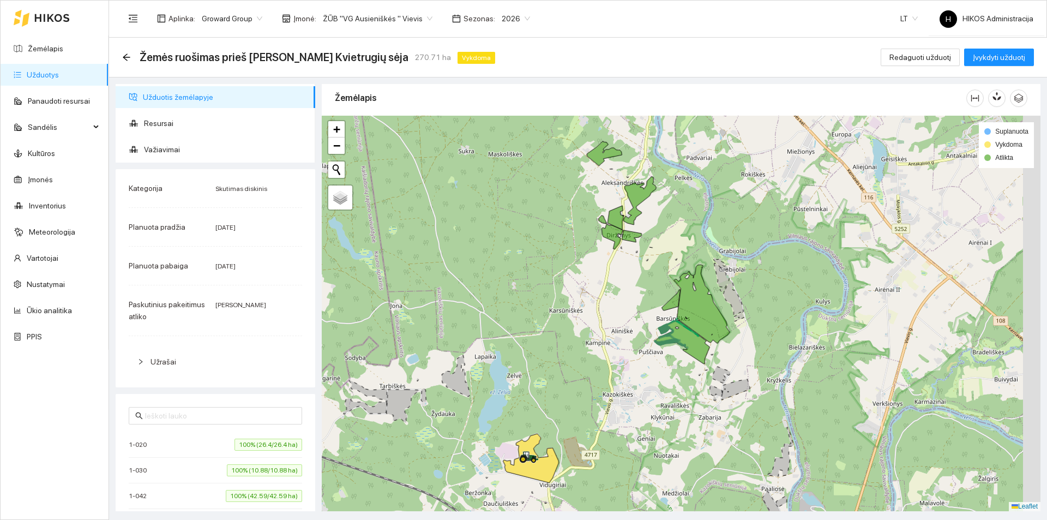
drag, startPoint x: 761, startPoint y: 330, endPoint x: 725, endPoint y: 330, distance: 36.5
click at [725, 330] on div at bounding box center [681, 313] width 719 height 395
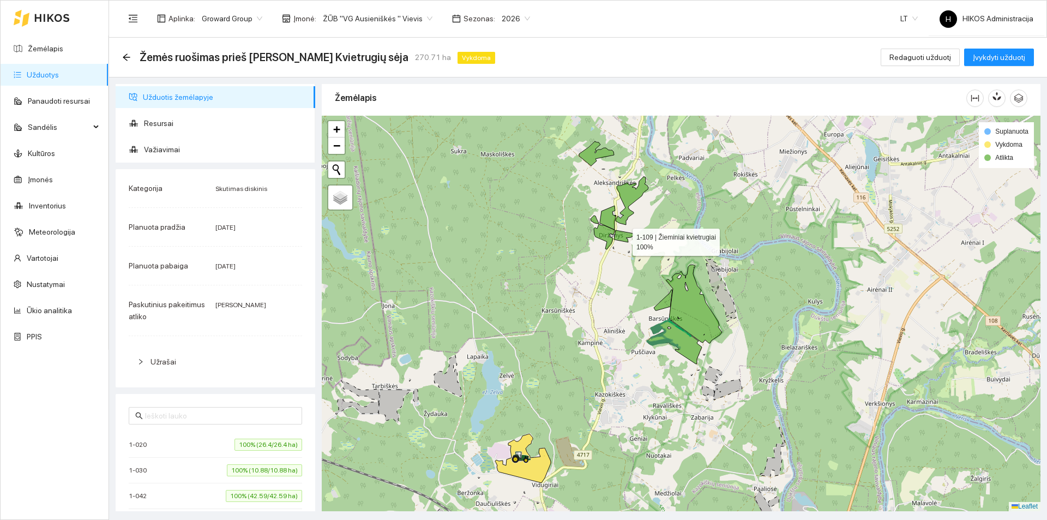
click at [623, 239] on icon at bounding box center [624, 236] width 20 height 12
click at [607, 234] on icon at bounding box center [604, 236] width 21 height 25
click at [604, 214] on icon at bounding box center [608, 218] width 16 height 24
click at [632, 201] on icon at bounding box center [631, 201] width 33 height 48
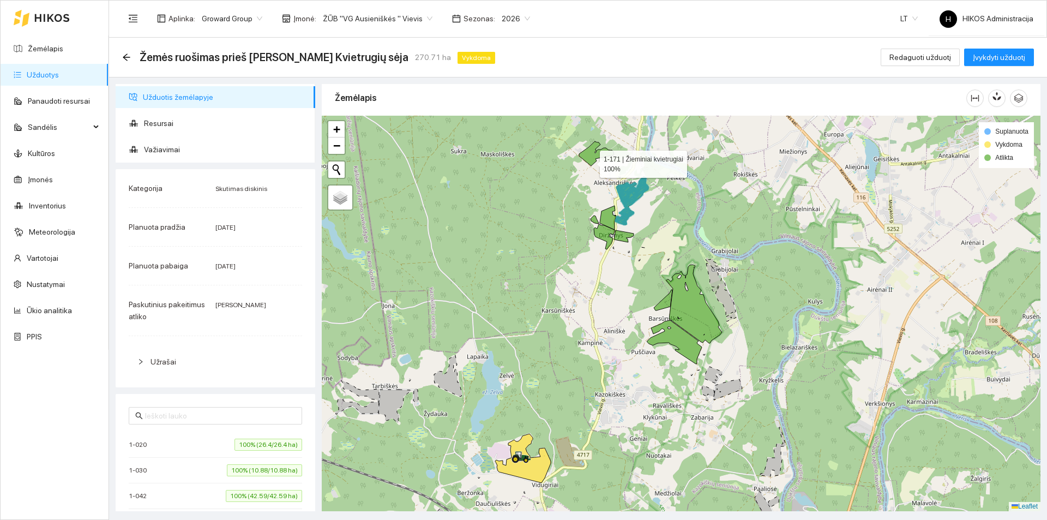
click at [590, 160] on icon at bounding box center [596, 153] width 35 height 25
click at [590, 160] on icon at bounding box center [596, 155] width 29 height 14
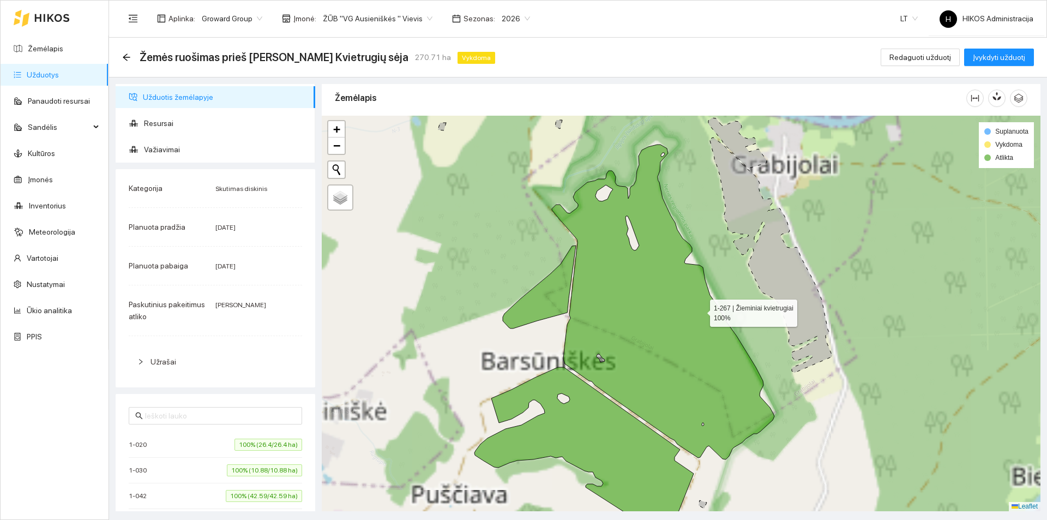
click at [700, 310] on icon at bounding box center [663, 301] width 222 height 315
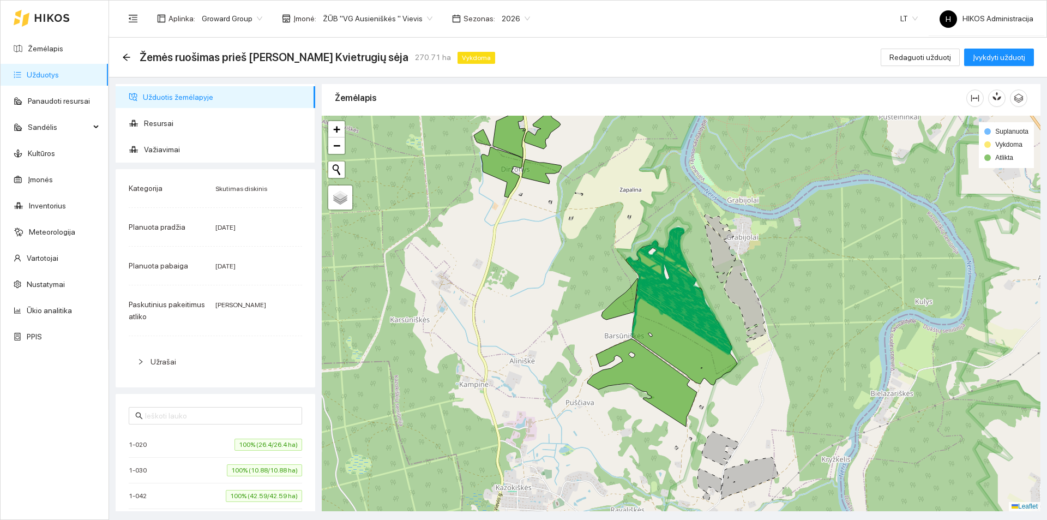
click at [297, 50] on span "Žemės ruošimas prieš [PERSON_NAME] Kvietrugių sėja" at bounding box center [274, 57] width 269 height 17
click at [532, 173] on icon at bounding box center [542, 171] width 40 height 25
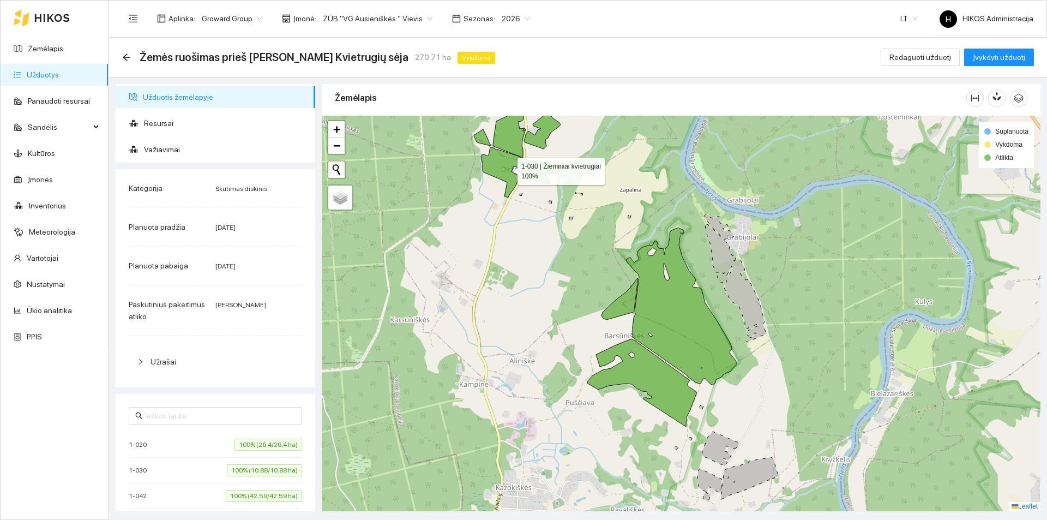
click at [508, 161] on icon at bounding box center [502, 172] width 42 height 50
click at [512, 131] on icon at bounding box center [509, 133] width 33 height 49
click at [552, 123] on icon at bounding box center [557, 112] width 66 height 73
click at [545, 131] on icon at bounding box center [547, 127] width 28 height 20
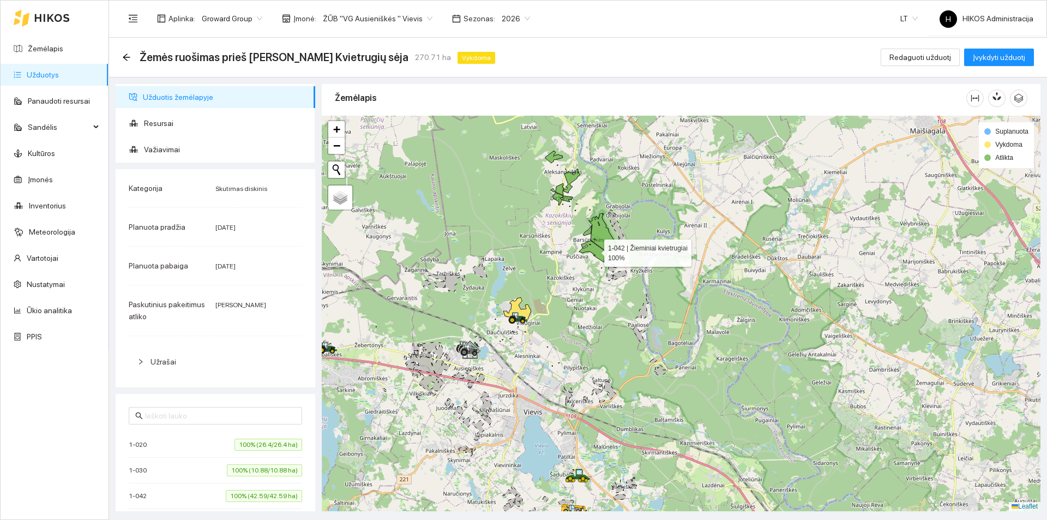
click at [595, 255] on icon at bounding box center [593, 251] width 28 height 22
click at [600, 235] on icon at bounding box center [603, 232] width 28 height 39
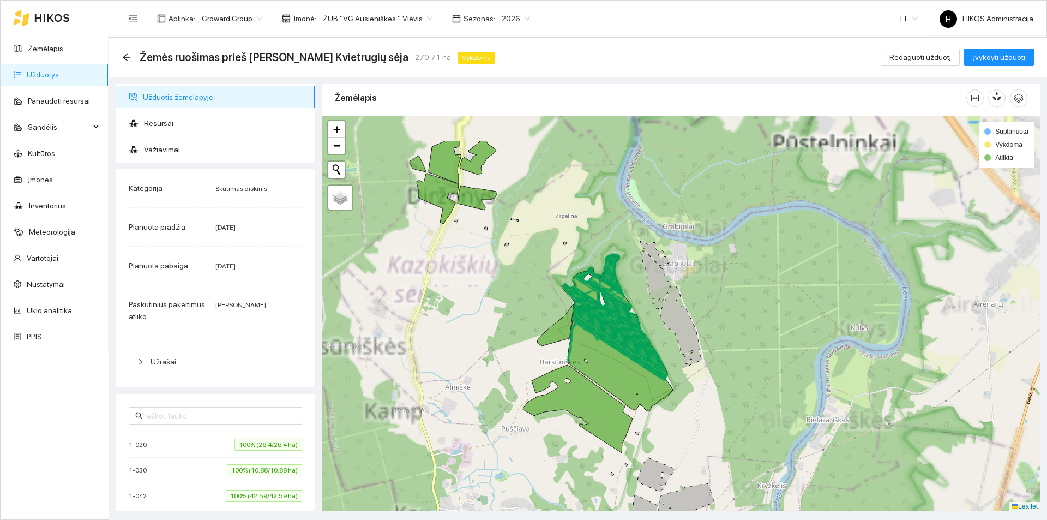
drag, startPoint x: 565, startPoint y: 176, endPoint x: 563, endPoint y: 240, distance: 64.4
click at [563, 240] on div at bounding box center [681, 313] width 719 height 395
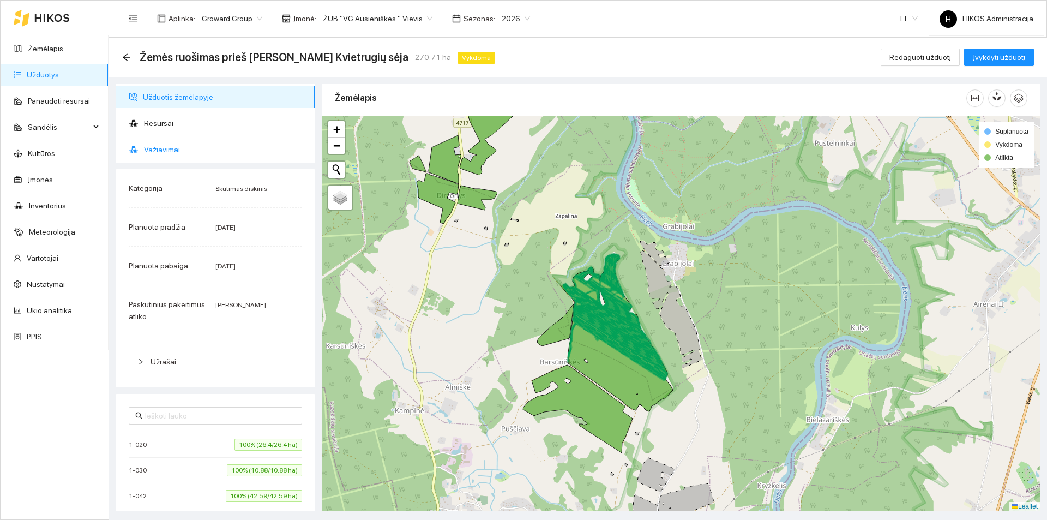
click at [201, 159] on span "Važiavimai" at bounding box center [225, 149] width 162 height 22
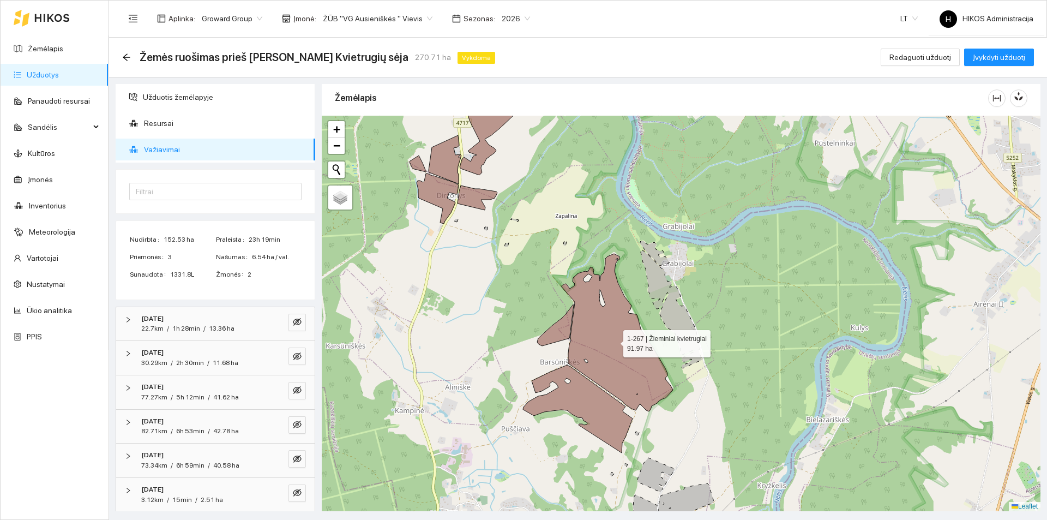
click at [615, 327] on icon at bounding box center [617, 332] width 111 height 158
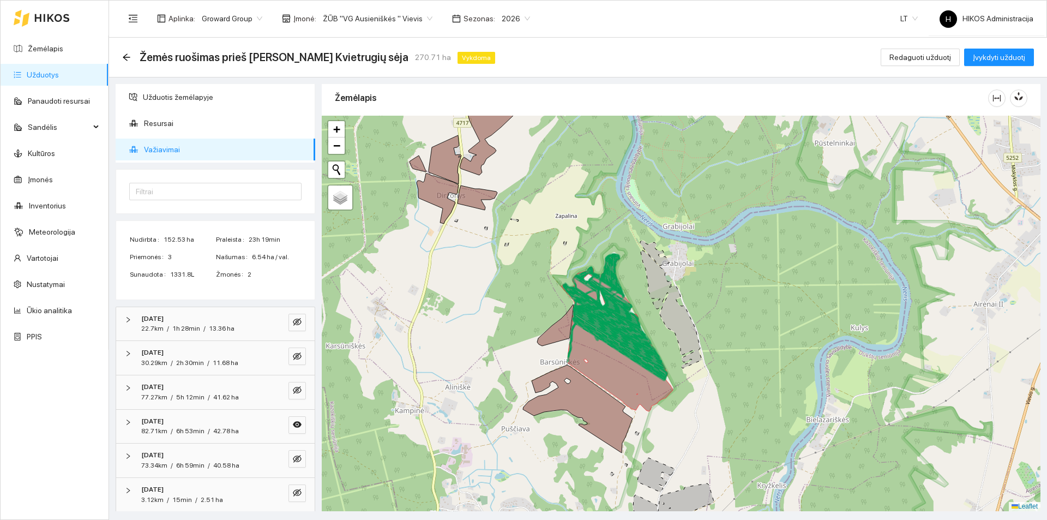
click at [604, 321] on icon at bounding box center [615, 327] width 87 height 62
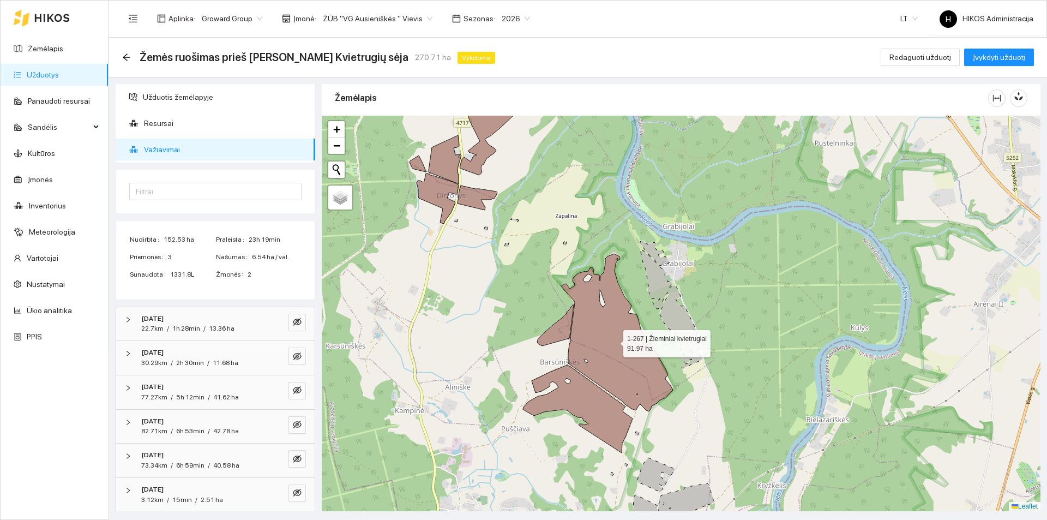
click at [604, 321] on icon at bounding box center [617, 332] width 111 height 158
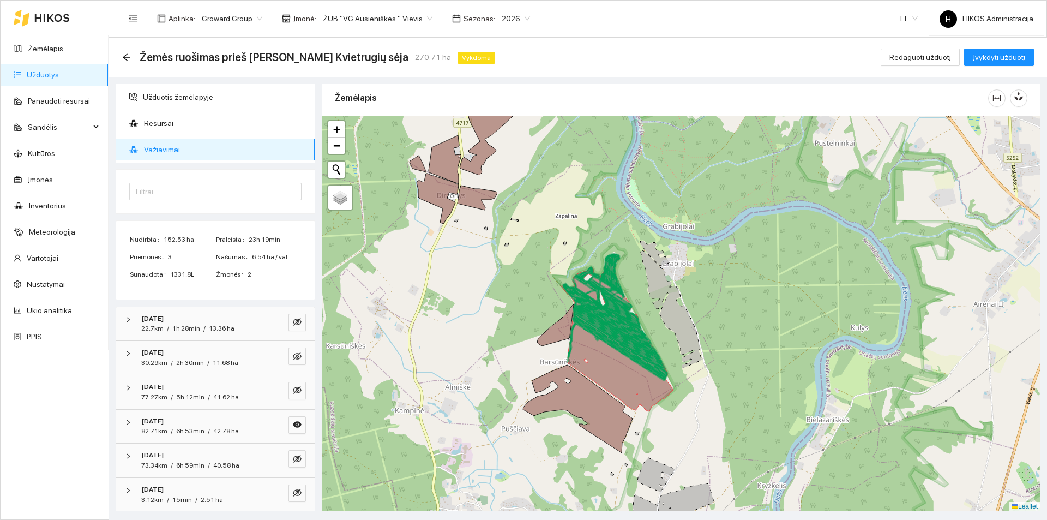
click at [604, 321] on icon at bounding box center [615, 327] width 87 height 62
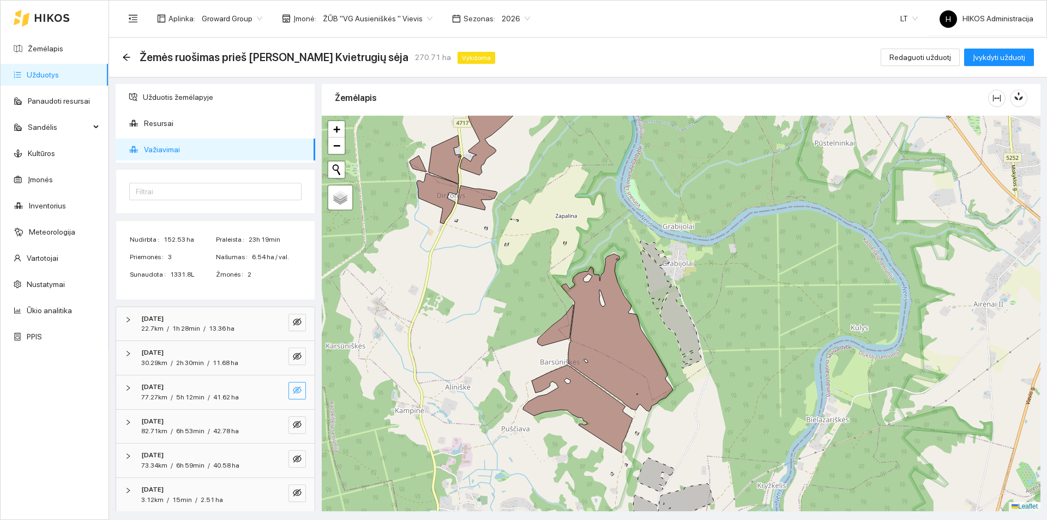
click at [293, 388] on icon "eye-invisible" at bounding box center [297, 390] width 9 height 8
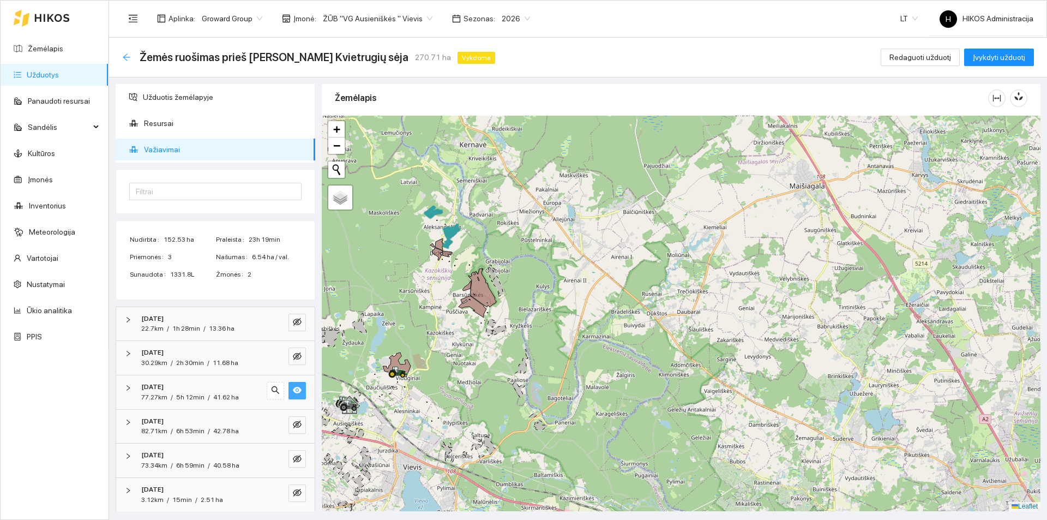
click at [125, 52] on div "Žemės ruošimas prieš [PERSON_NAME] Kvietrugių sėja 270.71 ha Vykdoma" at bounding box center [310, 57] width 377 height 17
click at [125, 56] on icon "arrow-left" at bounding box center [126, 57] width 9 height 9
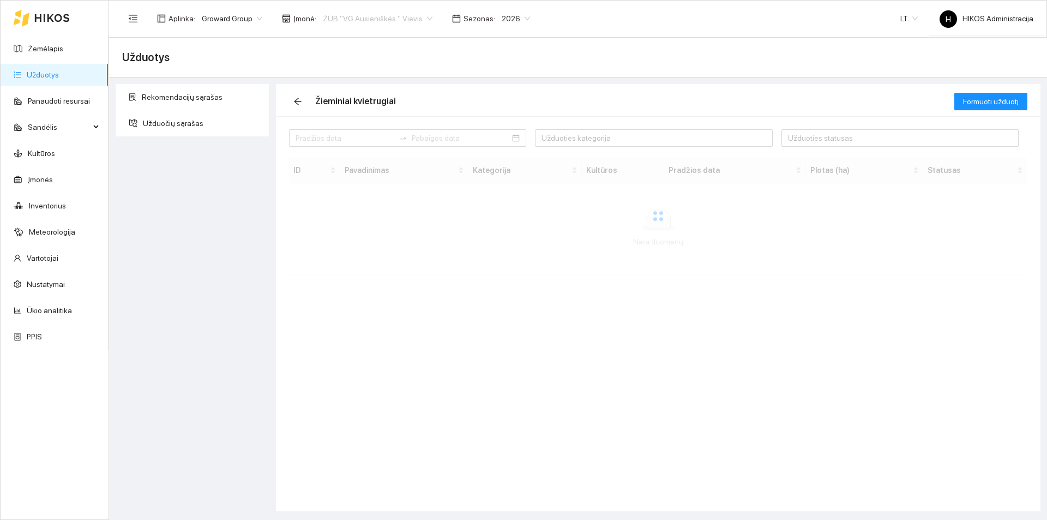
click at [385, 15] on span "ŽŪB "VG Ausieniškės " Vievis" at bounding box center [378, 18] width 110 height 16
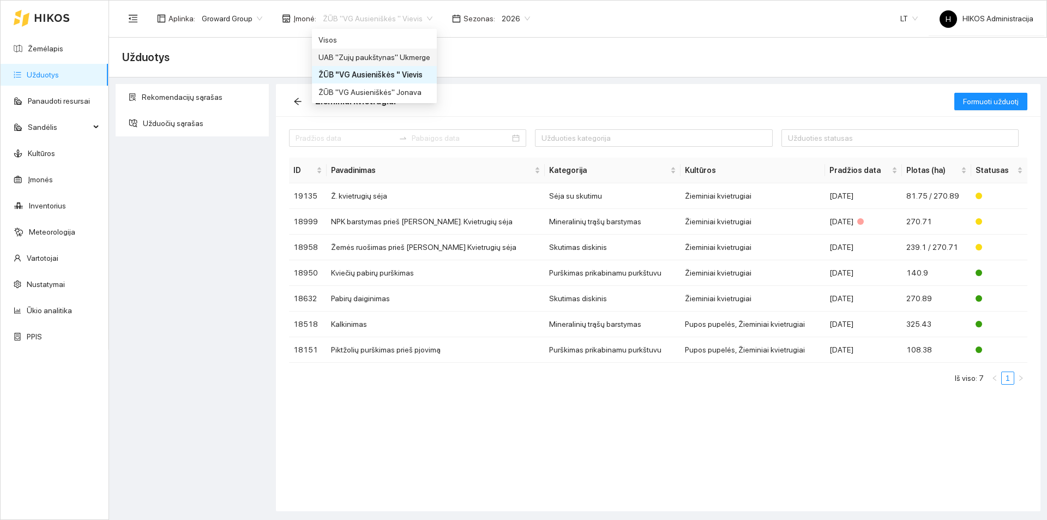
click at [395, 56] on div "UAB "Zujų paukštynas" Ukmerge" at bounding box center [374, 57] width 112 height 12
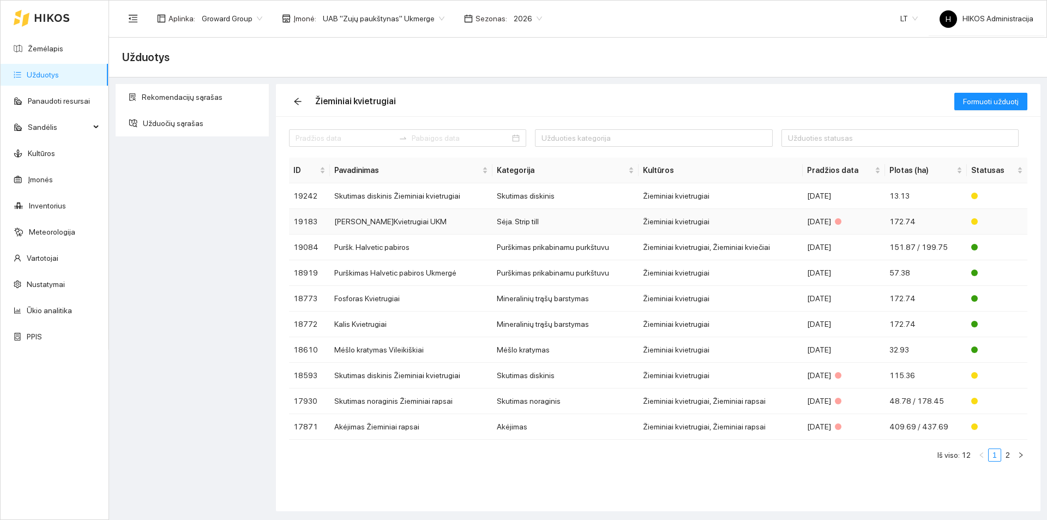
click at [437, 221] on td "[PERSON_NAME]Kvietrugiai UKM" at bounding box center [411, 222] width 162 height 26
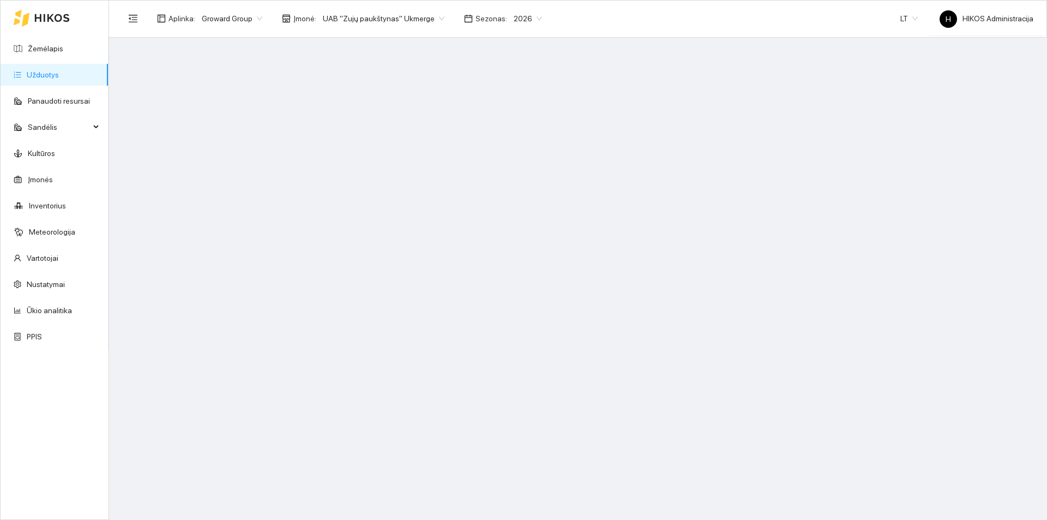
click at [379, 21] on span "UAB "Zujų paukštynas" Ukmerge" at bounding box center [384, 18] width 122 height 16
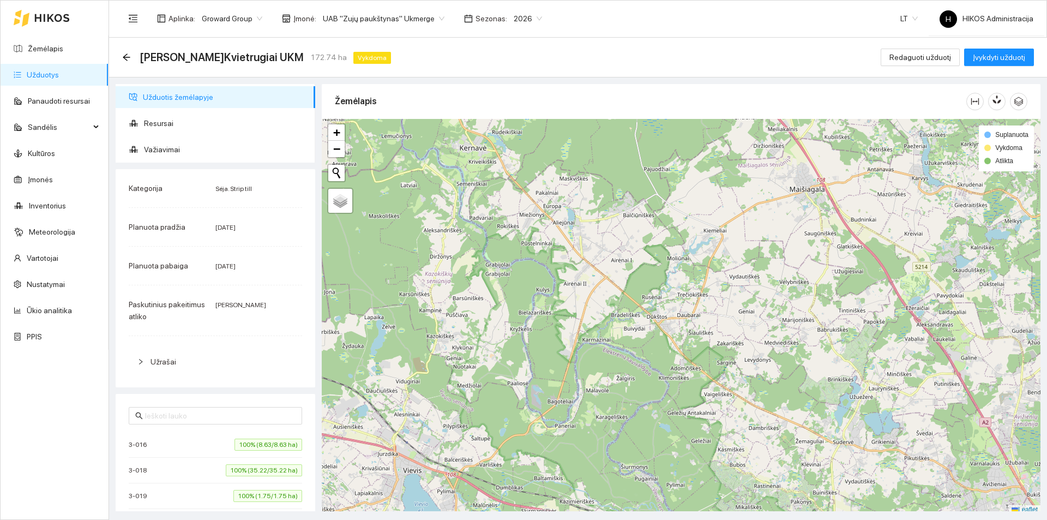
click at [340, 21] on span "UAB "Zujų paukštynas" Ukmerge" at bounding box center [384, 18] width 122 height 16
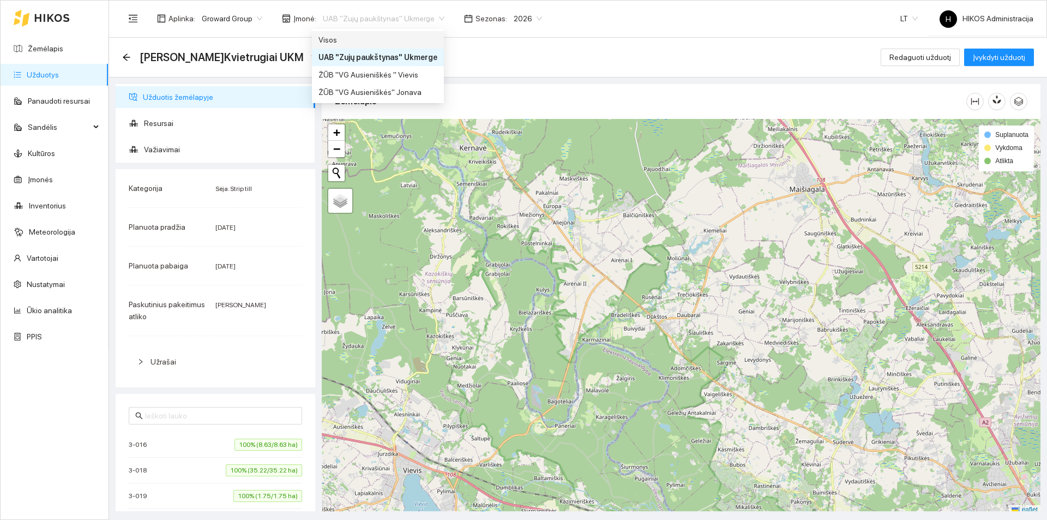
click at [344, 39] on div "Visos" at bounding box center [377, 40] width 119 height 12
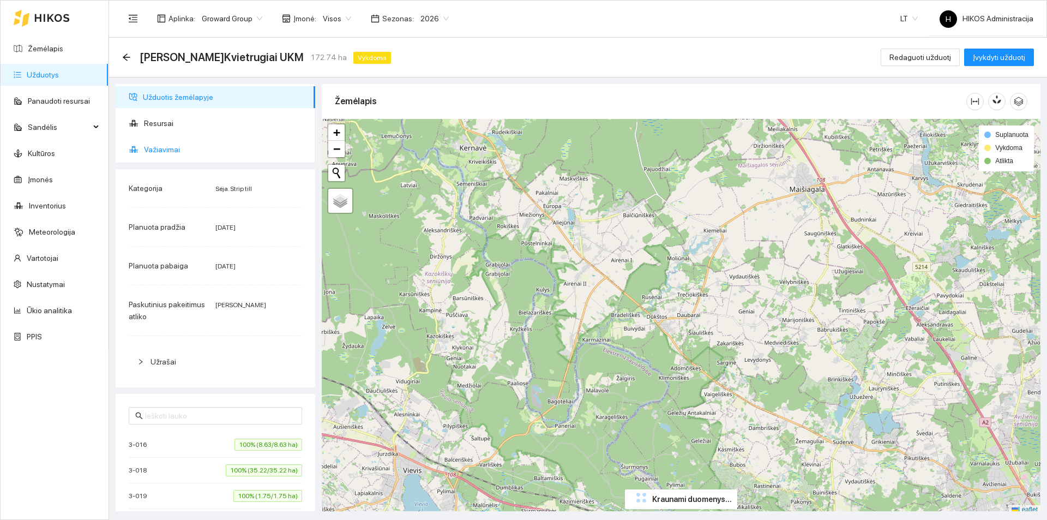
click at [190, 152] on span "Važiavimai" at bounding box center [225, 149] width 162 height 22
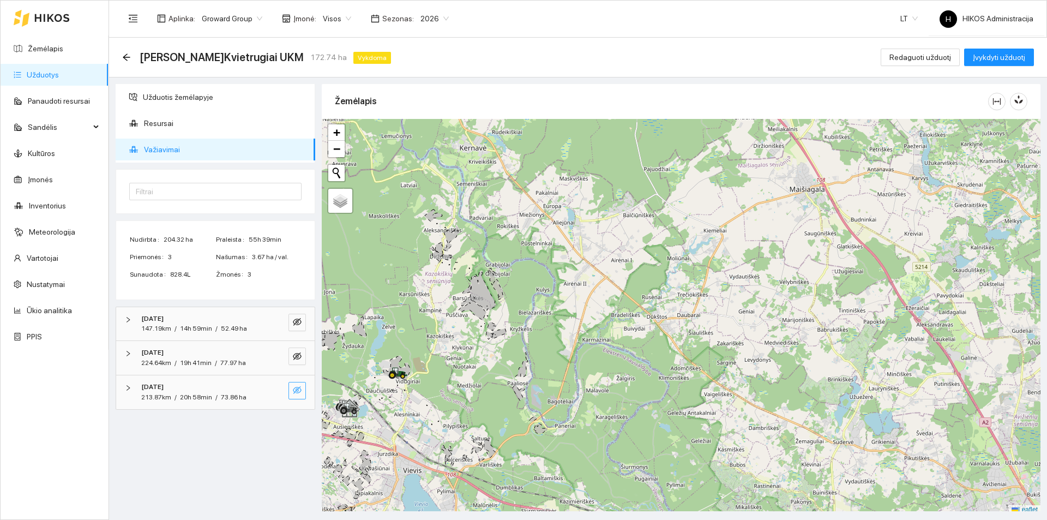
click at [297, 392] on icon "eye-invisible" at bounding box center [297, 389] width 9 height 9
click at [274, 389] on icon "search" at bounding box center [275, 389] width 9 height 9
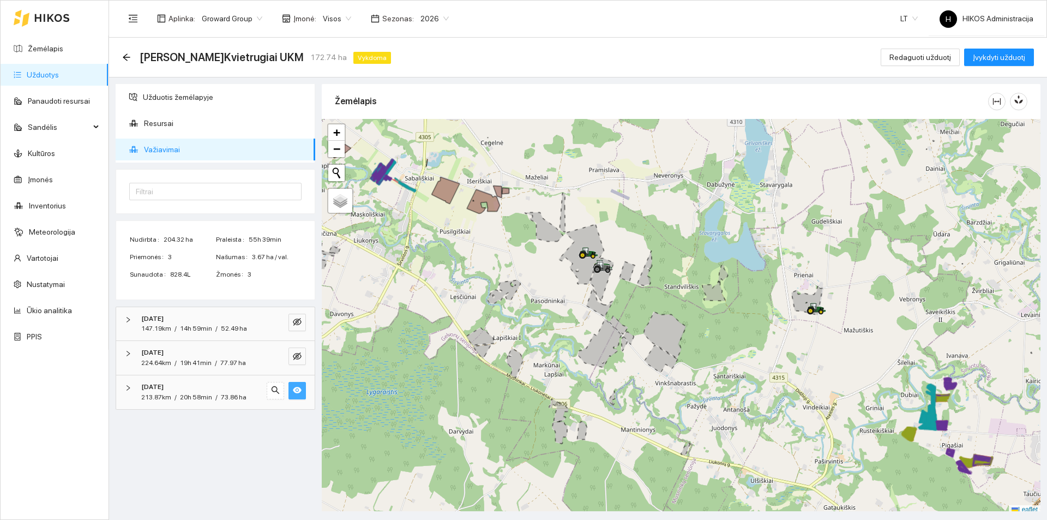
click at [289, 392] on button "button" at bounding box center [296, 390] width 17 height 17
click at [293, 351] on button "button" at bounding box center [296, 355] width 17 height 17
click at [276, 353] on icon "search" at bounding box center [275, 356] width 9 height 9
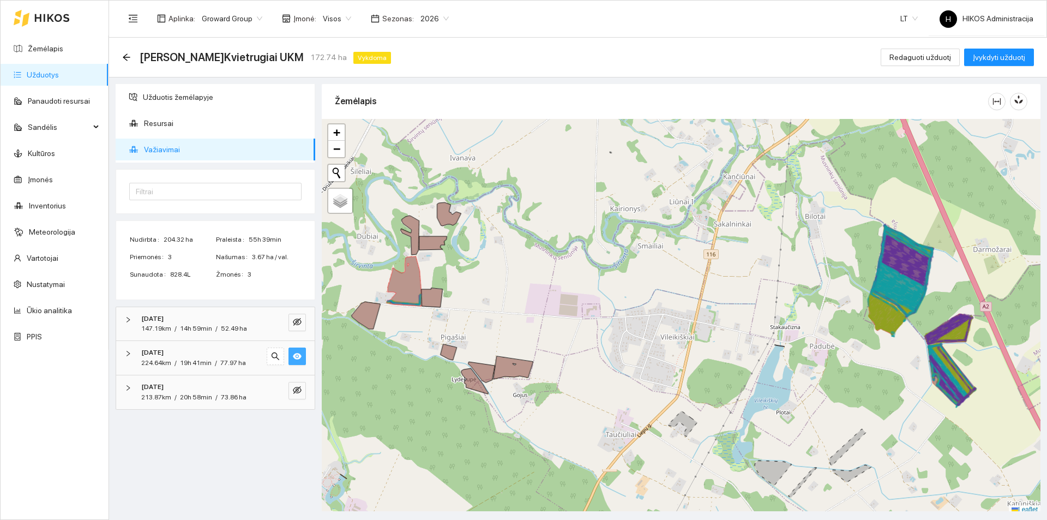
click at [297, 355] on icon "eye" at bounding box center [297, 356] width 9 height 7
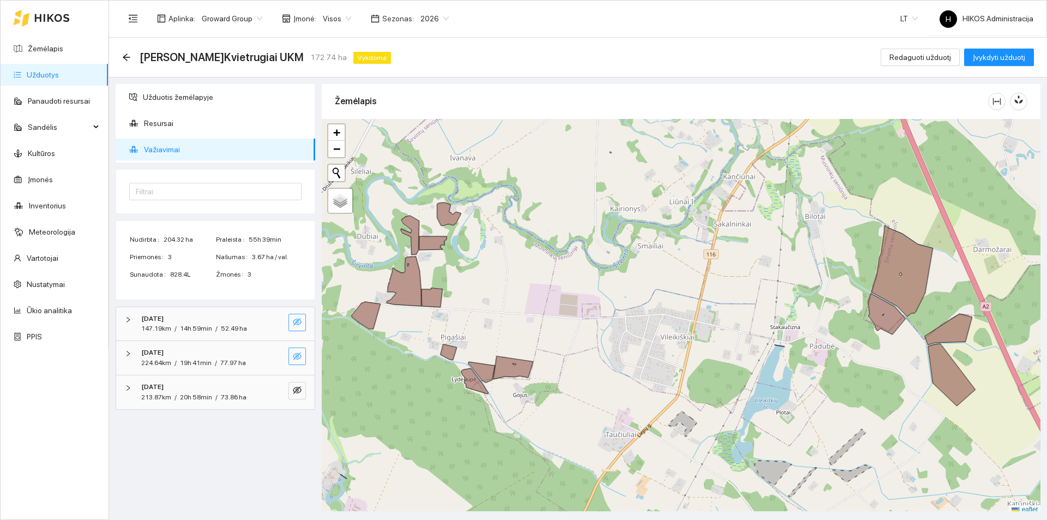
click at [297, 327] on span "eye-invisible" at bounding box center [297, 322] width 9 height 10
click at [276, 319] on icon "search" at bounding box center [275, 322] width 8 height 8
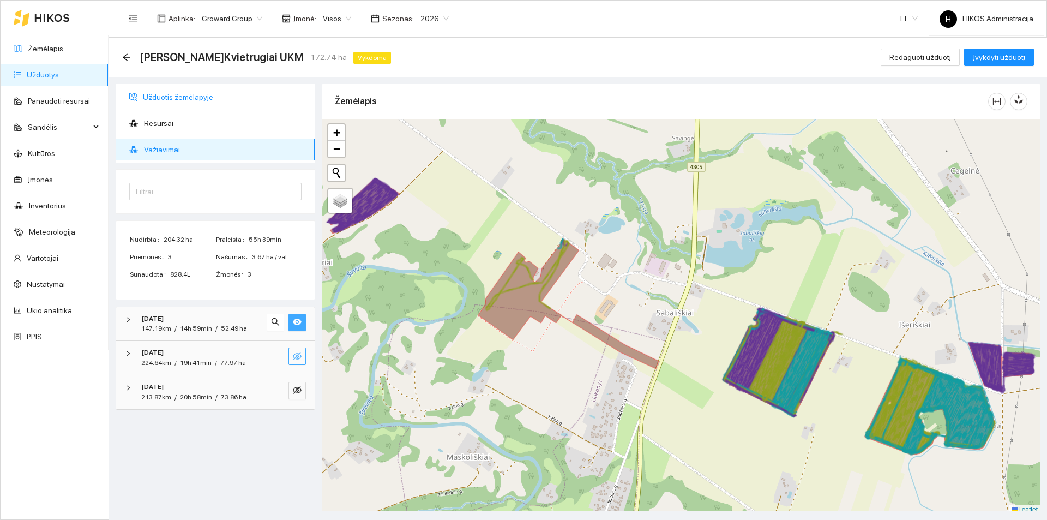
click at [215, 92] on span "Užduotis žemėlapyje" at bounding box center [225, 97] width 164 height 22
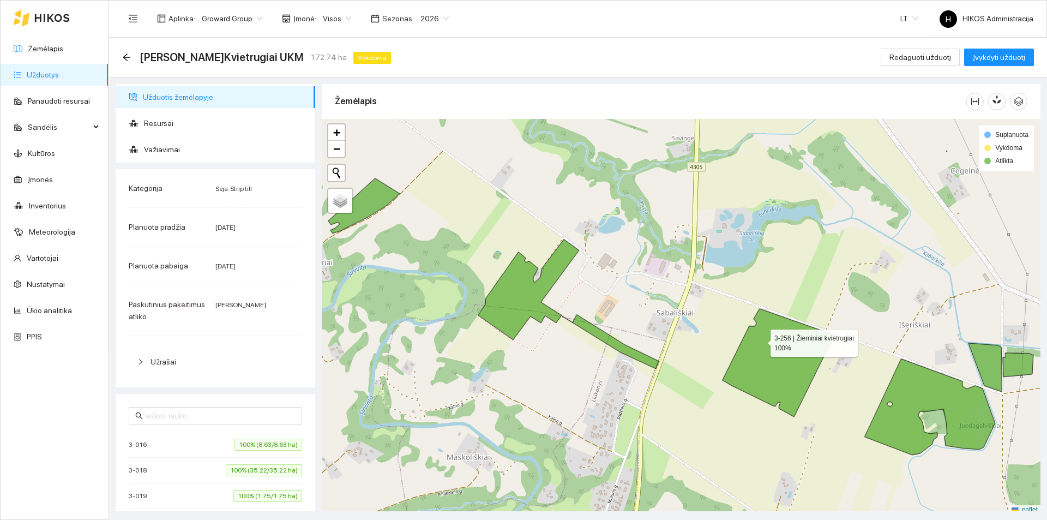
click at [760, 340] on icon at bounding box center [778, 363] width 112 height 108
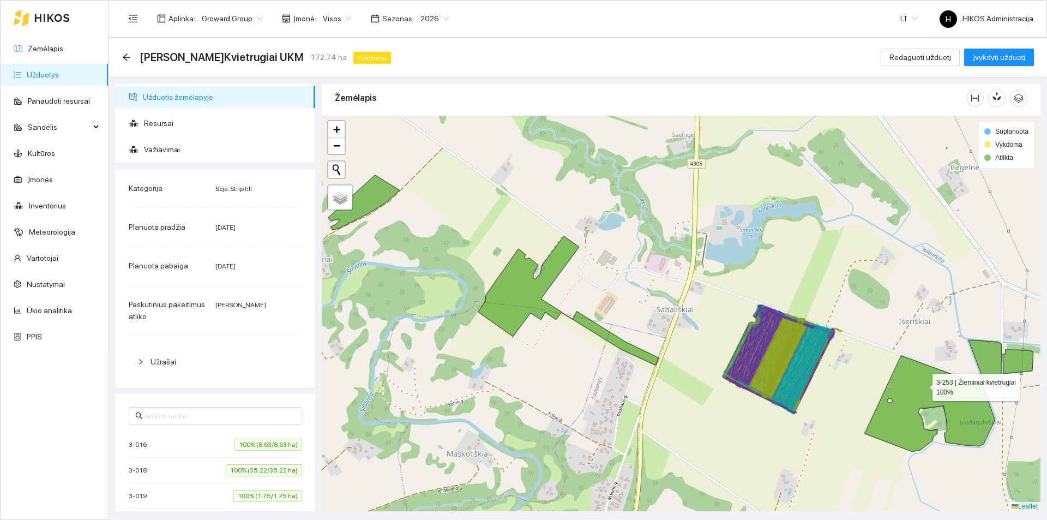
click at [922, 384] on icon at bounding box center [930, 403] width 130 height 96
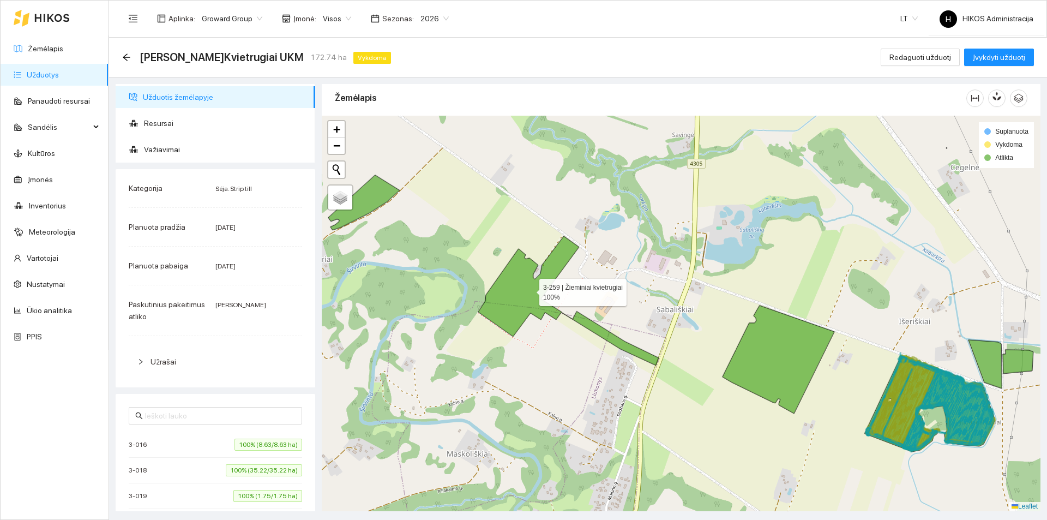
click at [529, 289] on icon at bounding box center [568, 300] width 180 height 129
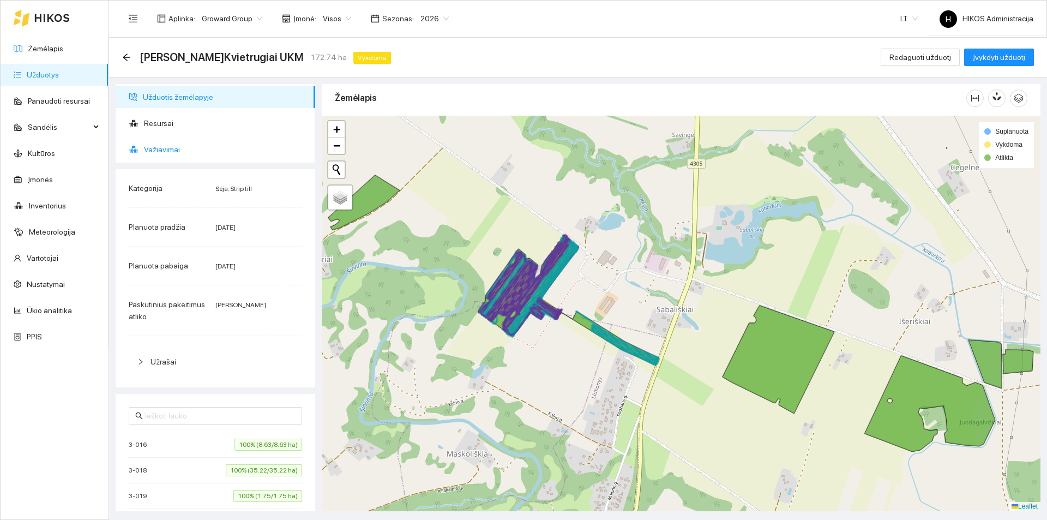
click at [215, 150] on span "Važiavimai" at bounding box center [225, 149] width 162 height 22
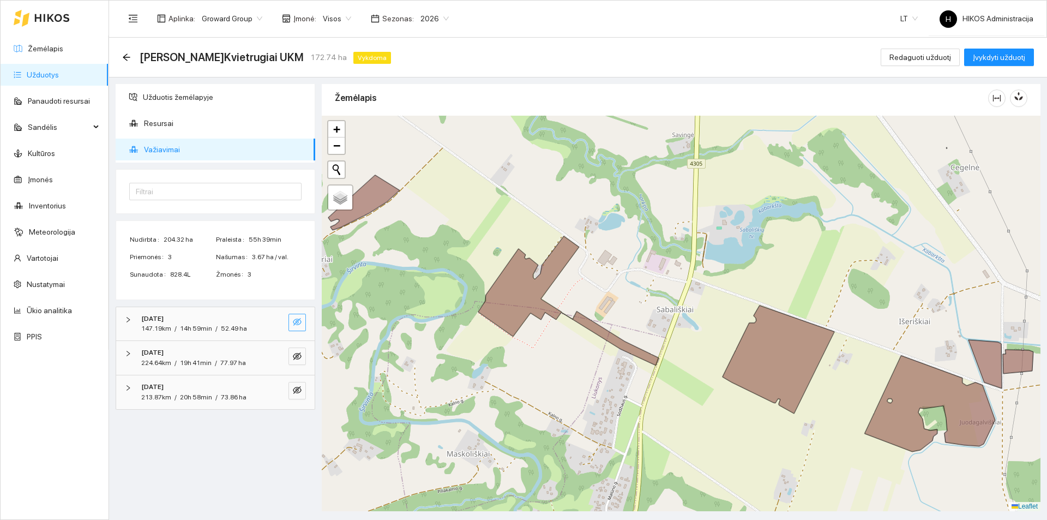
click at [293, 315] on button "button" at bounding box center [296, 321] width 17 height 17
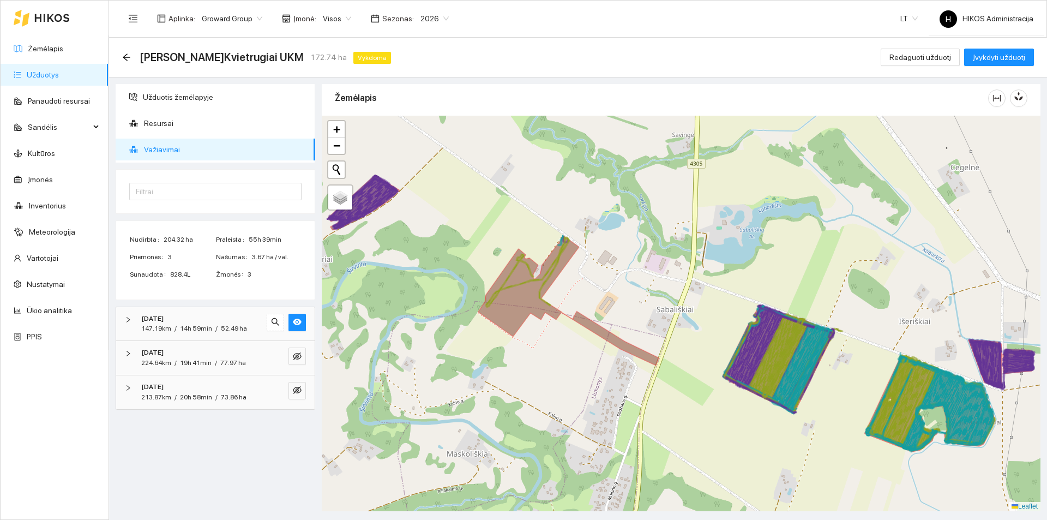
click at [288, 351] on div at bounding box center [286, 355] width 39 height 17
click at [301, 389] on icon "eye-invisible" at bounding box center [297, 389] width 9 height 9
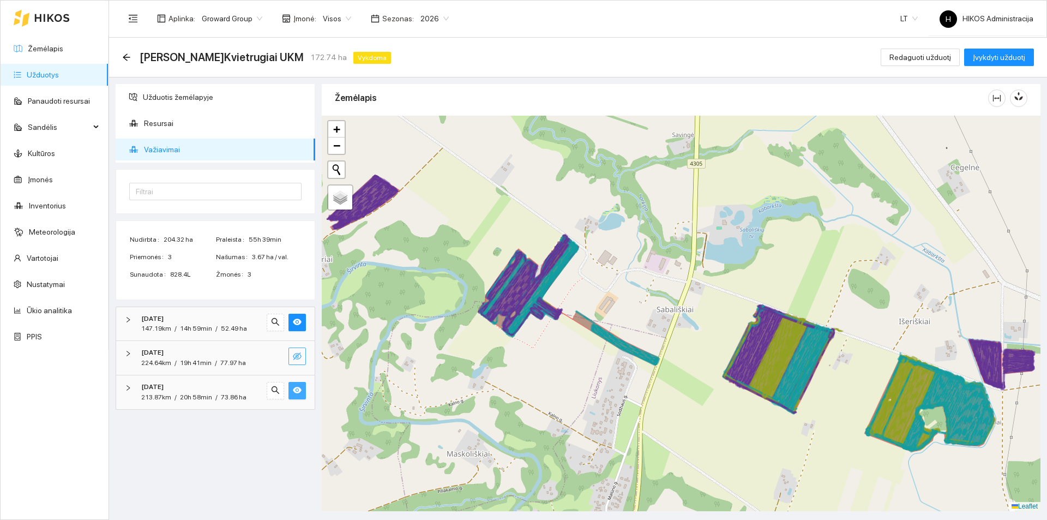
drag, startPoint x: 298, startPoint y: 359, endPoint x: 287, endPoint y: 358, distance: 10.5
click at [298, 359] on icon "eye-invisible" at bounding box center [297, 356] width 9 height 9
click at [277, 357] on icon "search" at bounding box center [275, 356] width 9 height 9
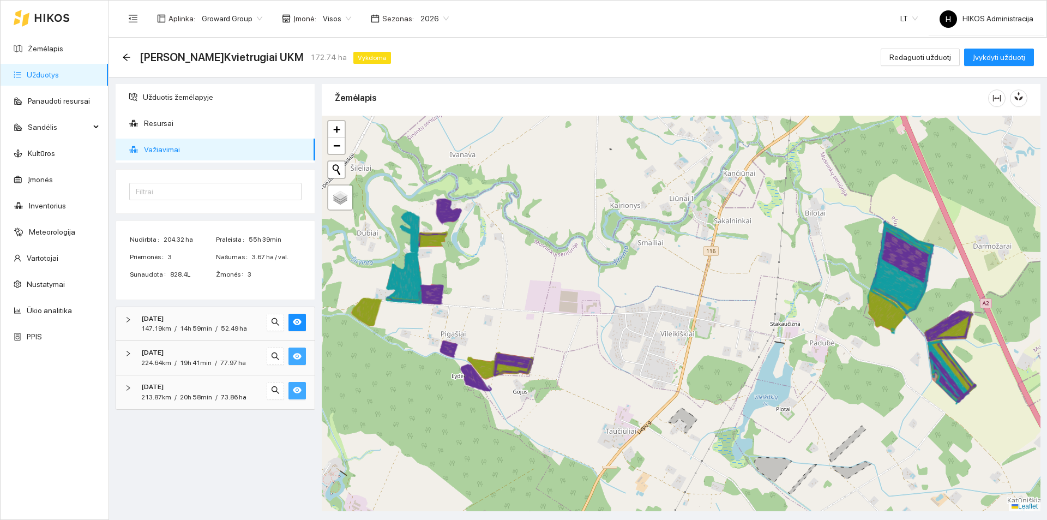
click at [59, 73] on link "Užduotys" at bounding box center [43, 74] width 32 height 9
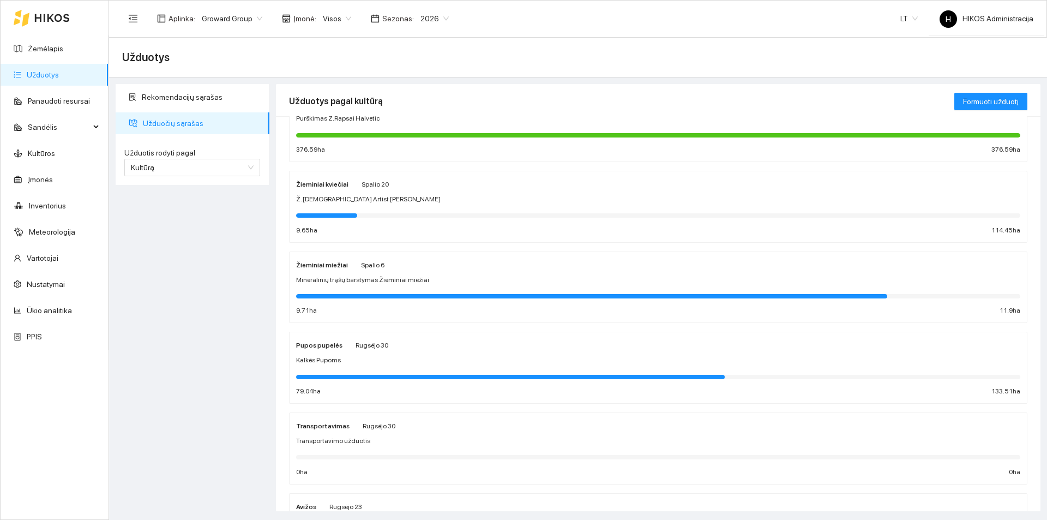
scroll to position [218, 0]
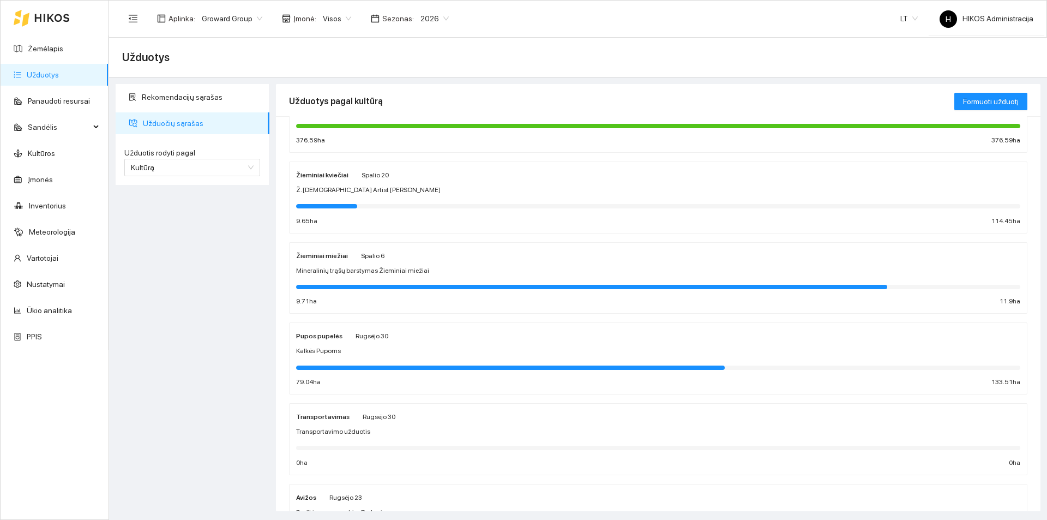
click at [345, 273] on span "Mineralinių trąšų barstymas Žieminiai miežiai" at bounding box center [362, 270] width 133 height 10
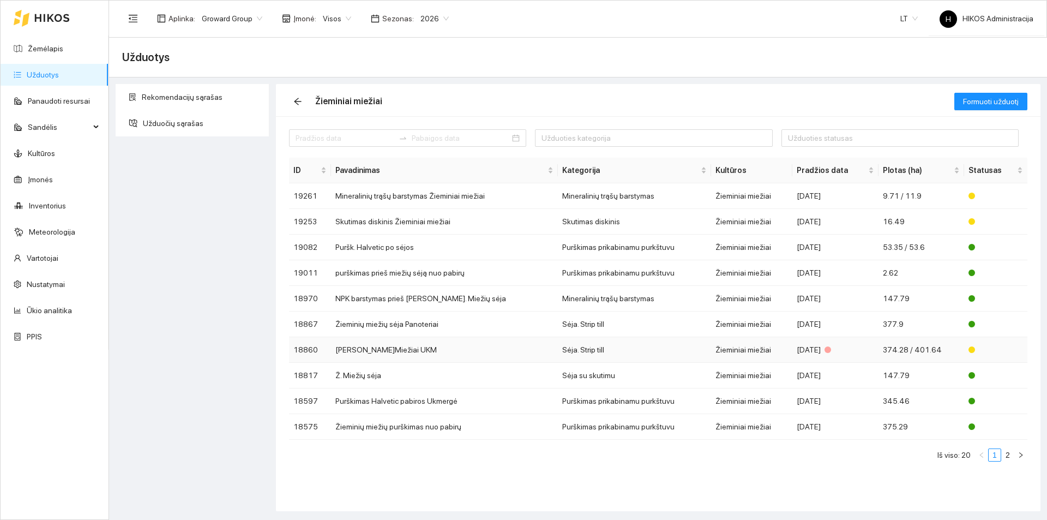
click at [393, 349] on td "[PERSON_NAME]Miežiai UKM" at bounding box center [444, 350] width 227 height 26
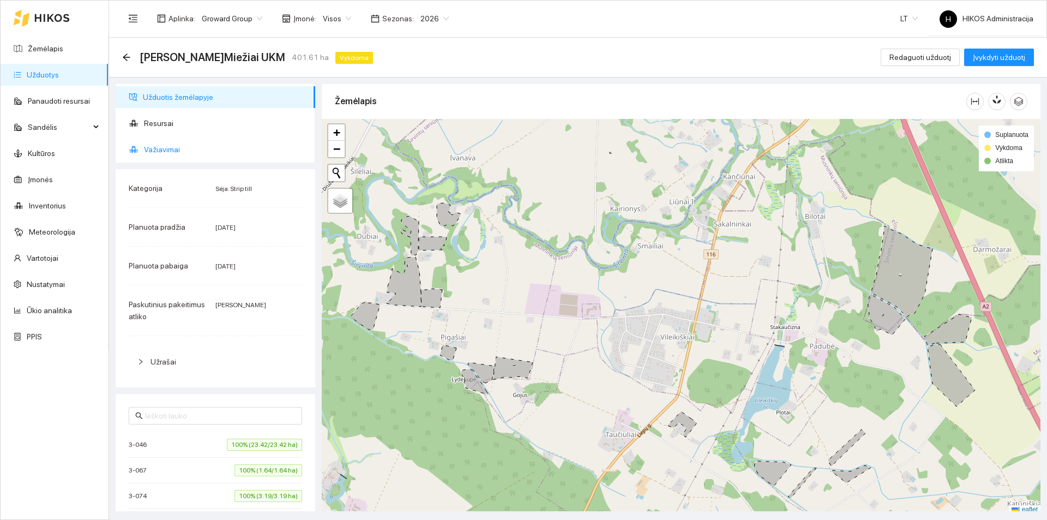
click at [236, 152] on span "Važiavimai" at bounding box center [225, 149] width 162 height 22
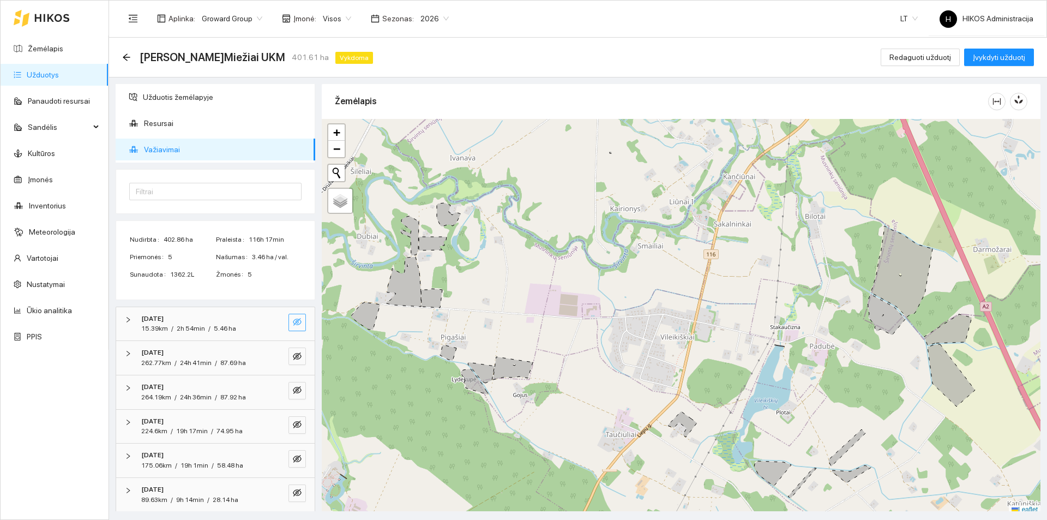
click at [297, 322] on icon "eye-invisible" at bounding box center [298, 322] width 2 height 2
click at [293, 352] on icon "eye-invisible" at bounding box center [297, 356] width 9 height 9
click at [293, 387] on icon "eye-invisible" at bounding box center [297, 389] width 9 height 9
click at [293, 424] on icon "eye-invisible" at bounding box center [297, 424] width 9 height 8
click at [293, 455] on button "button" at bounding box center [296, 458] width 17 height 17
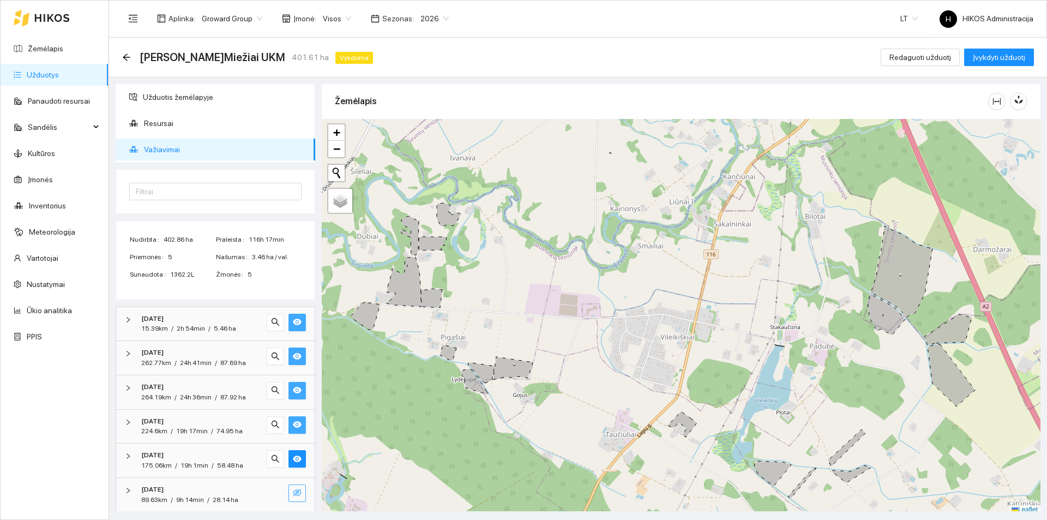
click at [288, 487] on button "button" at bounding box center [296, 492] width 17 height 17
click at [271, 460] on icon "search" at bounding box center [275, 459] width 8 height 8
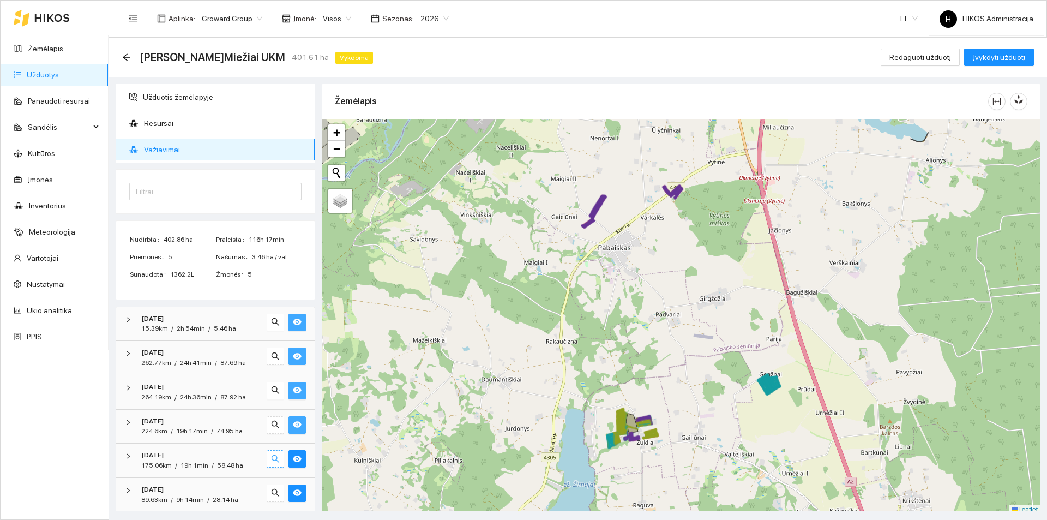
scroll to position [107, 0]
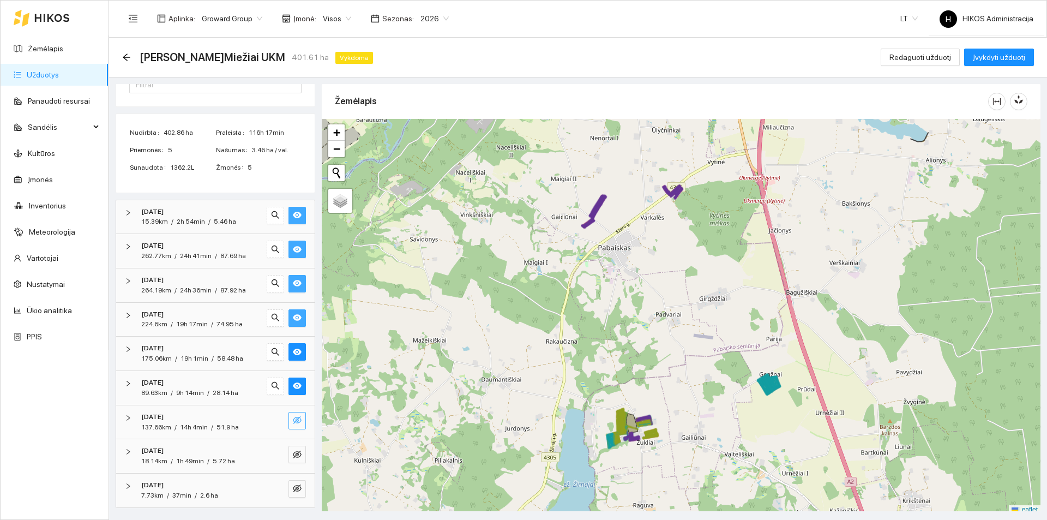
click at [293, 420] on icon "eye-invisible" at bounding box center [297, 419] width 9 height 9
click at [293, 457] on icon "eye-invisible" at bounding box center [297, 454] width 9 height 9
click at [293, 493] on span "eye-invisible" at bounding box center [297, 489] width 9 height 10
click at [267, 488] on button "button" at bounding box center [275, 488] width 17 height 17
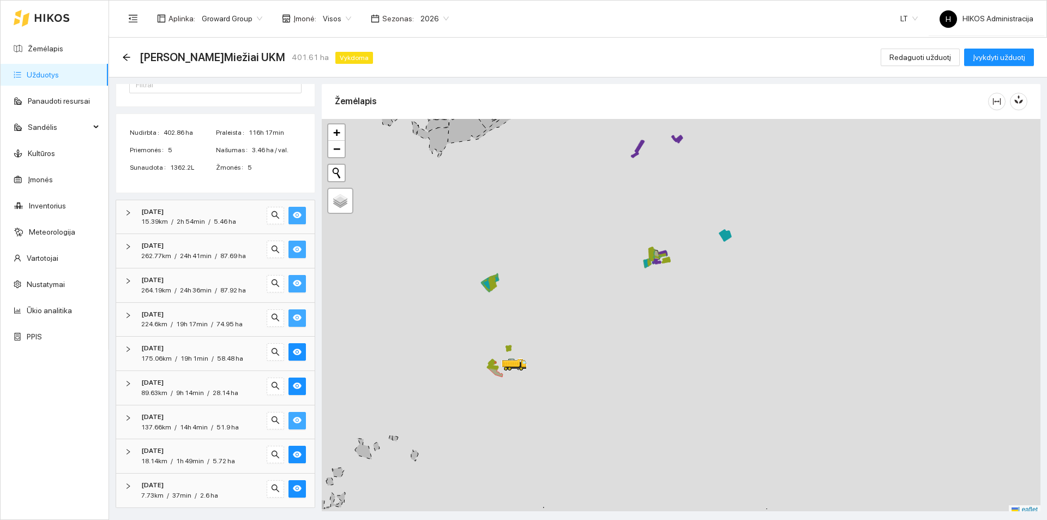
drag, startPoint x: 550, startPoint y: 400, endPoint x: 534, endPoint y: 372, distance: 32.0
click at [534, 372] on div at bounding box center [681, 316] width 719 height 395
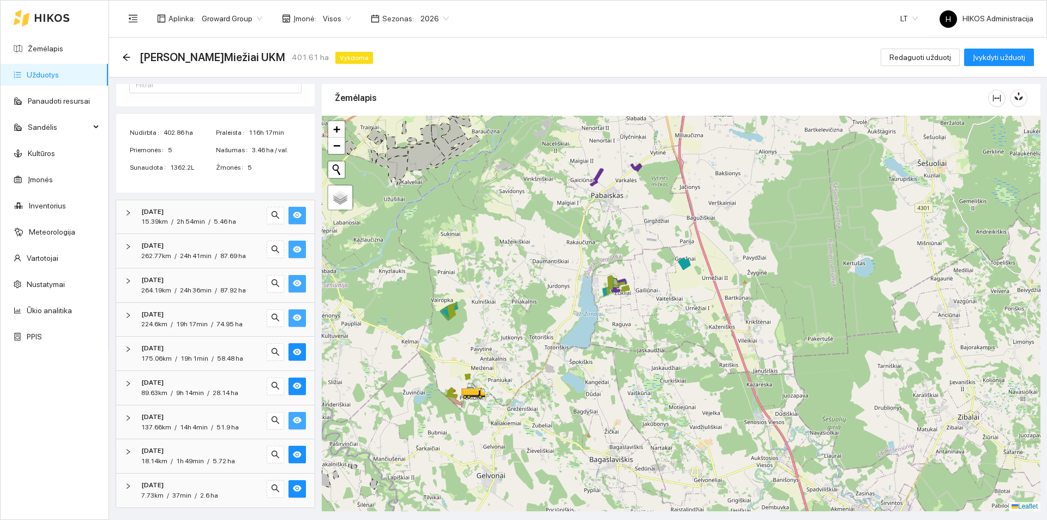
drag, startPoint x: 655, startPoint y: 287, endPoint x: 625, endPoint y: 305, distance: 35.0
click at [625, 305] on div at bounding box center [681, 313] width 719 height 395
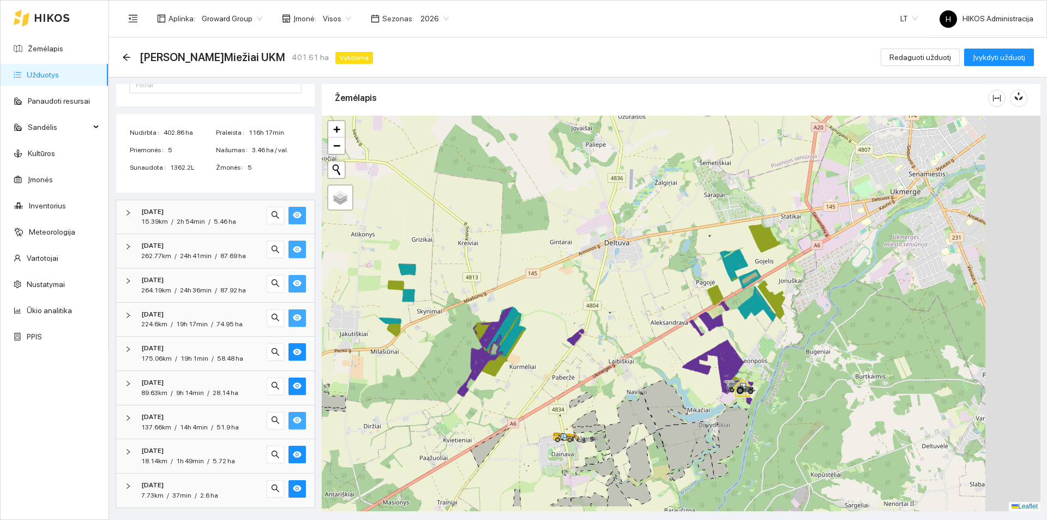
drag, startPoint x: 844, startPoint y: 389, endPoint x: 774, endPoint y: 344, distance: 83.8
click at [774, 344] on div at bounding box center [681, 313] width 719 height 395
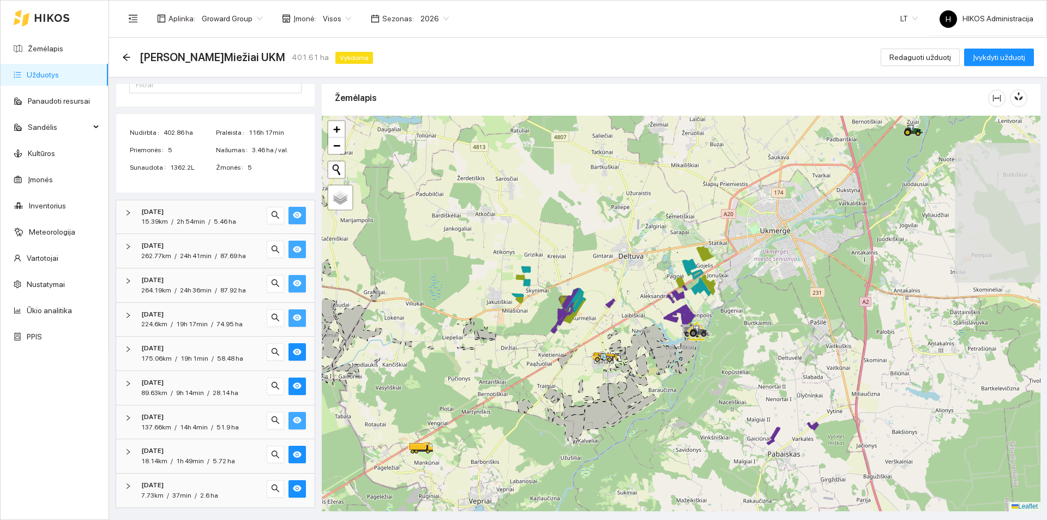
drag, startPoint x: 662, startPoint y: 396, endPoint x: 642, endPoint y: 318, distance: 80.0
click at [643, 324] on icon at bounding box center [654, 336] width 23 height 25
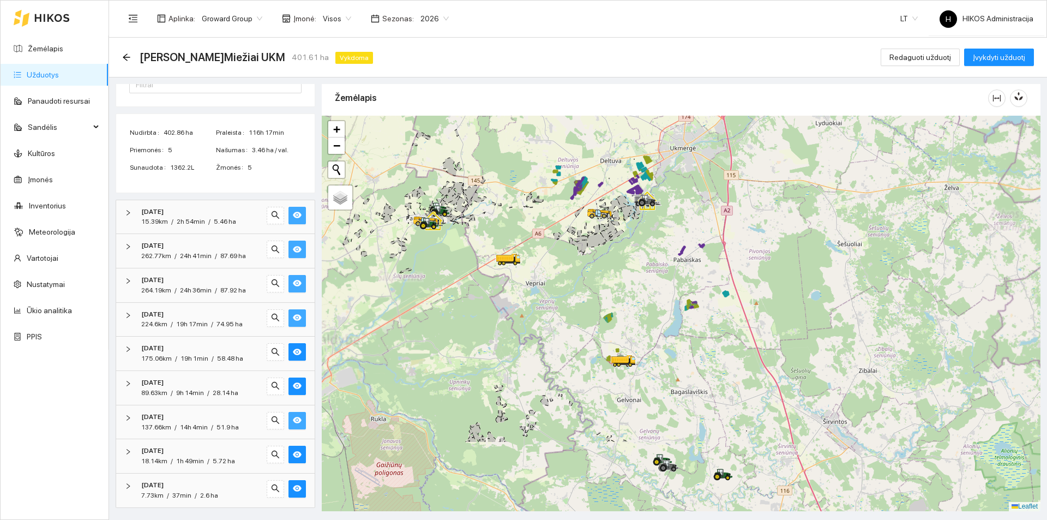
drag, startPoint x: 657, startPoint y: 391, endPoint x: 641, endPoint y: 237, distance: 155.7
click at [641, 237] on div at bounding box center [681, 313] width 719 height 395
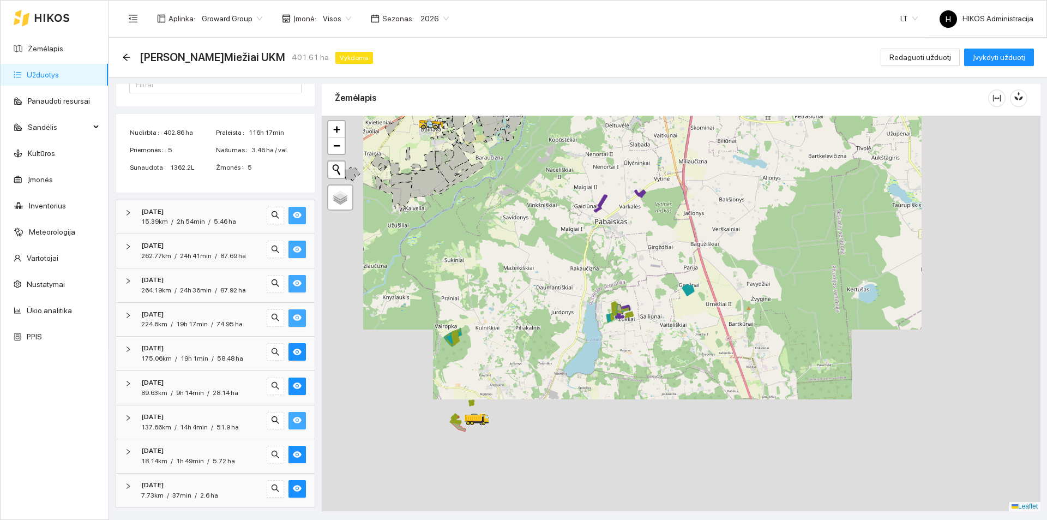
drag, startPoint x: 647, startPoint y: 315, endPoint x: 626, endPoint y: 201, distance: 115.8
click at [626, 202] on div at bounding box center [681, 313] width 719 height 395
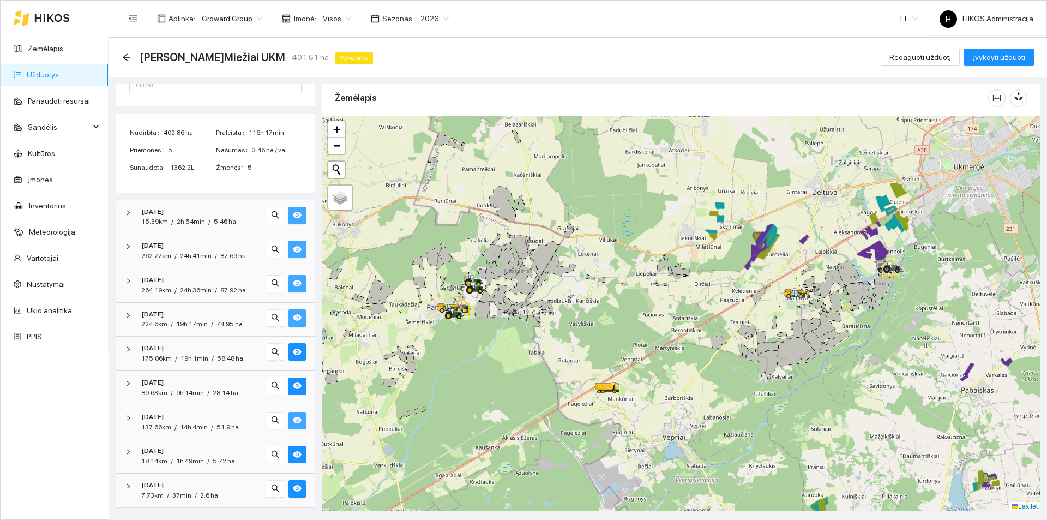
drag, startPoint x: 694, startPoint y: 286, endPoint x: 654, endPoint y: 291, distance: 40.1
click at [654, 291] on div at bounding box center [681, 313] width 719 height 395
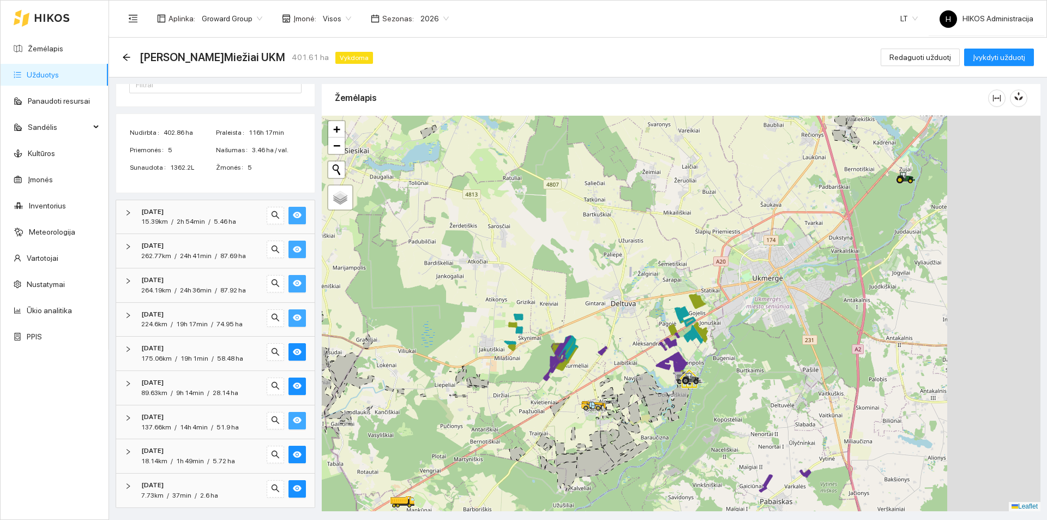
drag, startPoint x: 794, startPoint y: 329, endPoint x: 659, endPoint y: 345, distance: 136.2
click at [659, 345] on div at bounding box center [681, 313] width 719 height 395
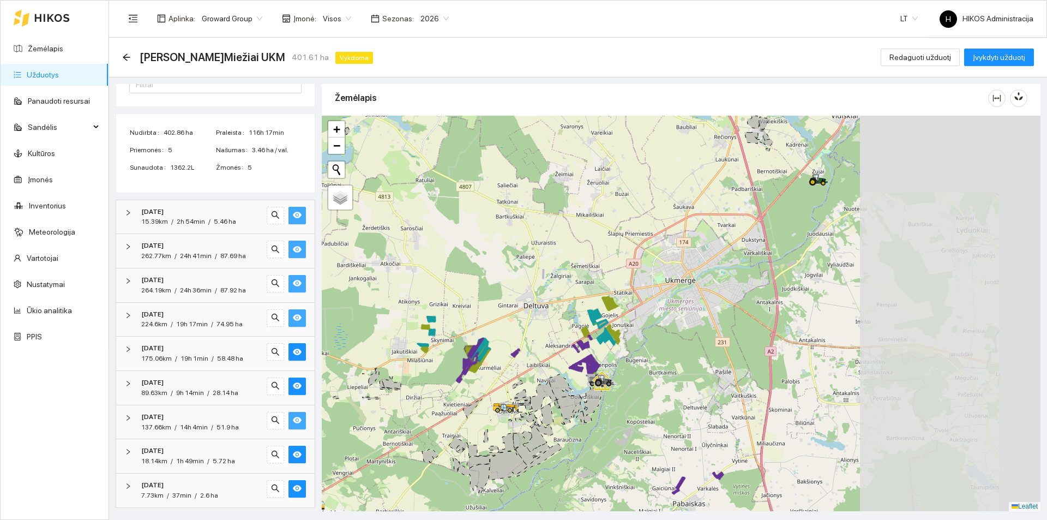
drag, startPoint x: 818, startPoint y: 339, endPoint x: 629, endPoint y: 338, distance: 189.7
click at [629, 338] on div at bounding box center [681, 313] width 719 height 395
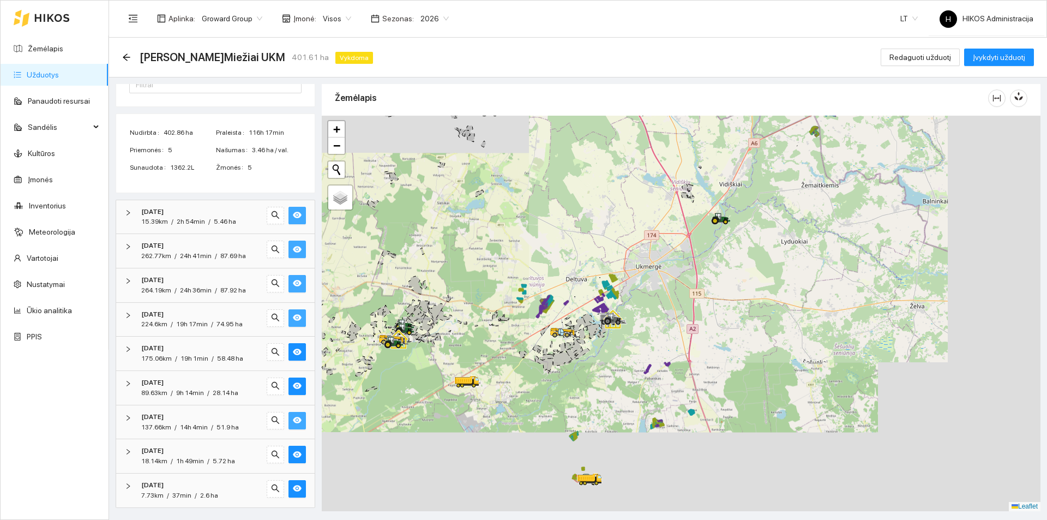
drag, startPoint x: 602, startPoint y: 325, endPoint x: 614, endPoint y: 311, distance: 18.2
click at [614, 312] on icon at bounding box center [612, 318] width 31 height 13
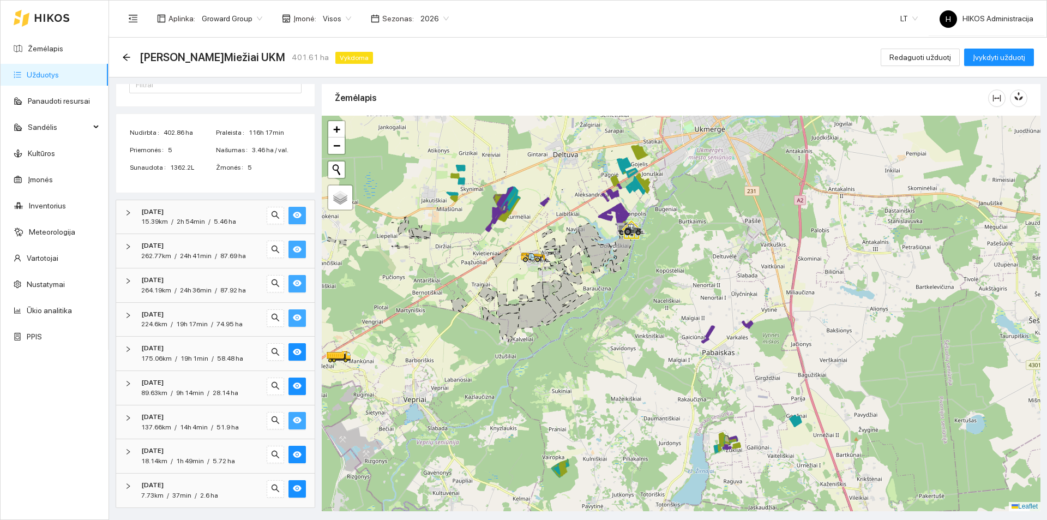
drag, startPoint x: 656, startPoint y: 377, endPoint x: 632, endPoint y: 276, distance: 104.2
click at [632, 276] on div at bounding box center [681, 313] width 719 height 395
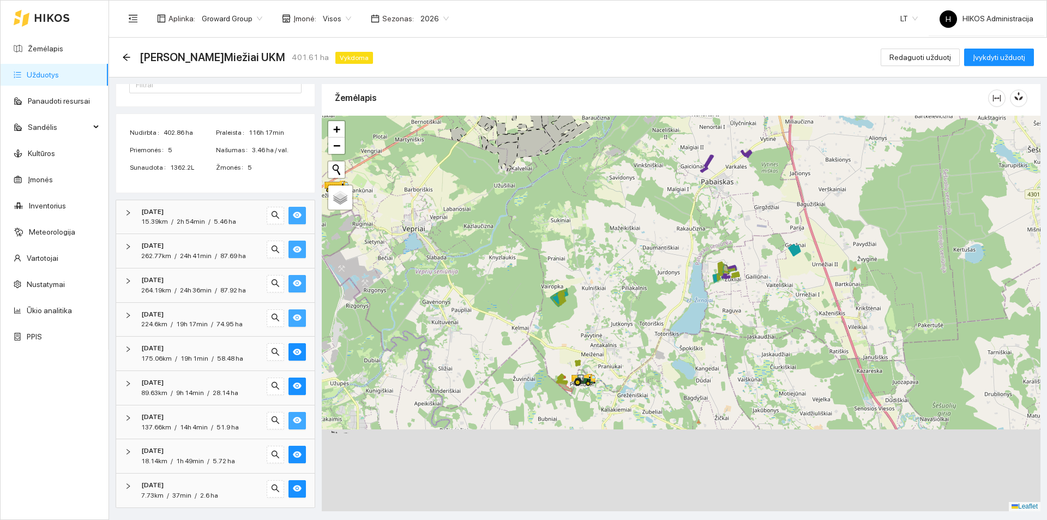
drag, startPoint x: 608, startPoint y: 429, endPoint x: 620, endPoint y: 311, distance: 118.4
click at [620, 311] on div at bounding box center [681, 313] width 719 height 395
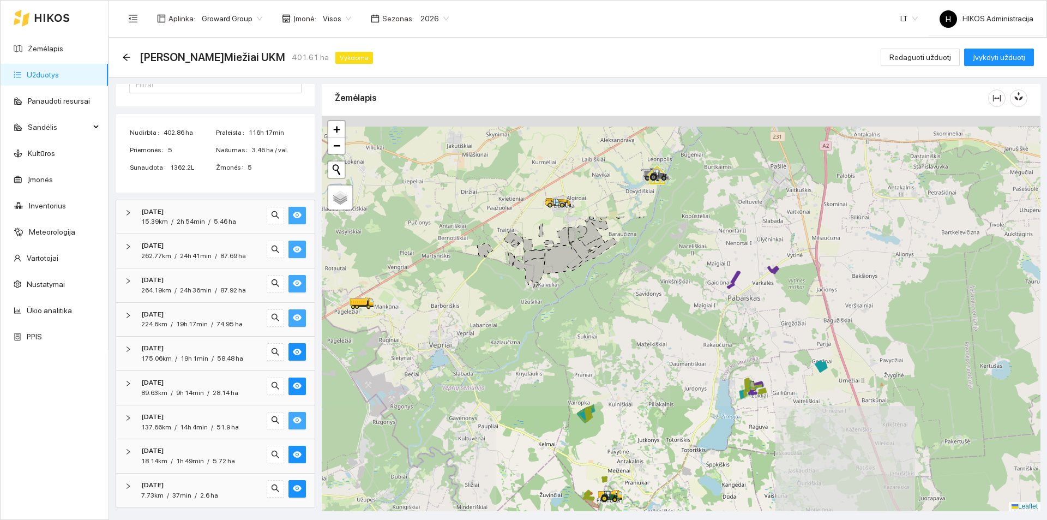
drag, startPoint x: 609, startPoint y: 280, endPoint x: 629, endPoint y: 426, distance: 147.5
click at [629, 426] on div at bounding box center [681, 313] width 719 height 395
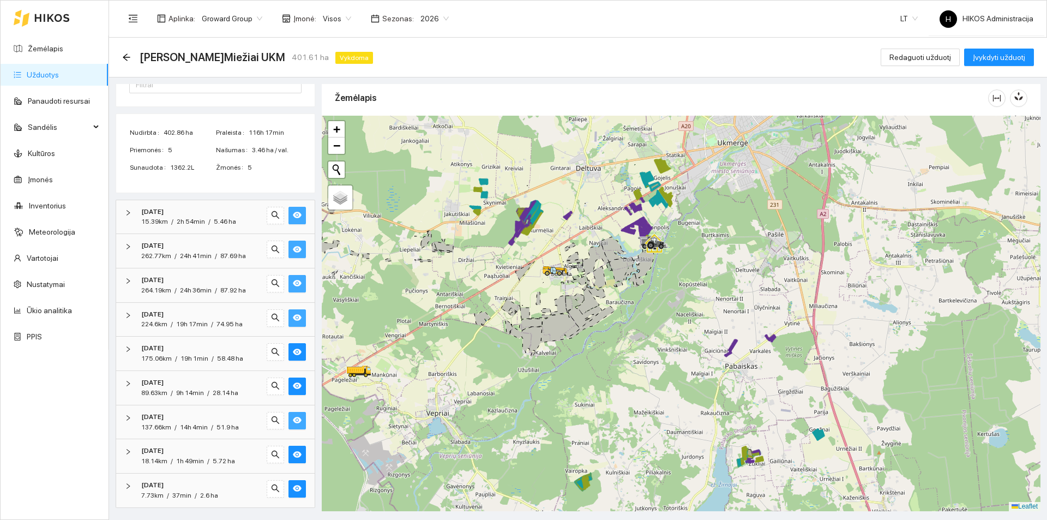
drag, startPoint x: 569, startPoint y: 157, endPoint x: 559, endPoint y: 239, distance: 82.8
click at [564, 219] on icon at bounding box center [567, 216] width 7 height 6
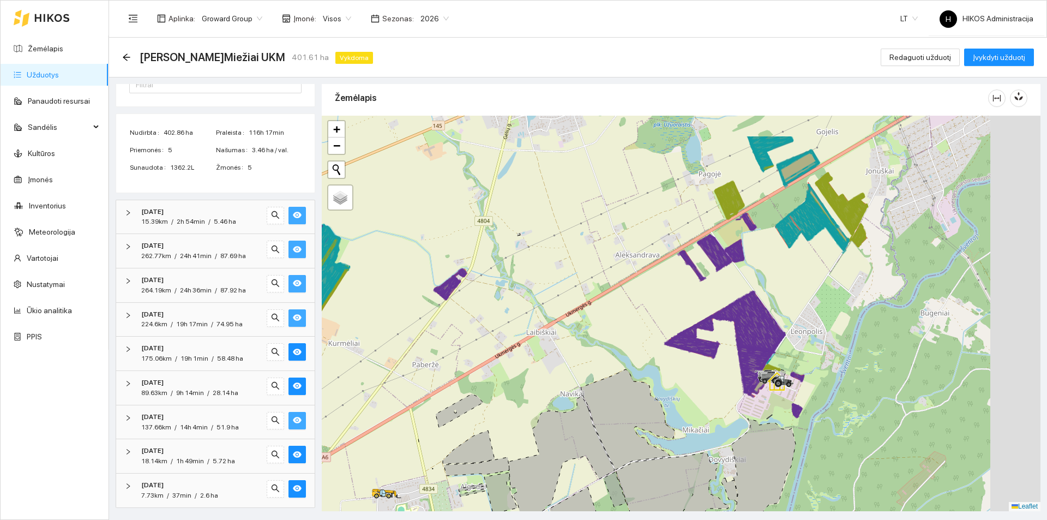
drag, startPoint x: 556, startPoint y: 299, endPoint x: 530, endPoint y: 316, distance: 29.9
click at [530, 316] on div at bounding box center [681, 313] width 719 height 395
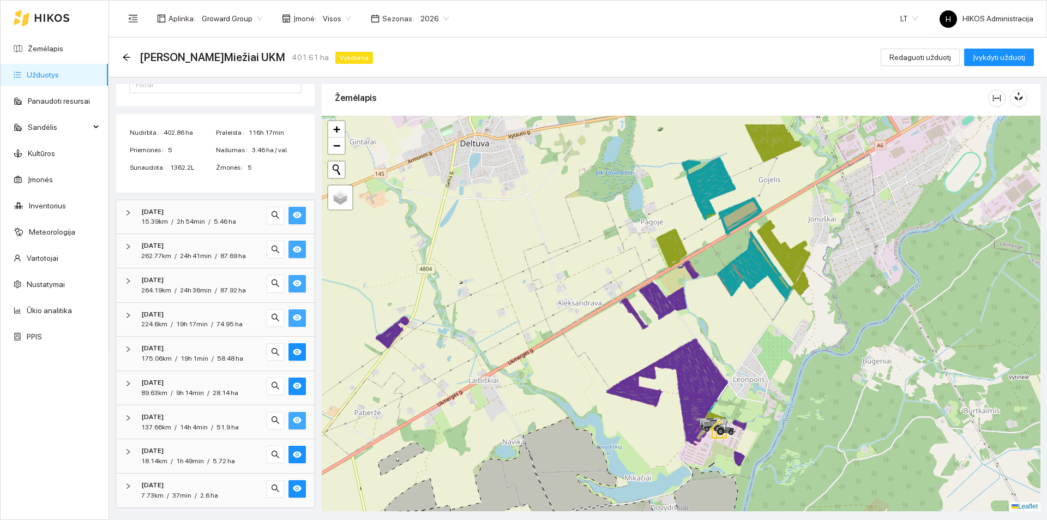
drag, startPoint x: 612, startPoint y: 283, endPoint x: 509, endPoint y: 335, distance: 115.6
click at [509, 335] on div at bounding box center [681, 313] width 719 height 395
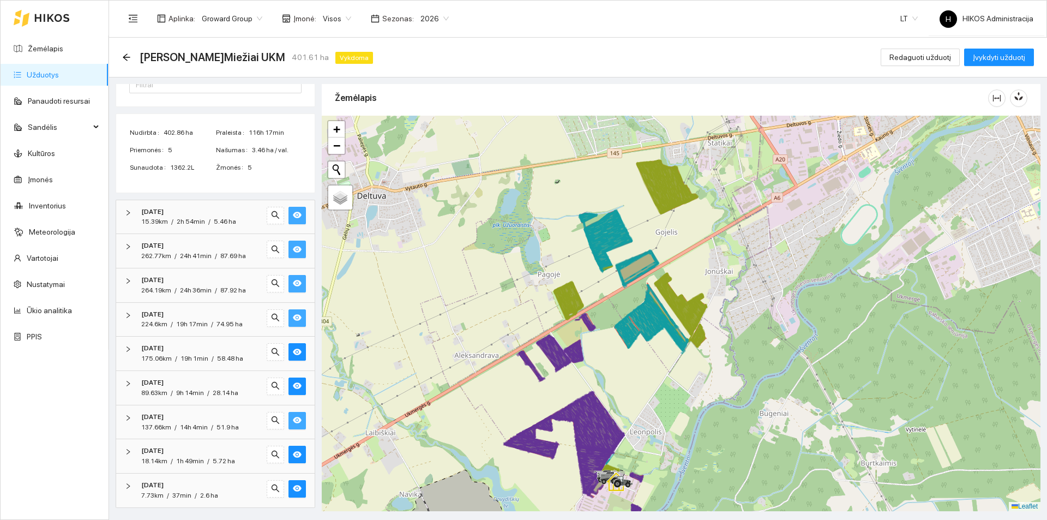
drag, startPoint x: 672, startPoint y: 238, endPoint x: 630, endPoint y: 271, distance: 53.6
click at [632, 273] on div at bounding box center [681, 313] width 719 height 395
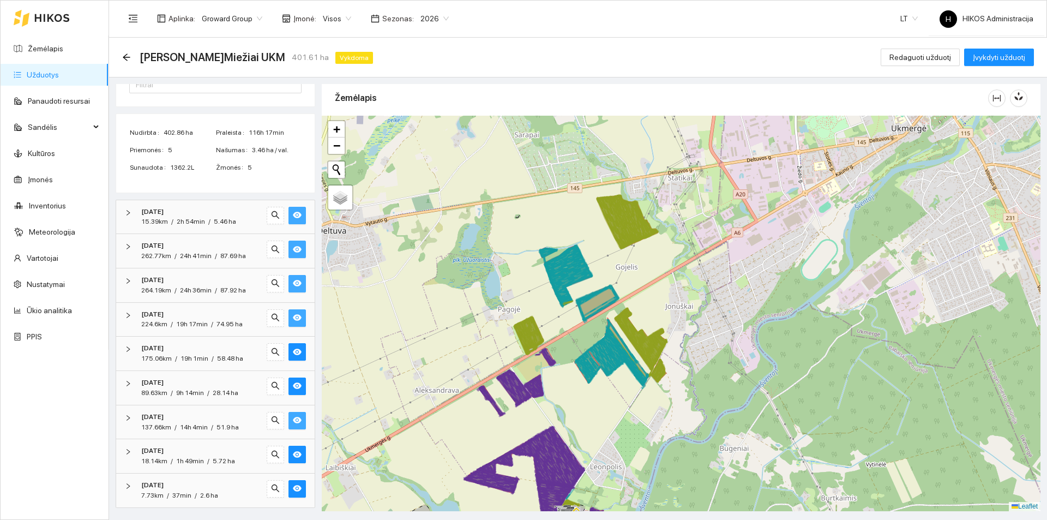
scroll to position [0, 0]
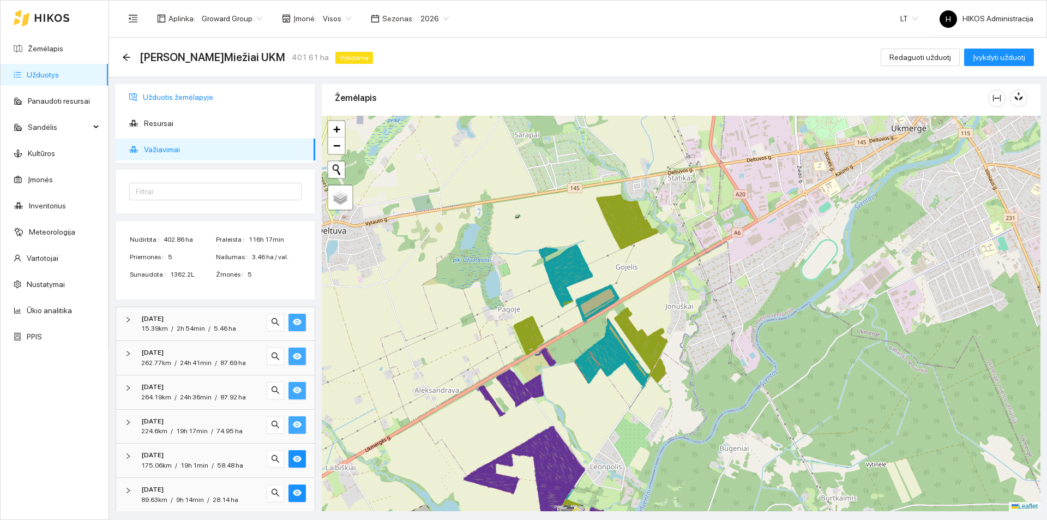
click at [189, 97] on span "Užduotis žemėlapyje" at bounding box center [225, 97] width 164 height 22
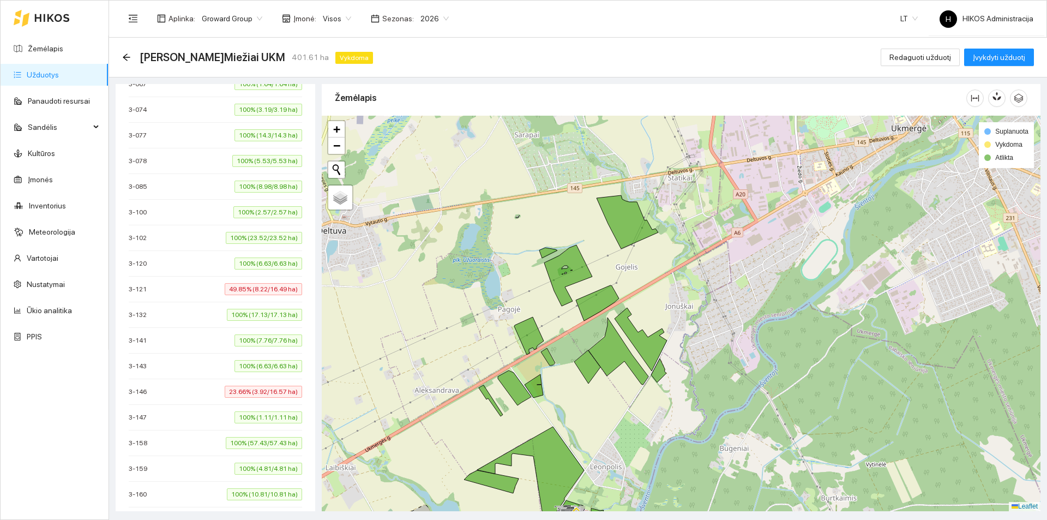
scroll to position [545, 0]
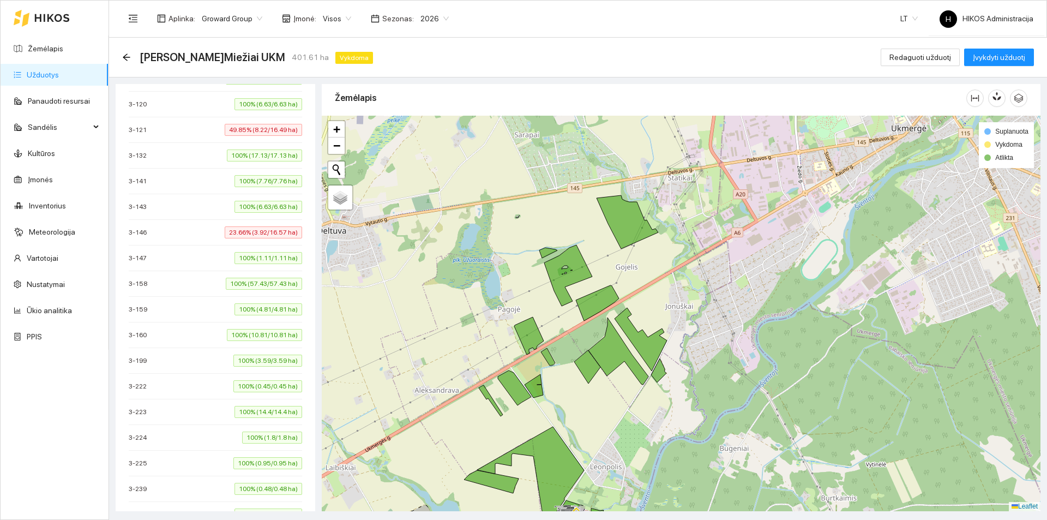
click at [232, 232] on span "23.66% (3.92/16.57 ha)" at bounding box center [263, 232] width 77 height 12
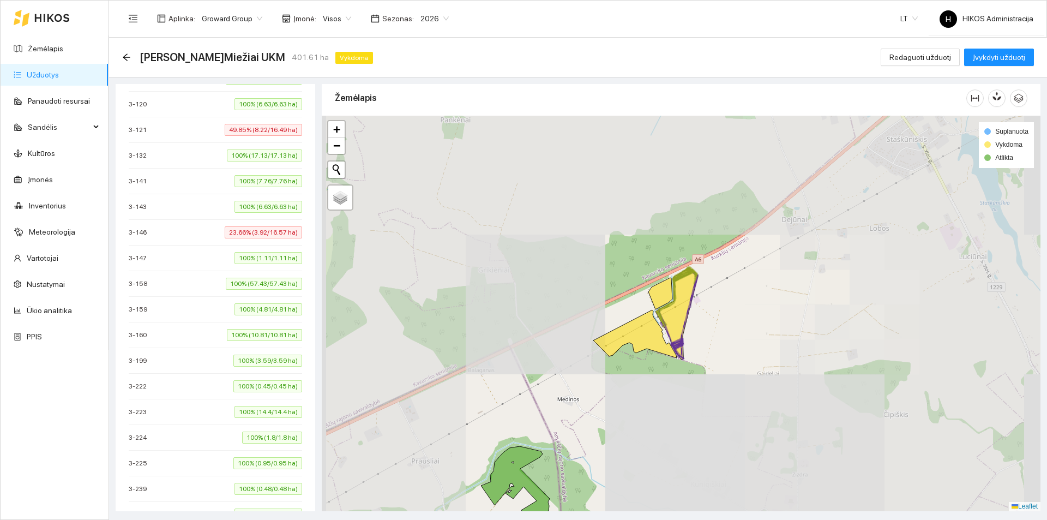
drag, startPoint x: 468, startPoint y: 306, endPoint x: 582, endPoint y: 306, distance: 113.9
click at [582, 306] on div at bounding box center [681, 313] width 719 height 395
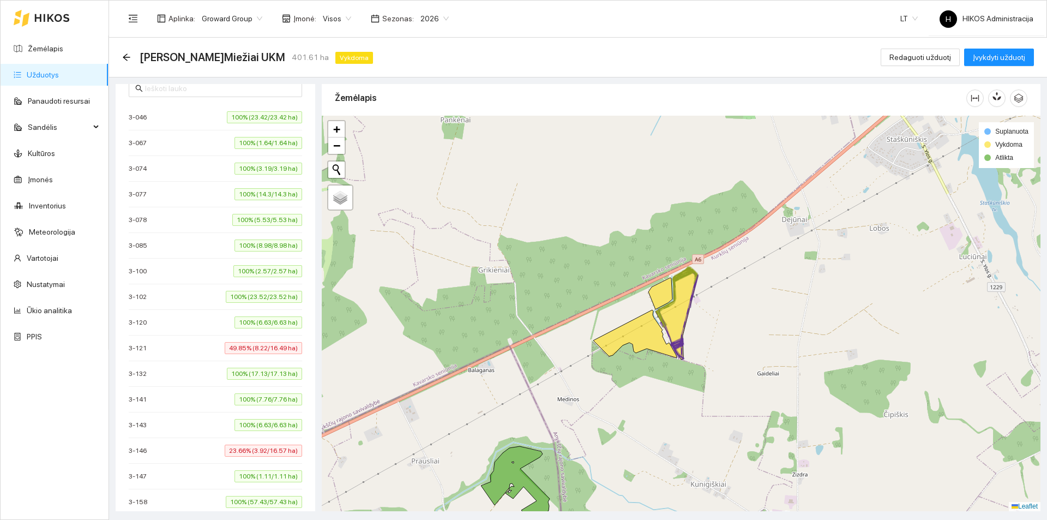
scroll to position [55, 0]
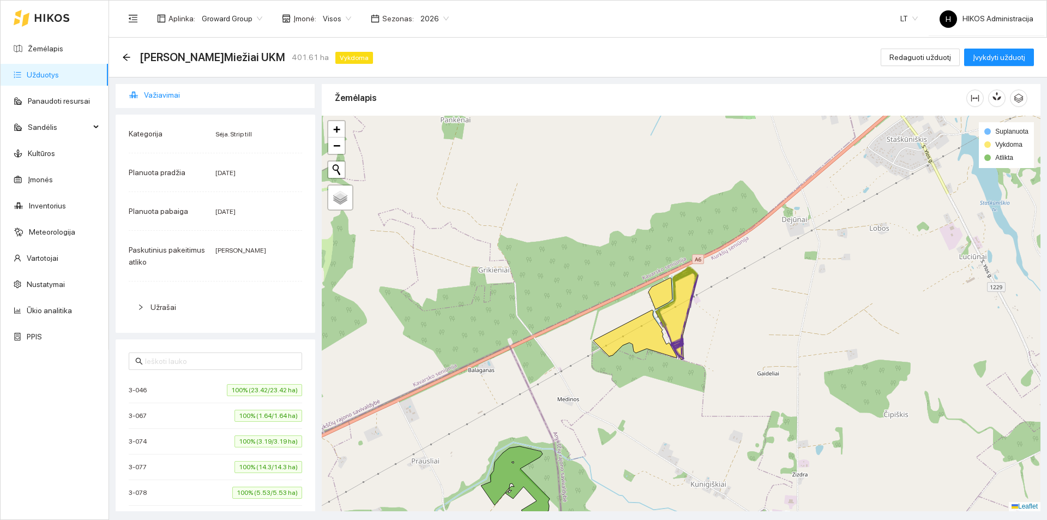
click at [197, 93] on span "Važiavimai" at bounding box center [225, 95] width 162 height 22
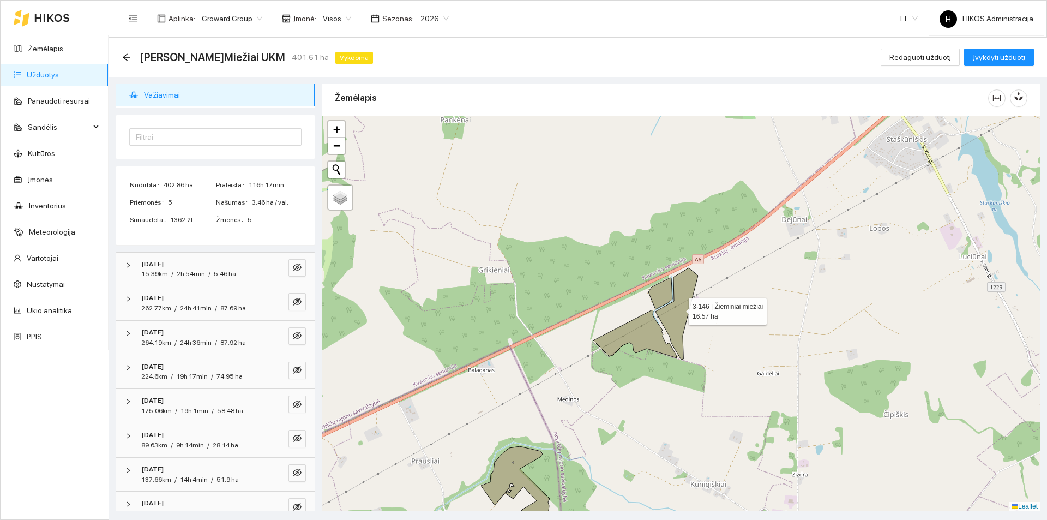
click at [668, 316] on icon at bounding box center [676, 314] width 43 height 92
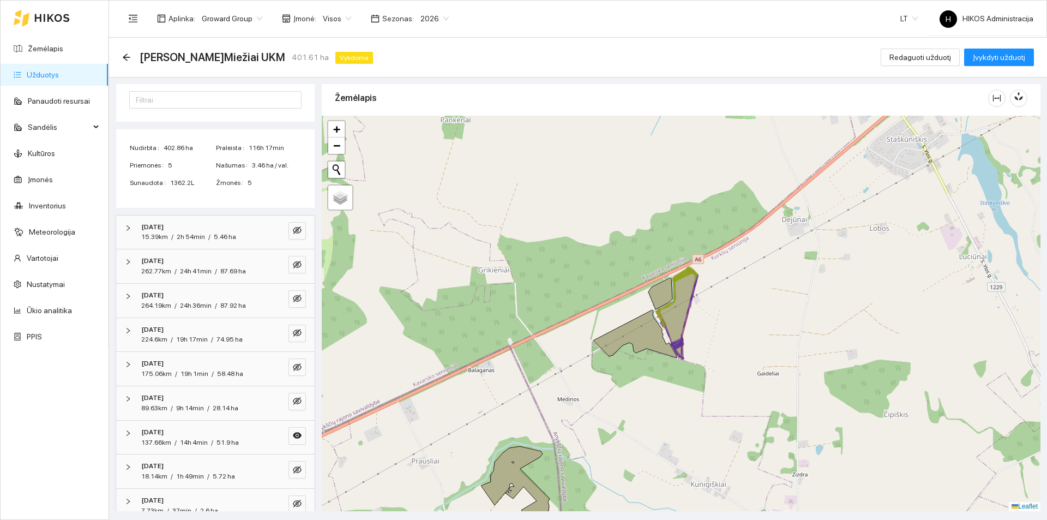
scroll to position [107, 0]
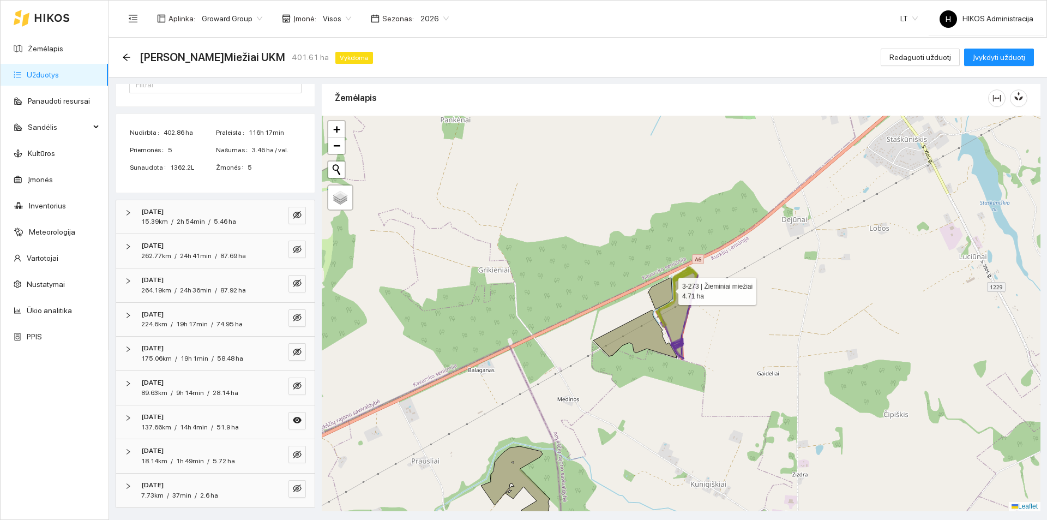
click at [667, 288] on icon at bounding box center [660, 293] width 24 height 32
click at [647, 330] on icon at bounding box center [634, 334] width 83 height 48
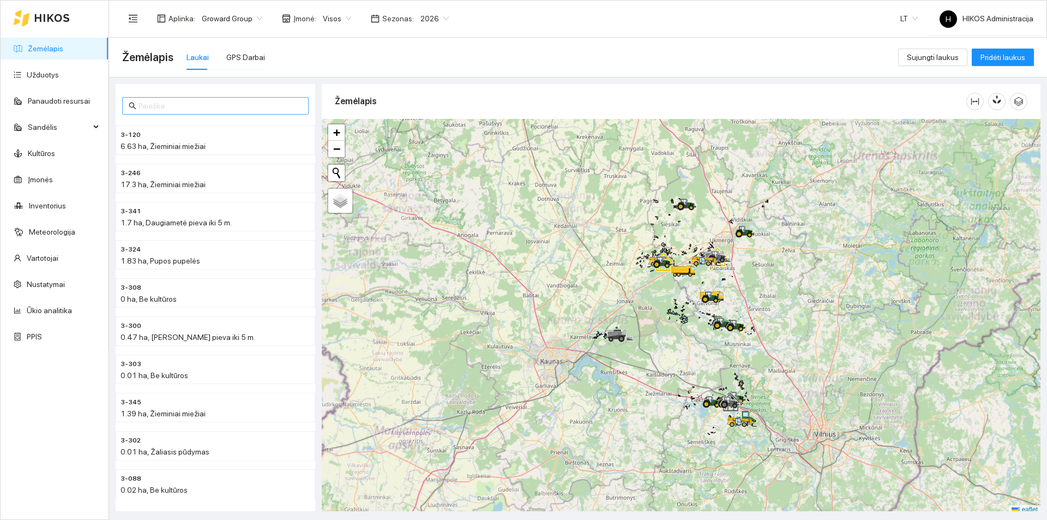
click at [188, 101] on input "text" at bounding box center [220, 106] width 164 height 12
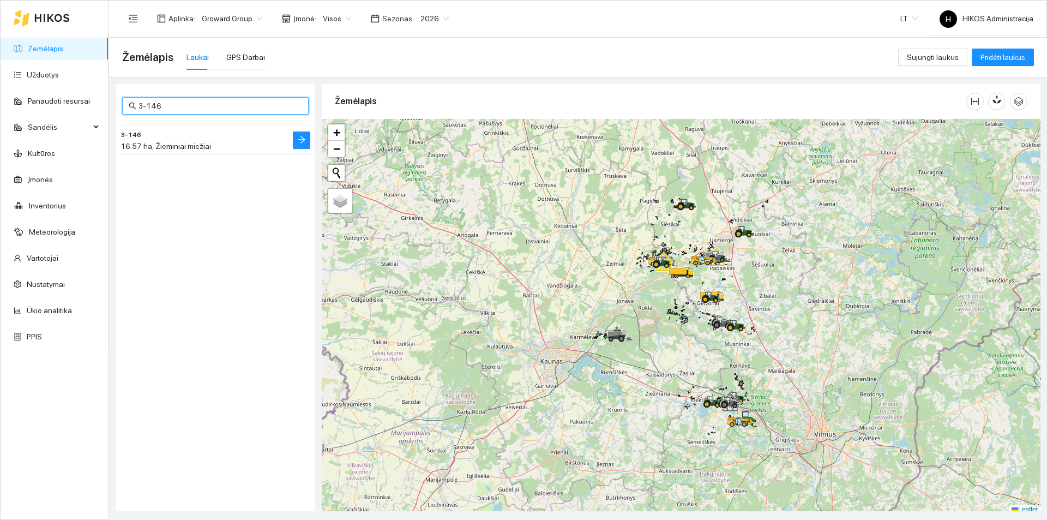
type input "3-146"
click at [219, 129] on h4 "3-146" at bounding box center [193, 134] width 146 height 12
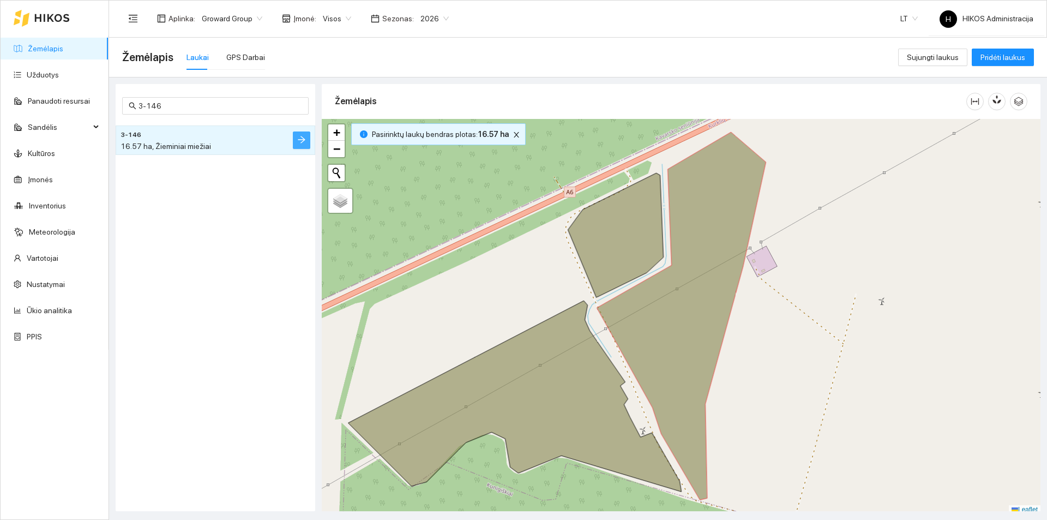
click at [304, 135] on icon "arrow-right" at bounding box center [301, 139] width 9 height 9
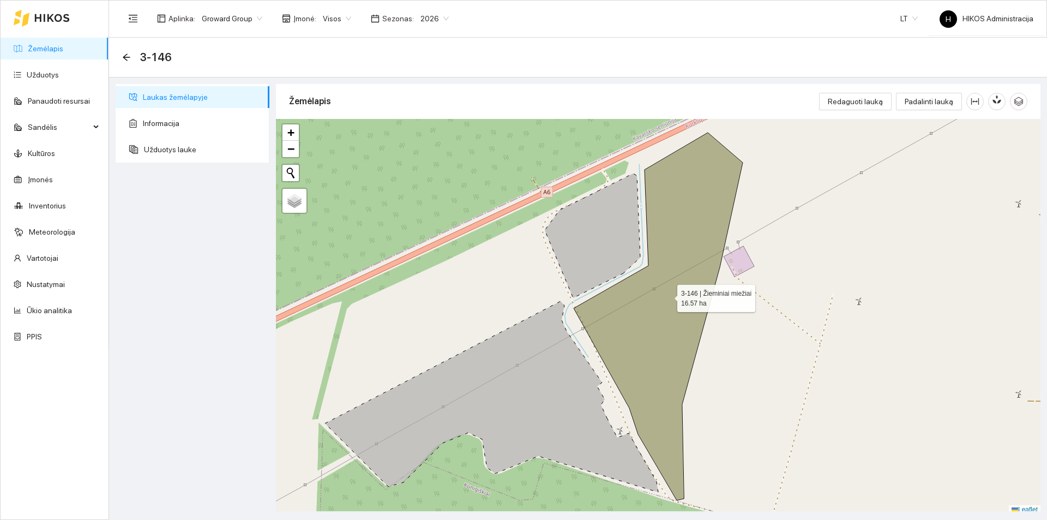
click at [623, 283] on icon at bounding box center [658, 315] width 169 height 367
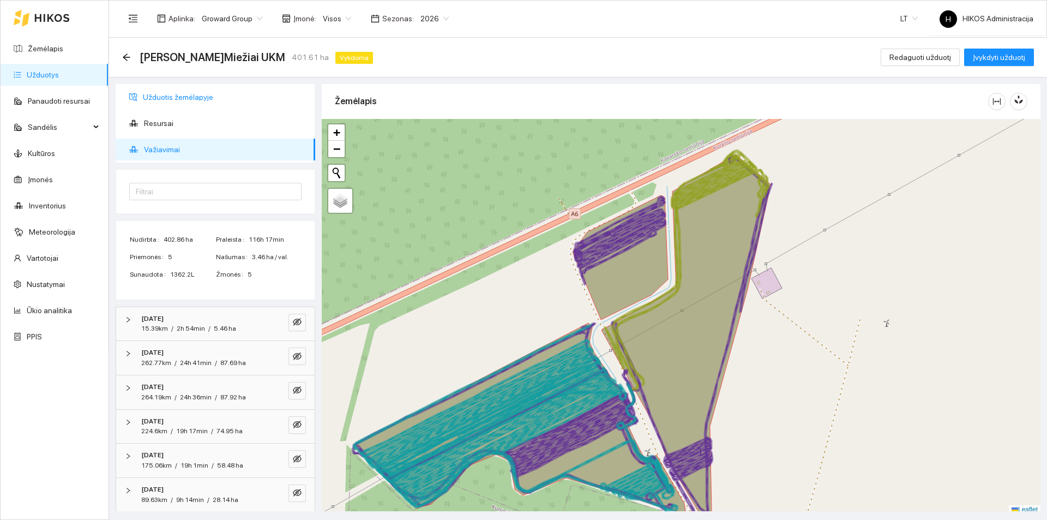
click at [184, 95] on span "Užduotis žemėlapyje" at bounding box center [225, 97] width 164 height 22
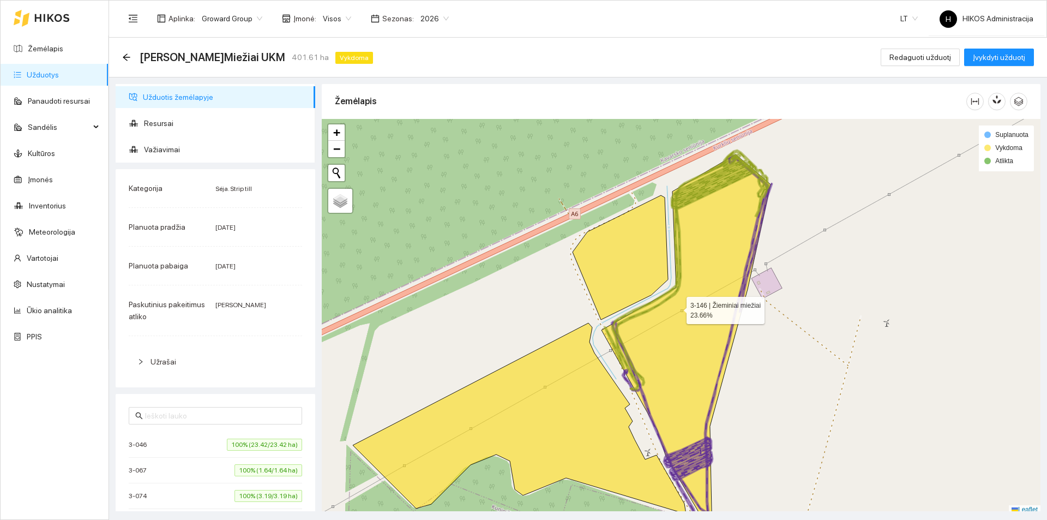
scroll to position [3, 0]
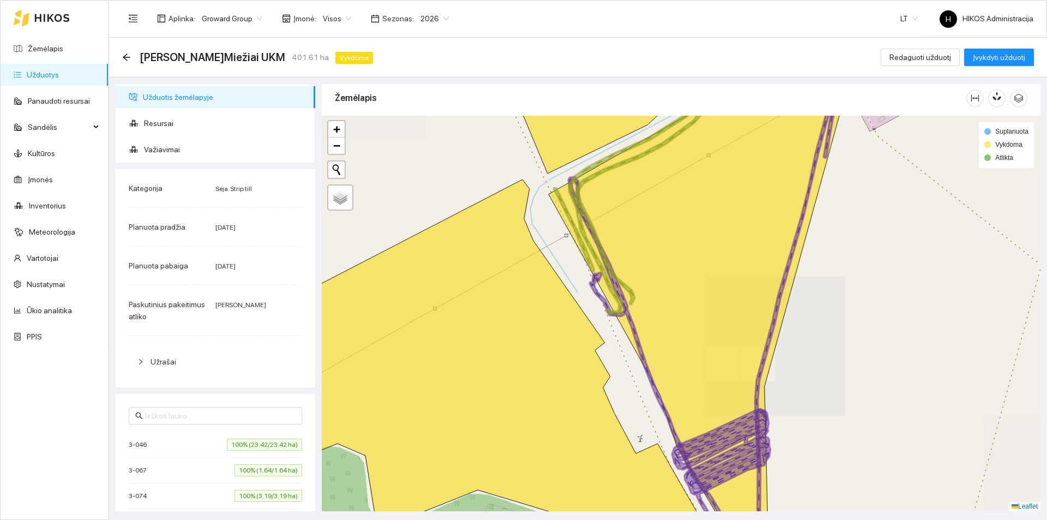
drag, startPoint x: 780, startPoint y: 462, endPoint x: 687, endPoint y: 425, distance: 100.0
click at [687, 425] on icon at bounding box center [721, 473] width 99 height 128
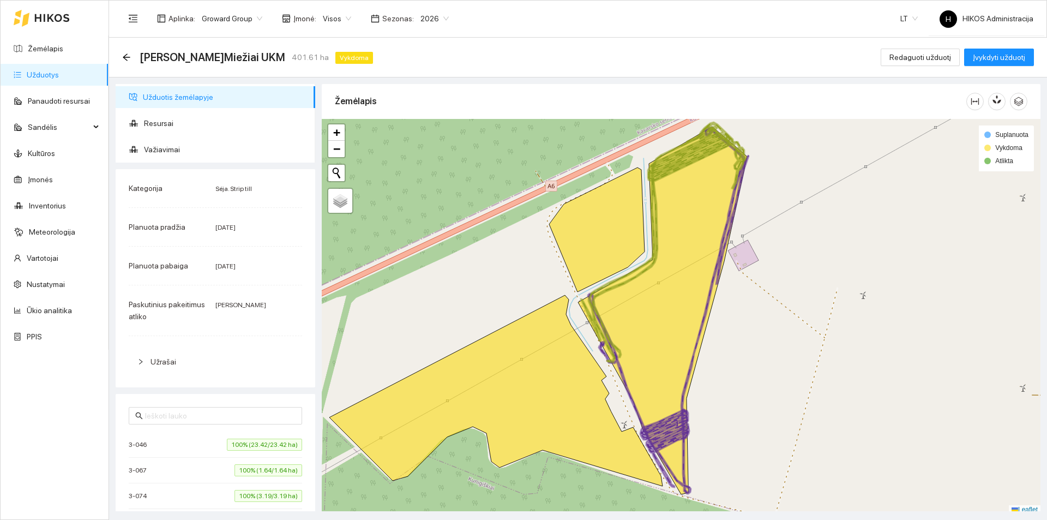
scroll to position [3, 0]
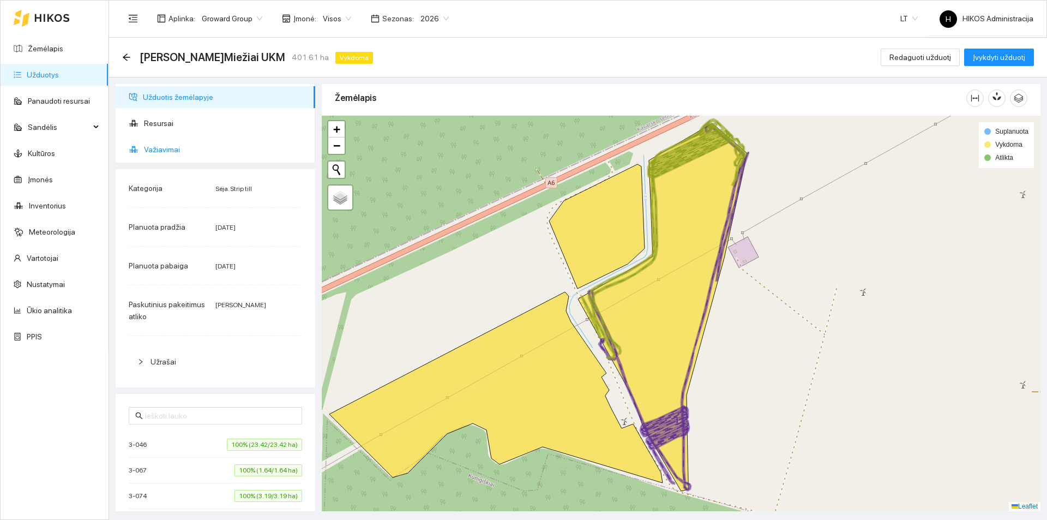
click at [179, 152] on span "Važiavimai" at bounding box center [225, 149] width 162 height 22
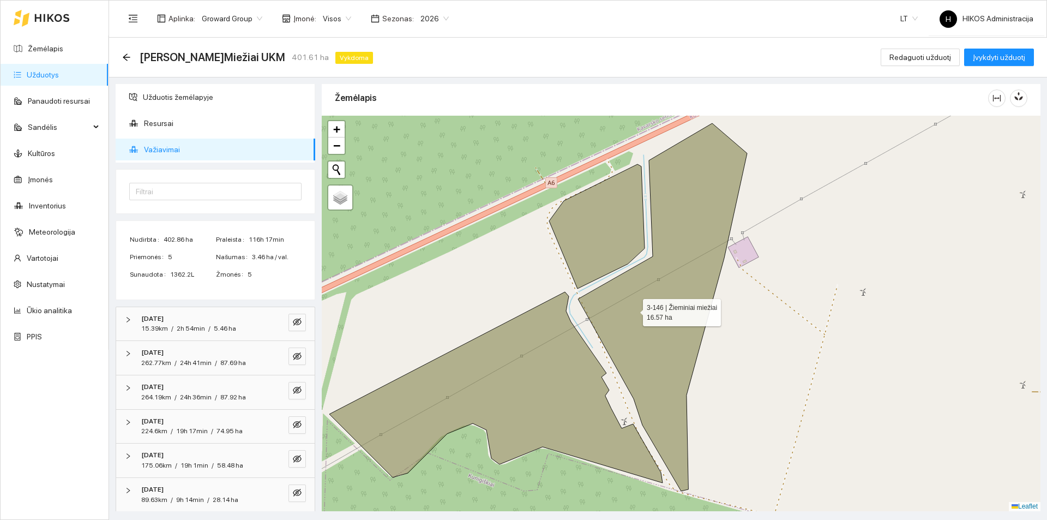
click at [633, 309] on icon at bounding box center [662, 306] width 169 height 367
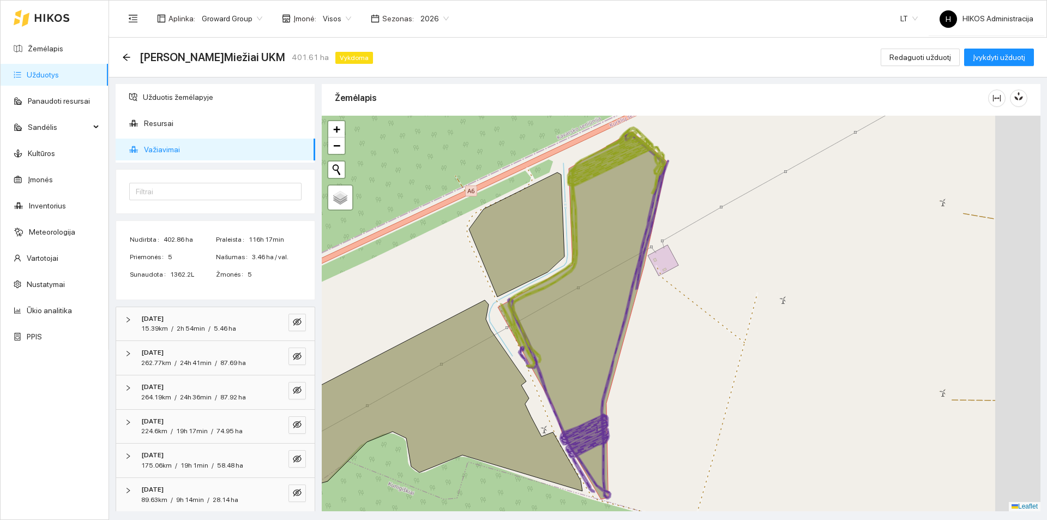
drag, startPoint x: 748, startPoint y: 373, endPoint x: 668, endPoint y: 382, distance: 80.6
click at [668, 382] on div at bounding box center [681, 313] width 719 height 395
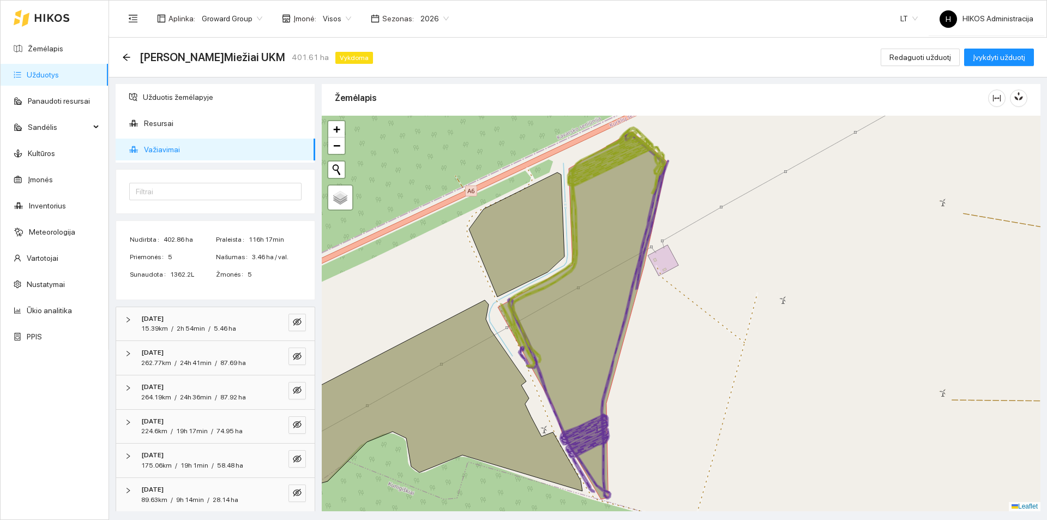
click at [589, 329] on icon at bounding box center [582, 314] width 169 height 367
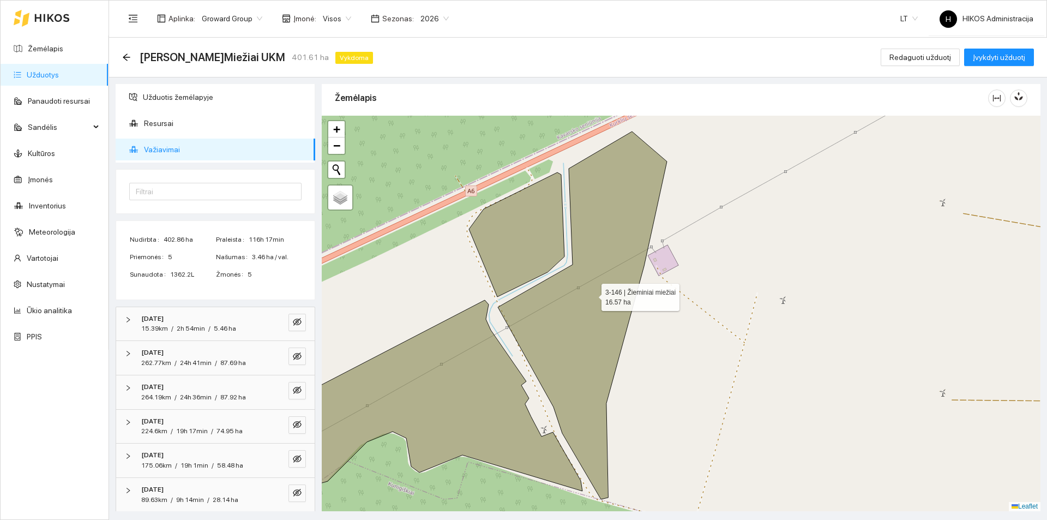
click at [589, 329] on icon at bounding box center [582, 314] width 169 height 367
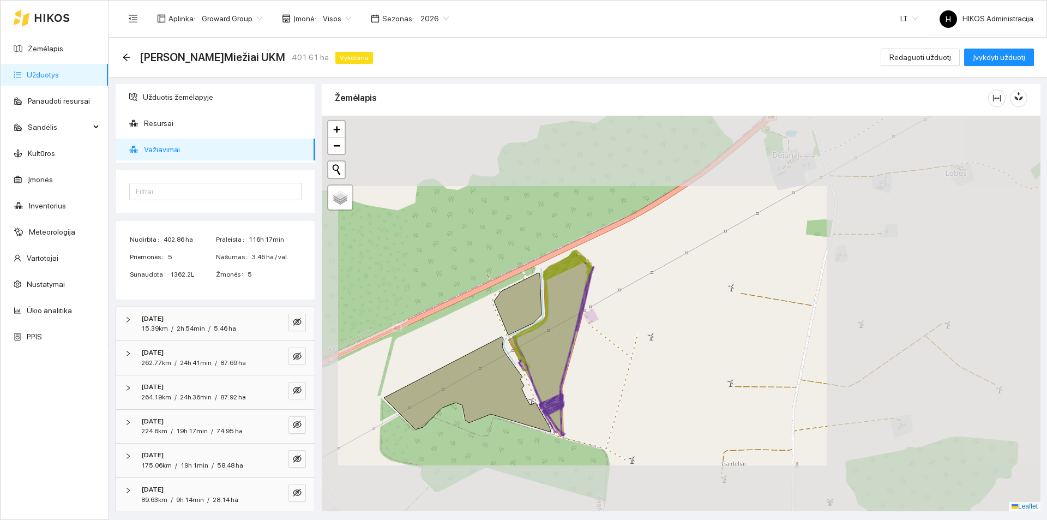
drag, startPoint x: 602, startPoint y: 342, endPoint x: 597, endPoint y: 343, distance: 5.6
click at [597, 343] on div at bounding box center [681, 313] width 719 height 395
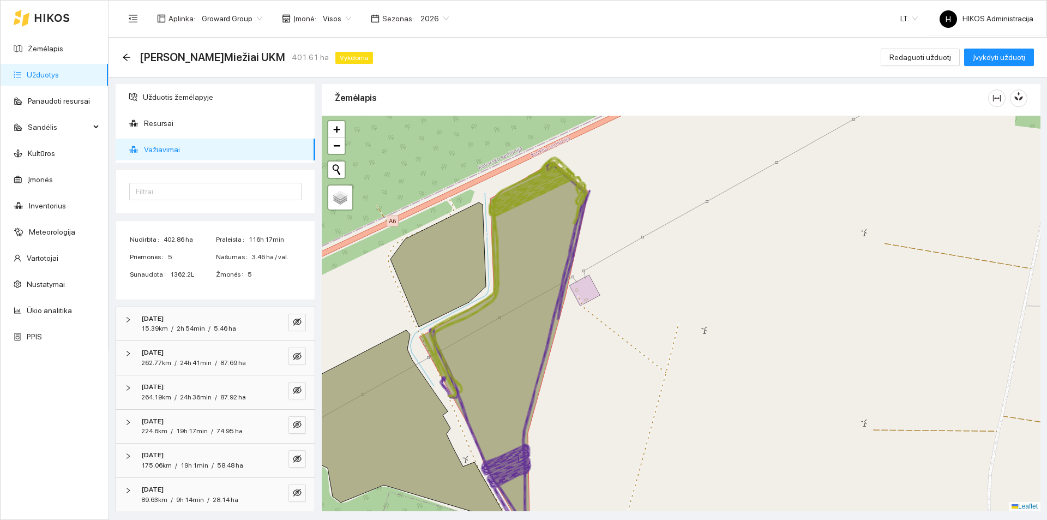
click at [533, 300] on icon at bounding box center [503, 344] width 169 height 367
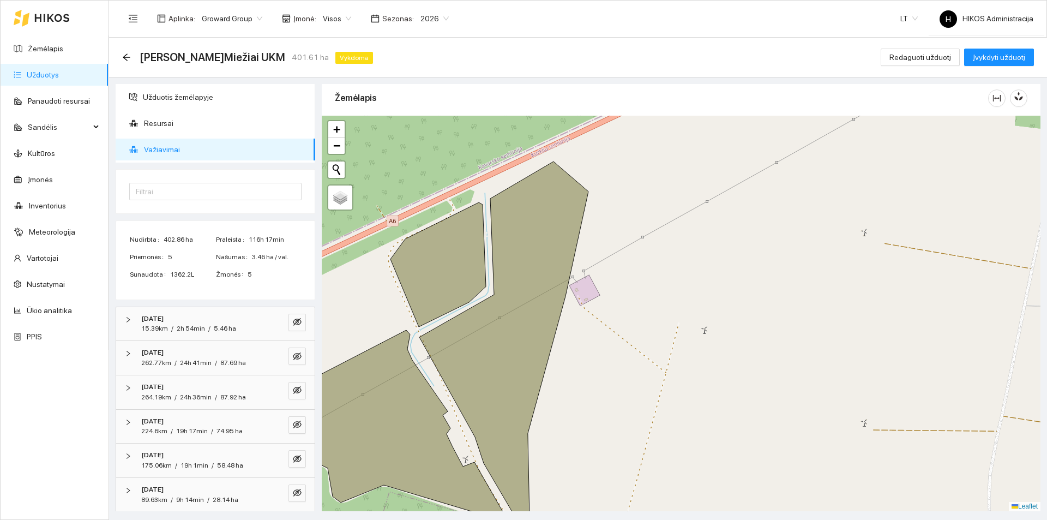
click at [533, 300] on icon at bounding box center [503, 344] width 169 height 367
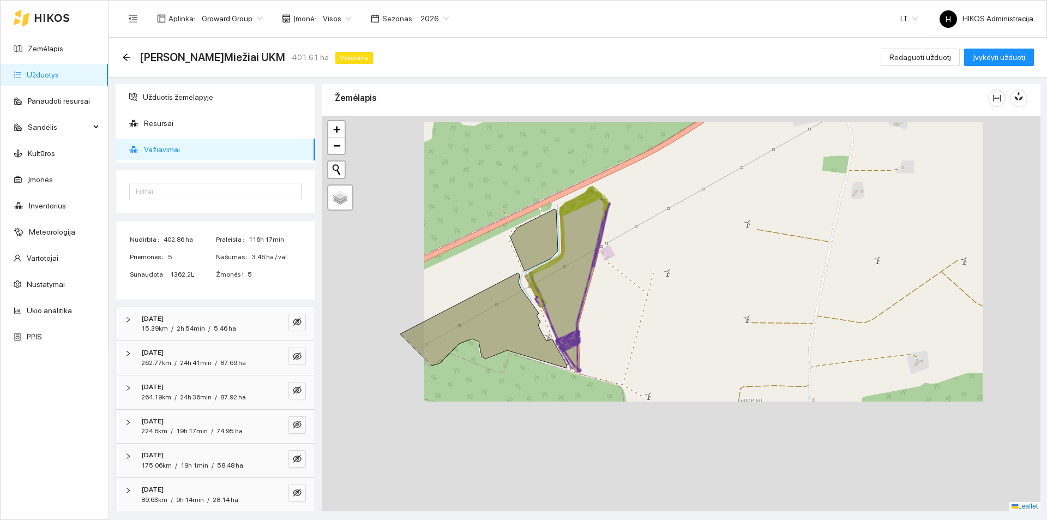
drag, startPoint x: 644, startPoint y: 319, endPoint x: 665, endPoint y: 301, distance: 27.4
click at [665, 301] on div at bounding box center [681, 313] width 719 height 395
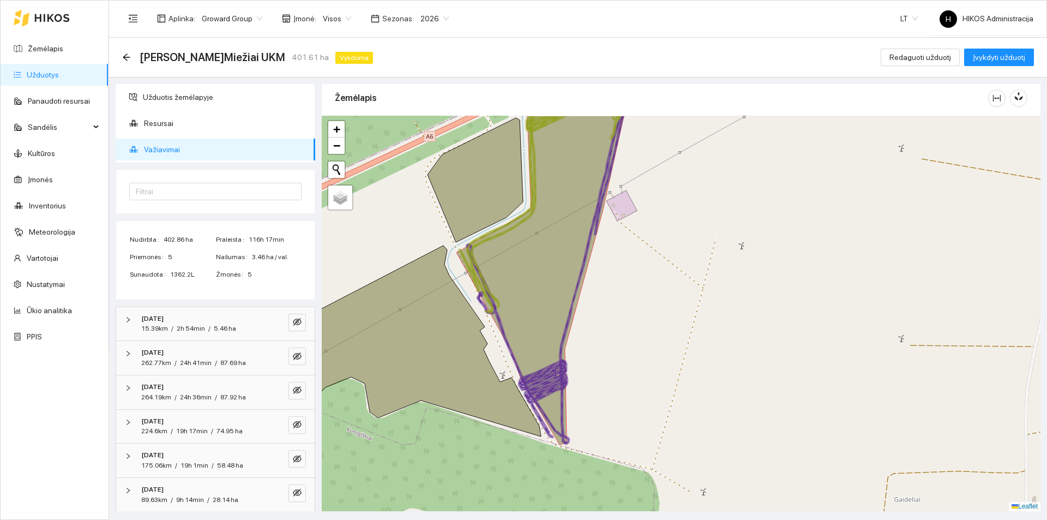
drag, startPoint x: 539, startPoint y: 274, endPoint x: 552, endPoint y: 293, distance: 23.1
click at [552, 293] on icon at bounding box center [539, 280] width 167 height 329
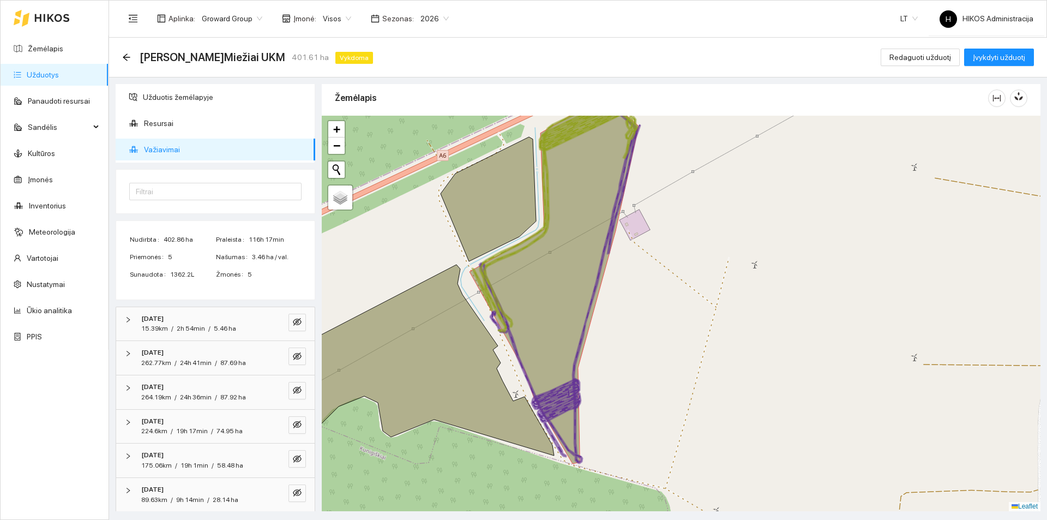
click at [591, 270] on icon at bounding box center [553, 279] width 169 height 367
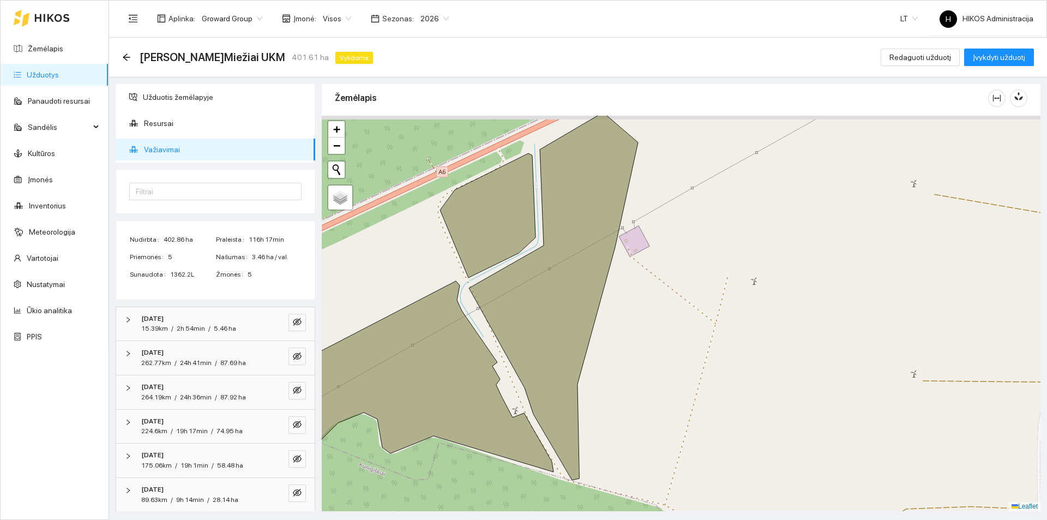
drag, startPoint x: 719, startPoint y: 286, endPoint x: 712, endPoint y: 298, distance: 14.1
click at [713, 298] on div at bounding box center [681, 313] width 719 height 395
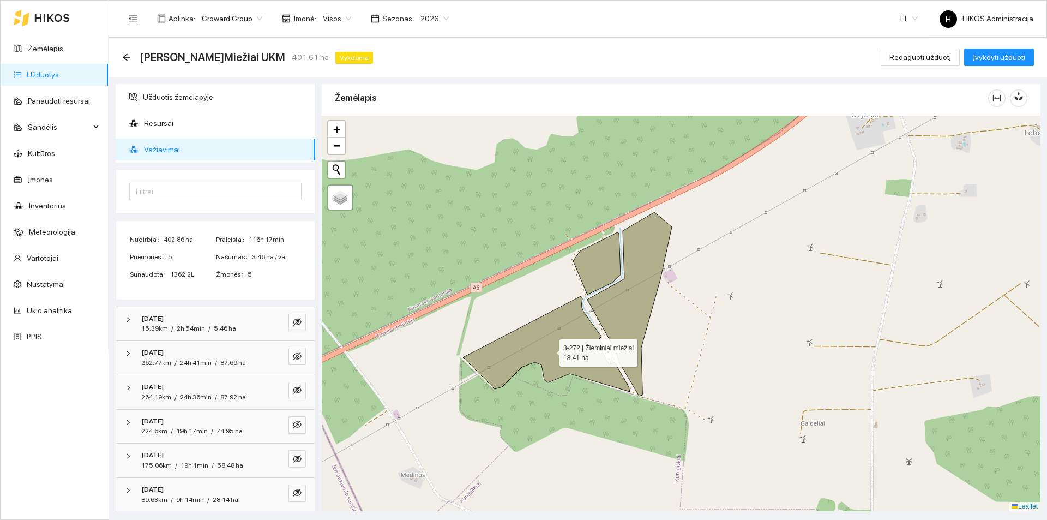
click at [560, 319] on icon at bounding box center [546, 343] width 167 height 95
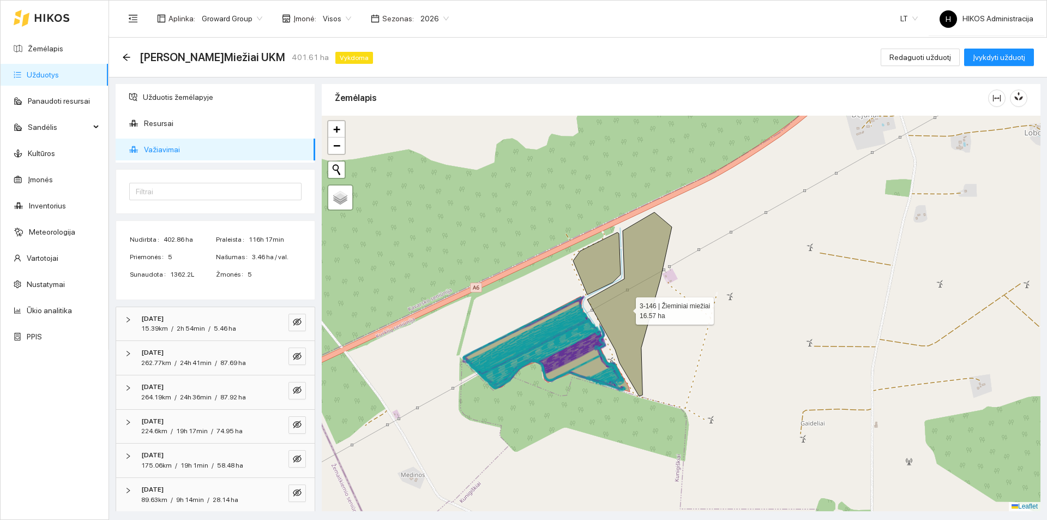
click at [631, 300] on icon at bounding box center [629, 304] width 84 height 184
click at [583, 245] on div at bounding box center [681, 313] width 719 height 395
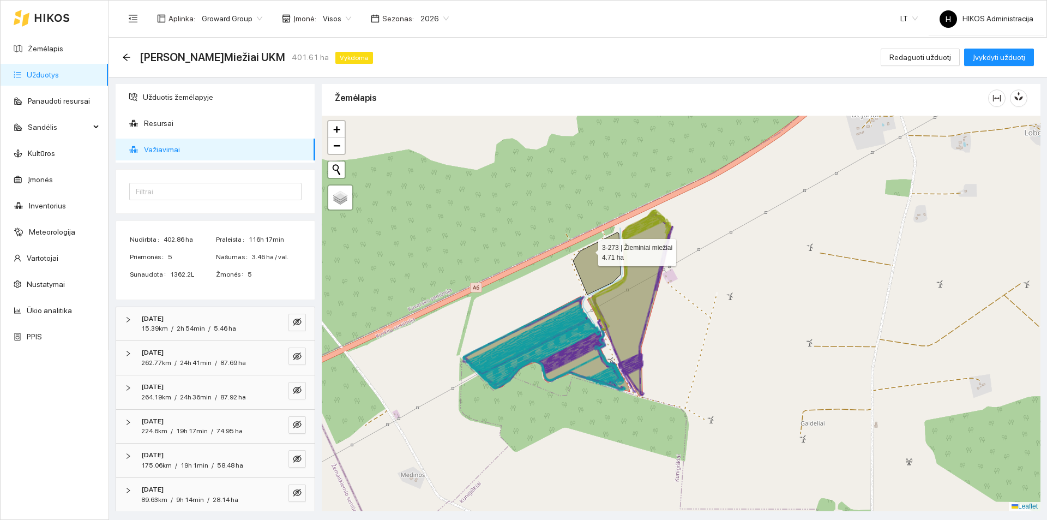
click at [606, 262] on icon at bounding box center [596, 263] width 47 height 62
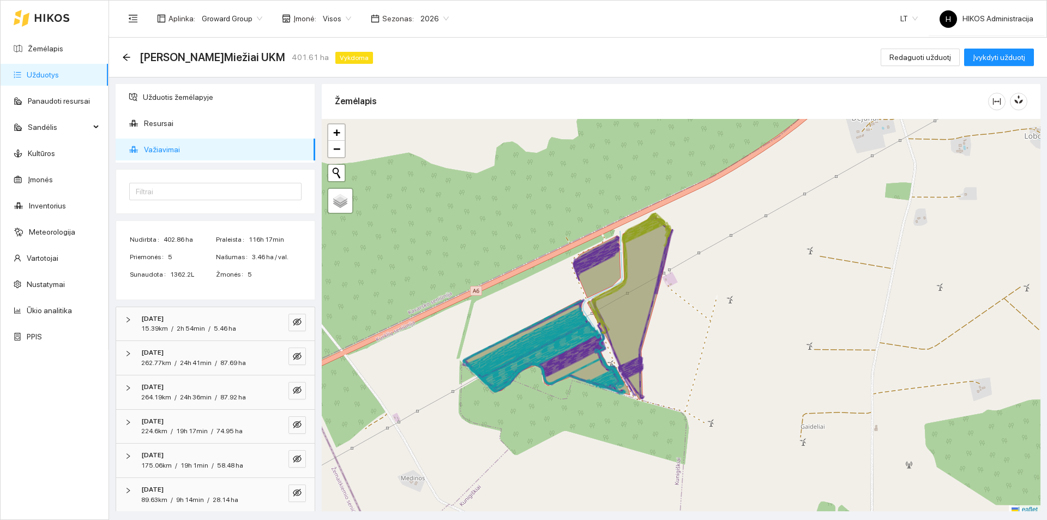
click at [644, 285] on icon at bounding box center [629, 307] width 84 height 184
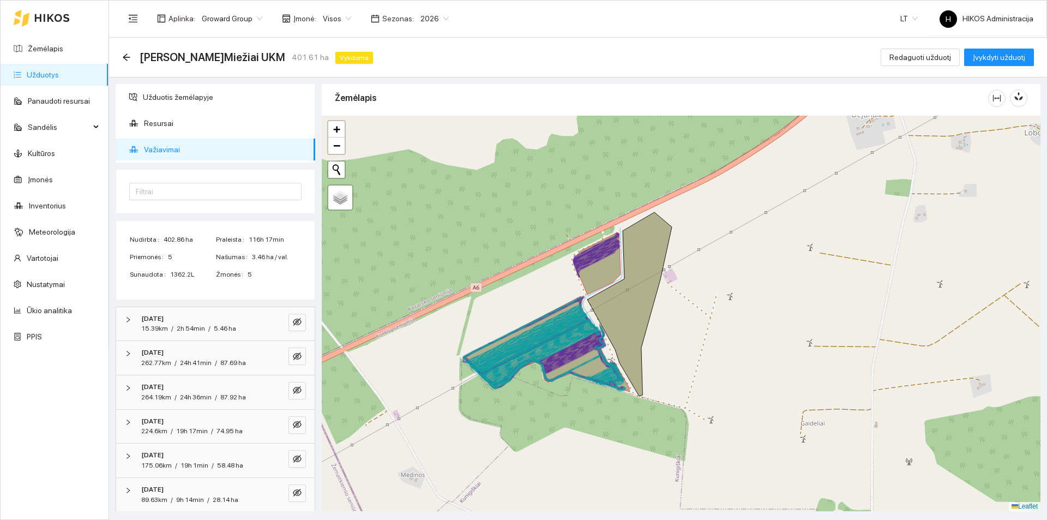
click at [592, 323] on icon at bounding box center [552, 353] width 144 height 69
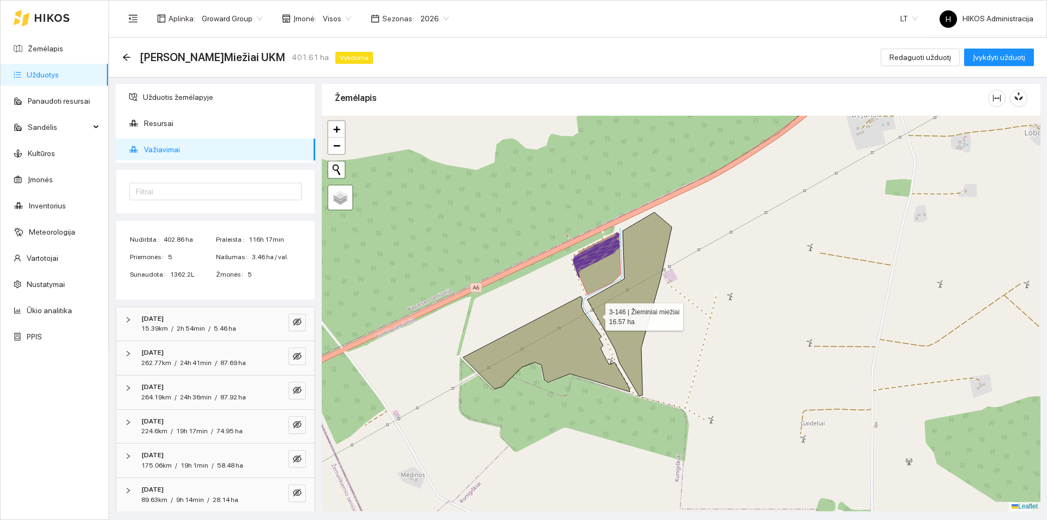
click at [601, 265] on icon at bounding box center [596, 263] width 47 height 62
click at [602, 264] on icon at bounding box center [596, 263] width 47 height 62
click at [603, 267] on icon at bounding box center [596, 263] width 47 height 62
click at [649, 276] on icon at bounding box center [629, 304] width 84 height 184
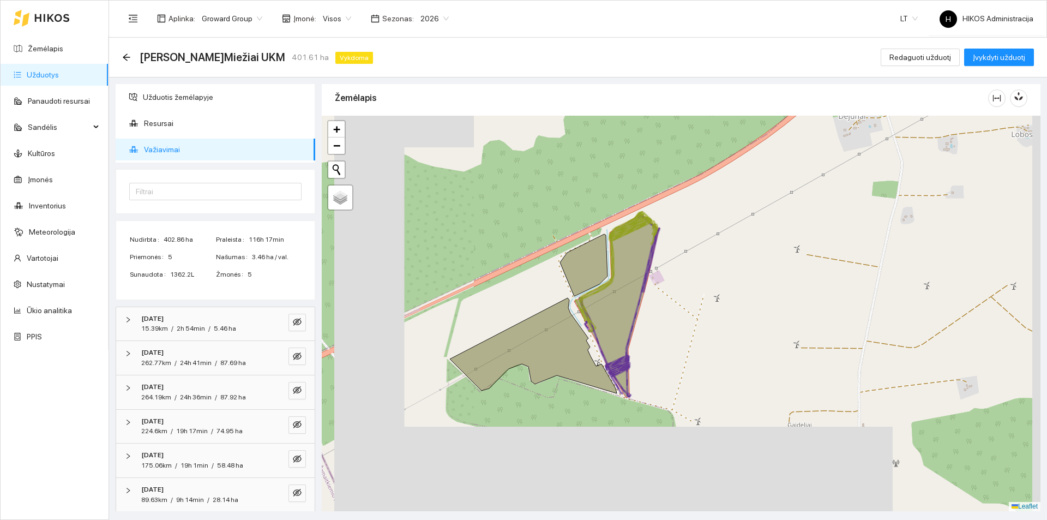
drag, startPoint x: 745, startPoint y: 276, endPoint x: 710, endPoint y: 278, distance: 35.5
click at [710, 278] on div at bounding box center [681, 313] width 719 height 395
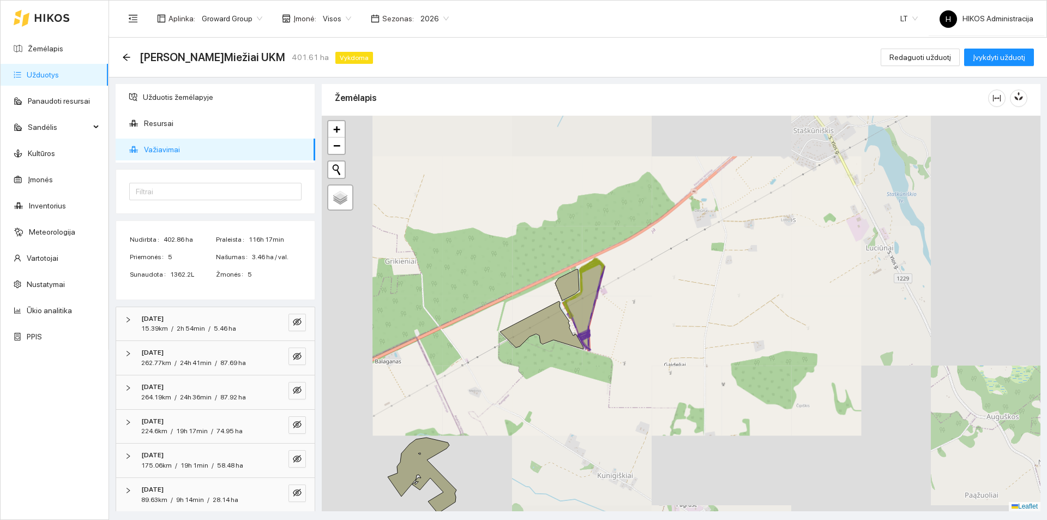
drag, startPoint x: 770, startPoint y: 287, endPoint x: 708, endPoint y: 299, distance: 63.3
click at [708, 299] on div at bounding box center [681, 313] width 719 height 395
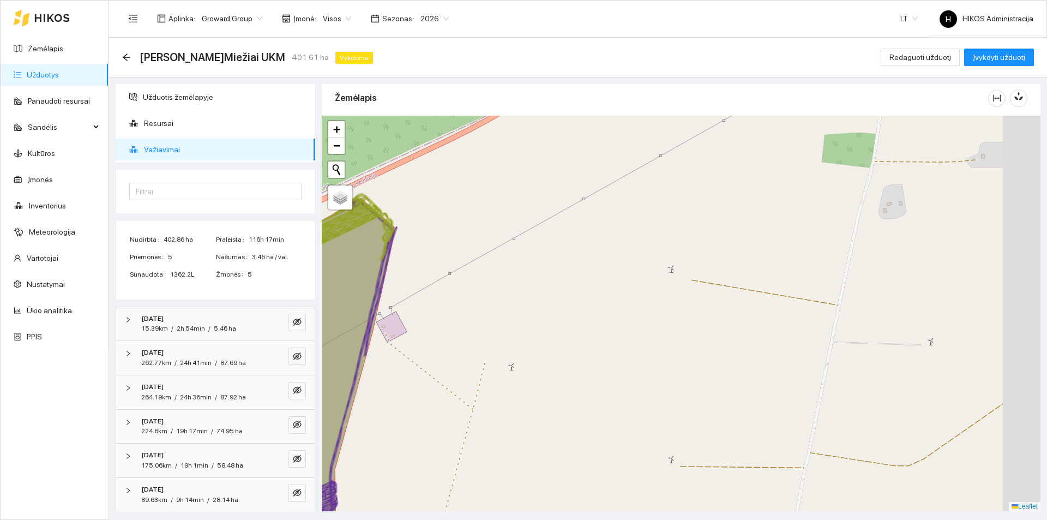
drag, startPoint x: 680, startPoint y: 306, endPoint x: 659, endPoint y: 316, distance: 23.9
click at [651, 317] on div at bounding box center [681, 313] width 719 height 395
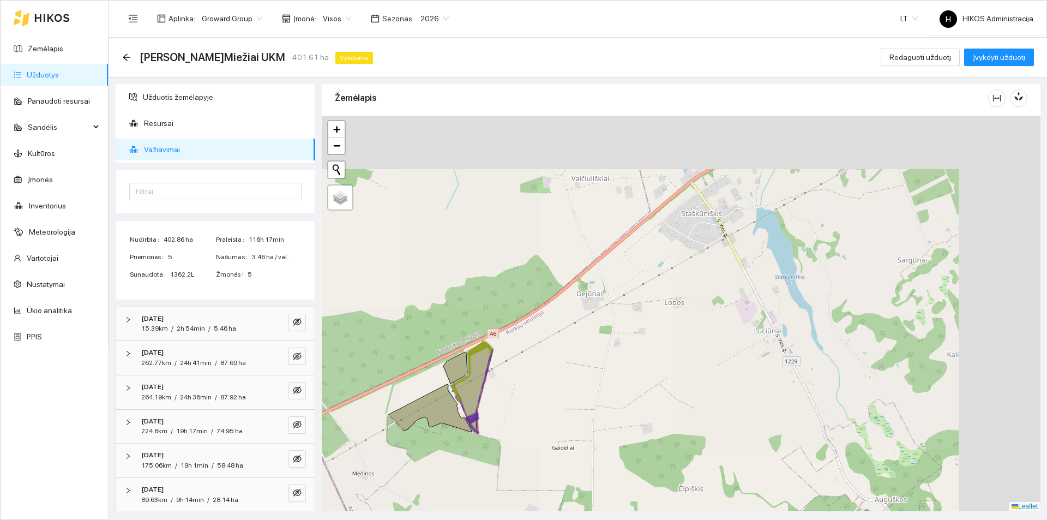
drag, startPoint x: 743, startPoint y: 289, endPoint x: 632, endPoint y: 343, distance: 123.1
click at [632, 343] on div at bounding box center [681, 313] width 719 height 395
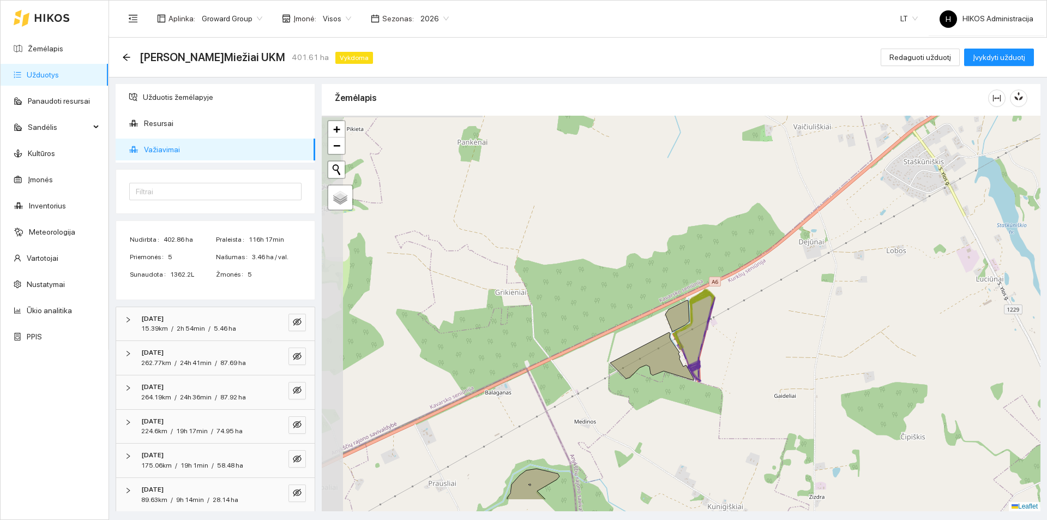
drag, startPoint x: 619, startPoint y: 371, endPoint x: 726, endPoint y: 354, distance: 108.2
click at [726, 354] on div at bounding box center [681, 313] width 719 height 395
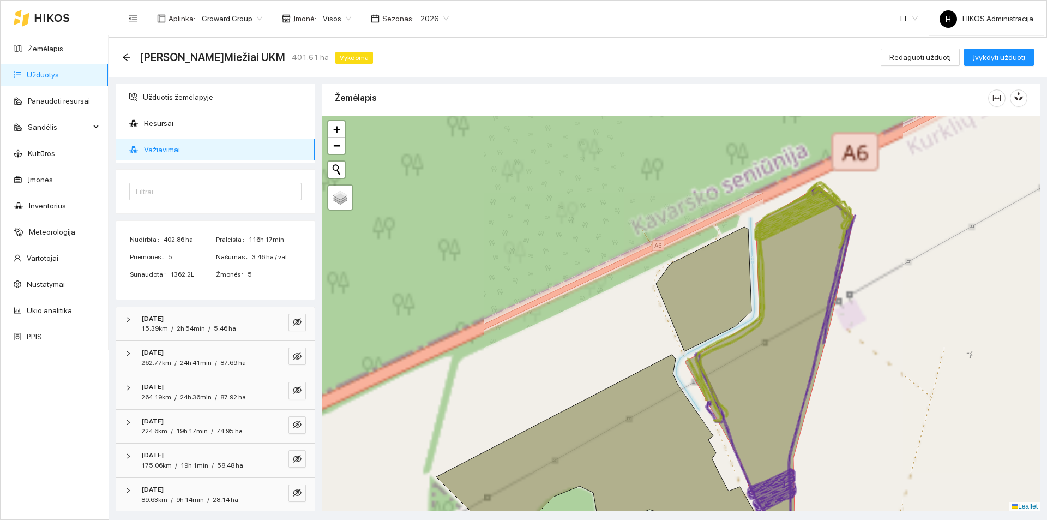
drag, startPoint x: 814, startPoint y: 347, endPoint x: 659, endPoint y: 349, distance: 155.4
click at [685, 349] on icon at bounding box center [769, 369] width 169 height 366
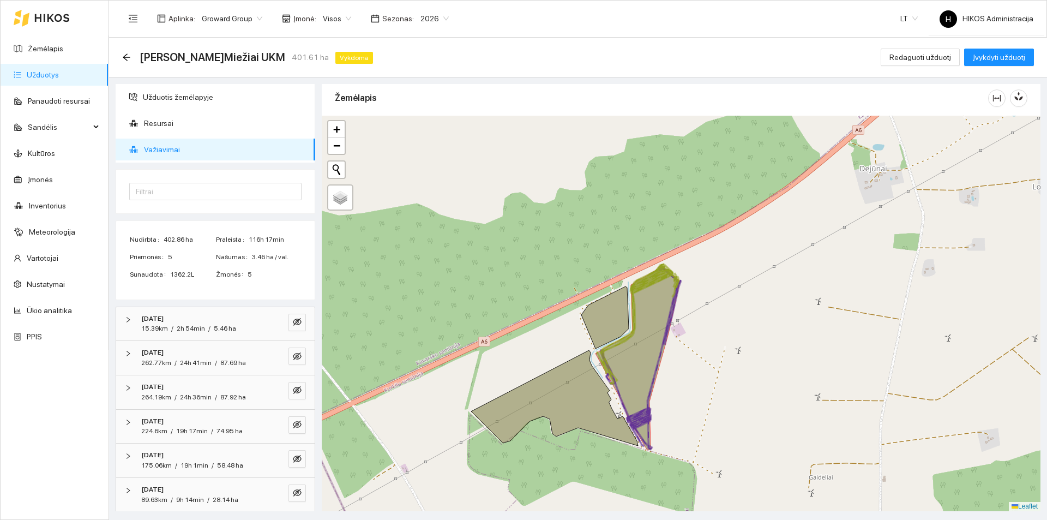
click at [658, 345] on icon at bounding box center [637, 358] width 84 height 184
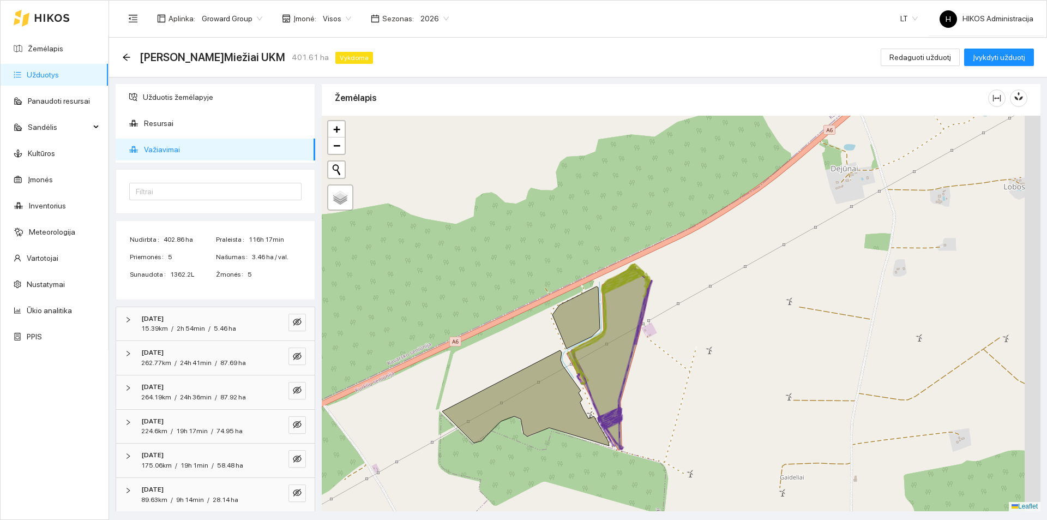
drag, startPoint x: 708, startPoint y: 341, endPoint x: 627, endPoint y: 336, distance: 80.8
click at [627, 336] on div at bounding box center [681, 313] width 719 height 395
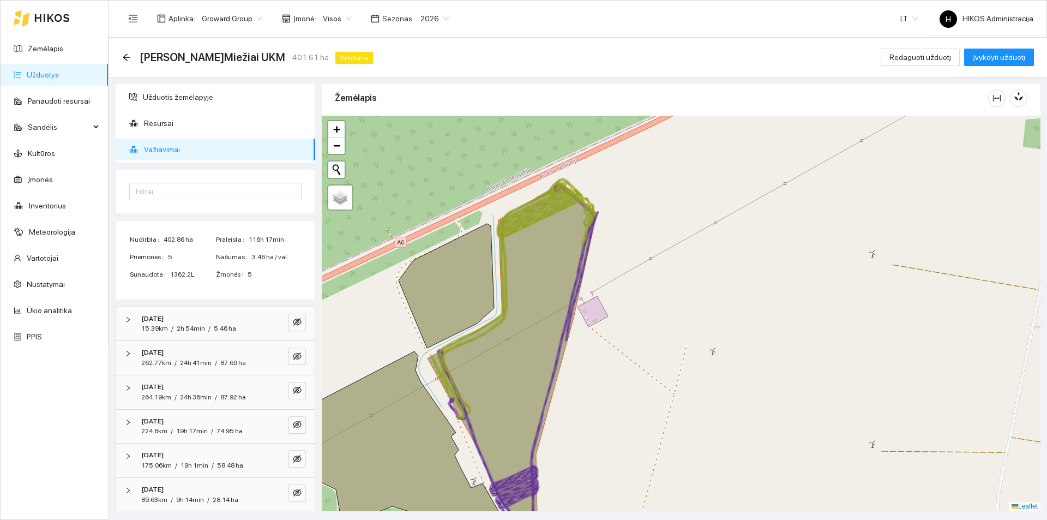
click at [534, 343] on icon at bounding box center [511, 366] width 169 height 367
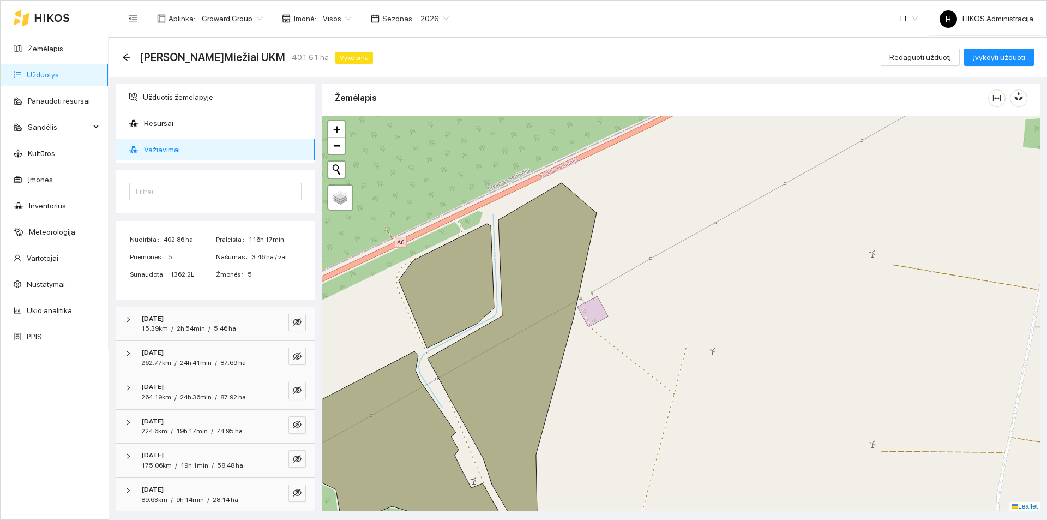
drag, startPoint x: 612, startPoint y: 377, endPoint x: 681, endPoint y: 353, distance: 73.3
click at [681, 353] on div at bounding box center [681, 313] width 719 height 395
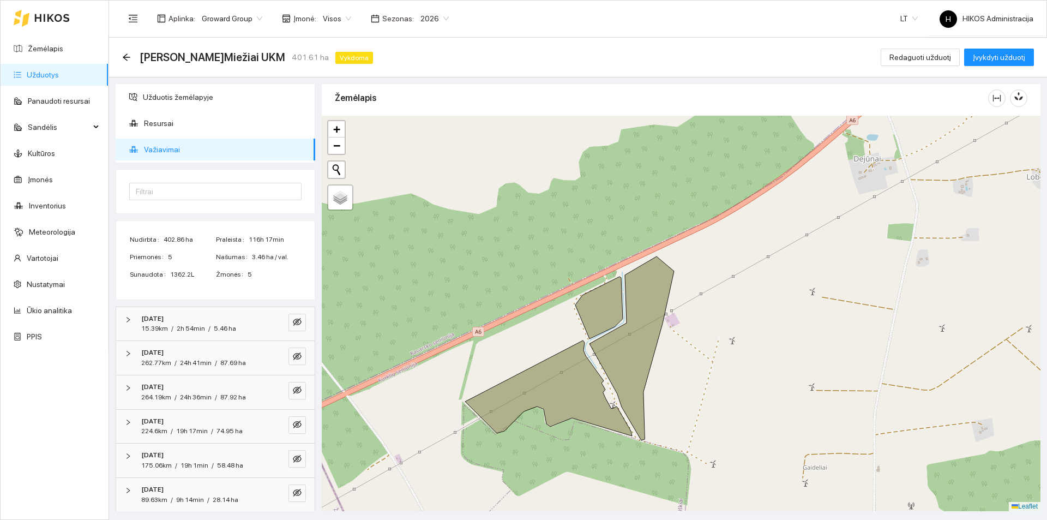
drag, startPoint x: 715, startPoint y: 338, endPoint x: 686, endPoint y: 325, distance: 32.2
click at [686, 325] on div at bounding box center [681, 313] width 719 height 395
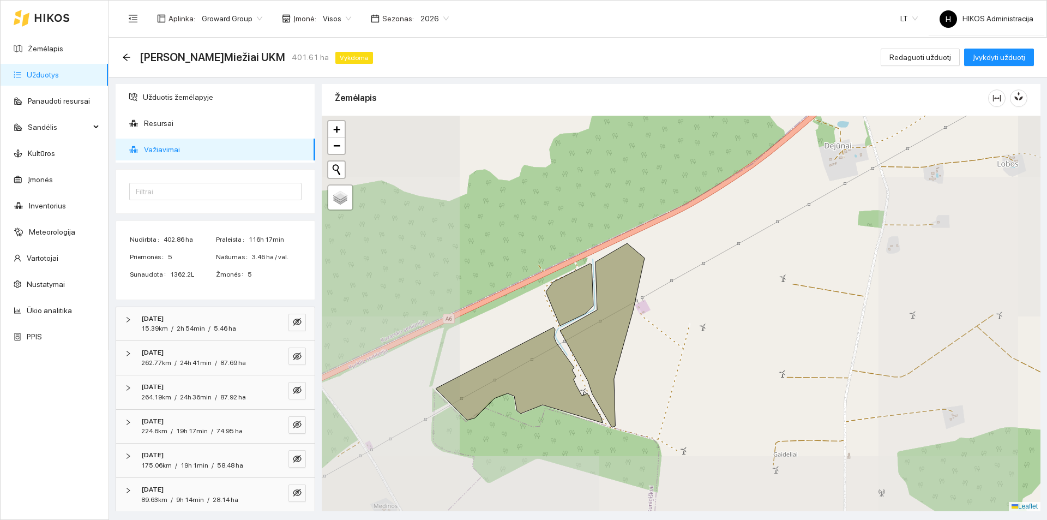
click at [624, 337] on icon at bounding box center [602, 335] width 84 height 184
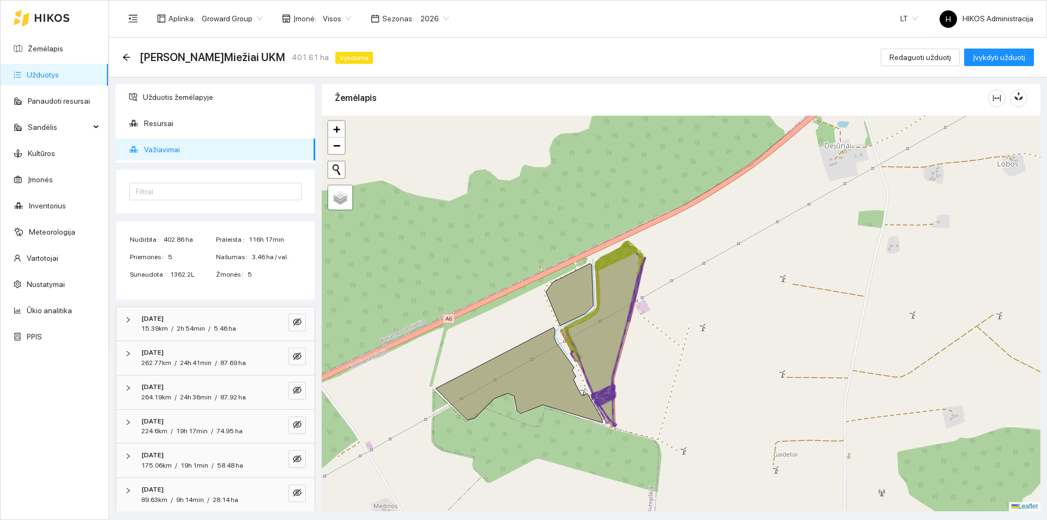
click at [614, 336] on icon at bounding box center [602, 335] width 84 height 184
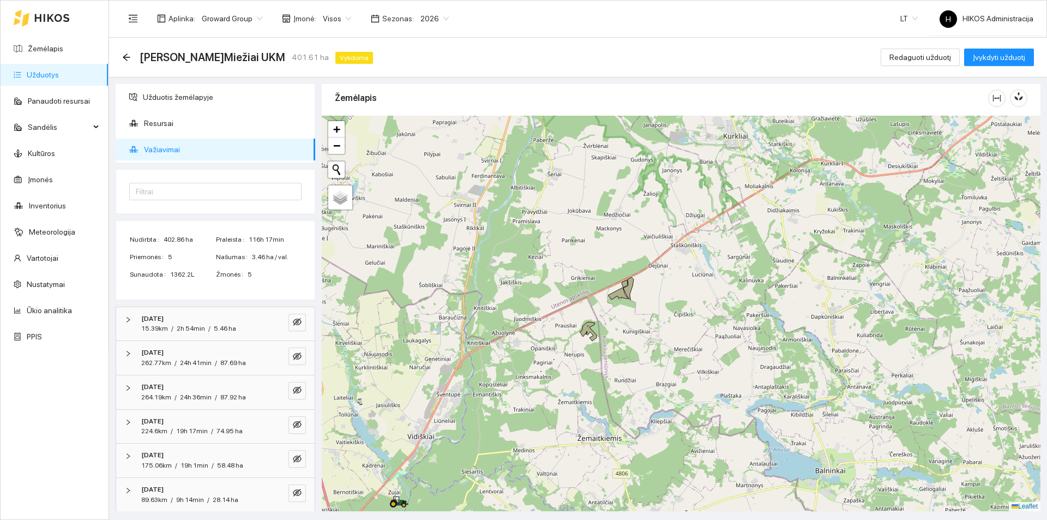
drag, startPoint x: 545, startPoint y: 382, endPoint x: 598, endPoint y: 354, distance: 60.5
click at [598, 354] on div at bounding box center [681, 313] width 719 height 395
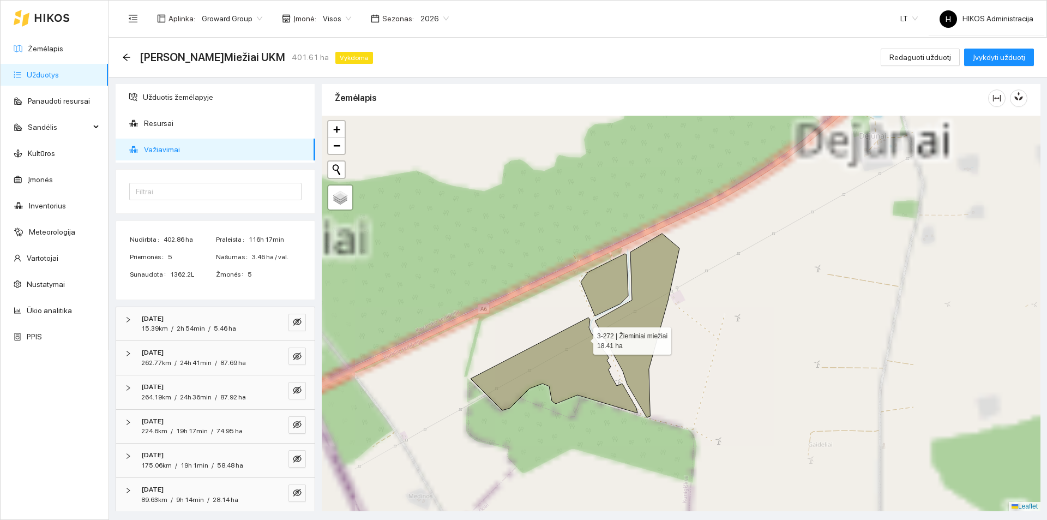
click at [580, 342] on icon at bounding box center [553, 364] width 167 height 95
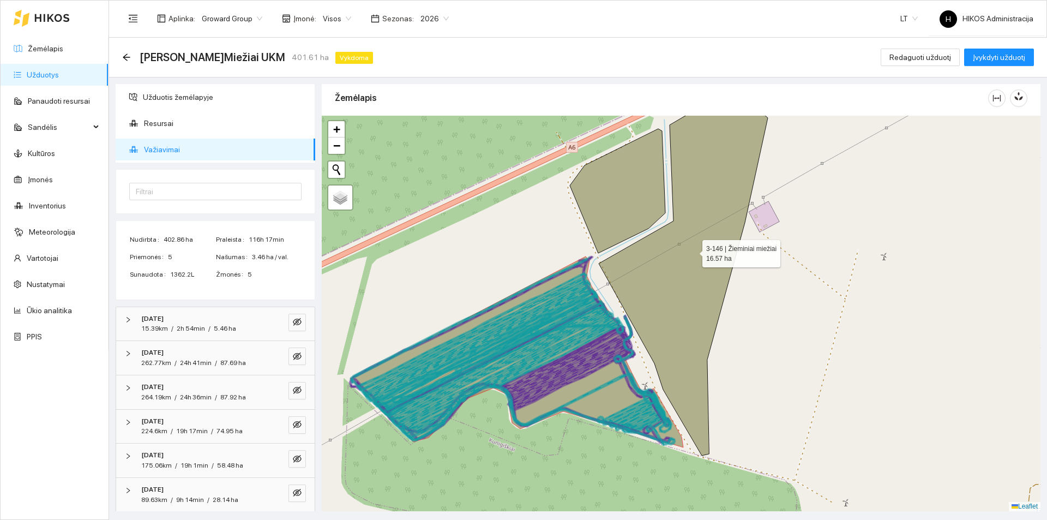
click at [683, 297] on icon at bounding box center [683, 271] width 169 height 367
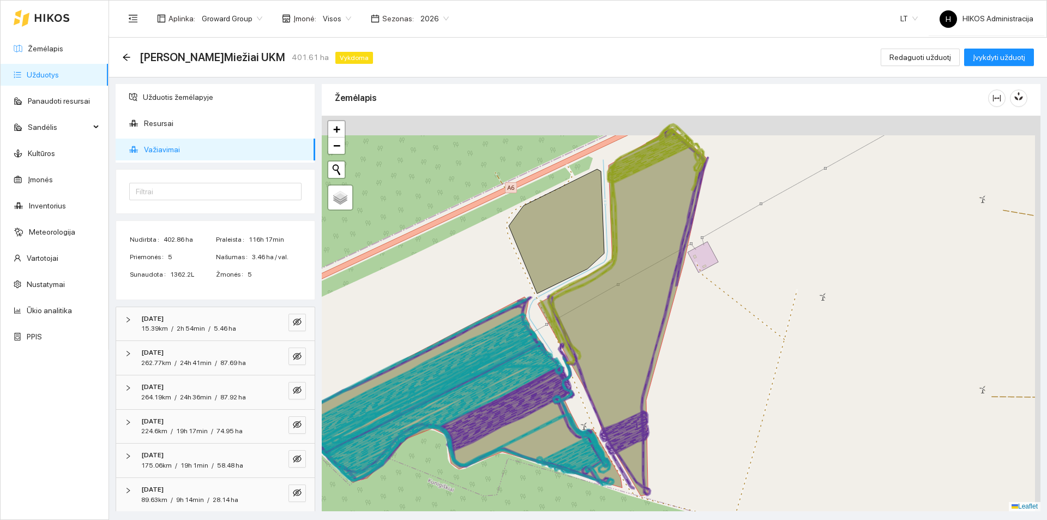
drag, startPoint x: 674, startPoint y: 293, endPoint x: 617, endPoint y: 319, distance: 62.4
click at [618, 319] on icon at bounding box center [622, 311] width 169 height 367
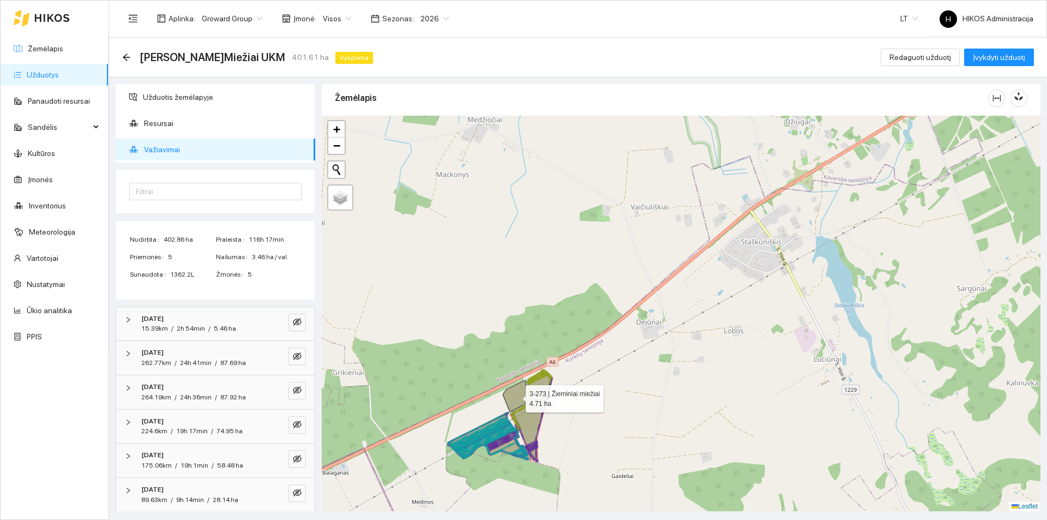
click at [512, 390] on icon at bounding box center [515, 396] width 24 height 32
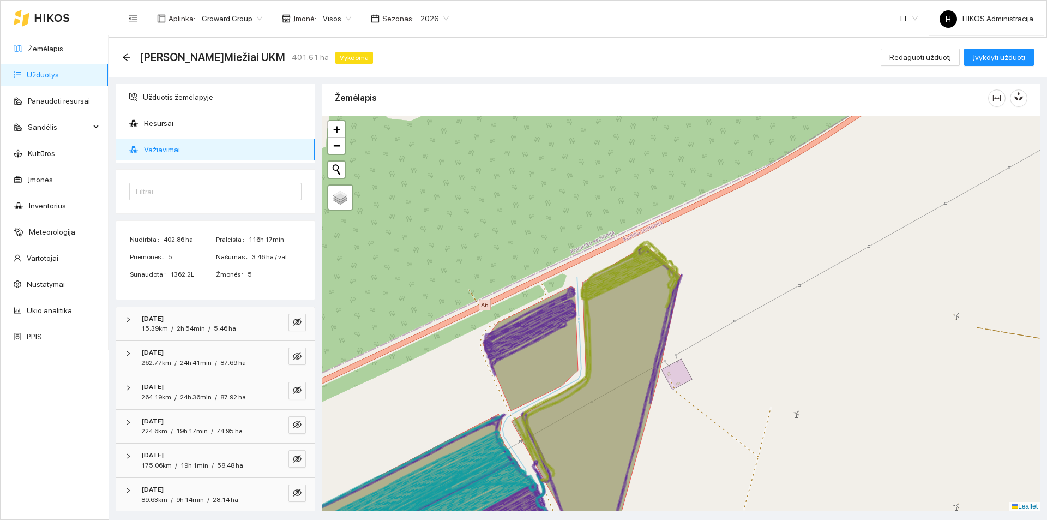
click at [619, 379] on icon at bounding box center [595, 398] width 169 height 306
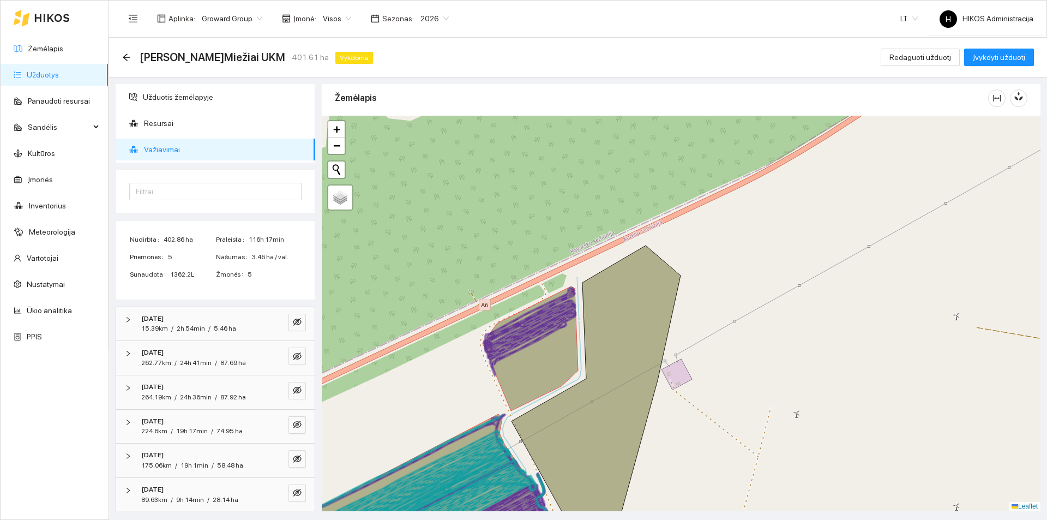
click at [490, 461] on icon at bounding box center [389, 491] width 237 height 122
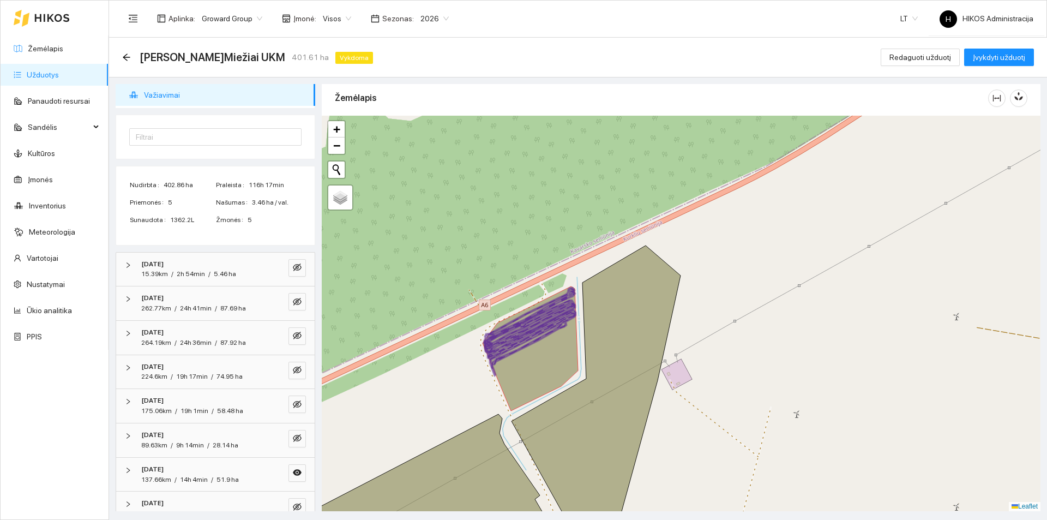
scroll to position [107, 0]
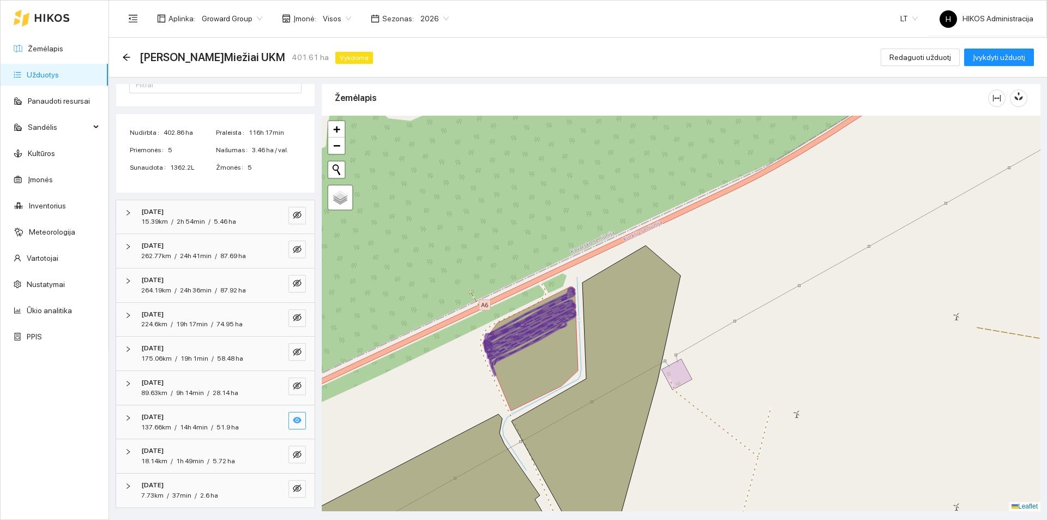
click at [293, 424] on icon "eye" at bounding box center [297, 419] width 9 height 9
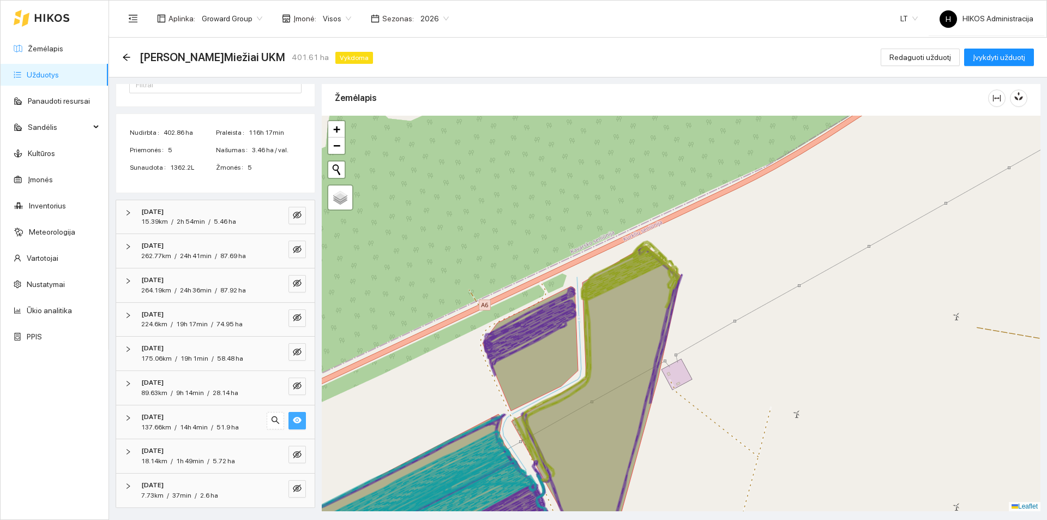
click at [293, 422] on icon "eye" at bounding box center [297, 420] width 9 height 7
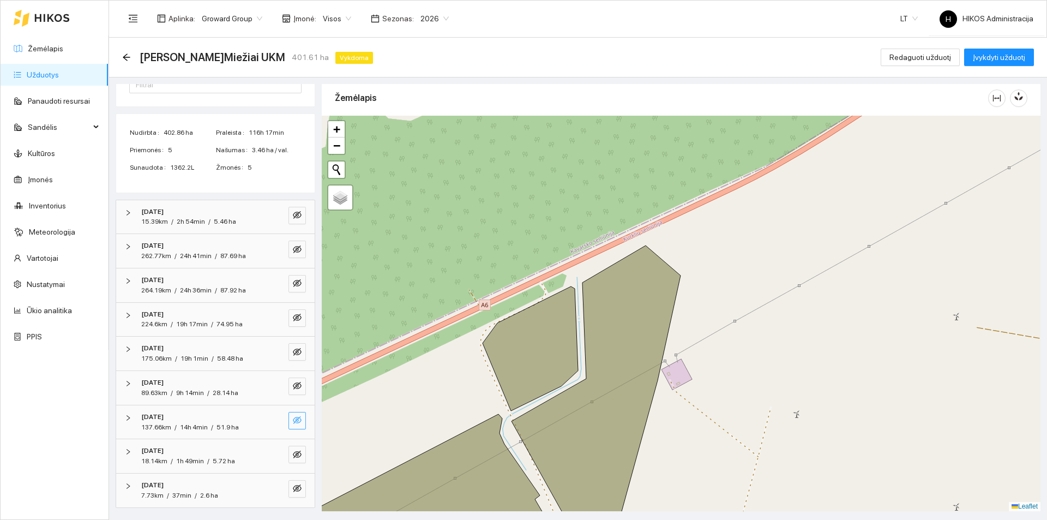
click at [293, 422] on icon "eye-invisible" at bounding box center [297, 420] width 9 height 8
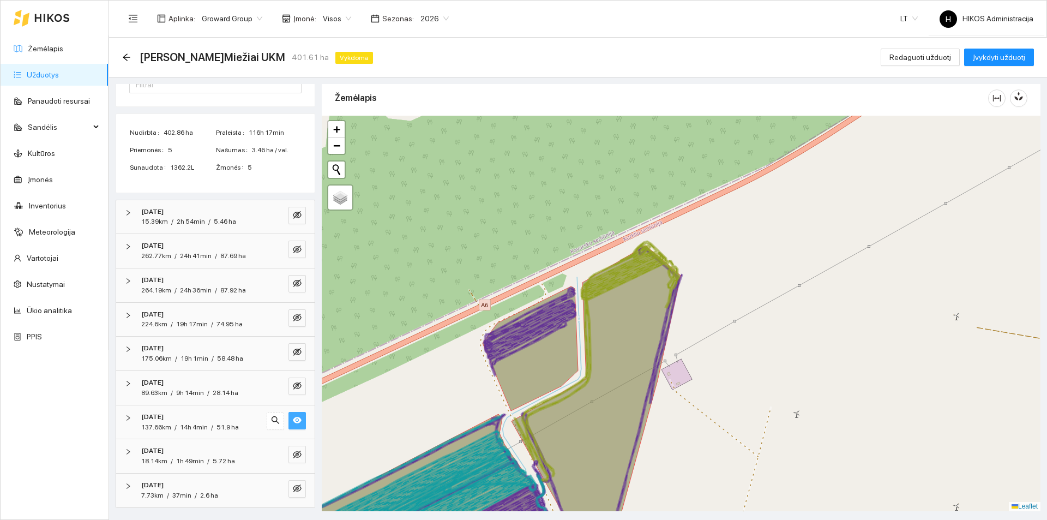
click at [212, 425] on span "/" at bounding box center [212, 427] width 2 height 8
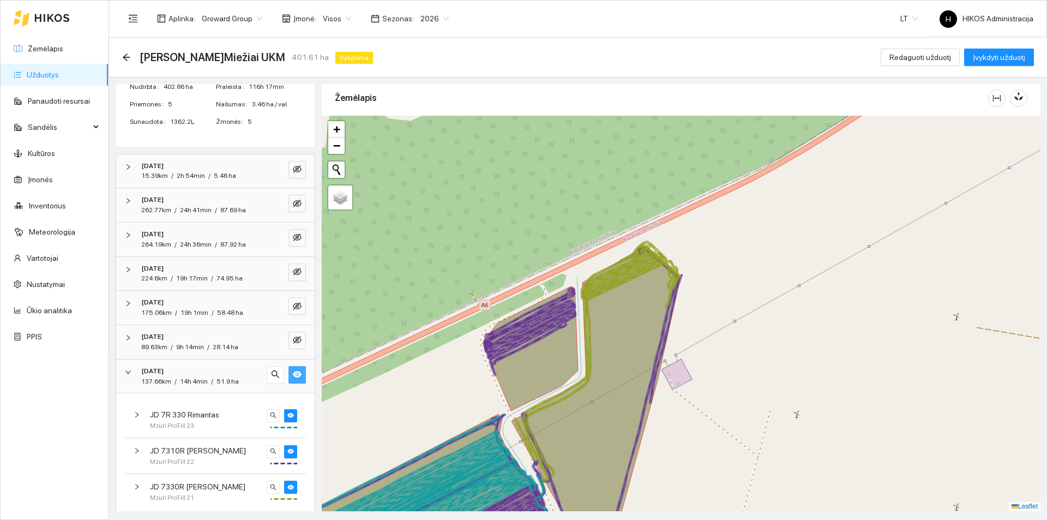
scroll to position [216, 0]
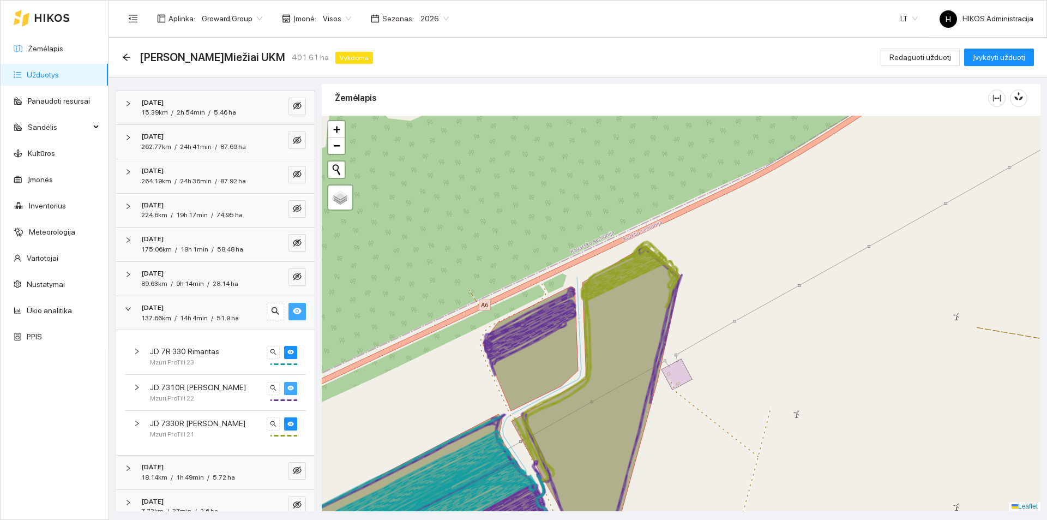
click at [287, 391] on span "eye" at bounding box center [290, 388] width 7 height 8
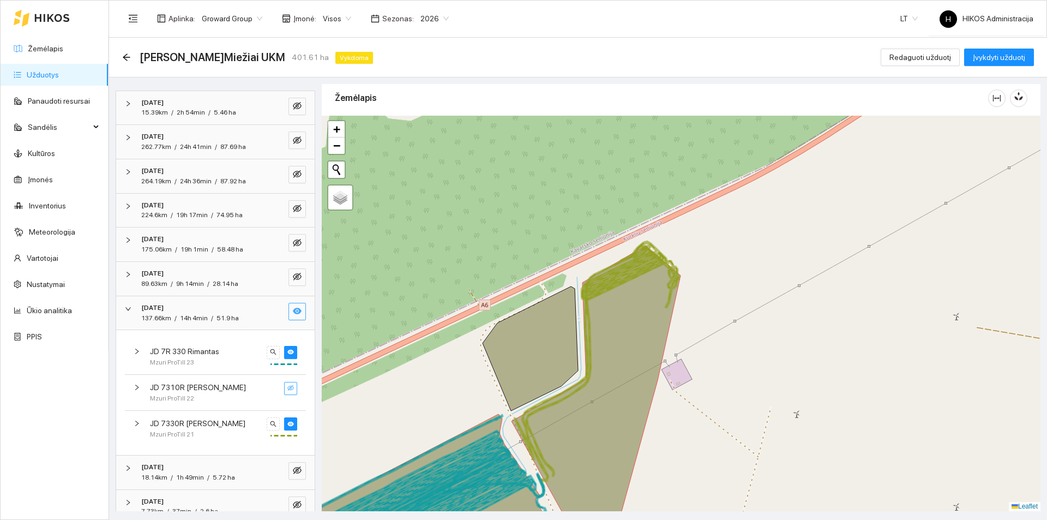
click at [287, 391] on span "eye-invisible" at bounding box center [290, 388] width 7 height 8
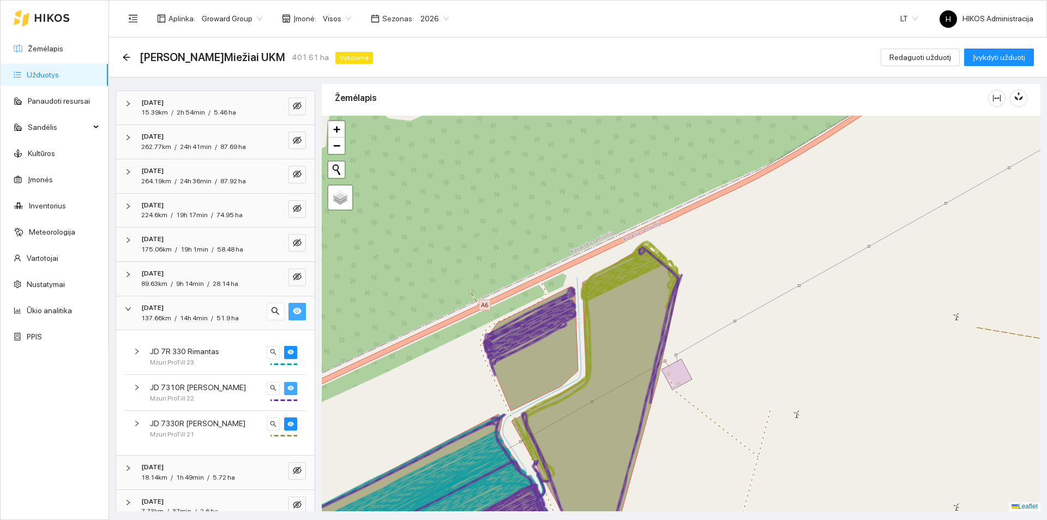
click at [293, 313] on icon "eye" at bounding box center [297, 310] width 9 height 7
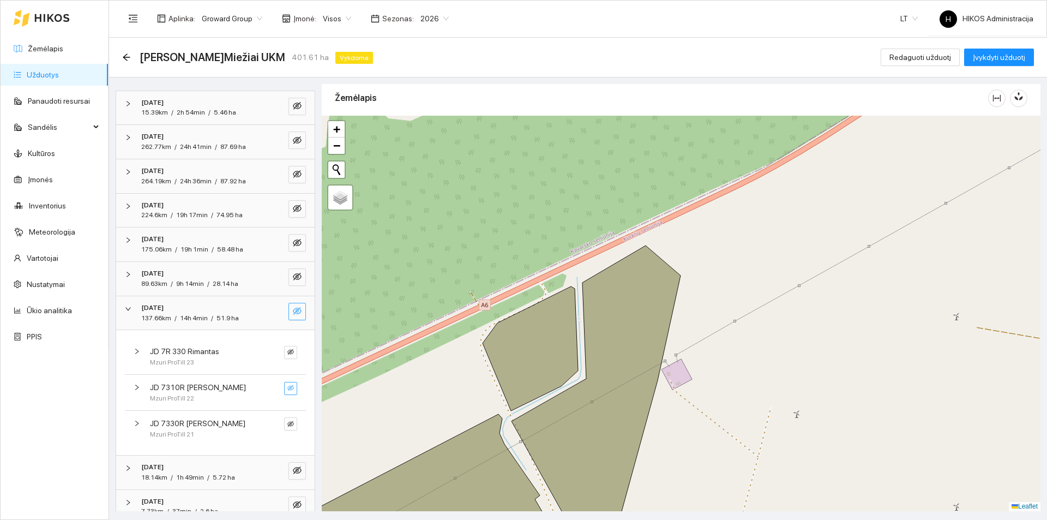
click at [227, 307] on div "2025-09-22" at bounding box center [200, 308] width 118 height 10
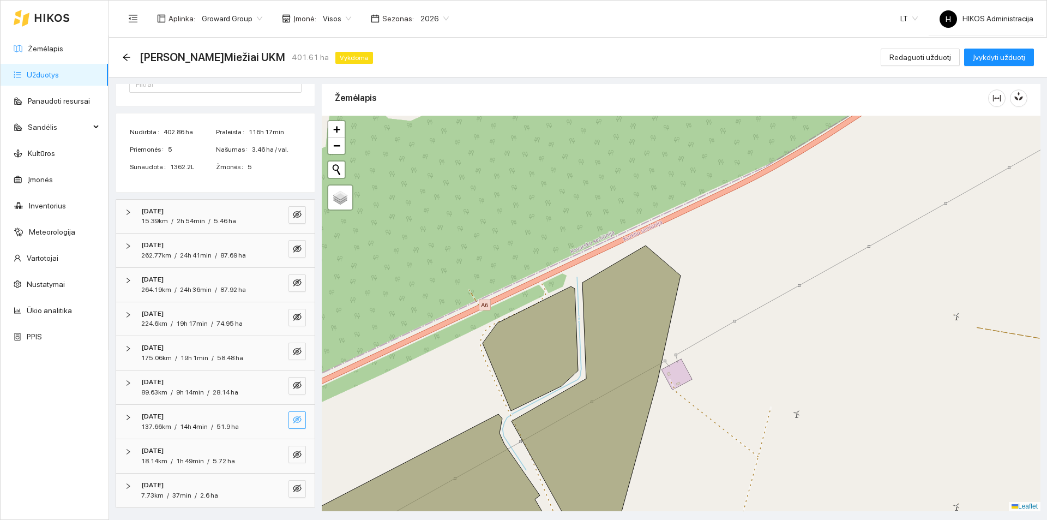
scroll to position [107, 0]
click at [294, 487] on button "button" at bounding box center [296, 488] width 17 height 17
click at [276, 490] on div at bounding box center [286, 488] width 39 height 17
click at [271, 490] on icon "search" at bounding box center [275, 488] width 8 height 8
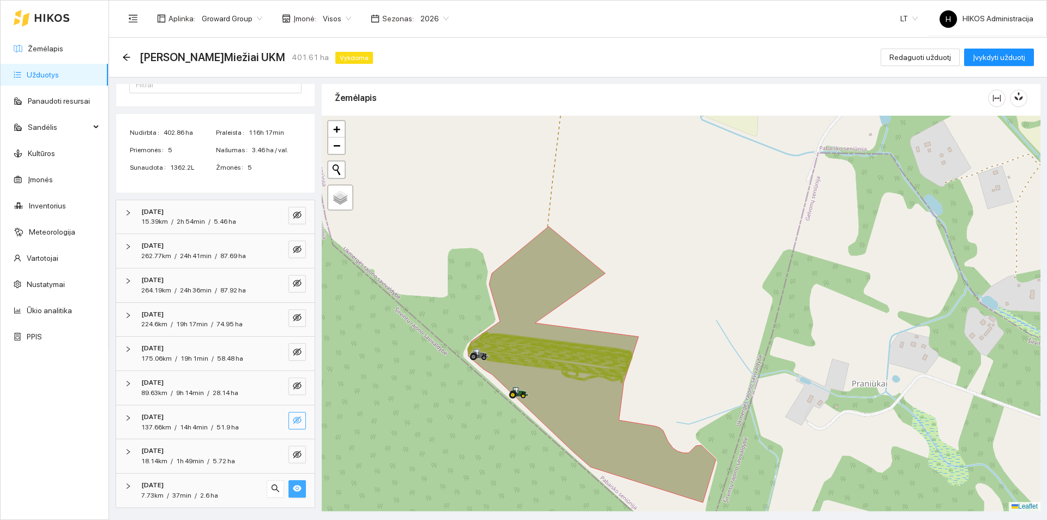
click at [288, 484] on button "button" at bounding box center [296, 488] width 17 height 17
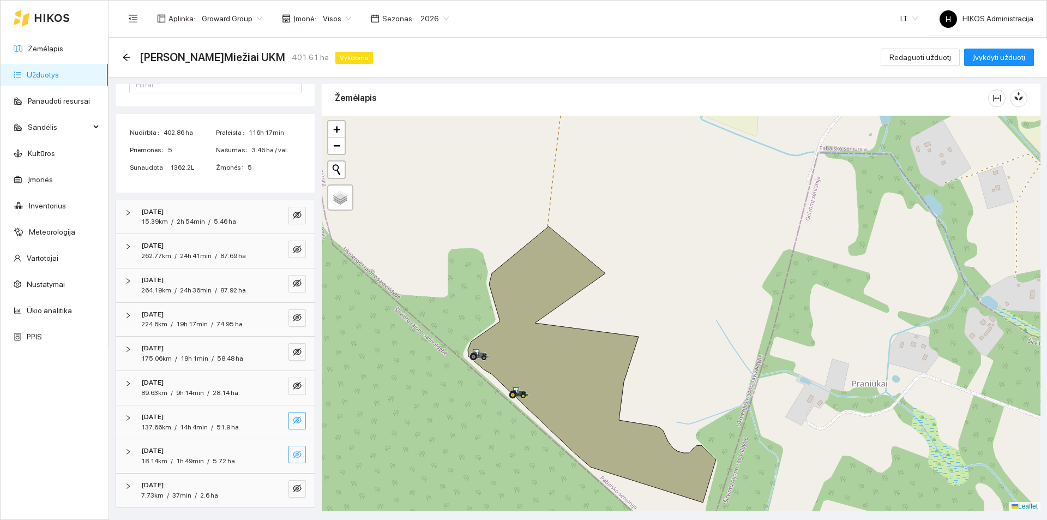
click at [293, 458] on icon "eye-invisible" at bounding box center [297, 454] width 9 height 9
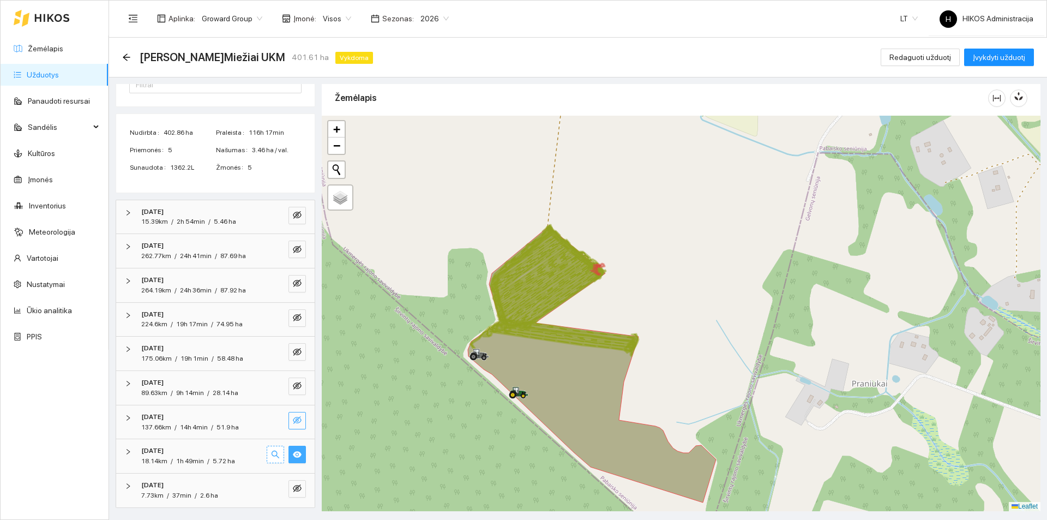
click at [273, 457] on button "button" at bounding box center [275, 453] width 17 height 17
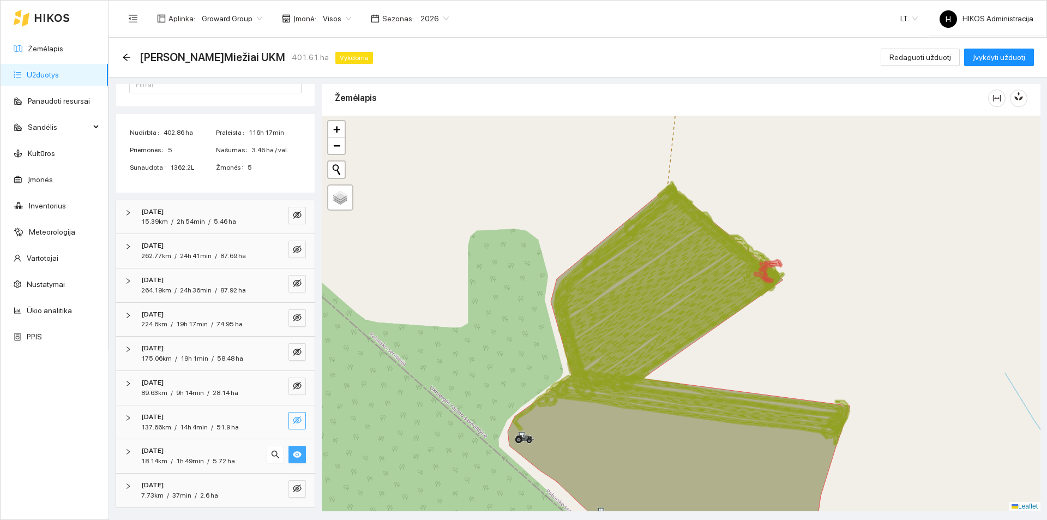
click at [293, 451] on icon "eye" at bounding box center [297, 454] width 9 height 7
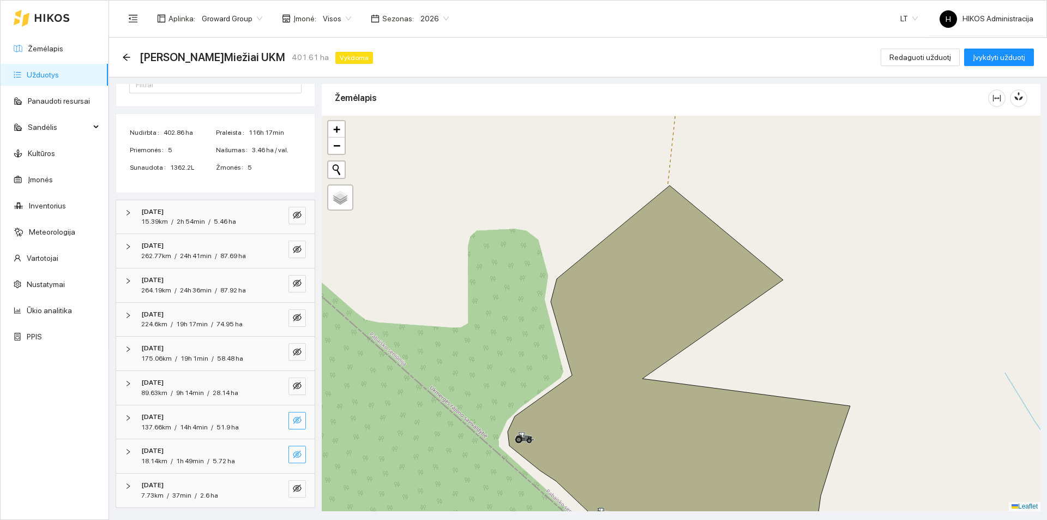
click at [293, 416] on icon "eye-invisible" at bounding box center [297, 419] width 9 height 9
click at [271, 420] on icon "search" at bounding box center [275, 419] width 9 height 9
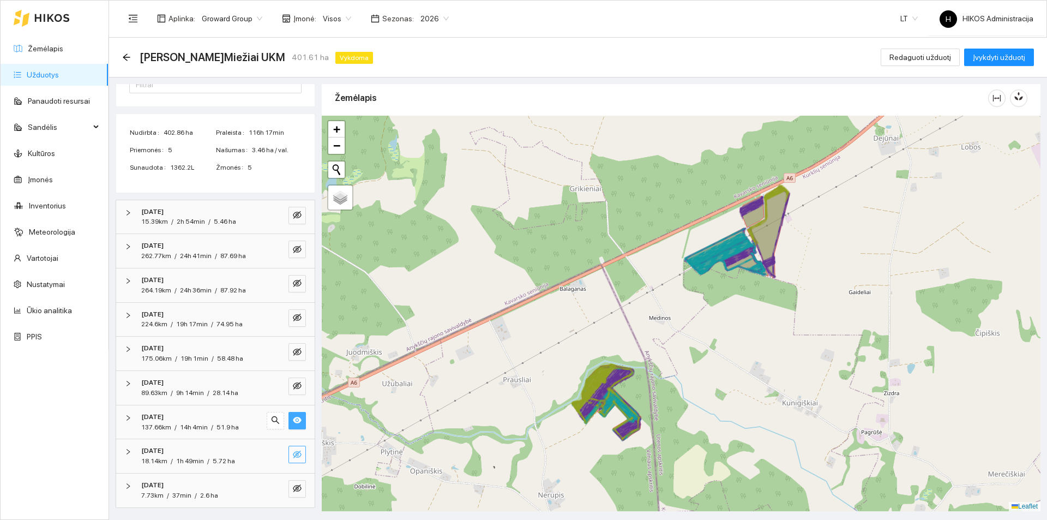
click at [293, 420] on icon "eye" at bounding box center [297, 419] width 9 height 9
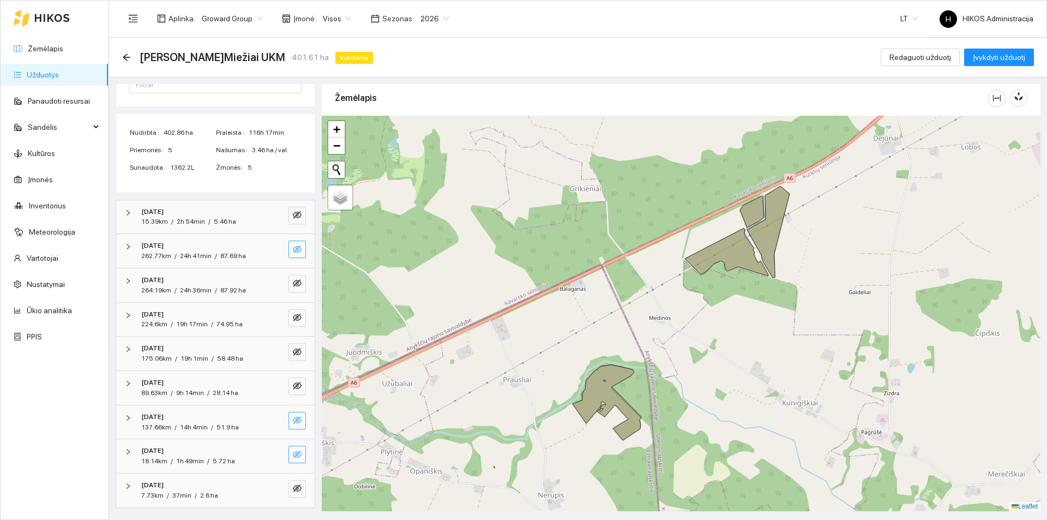
click at [293, 248] on icon "eye-invisible" at bounding box center [297, 249] width 9 height 8
click at [271, 250] on icon "search" at bounding box center [275, 249] width 8 height 8
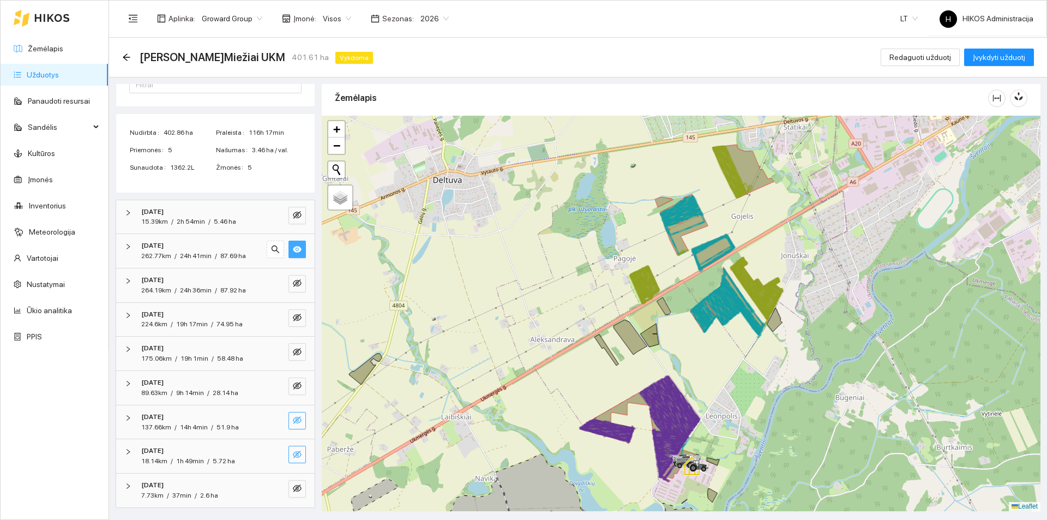
click at [293, 246] on icon "eye" at bounding box center [297, 249] width 9 height 9
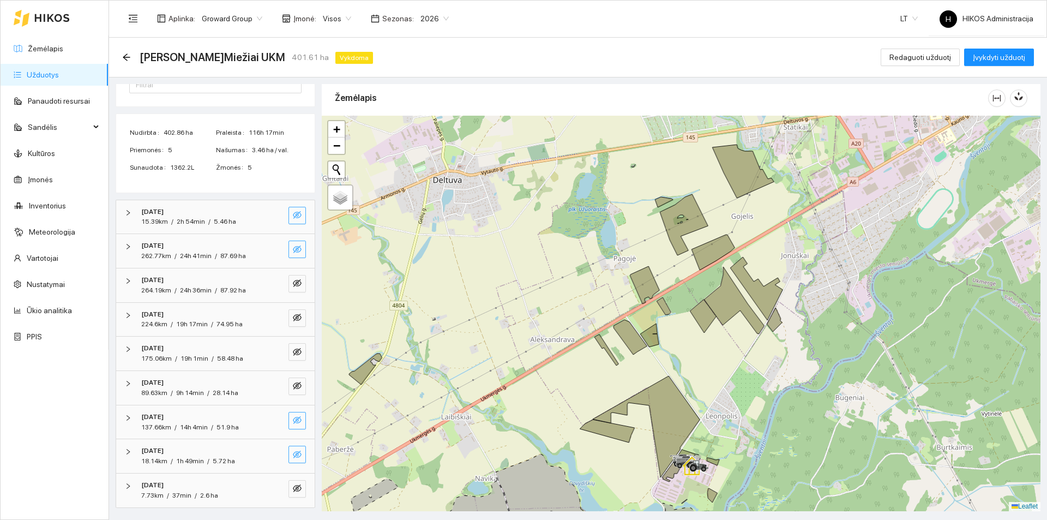
click at [293, 218] on icon "eye-invisible" at bounding box center [297, 214] width 9 height 9
click at [293, 218] on icon "eye" at bounding box center [297, 214] width 9 height 9
click at [293, 251] on icon "eye-invisible" at bounding box center [297, 249] width 9 height 8
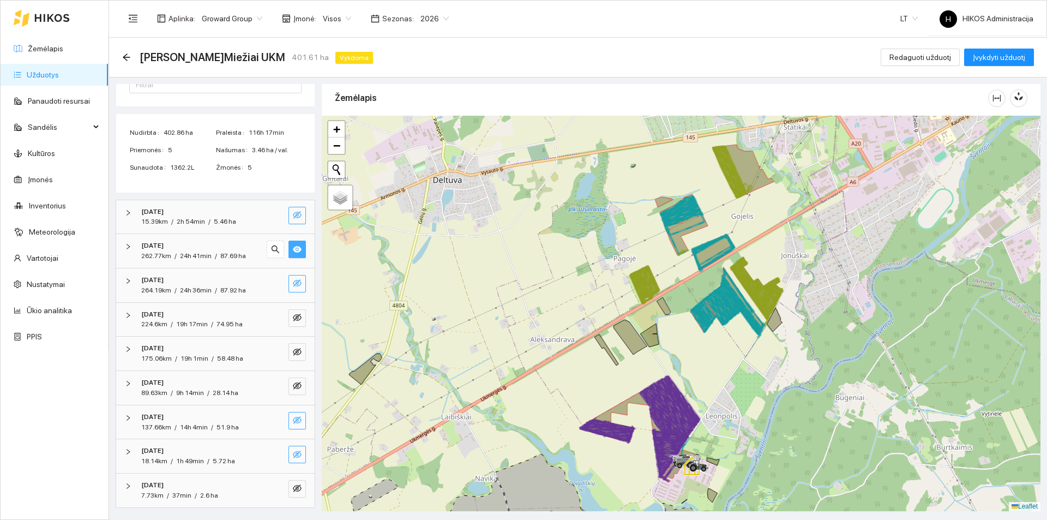
click at [293, 283] on icon "eye-invisible" at bounding box center [297, 283] width 9 height 9
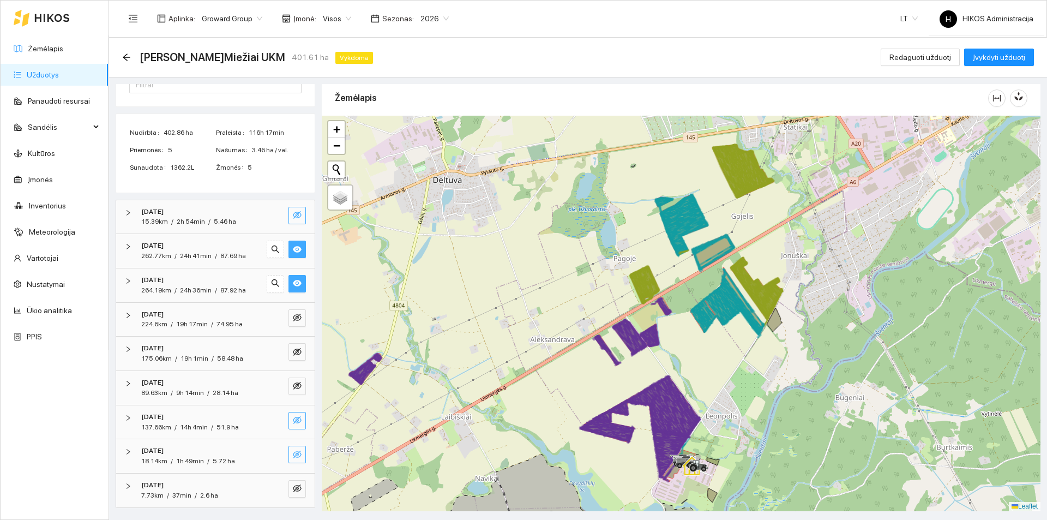
click at [293, 283] on icon "eye" at bounding box center [297, 283] width 9 height 7
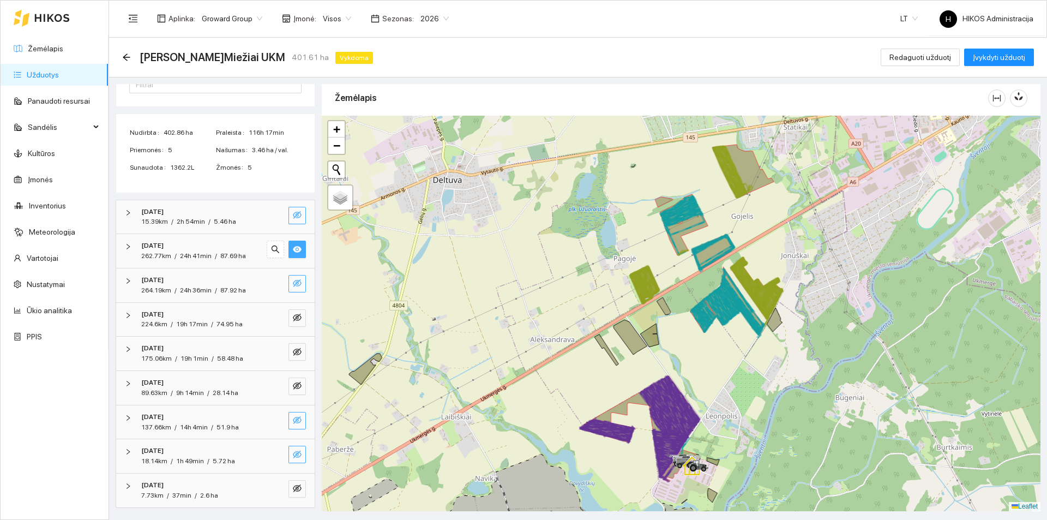
click at [293, 283] on icon "eye-invisible" at bounding box center [297, 283] width 9 height 9
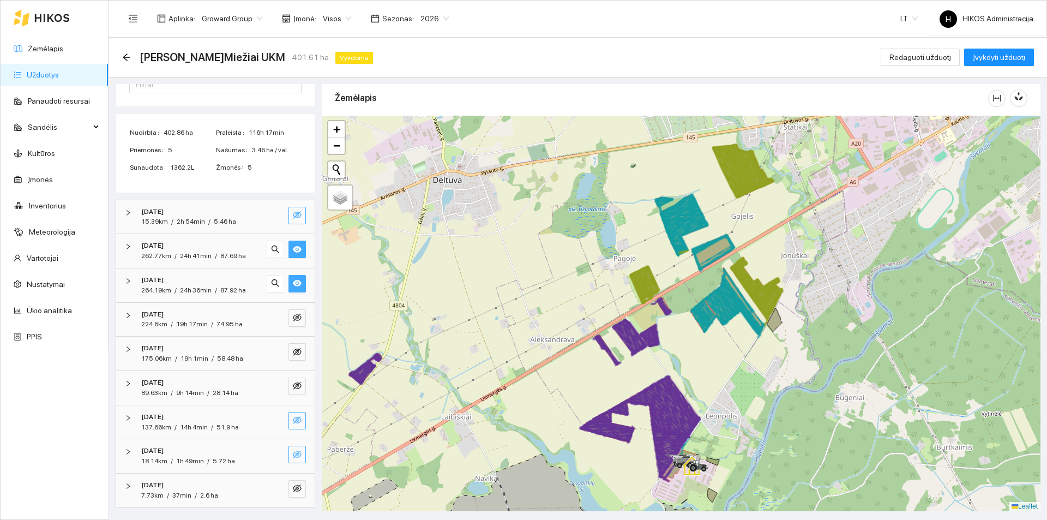
click at [293, 283] on icon "eye" at bounding box center [297, 283] width 9 height 7
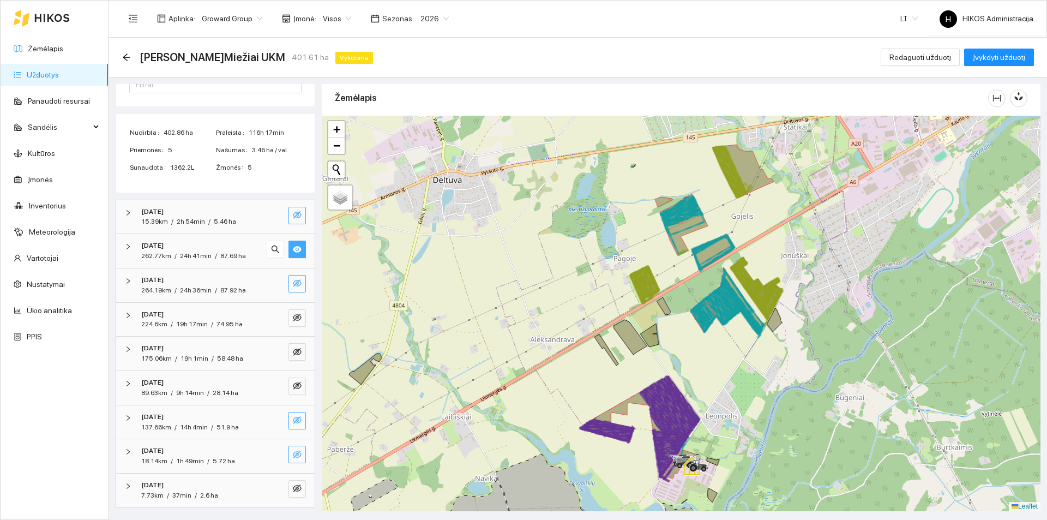
click at [293, 246] on icon "eye" at bounding box center [297, 249] width 9 height 7
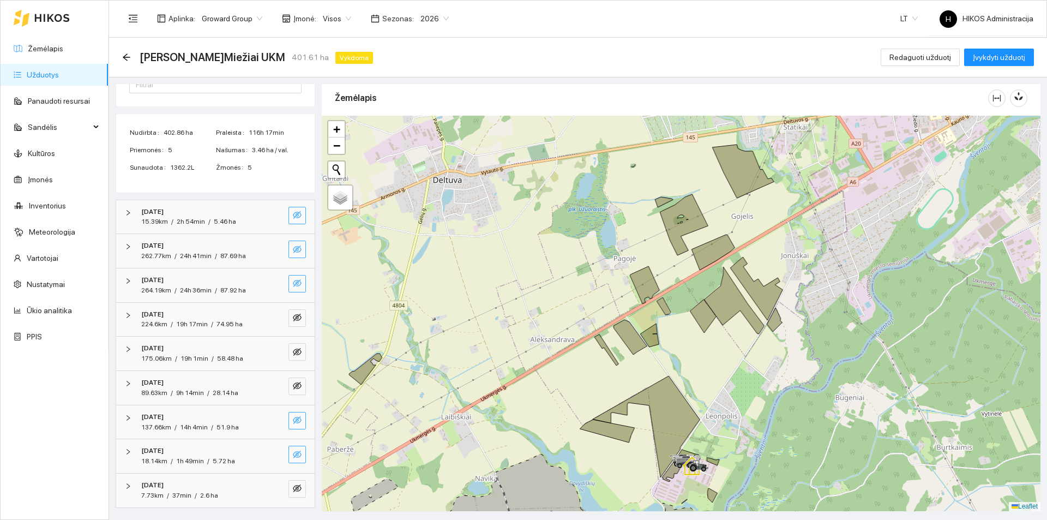
click at [293, 284] on button "button" at bounding box center [296, 283] width 17 height 17
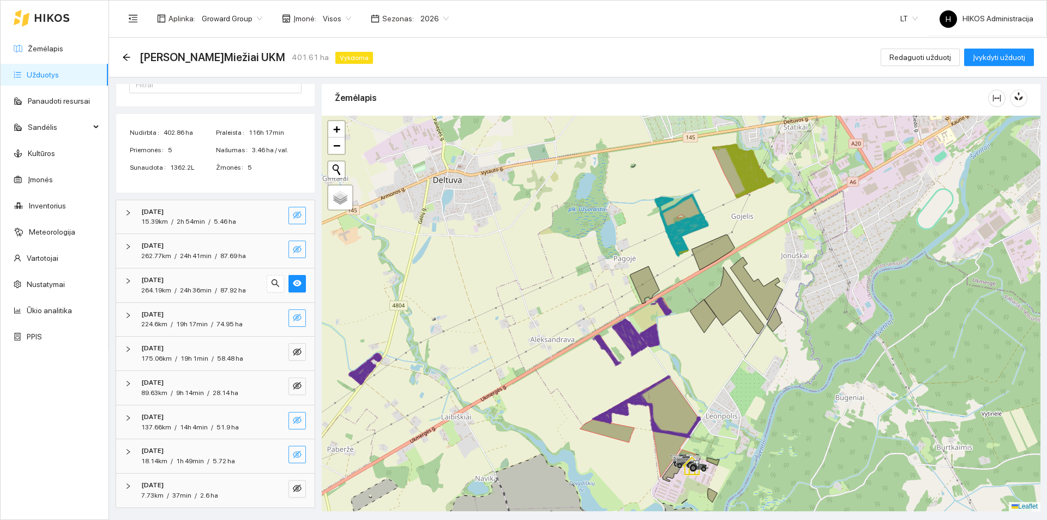
click at [293, 323] on span "eye-invisible" at bounding box center [297, 318] width 9 height 10
click at [293, 316] on icon "eye" at bounding box center [297, 317] width 9 height 7
click at [293, 251] on icon "eye-invisible" at bounding box center [297, 249] width 9 height 8
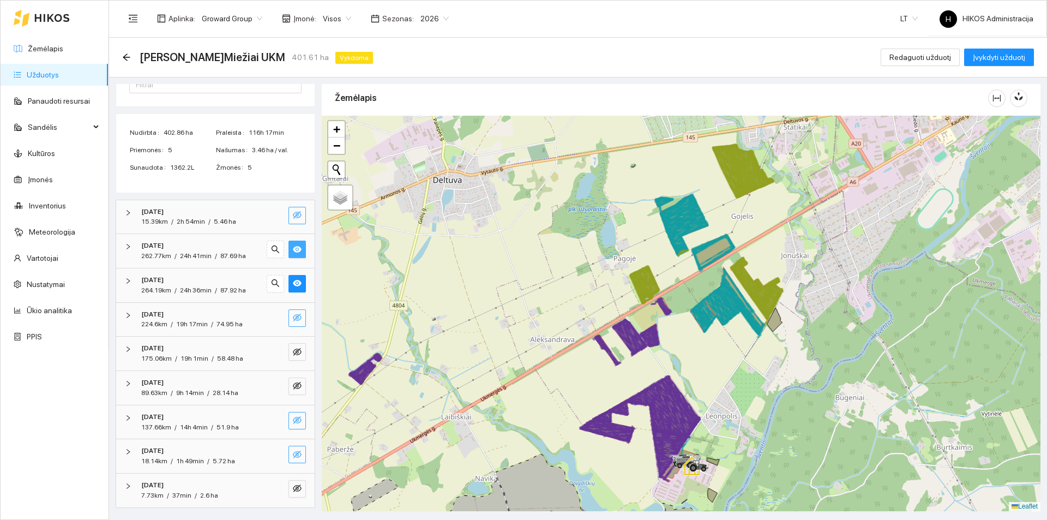
click at [293, 251] on icon "eye" at bounding box center [297, 249] width 9 height 7
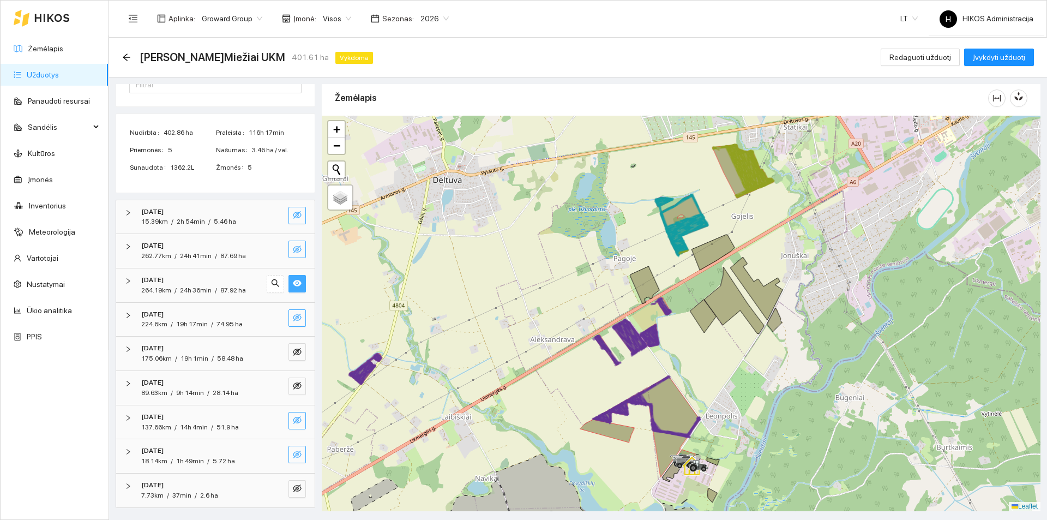
click at [293, 281] on icon "eye" at bounding box center [297, 283] width 9 height 7
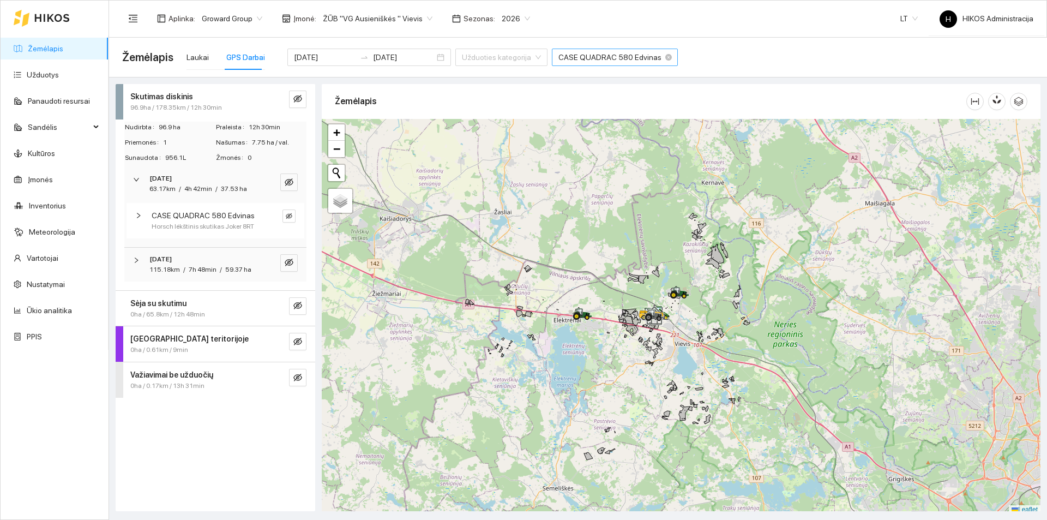
scroll to position [3, 0]
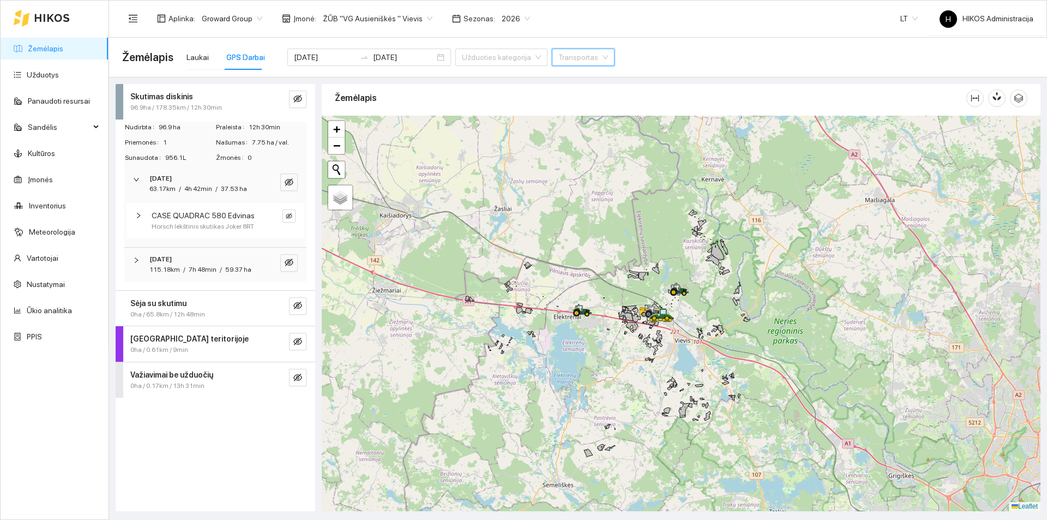
click at [358, 11] on span "ŽŪB "VG Ausieniškės " Vievis" at bounding box center [378, 18] width 110 height 16
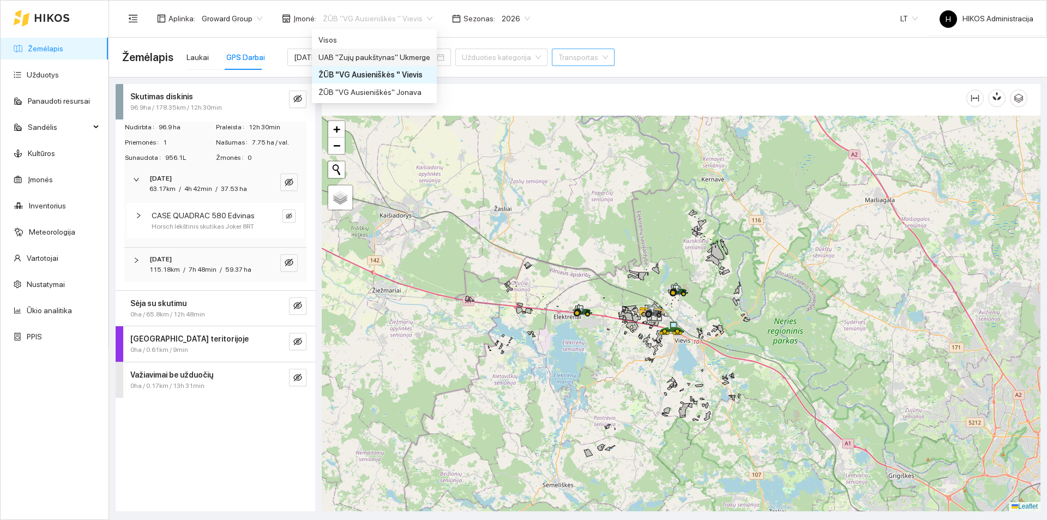
click at [387, 56] on div "UAB "Zujų paukštynas" Ukmerge" at bounding box center [374, 57] width 112 height 12
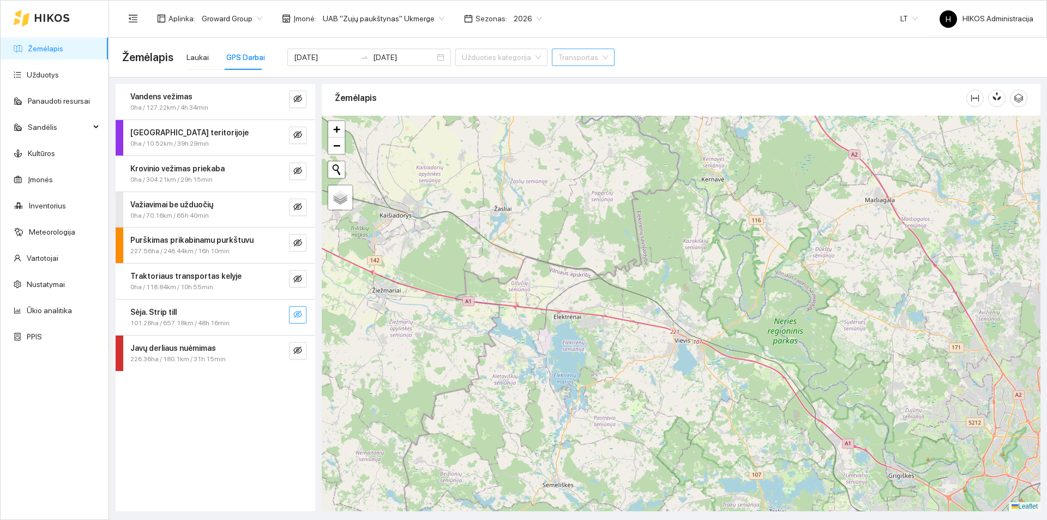
click at [294, 319] on span "eye-invisible" at bounding box center [297, 315] width 9 height 10
click at [273, 311] on icon "search" at bounding box center [276, 314] width 8 height 8
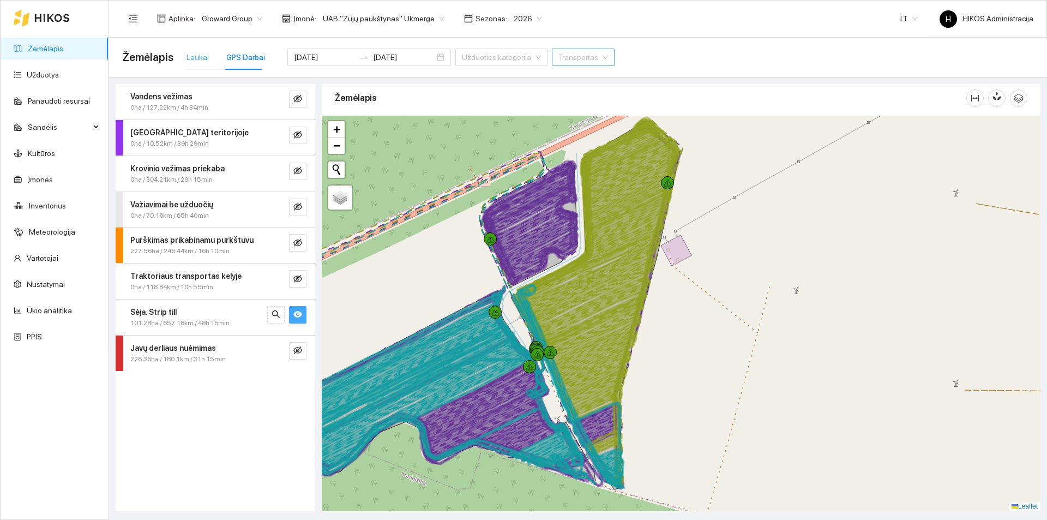
click at [191, 49] on div "Laukai" at bounding box center [197, 57] width 22 height 25
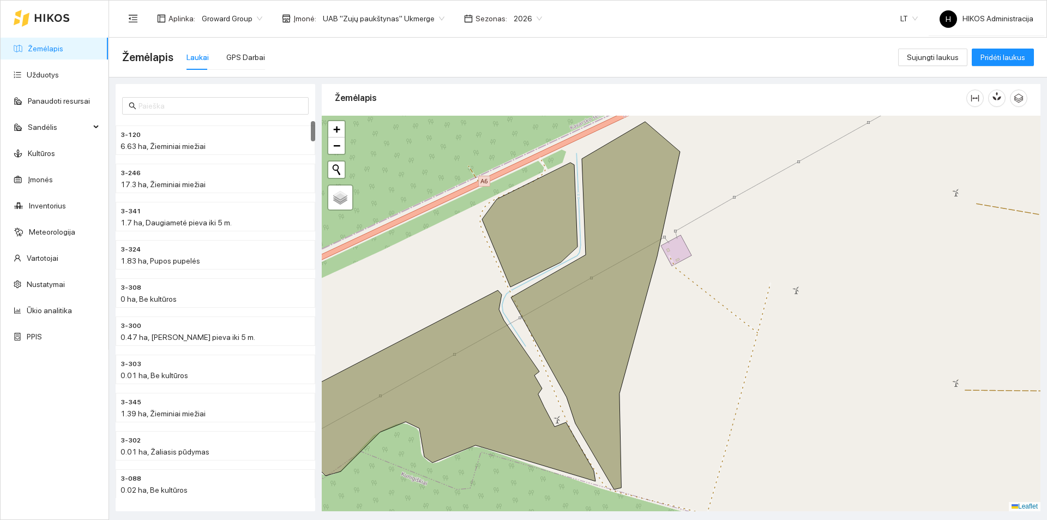
click at [516, 21] on span "2026" at bounding box center [528, 18] width 28 height 16
click at [512, 121] on div "2025" at bounding box center [514, 127] width 28 height 12
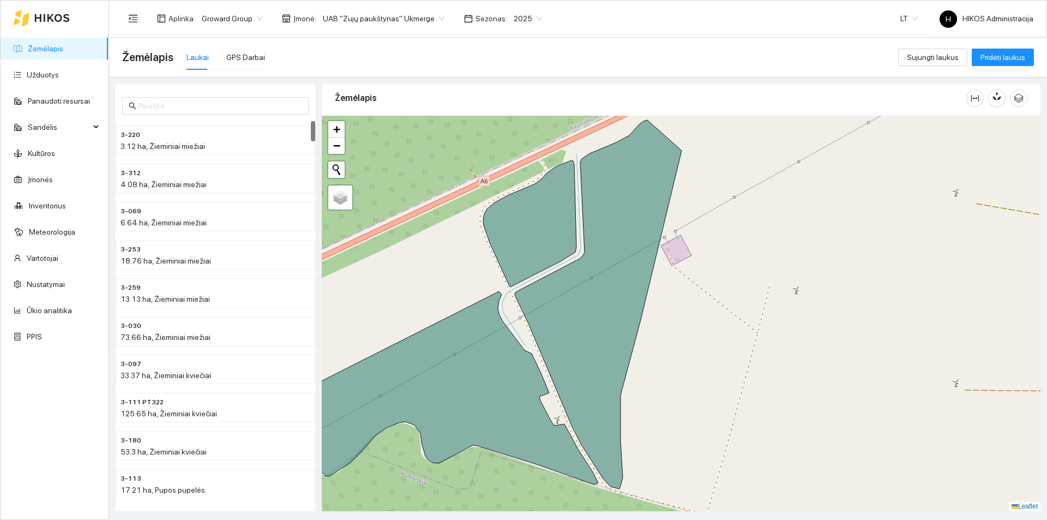
click at [514, 19] on span "2025" at bounding box center [528, 18] width 28 height 16
click at [518, 137] on div "2026" at bounding box center [514, 144] width 41 height 17
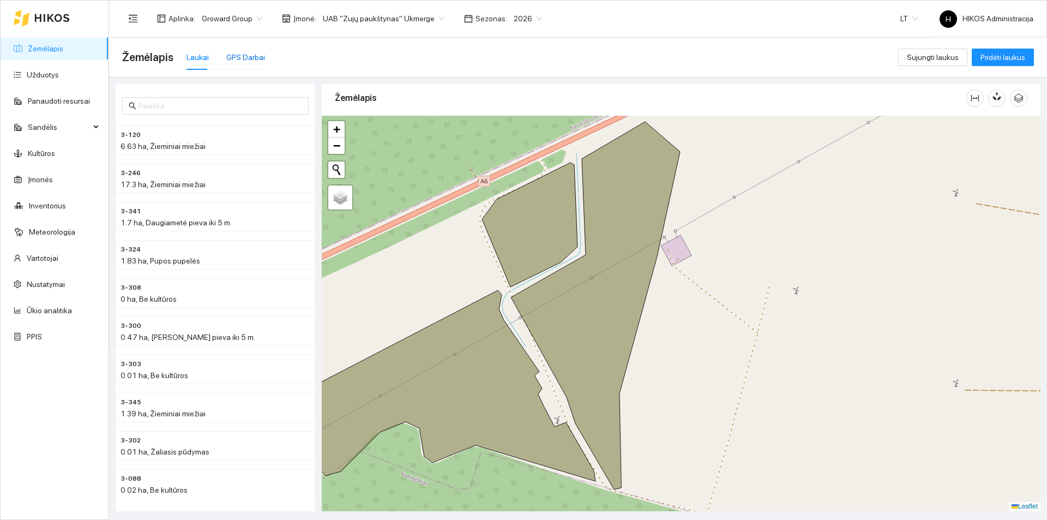
click at [240, 56] on div "GPS Darbai" at bounding box center [245, 57] width 39 height 12
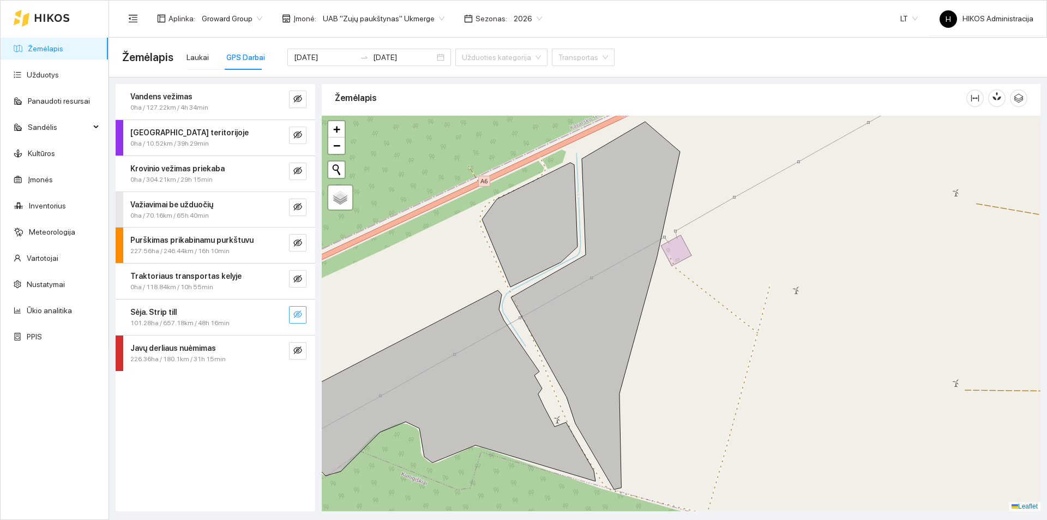
click at [298, 317] on icon "eye-invisible" at bounding box center [297, 314] width 9 height 8
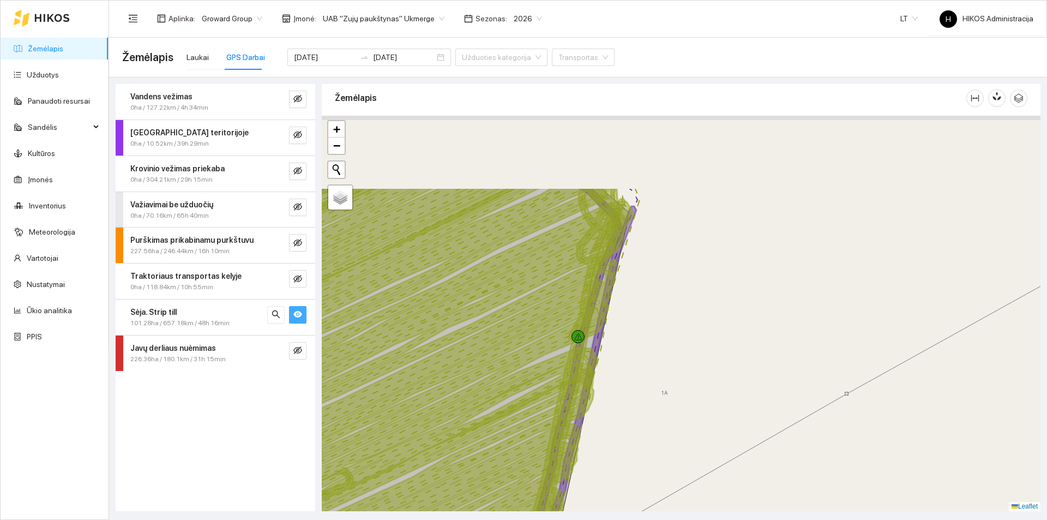
drag, startPoint x: 690, startPoint y: 160, endPoint x: 618, endPoint y: 303, distance: 160.2
click at [618, 303] on div at bounding box center [681, 313] width 719 height 395
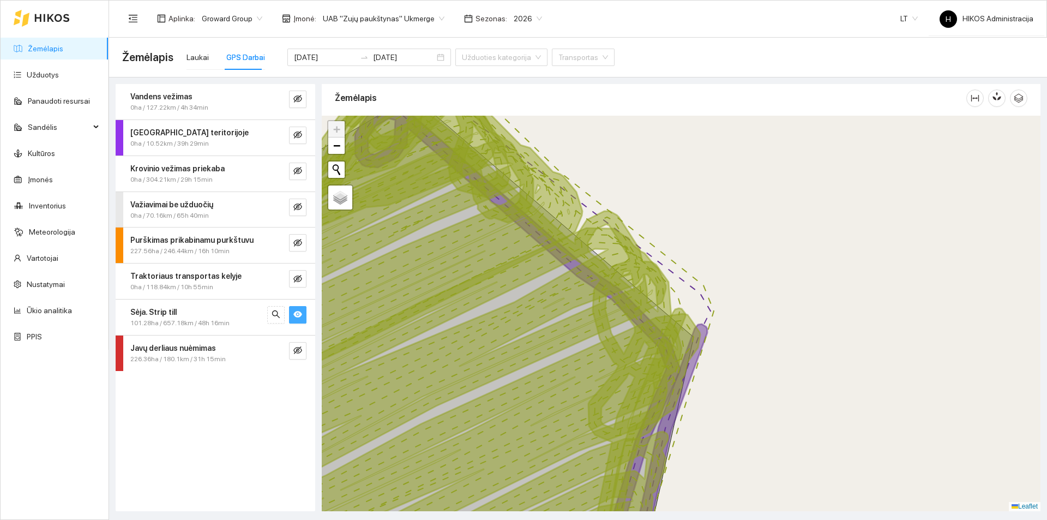
drag, startPoint x: 626, startPoint y: 305, endPoint x: 686, endPoint y: 351, distance: 75.8
click at [681, 351] on icon at bounding box center [488, 337] width 386 height 478
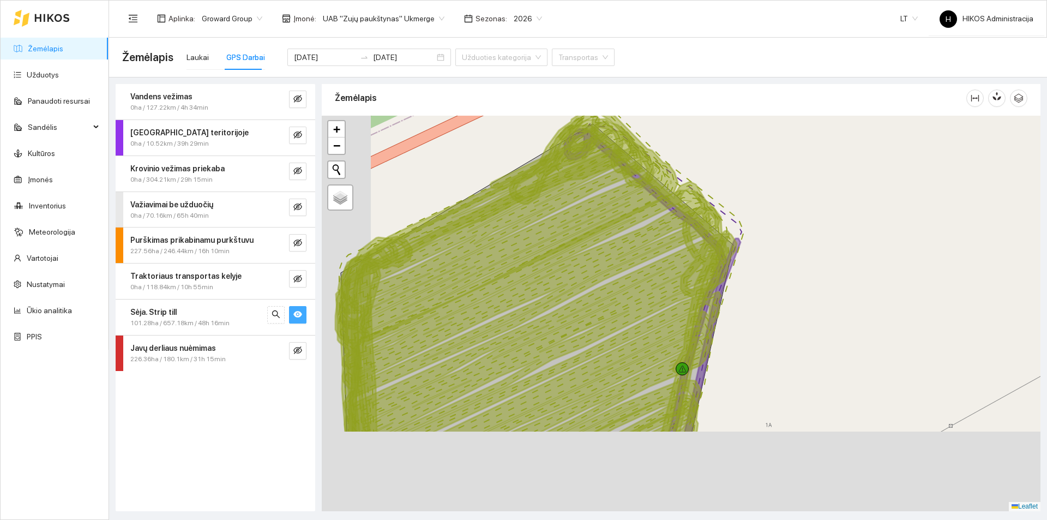
drag, startPoint x: 632, startPoint y: 384, endPoint x: 683, endPoint y: 194, distance: 197.6
click at [683, 195] on icon at bounding box center [536, 281] width 401 height 303
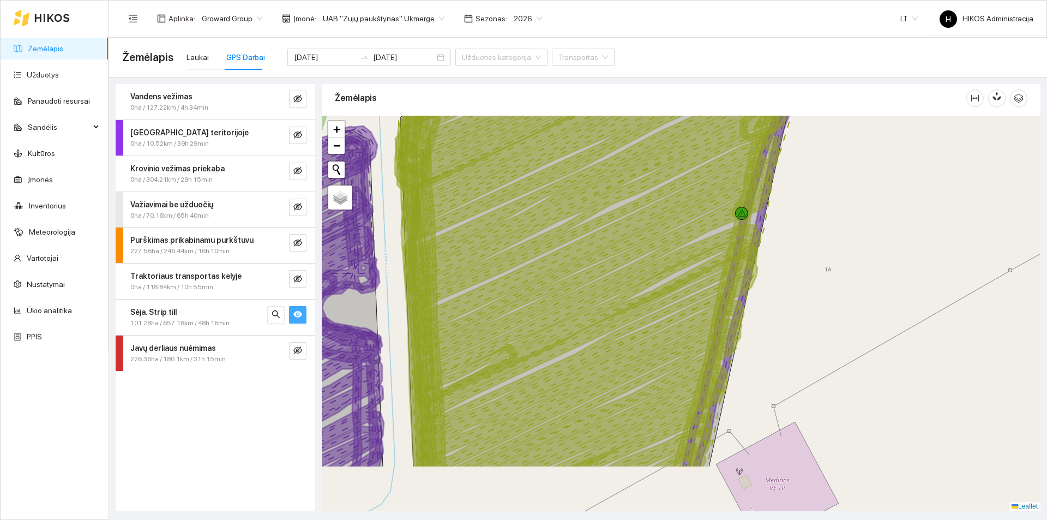
drag, startPoint x: 639, startPoint y: 334, endPoint x: 676, endPoint y: 156, distance: 182.1
click at [676, 162] on icon at bounding box center [596, 228] width 393 height 475
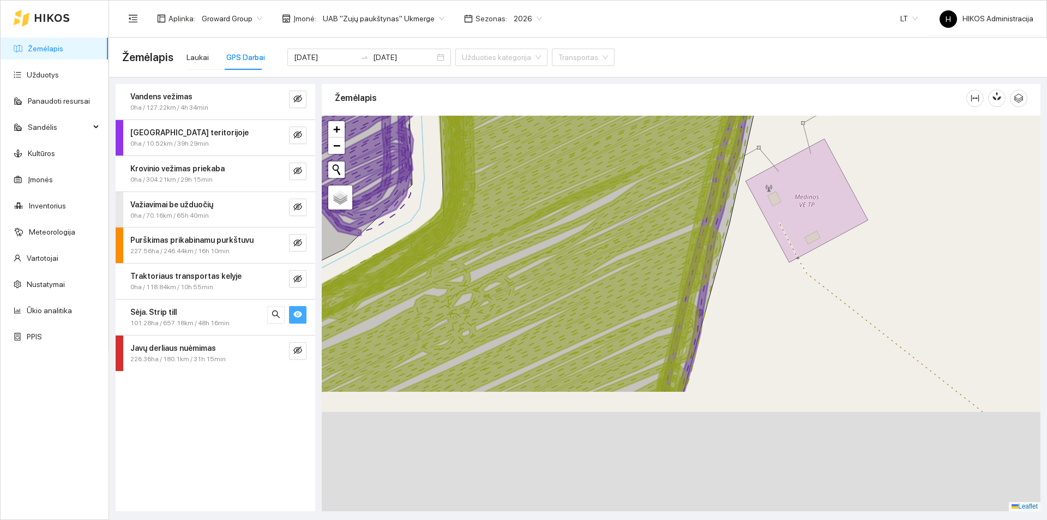
drag, startPoint x: 665, startPoint y: 291, endPoint x: 665, endPoint y: 196, distance: 95.4
click at [666, 194] on icon at bounding box center [506, 155] width 472 height 478
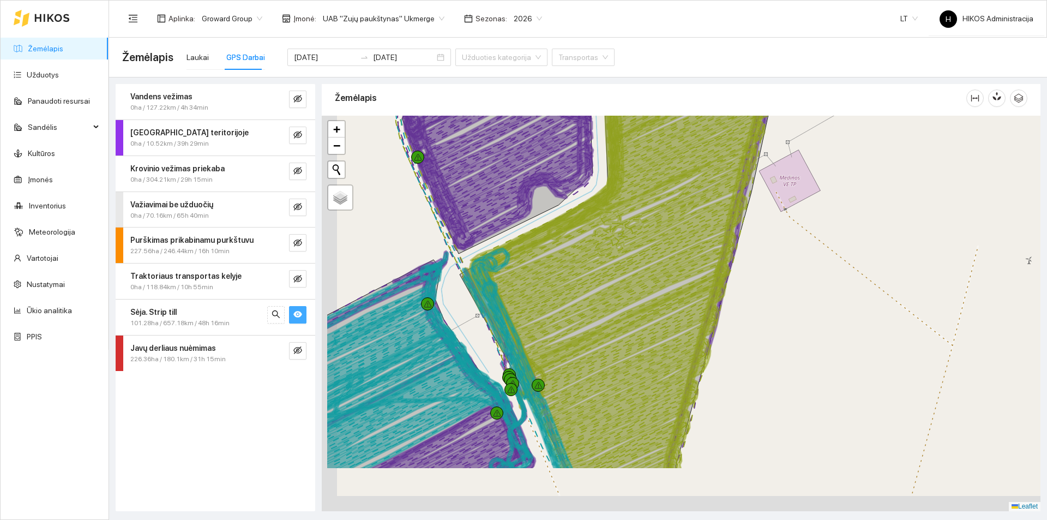
drag, startPoint x: 631, startPoint y: 348, endPoint x: 695, endPoint y: 245, distance: 121.2
click at [695, 245] on icon at bounding box center [627, 230] width 335 height 475
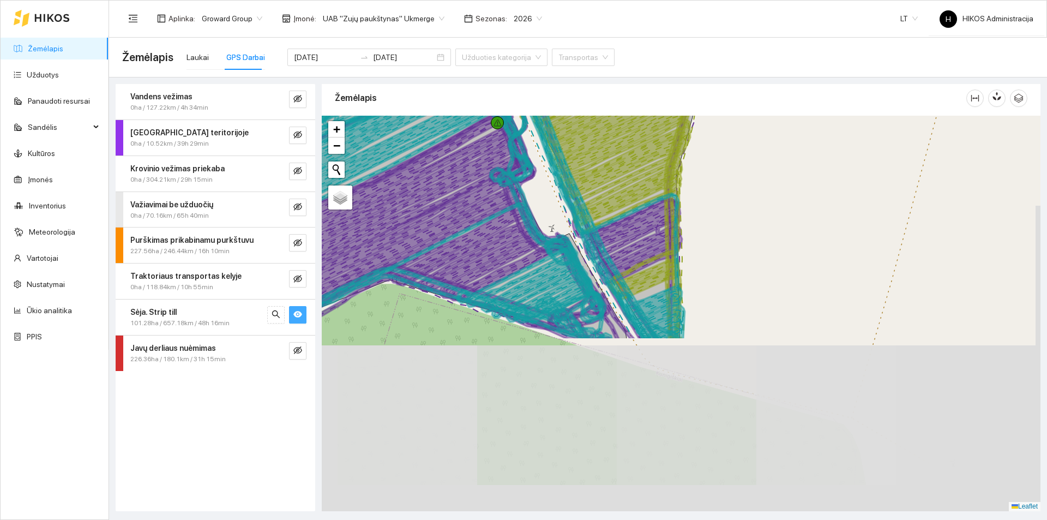
drag, startPoint x: 655, startPoint y: 418, endPoint x: 616, endPoint y: 224, distance: 197.9
click at [616, 224] on icon at bounding box center [632, 269] width 99 height 141
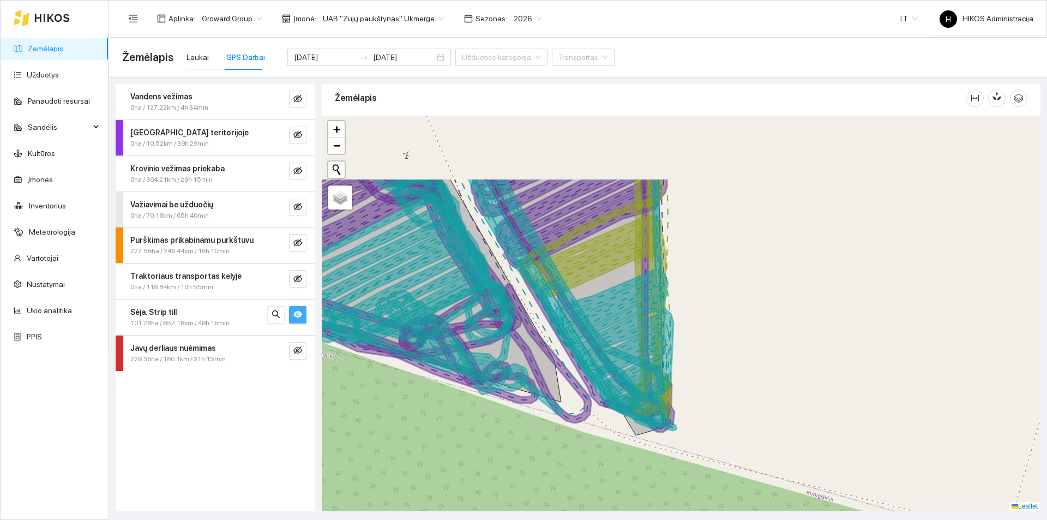
drag, startPoint x: 625, startPoint y: 261, endPoint x: 644, endPoint y: 371, distance: 111.3
click at [645, 372] on icon at bounding box center [575, 304] width 204 height 252
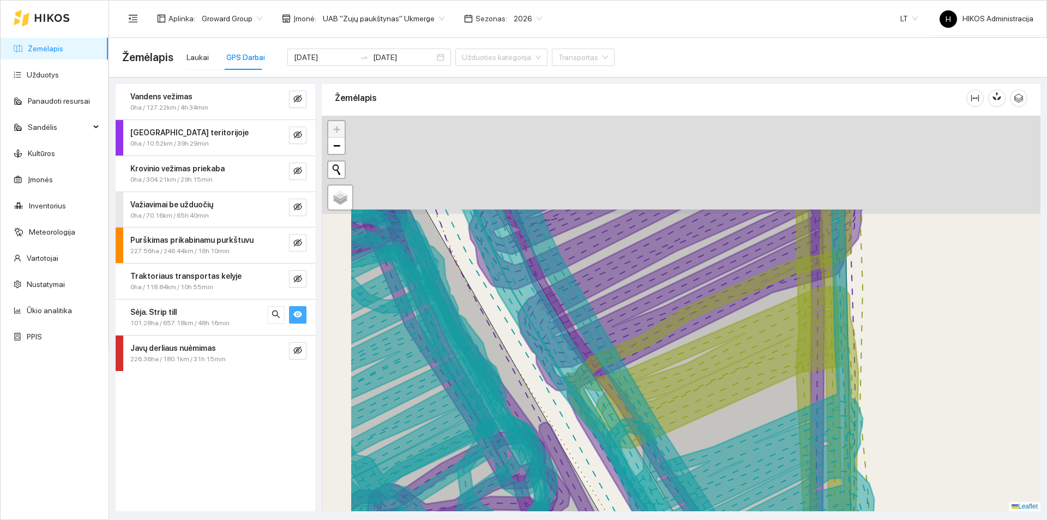
drag, startPoint x: 523, startPoint y: 253, endPoint x: 625, endPoint y: 387, distance: 167.3
click at [625, 387] on icon at bounding box center [664, 447] width 384 height 478
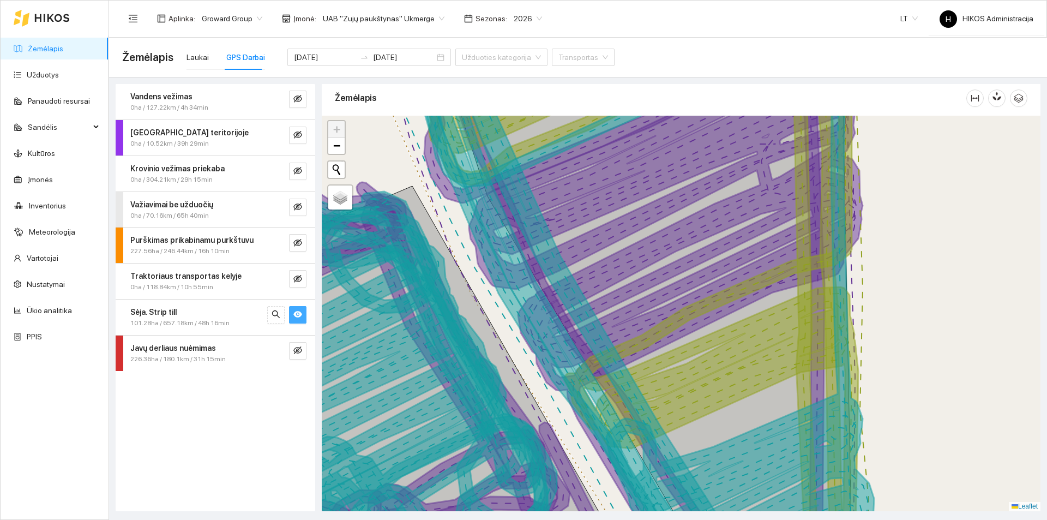
click at [297, 318] on icon "eye" at bounding box center [297, 314] width 9 height 9
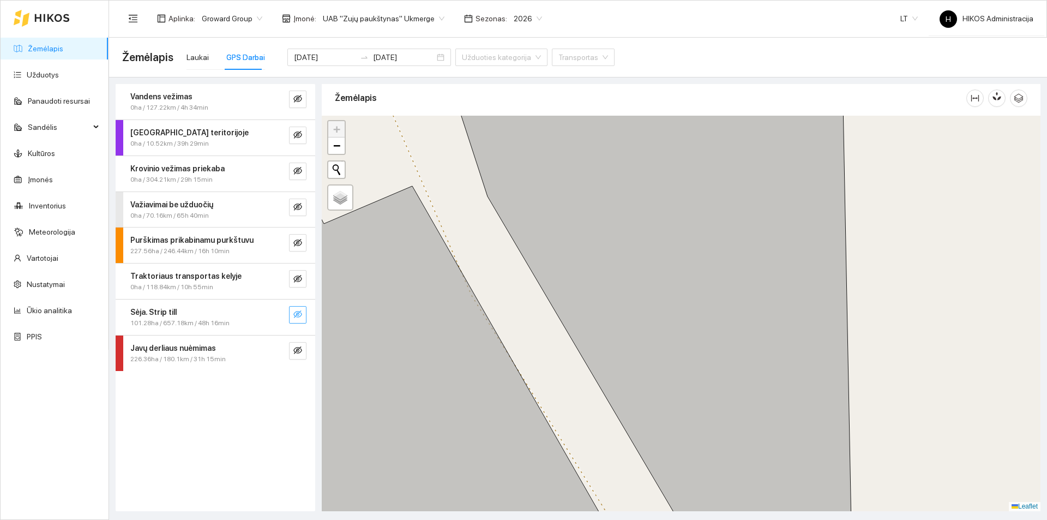
click at [297, 318] on icon "eye-invisible" at bounding box center [297, 314] width 9 height 9
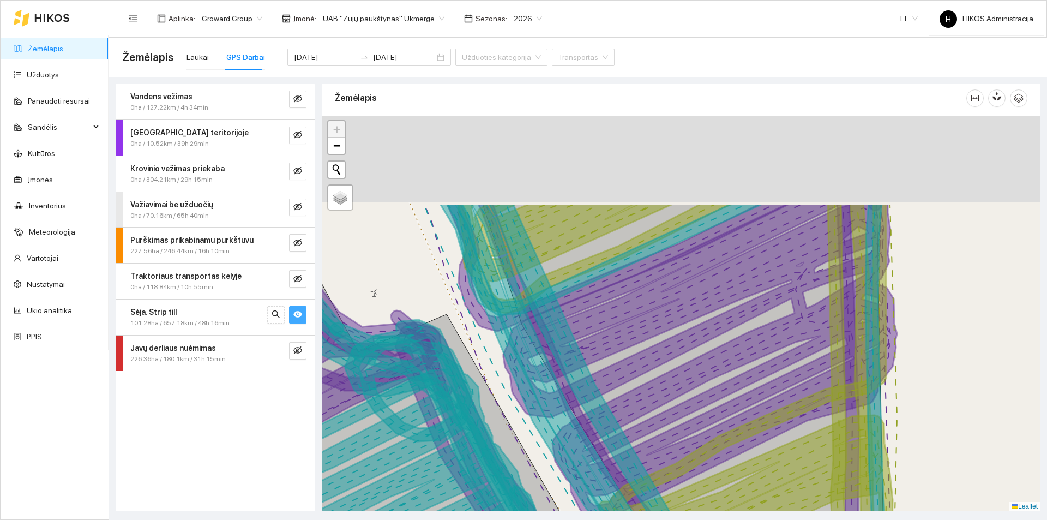
drag, startPoint x: 558, startPoint y: 241, endPoint x: 595, endPoint y: 417, distance: 179.4
click at [595, 418] on icon at bounding box center [700, 442] width 394 height 478
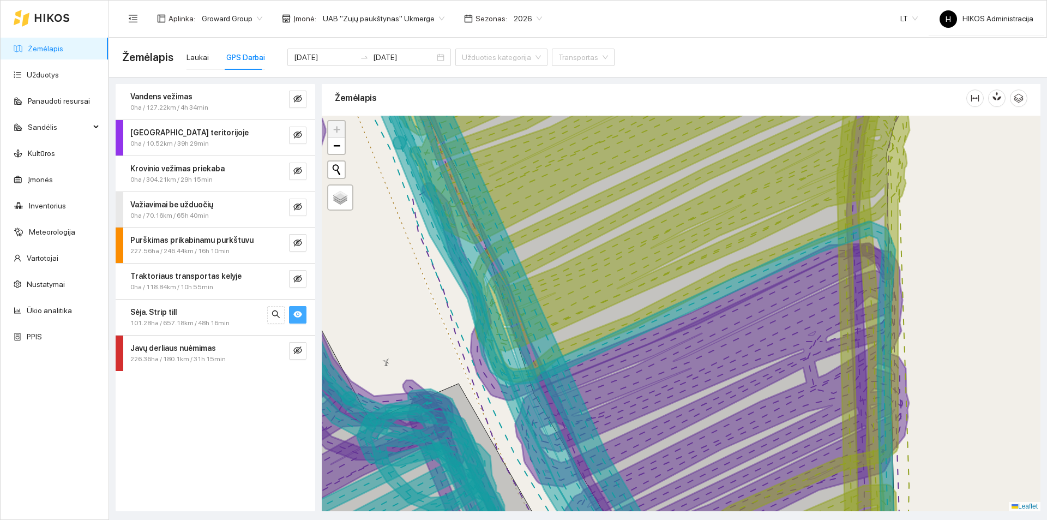
drag, startPoint x: 520, startPoint y: 298, endPoint x: 581, endPoint y: 446, distance: 159.9
click at [581, 446] on icon at bounding box center [521, 327] width 303 height 478
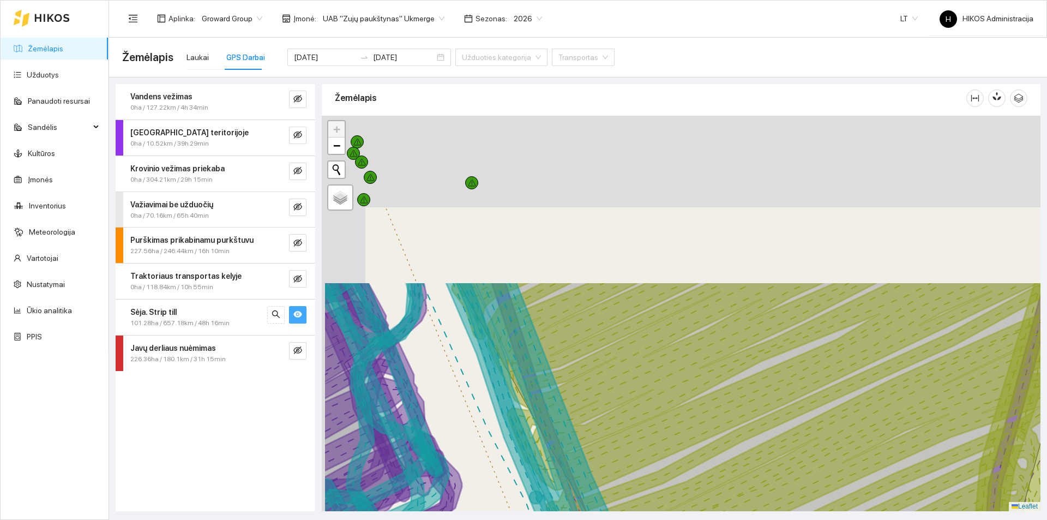
drag, startPoint x: 531, startPoint y: 258, endPoint x: 606, endPoint y: 464, distance: 219.9
click at [606, 464] on icon at bounding box center [765, 520] width 627 height 478
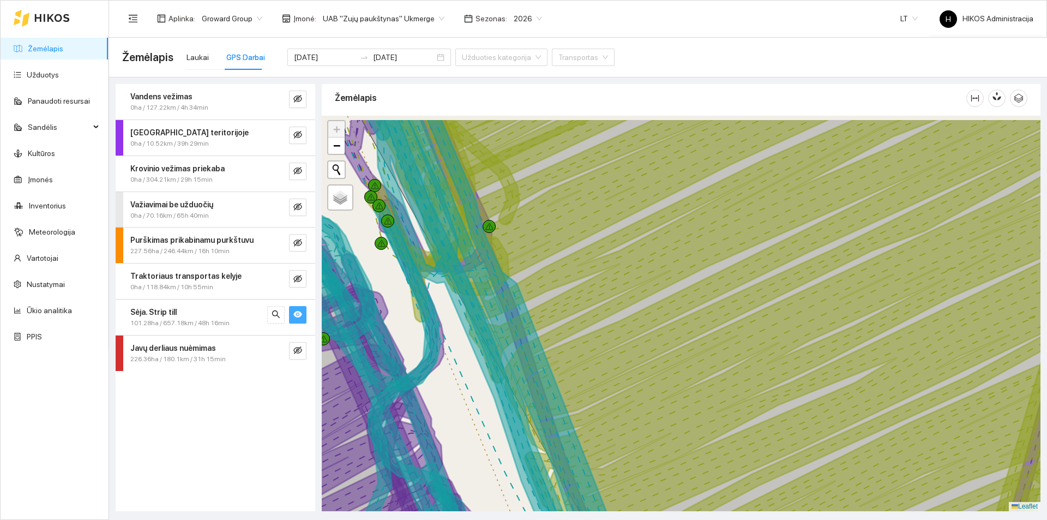
drag, startPoint x: 549, startPoint y: 370, endPoint x: 613, endPoint y: 488, distance: 134.4
click at [613, 494] on icon at bounding box center [511, 357] width 268 height 478
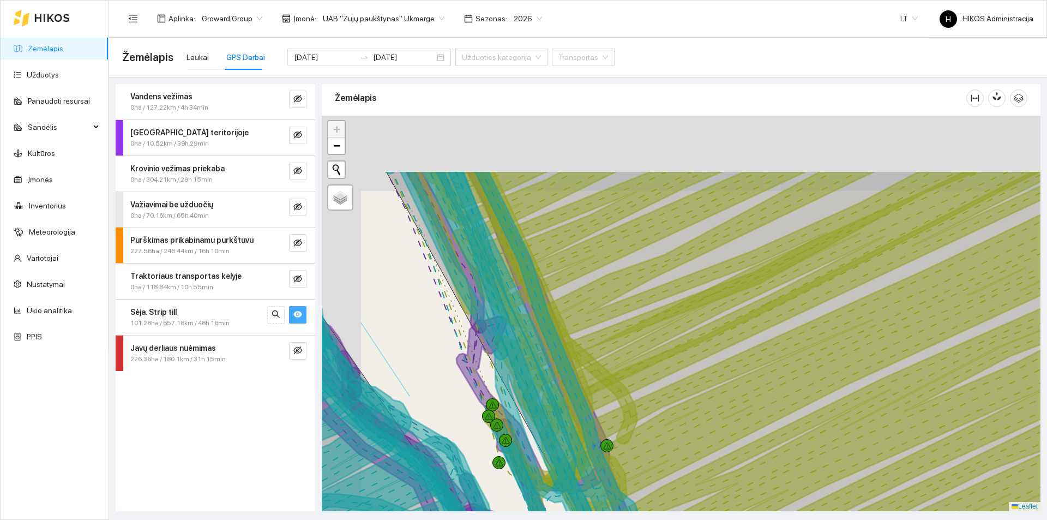
drag, startPoint x: 604, startPoint y: 420, endPoint x: 625, endPoint y: 450, distance: 36.0
click at [625, 450] on icon at bounding box center [844, 409] width 645 height 478
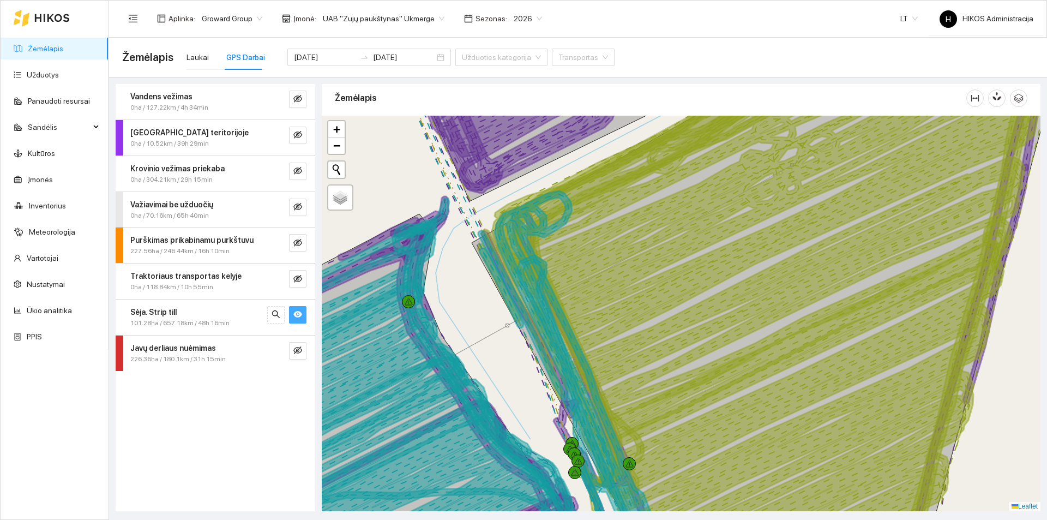
click at [297, 312] on icon "eye" at bounding box center [297, 314] width 9 height 7
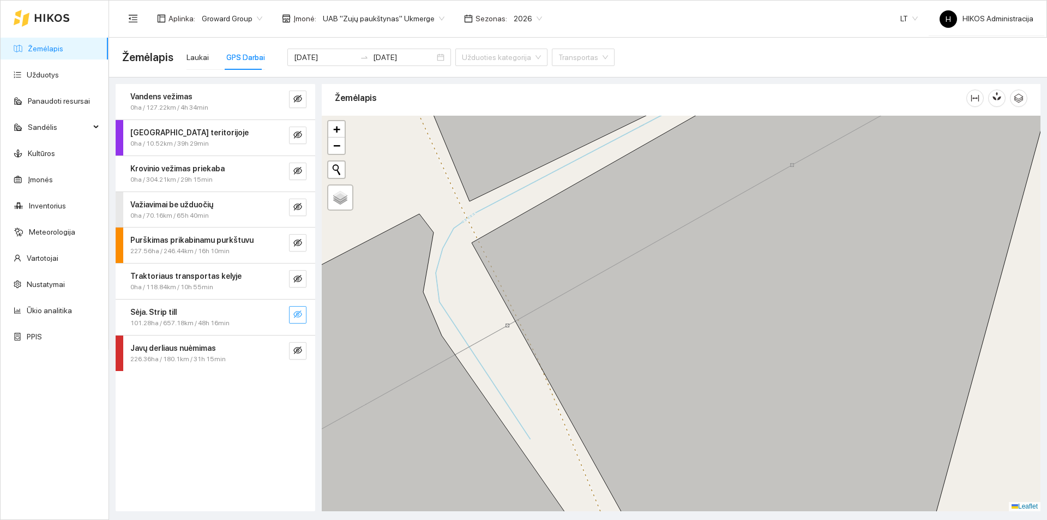
click at [297, 312] on icon "eye-invisible" at bounding box center [297, 314] width 9 height 8
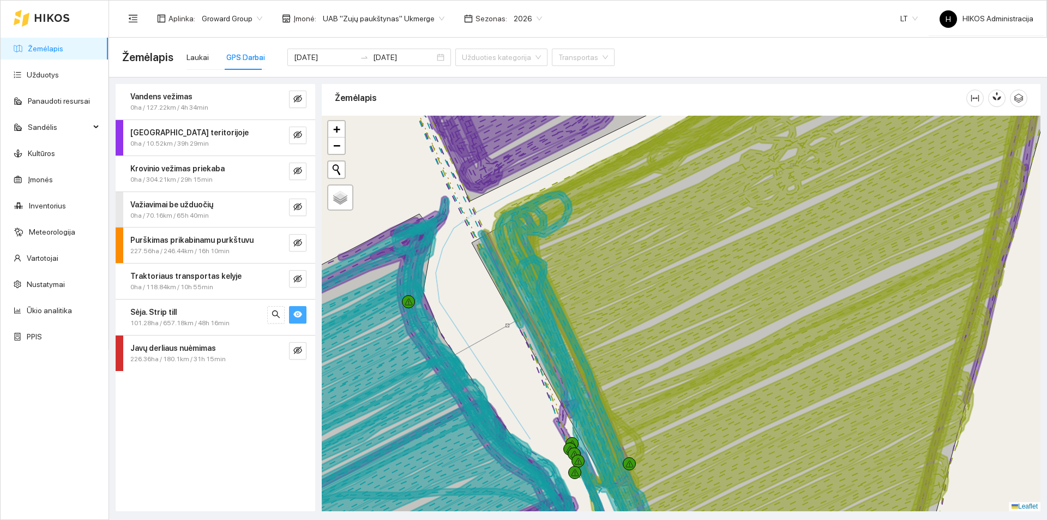
click at [297, 312] on icon "eye" at bounding box center [297, 314] width 9 height 7
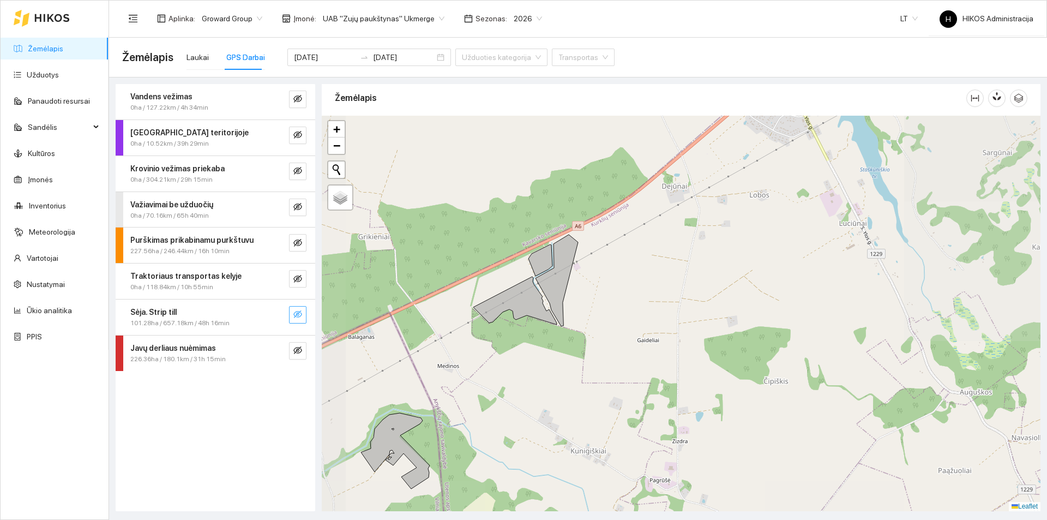
drag, startPoint x: 546, startPoint y: 230, endPoint x: 550, endPoint y: 273, distance: 42.6
click at [550, 273] on icon at bounding box center [540, 260] width 24 height 32
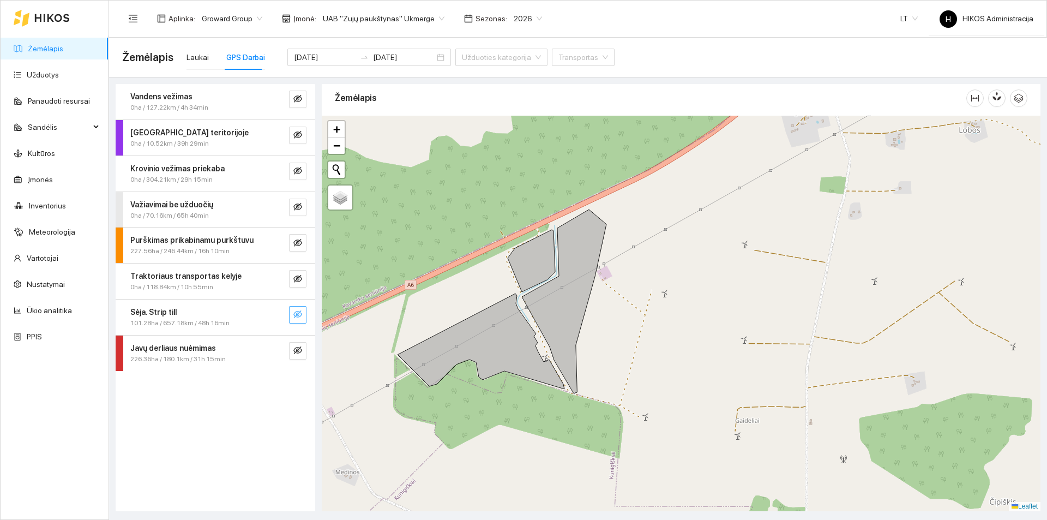
click at [514, 24] on span "2026" at bounding box center [528, 18] width 28 height 16
click at [518, 169] on div "2027" at bounding box center [514, 161] width 41 height 17
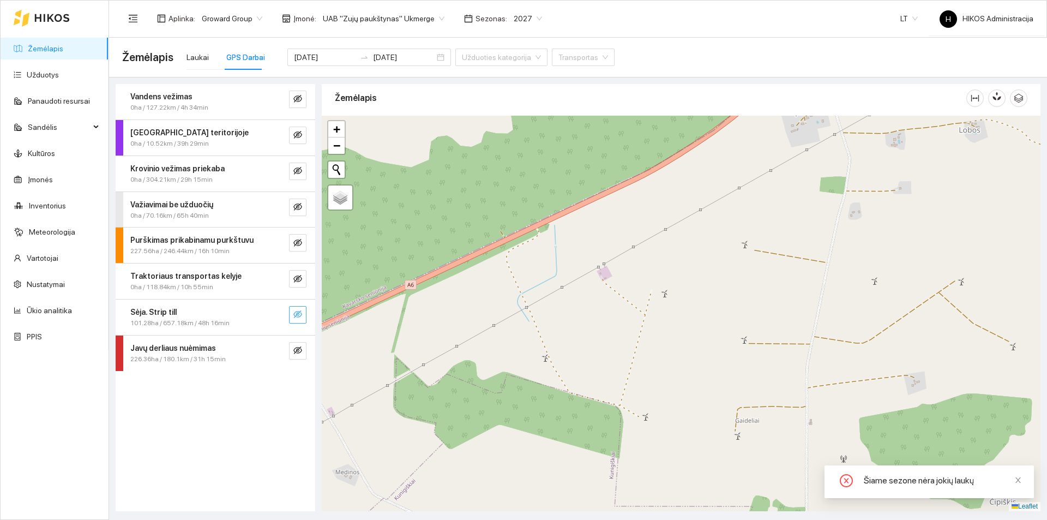
click at [515, 13] on span "2027" at bounding box center [528, 18] width 28 height 16
click at [515, 141] on div "2026" at bounding box center [514, 144] width 28 height 12
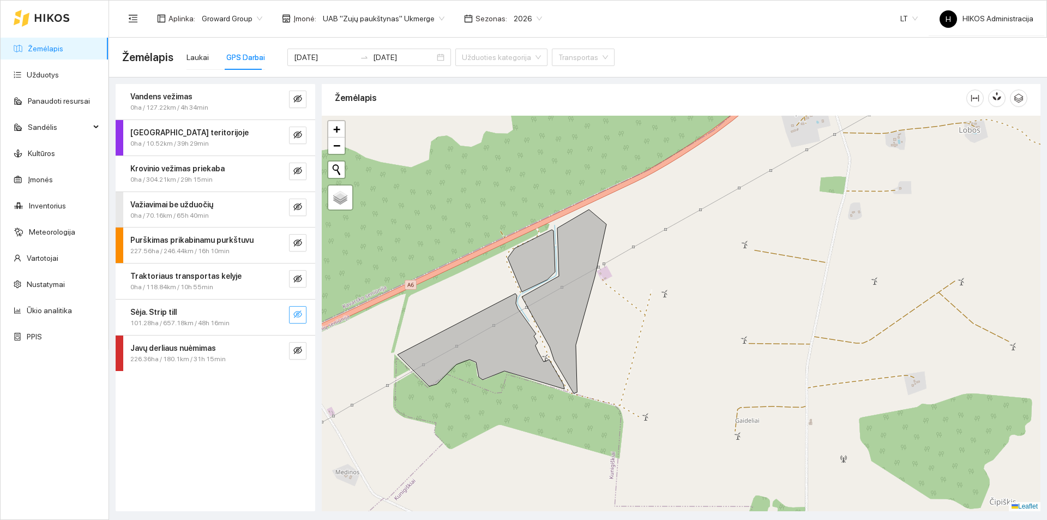
click at [300, 310] on icon "eye-invisible" at bounding box center [297, 314] width 9 height 9
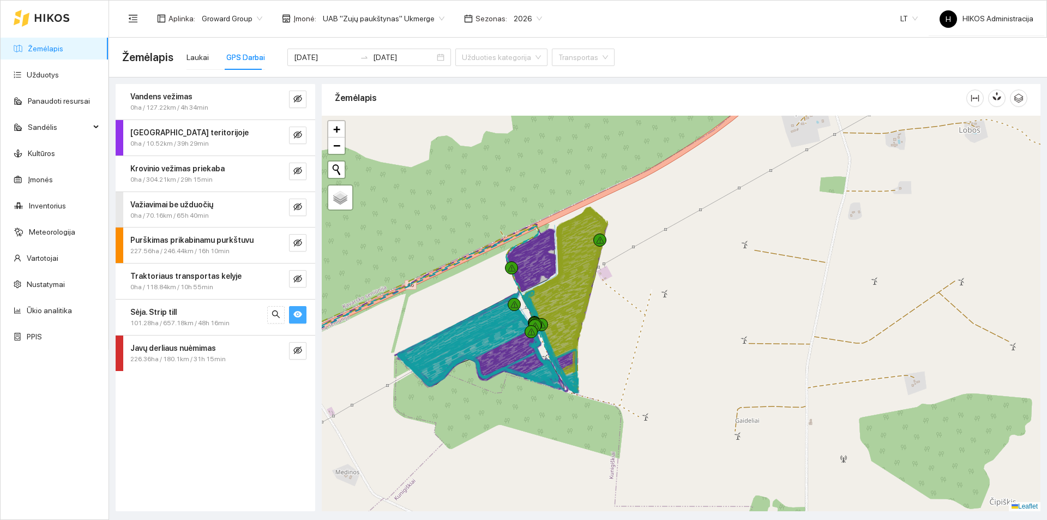
click at [300, 310] on icon "eye" at bounding box center [297, 314] width 9 height 9
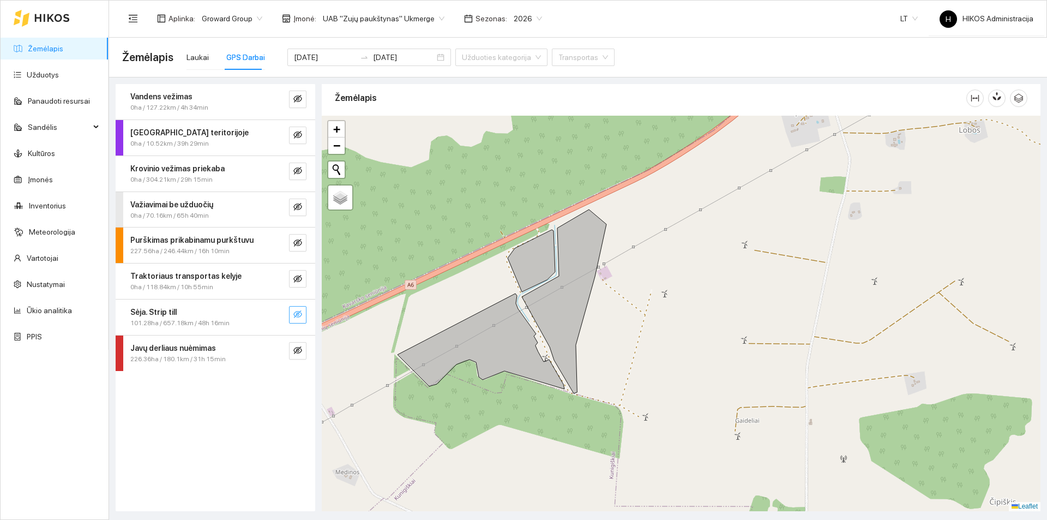
click at [300, 310] on icon "eye-invisible" at bounding box center [297, 314] width 9 height 9
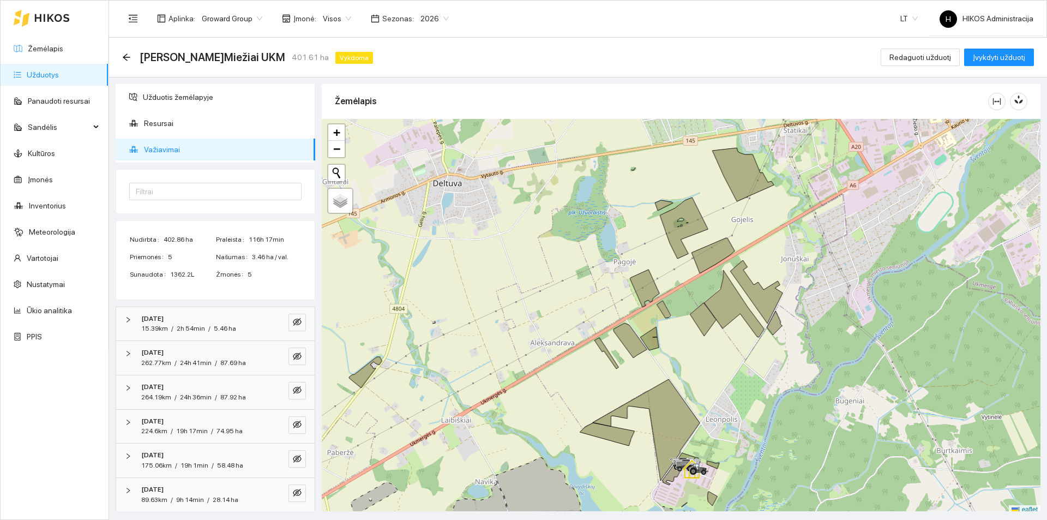
scroll to position [3, 0]
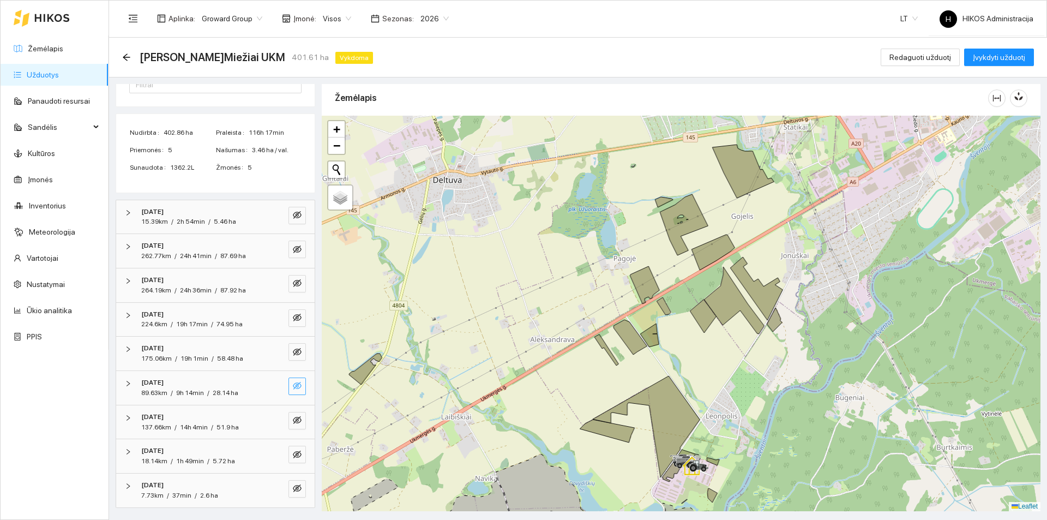
click at [293, 383] on icon "eye-invisible" at bounding box center [297, 385] width 9 height 9
click at [271, 386] on icon "search" at bounding box center [275, 386] width 8 height 8
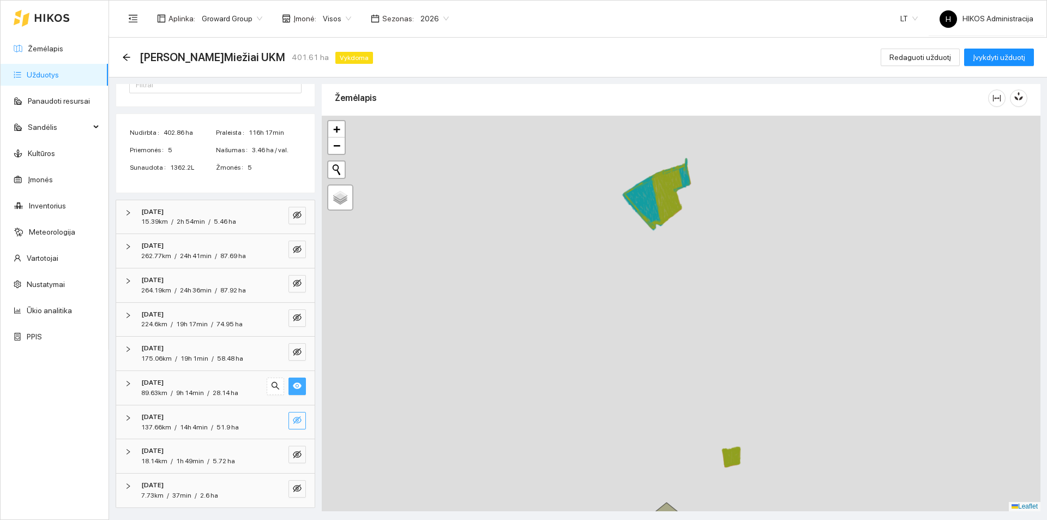
click at [293, 387] on icon "eye" at bounding box center [297, 385] width 9 height 9
click at [294, 420] on button "button" at bounding box center [296, 420] width 17 height 17
click at [271, 418] on icon "search" at bounding box center [275, 419] width 9 height 9
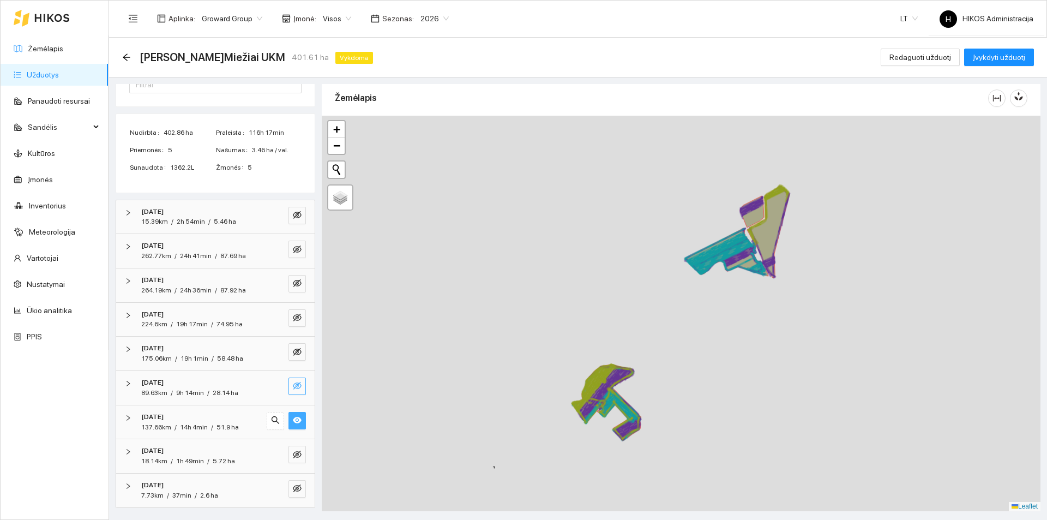
click at [293, 420] on icon "eye" at bounding box center [297, 420] width 9 height 7
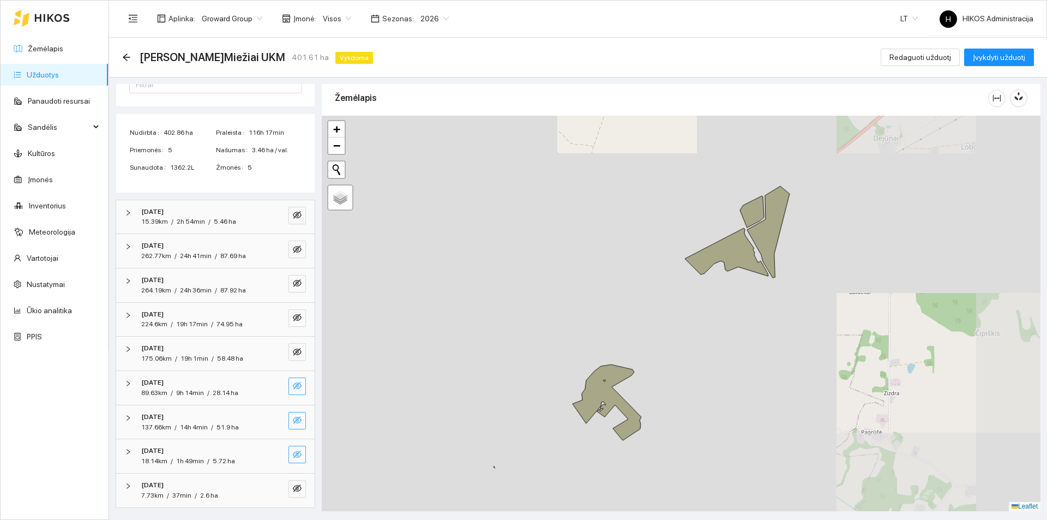
click at [293, 455] on icon "eye-invisible" at bounding box center [297, 454] width 9 height 8
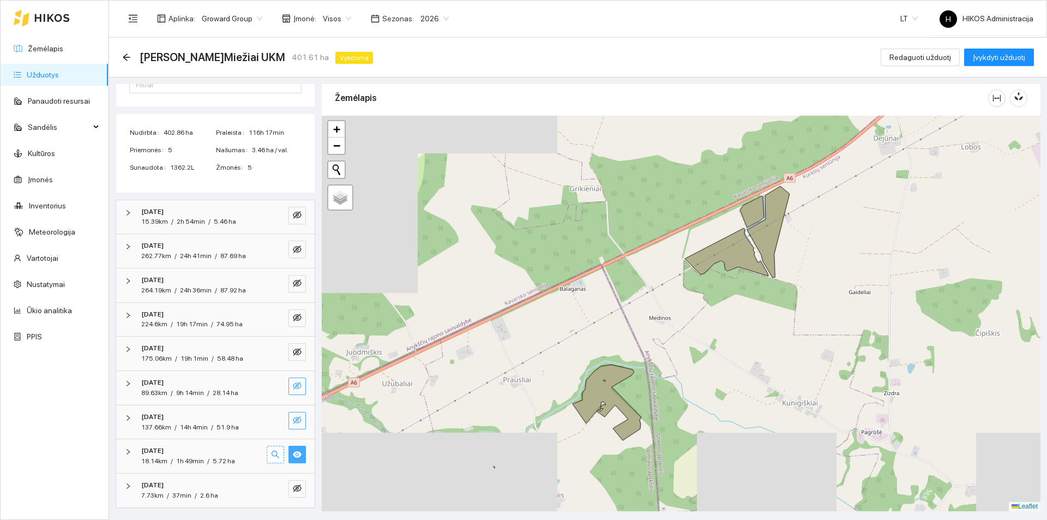
click at [271, 453] on icon "search" at bounding box center [275, 454] width 9 height 9
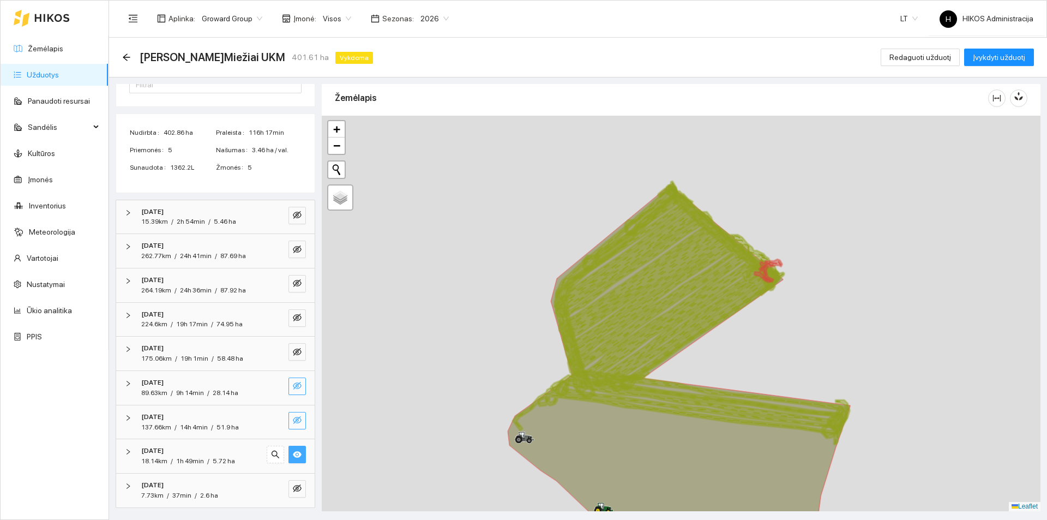
drag, startPoint x: 287, startPoint y: 454, endPoint x: 285, endPoint y: 438, distance: 16.4
click at [293, 454] on icon "eye" at bounding box center [297, 454] width 9 height 9
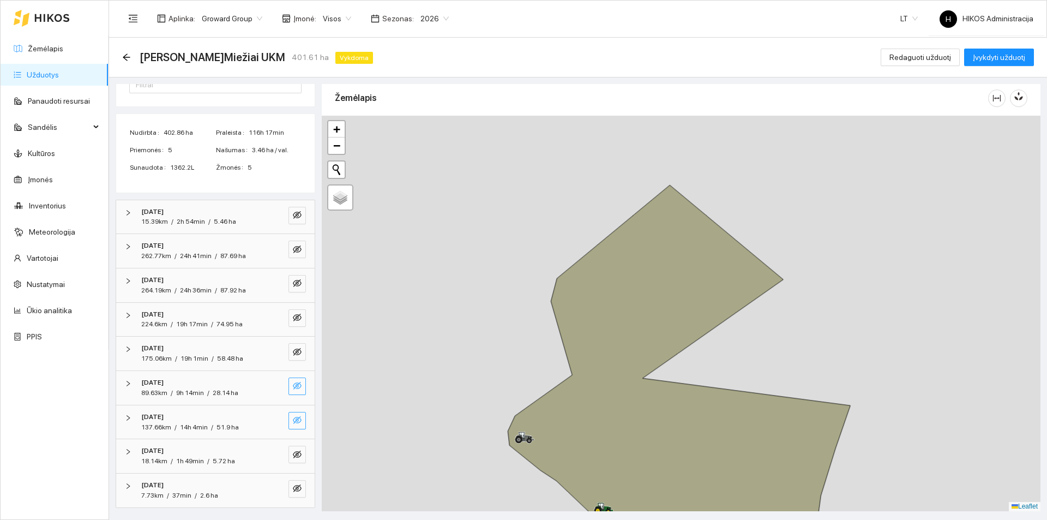
click at [293, 420] on icon "eye-invisible" at bounding box center [297, 420] width 9 height 8
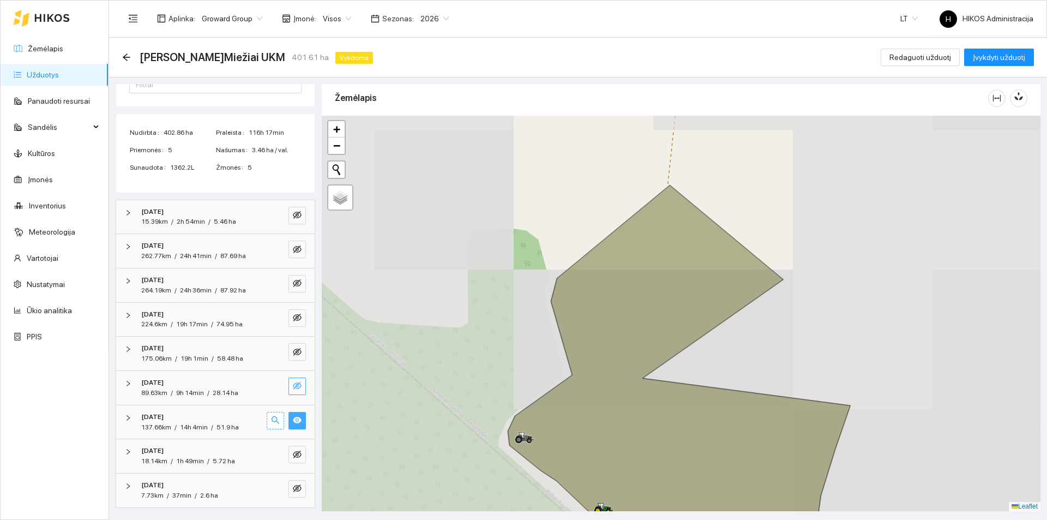
click at [272, 420] on button "button" at bounding box center [275, 420] width 17 height 17
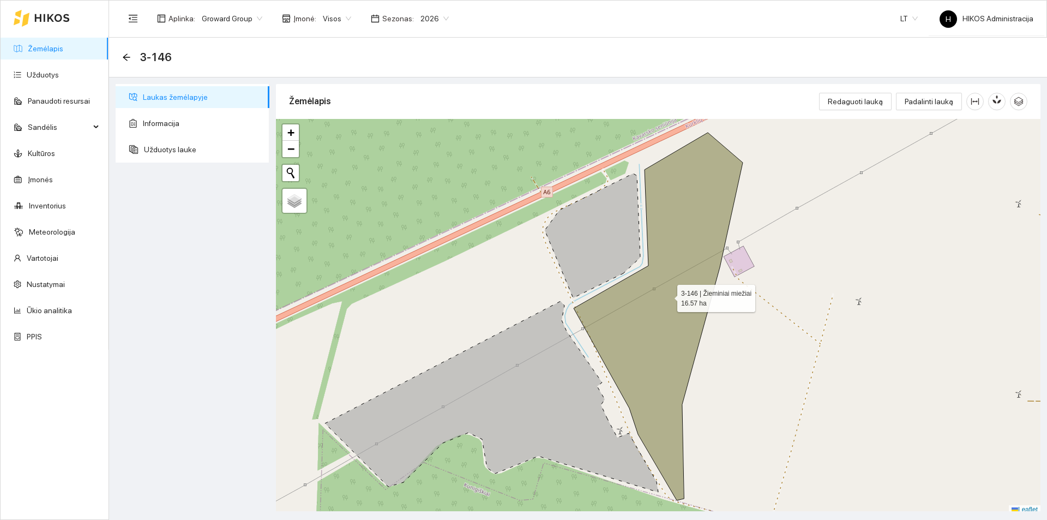
scroll to position [3, 0]
